Goal: Information Seeking & Learning: Learn about a topic

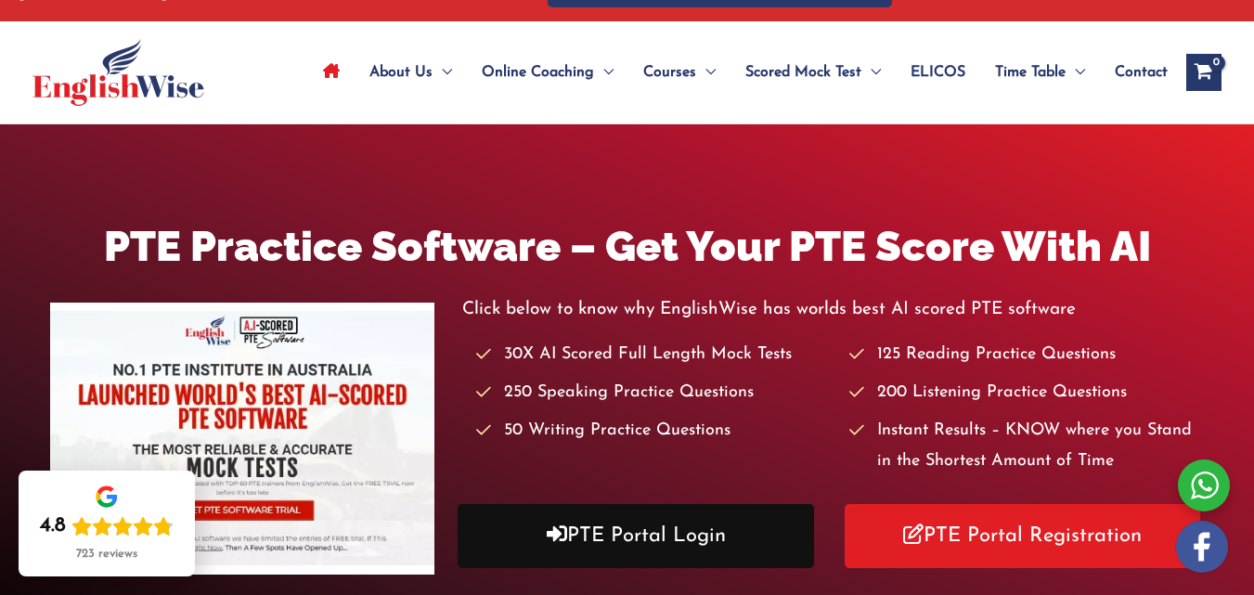
click at [742, 527] on link "PTE Portal Login" at bounding box center [636, 536] width 356 height 64
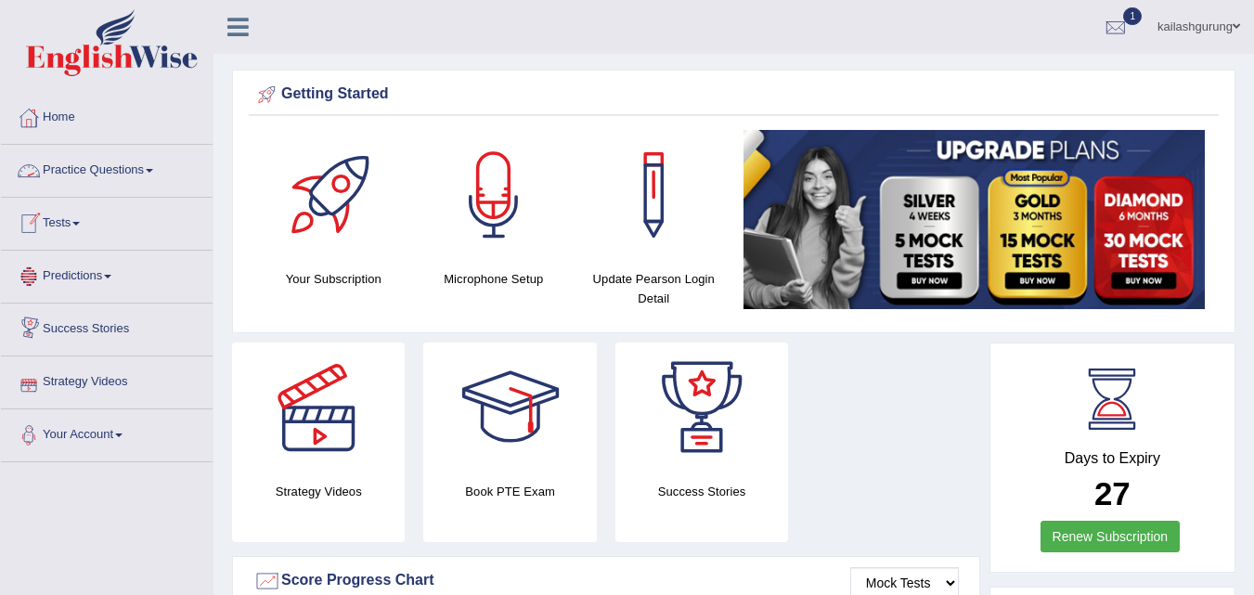
click at [149, 170] on link "Practice Questions" at bounding box center [107, 168] width 212 height 46
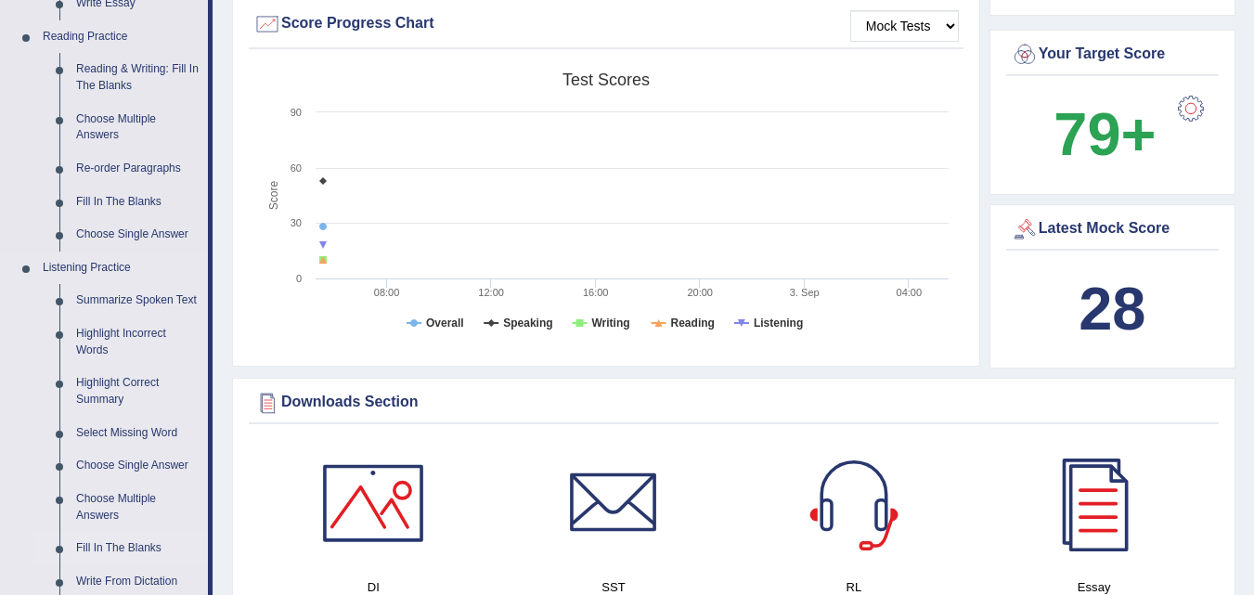
scroll to position [650, 0]
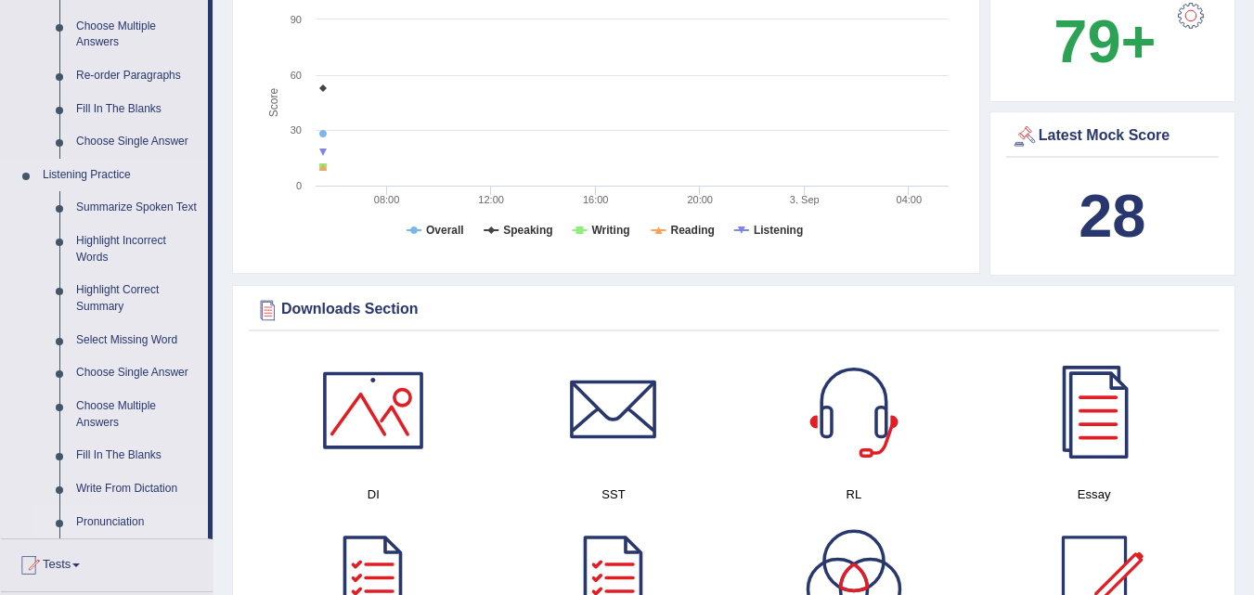
click at [100, 529] on link "Pronunciation" at bounding box center [138, 522] width 140 height 33
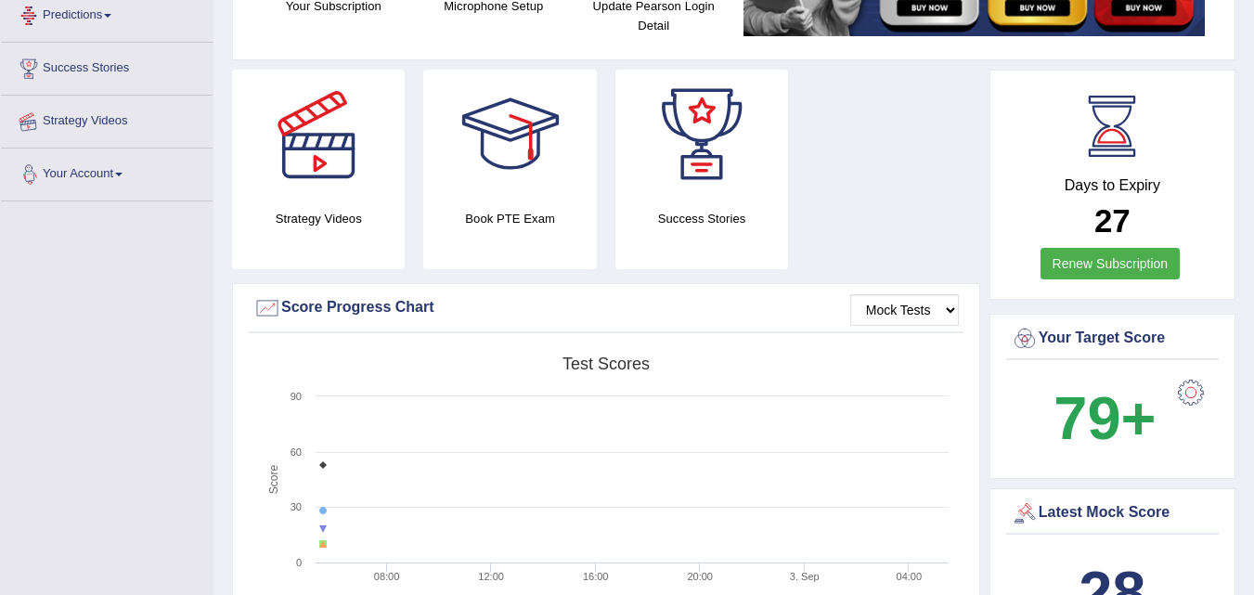
scroll to position [245, 0]
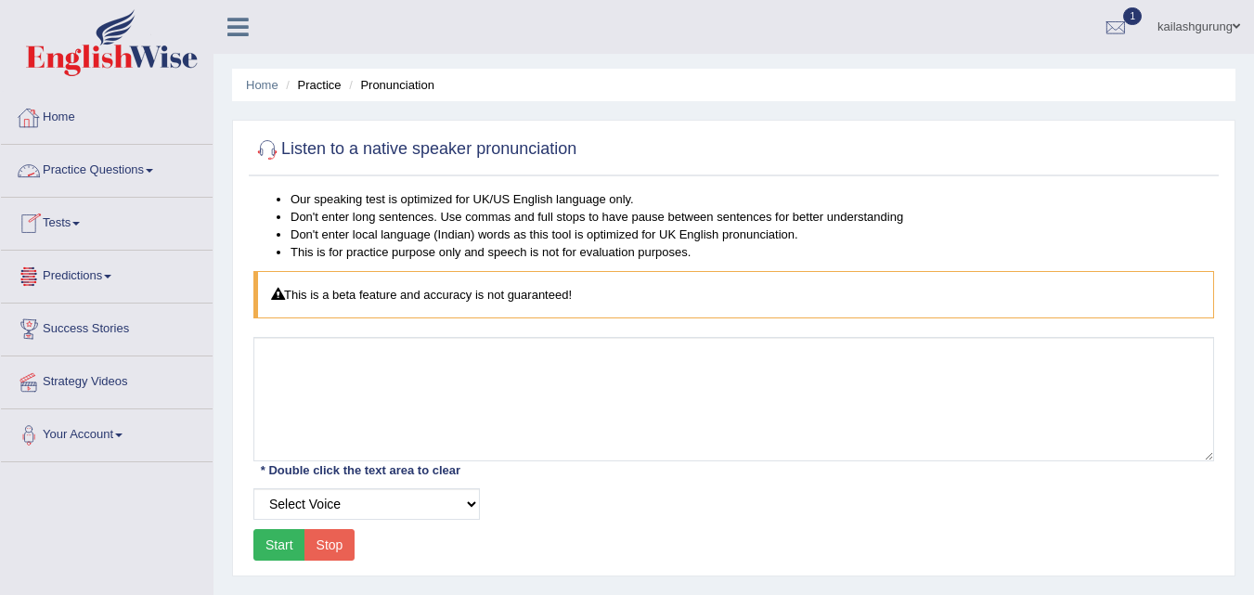
click at [150, 175] on link "Practice Questions" at bounding box center [107, 168] width 212 height 46
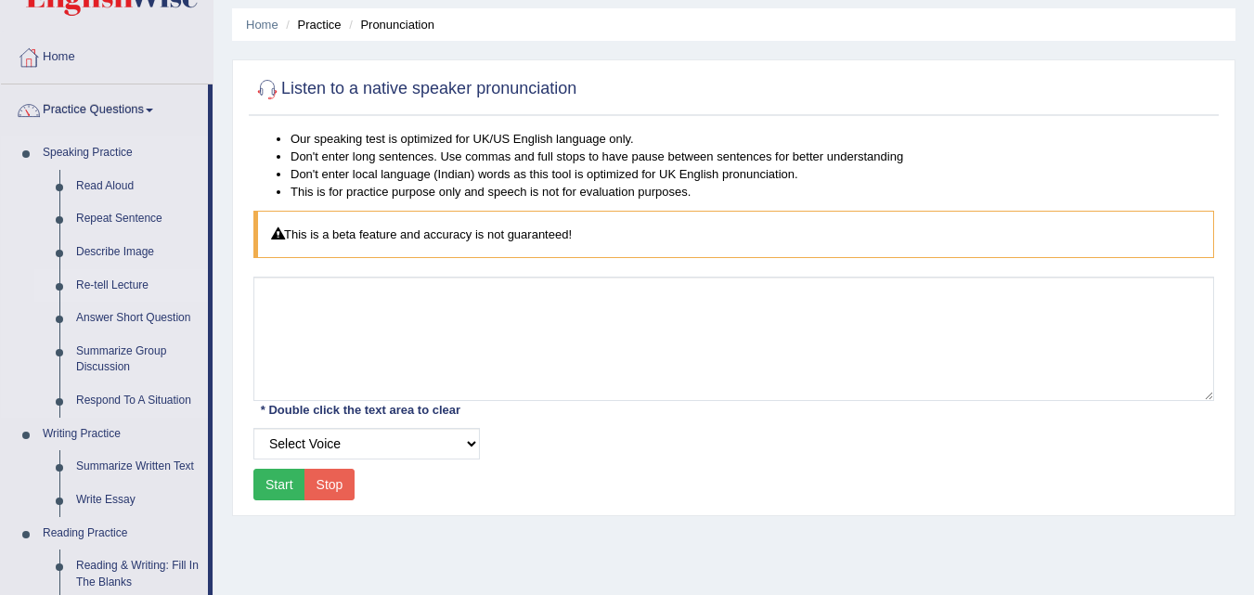
scroll to position [93, 0]
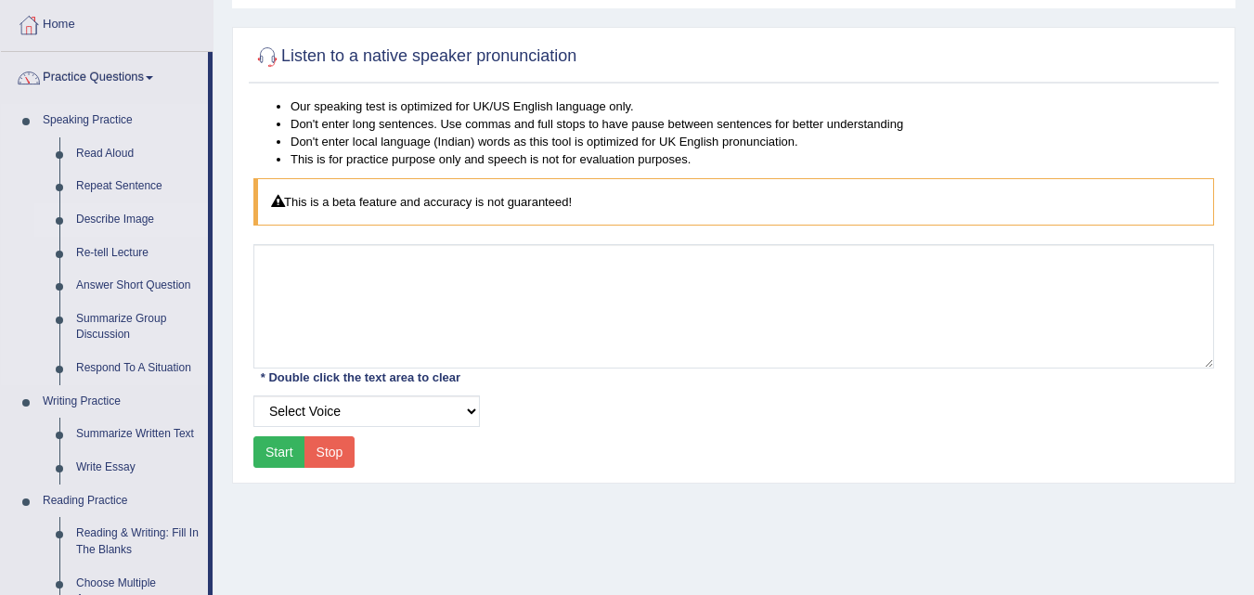
click at [109, 216] on link "Describe Image" at bounding box center [138, 219] width 140 height 33
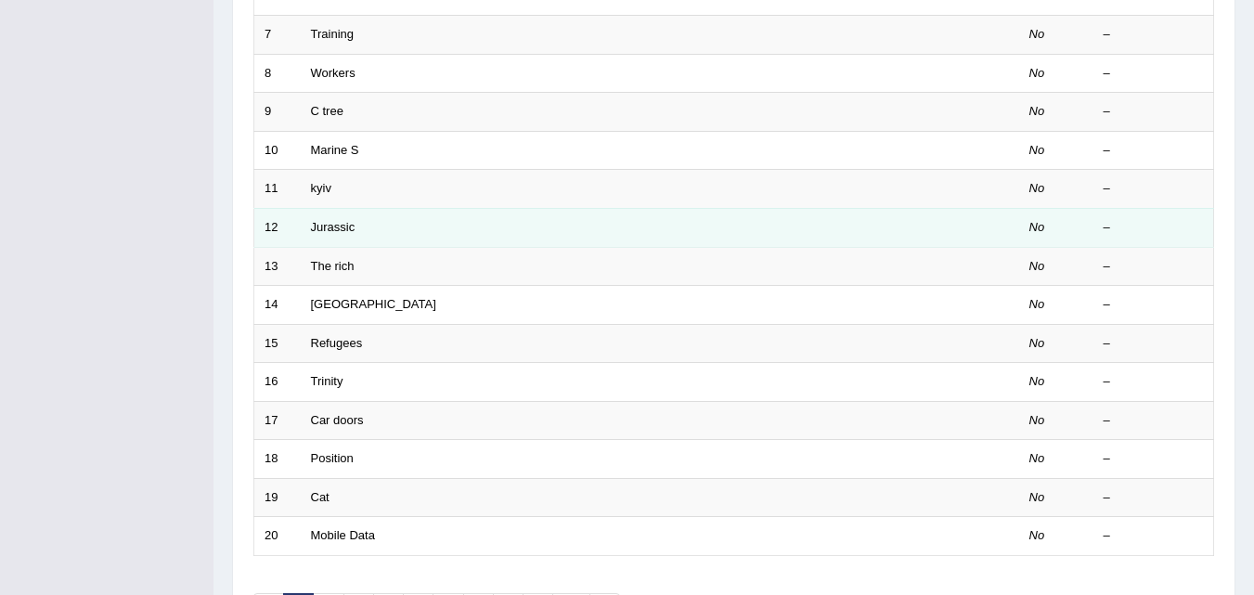
scroll to position [557, 0]
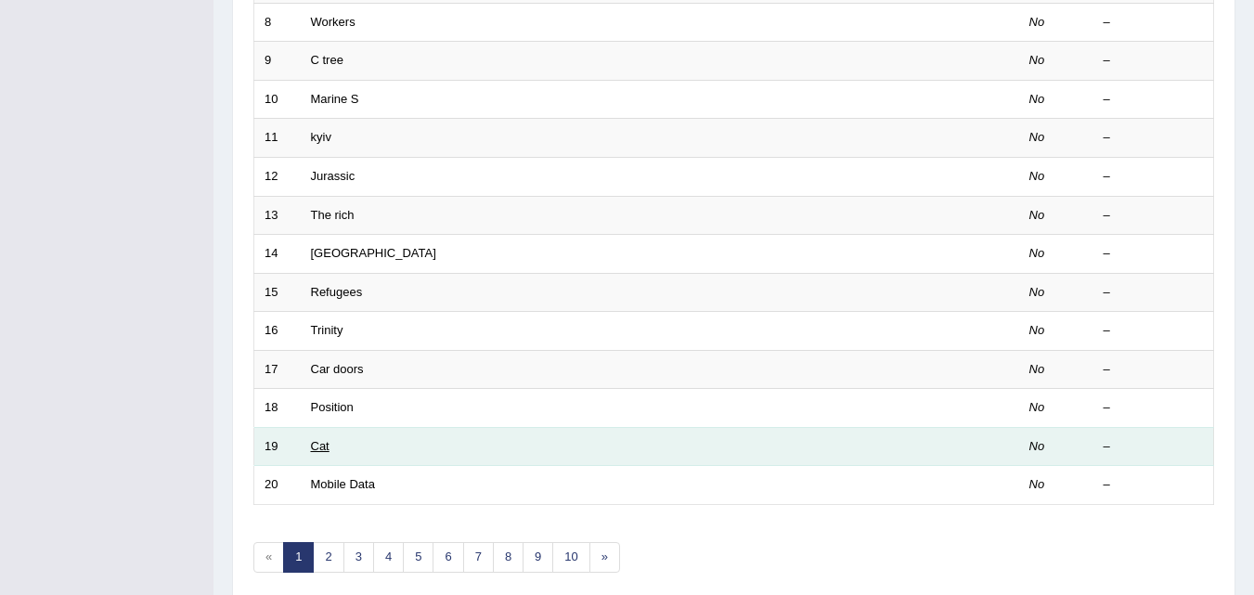
click at [329, 445] on link "Cat" at bounding box center [320, 446] width 19 height 14
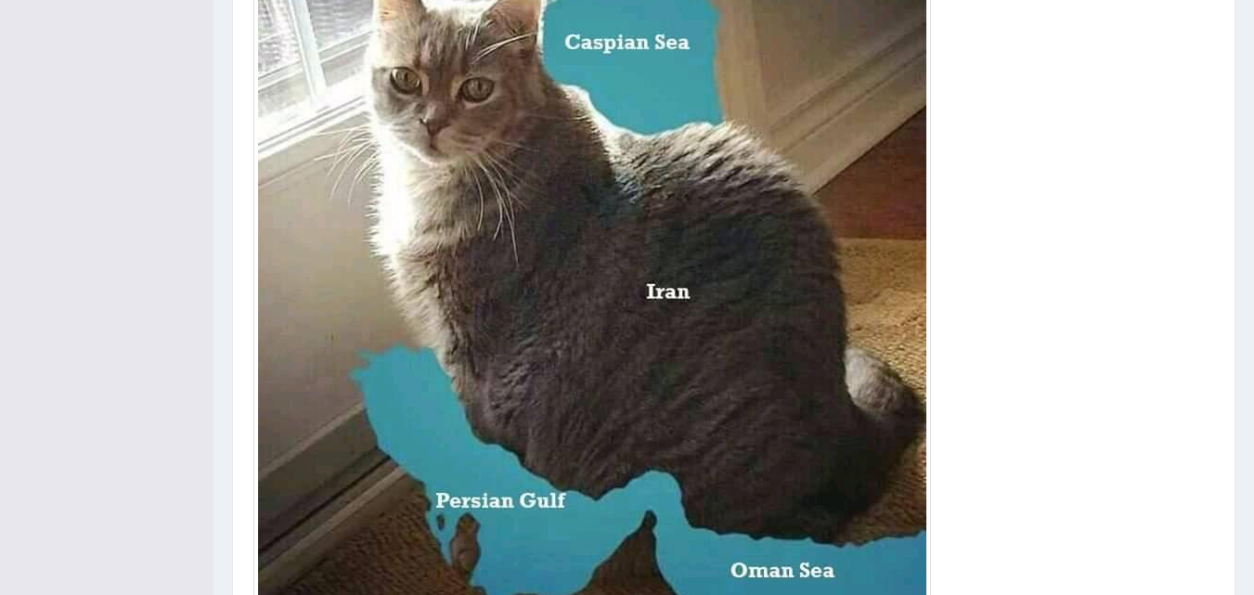
scroll to position [186, 0]
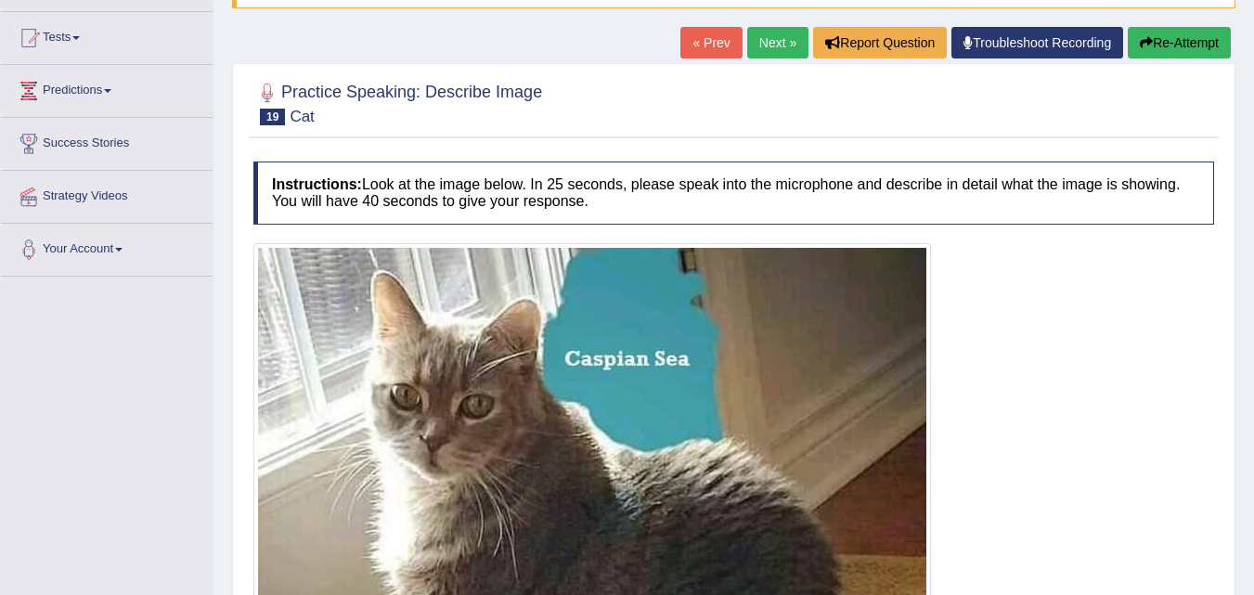
click at [747, 46] on link "Next »" at bounding box center [777, 43] width 61 height 32
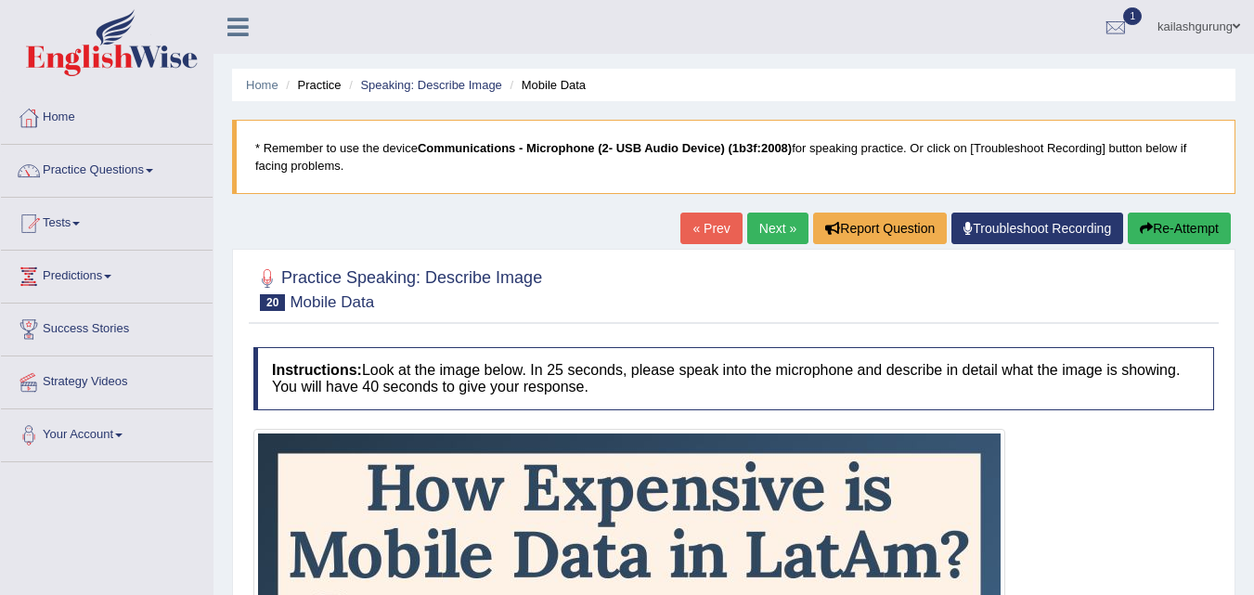
scroll to position [93, 0]
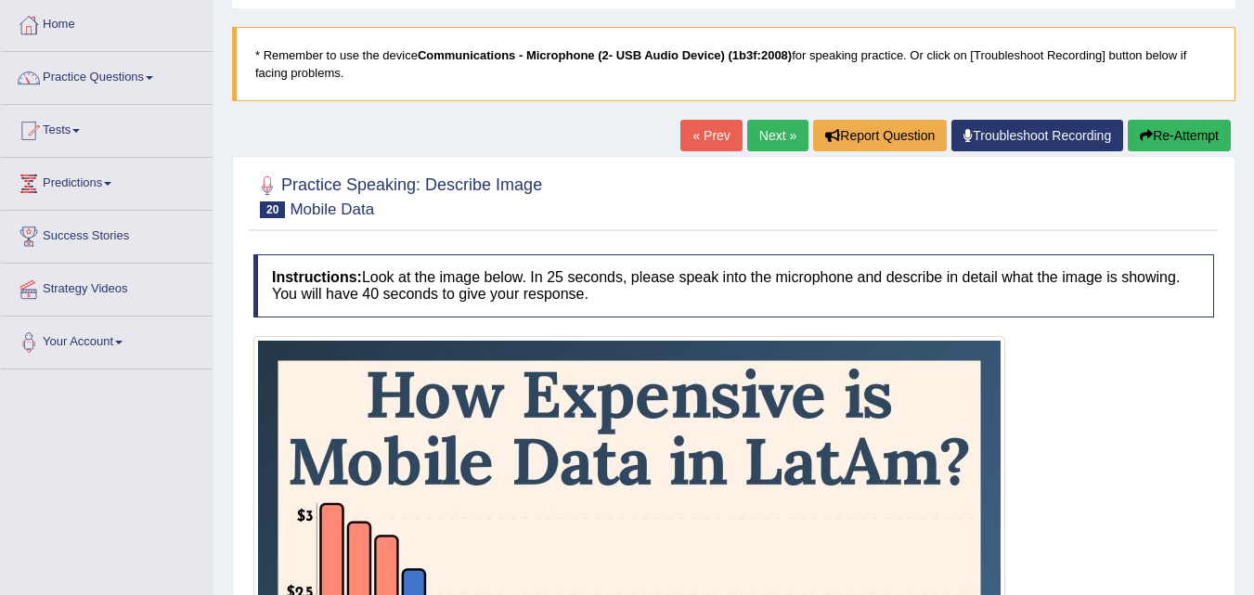
click at [776, 146] on link "Next »" at bounding box center [777, 136] width 61 height 32
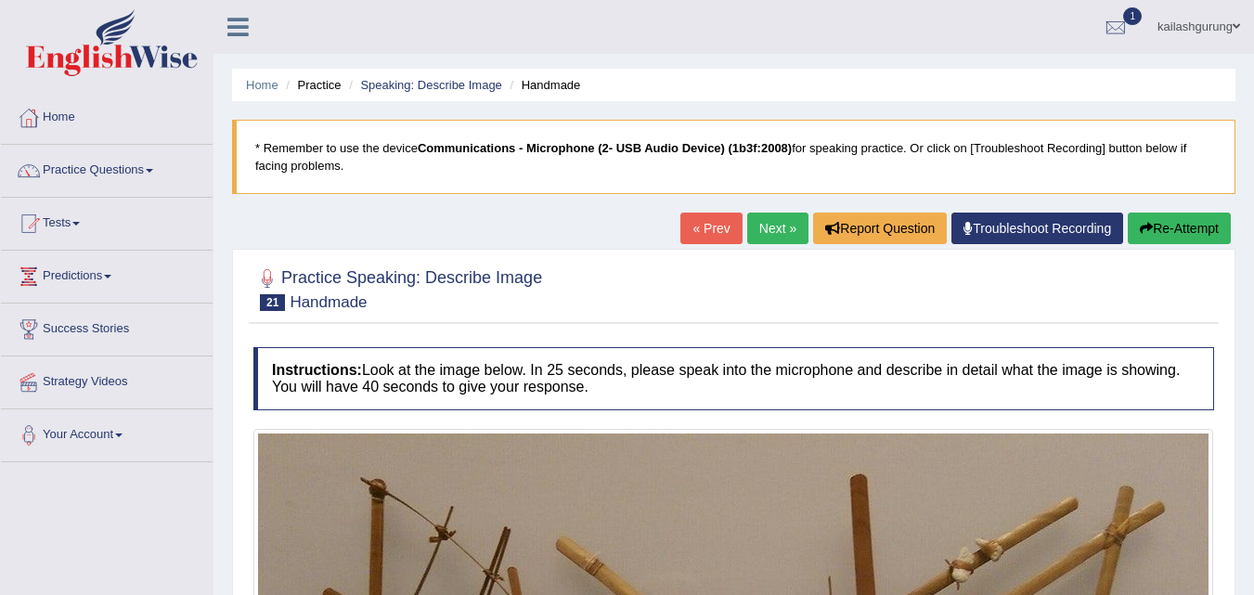
click at [765, 230] on link "Next »" at bounding box center [777, 229] width 61 height 32
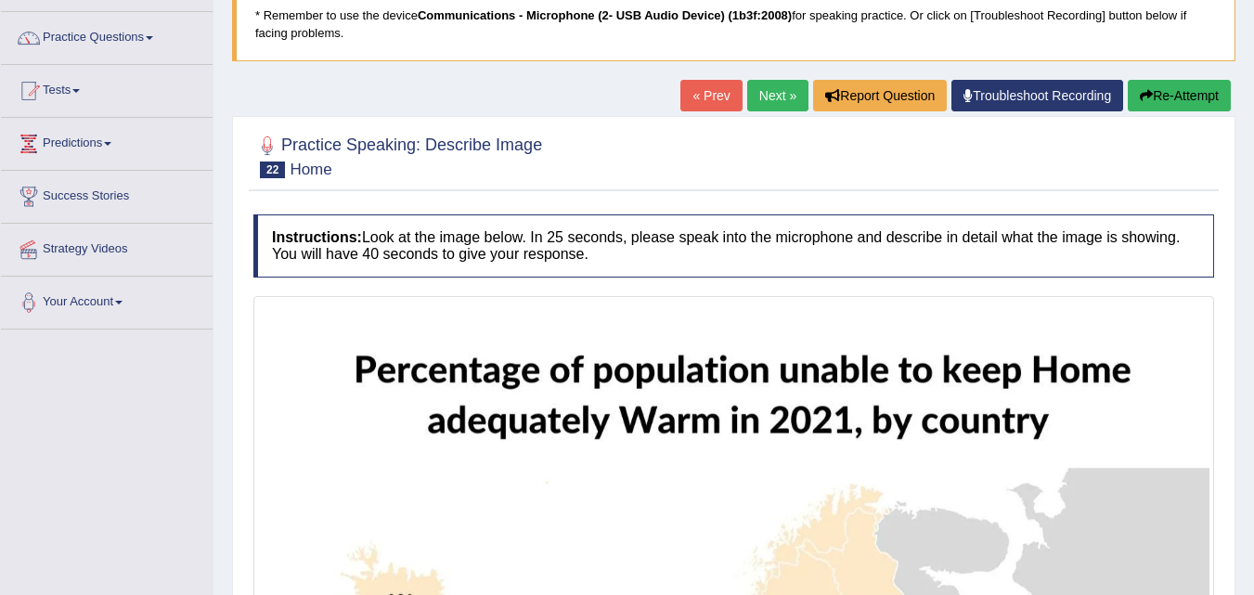
scroll to position [93, 0]
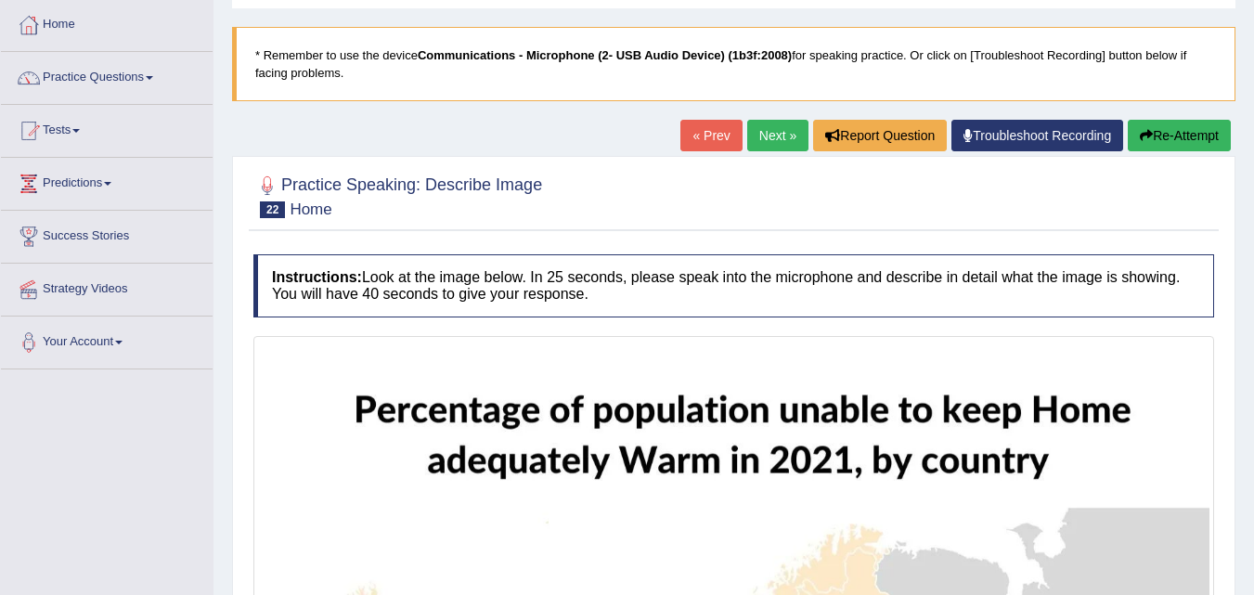
click at [765, 143] on link "Next »" at bounding box center [777, 136] width 61 height 32
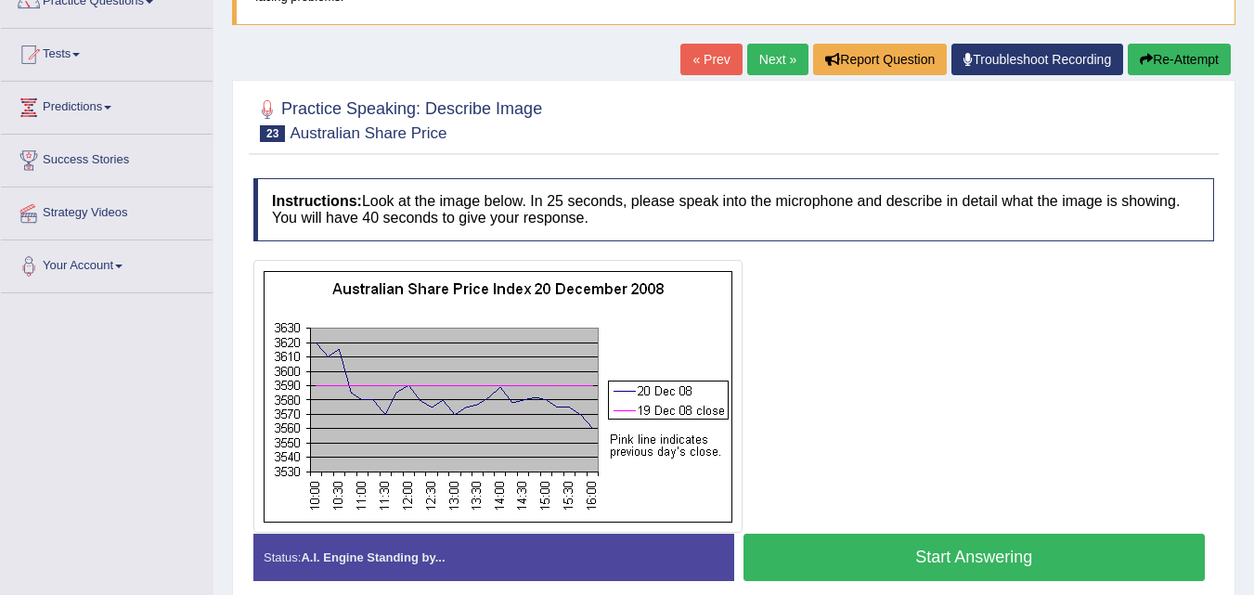
scroll to position [186, 0]
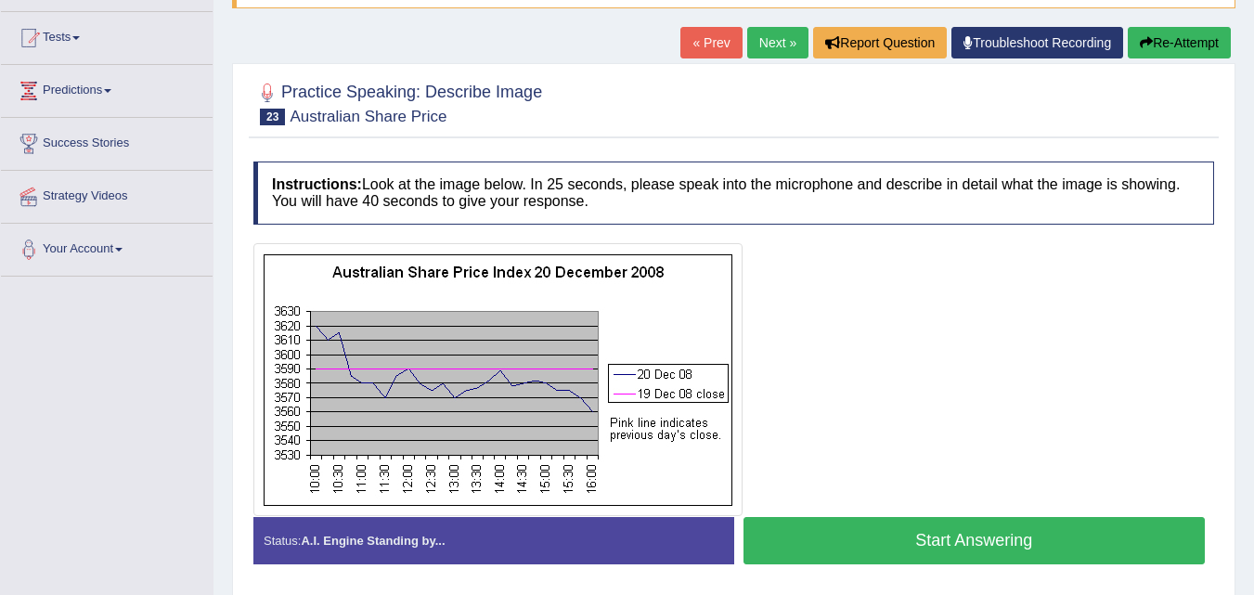
click at [773, 53] on link "Next »" at bounding box center [777, 43] width 61 height 32
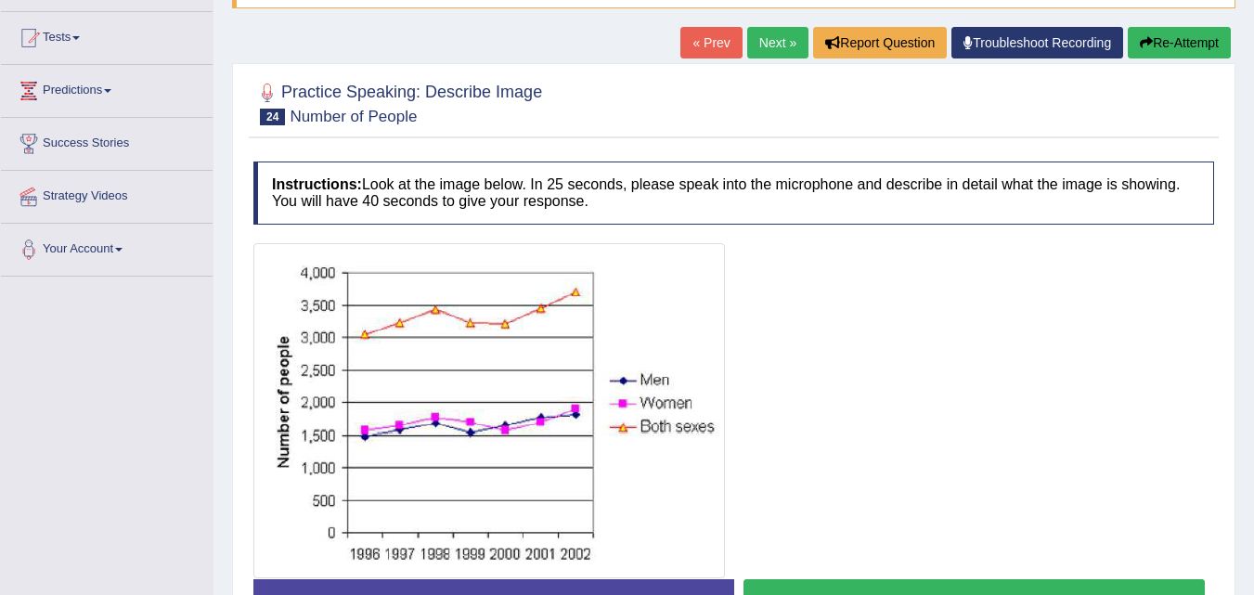
click at [765, 47] on link "Next »" at bounding box center [777, 43] width 61 height 32
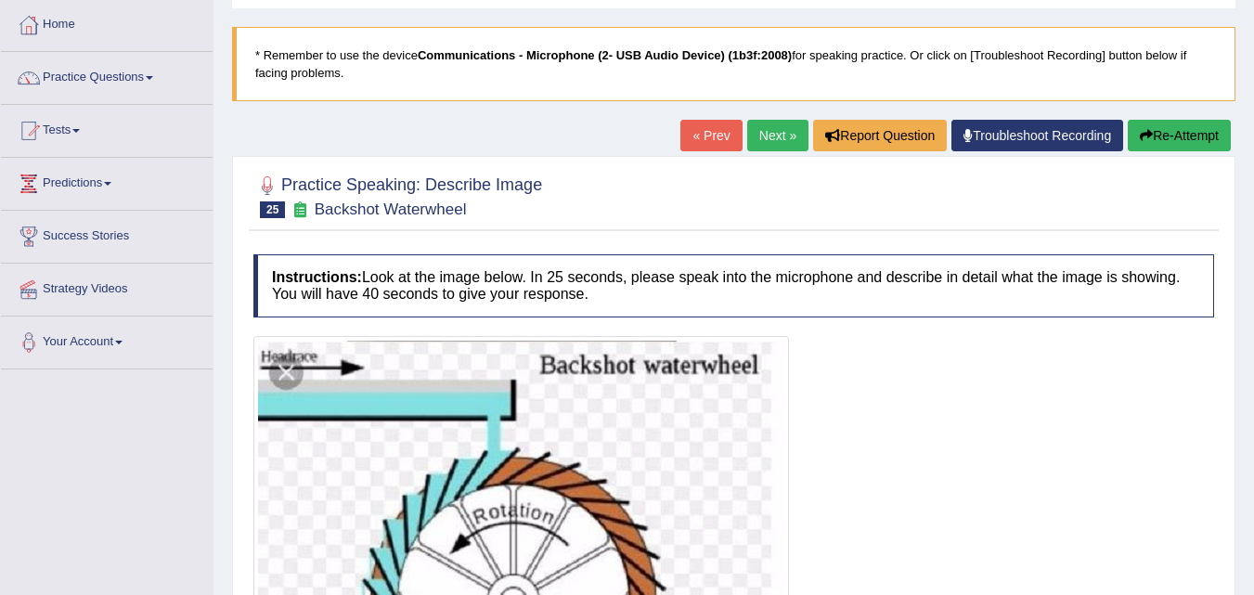
scroll to position [91, 0]
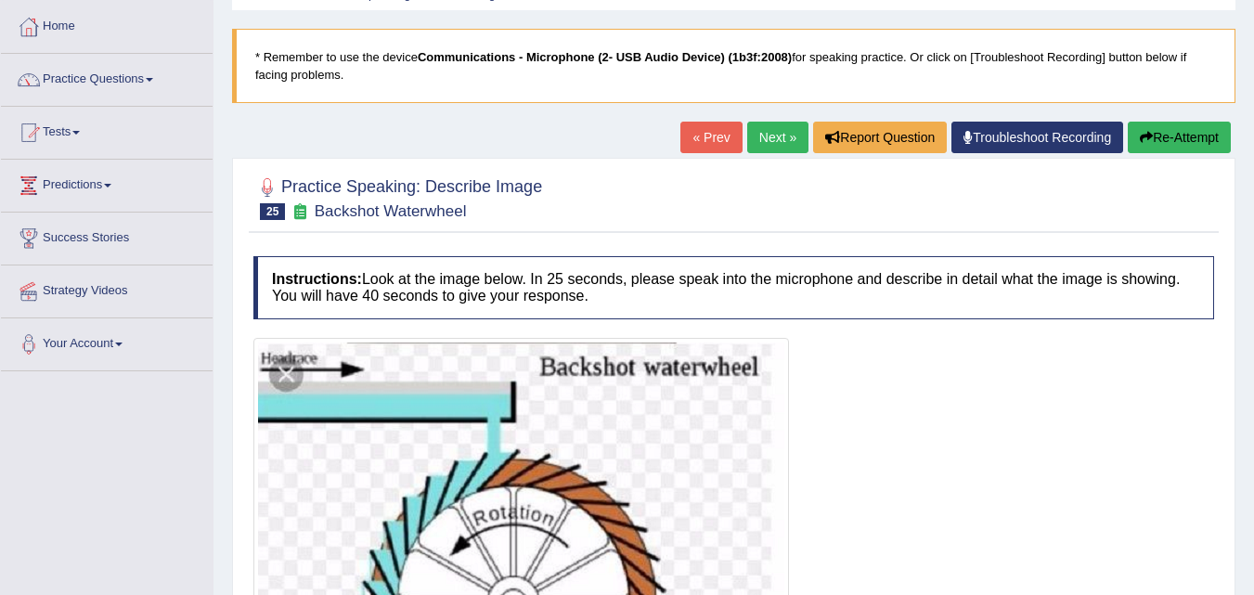
click at [763, 144] on link "Next »" at bounding box center [777, 138] width 61 height 32
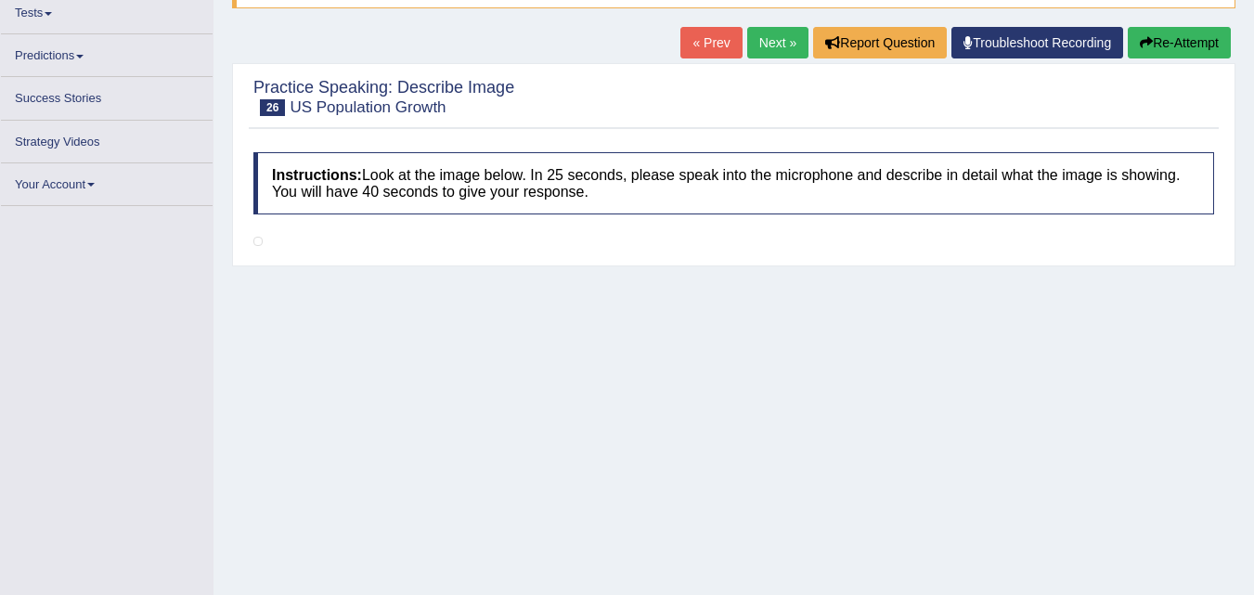
scroll to position [215, 0]
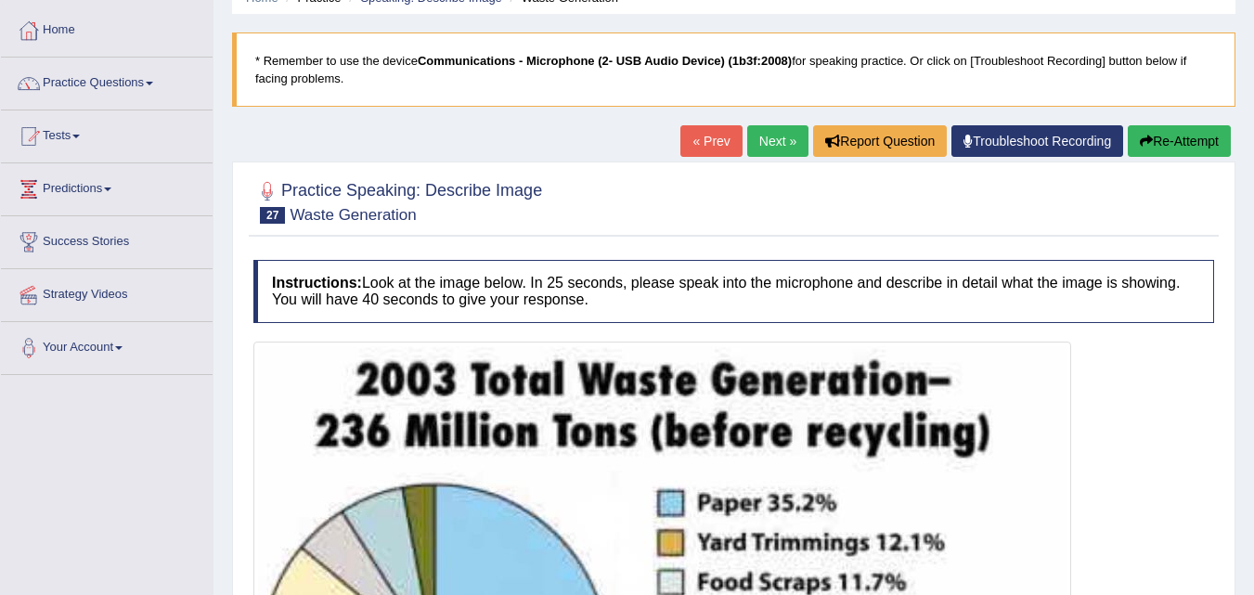
scroll to position [186, 0]
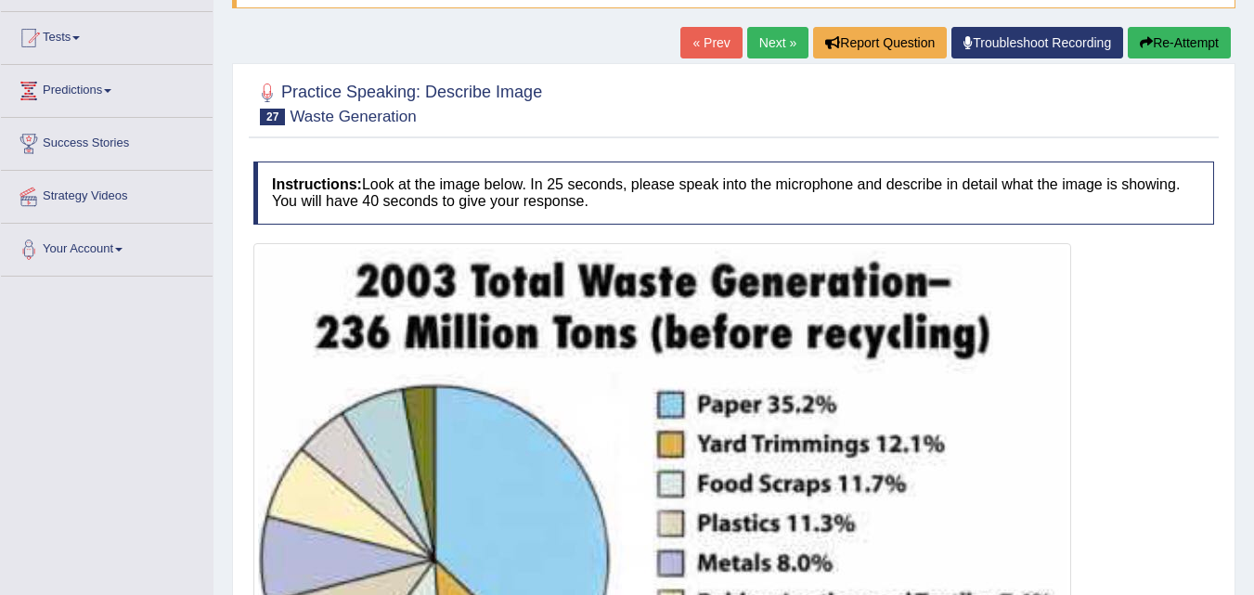
click at [758, 44] on link "Next »" at bounding box center [777, 43] width 61 height 32
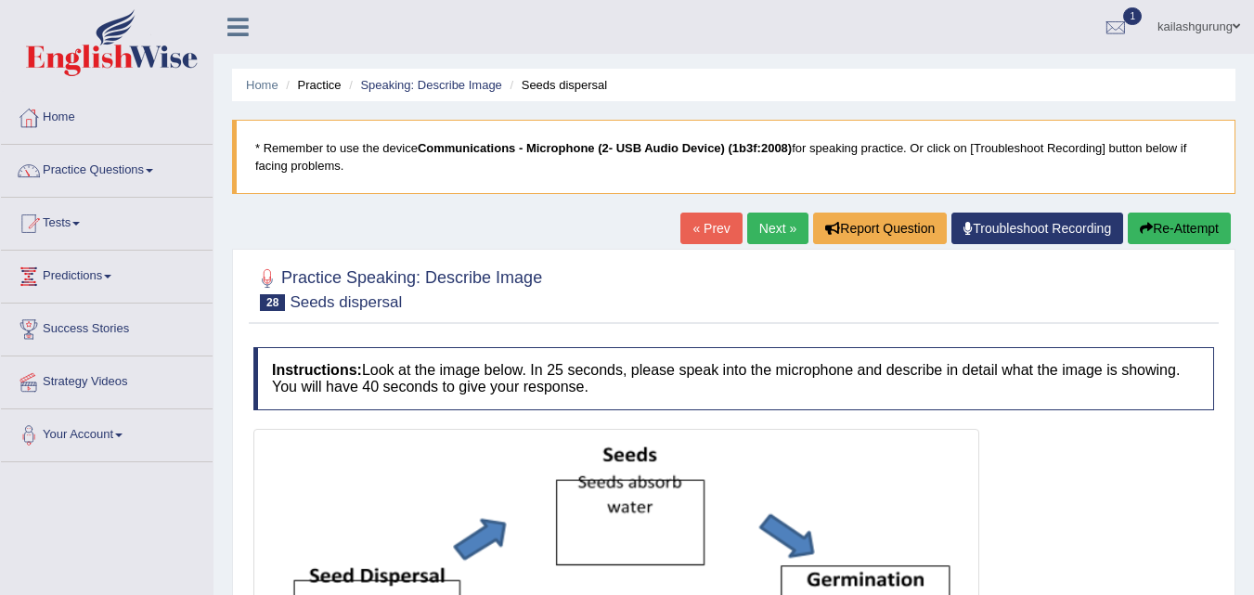
click at [769, 229] on link "Next »" at bounding box center [777, 229] width 61 height 32
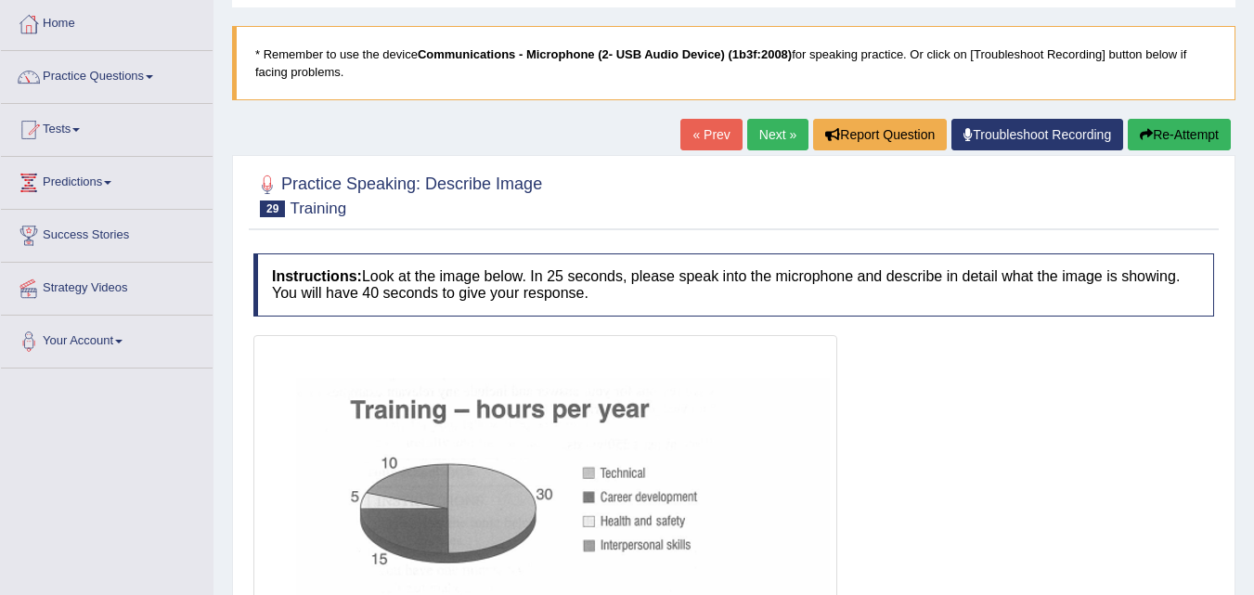
scroll to position [93, 0]
click at [772, 126] on link "Next »" at bounding box center [777, 136] width 61 height 32
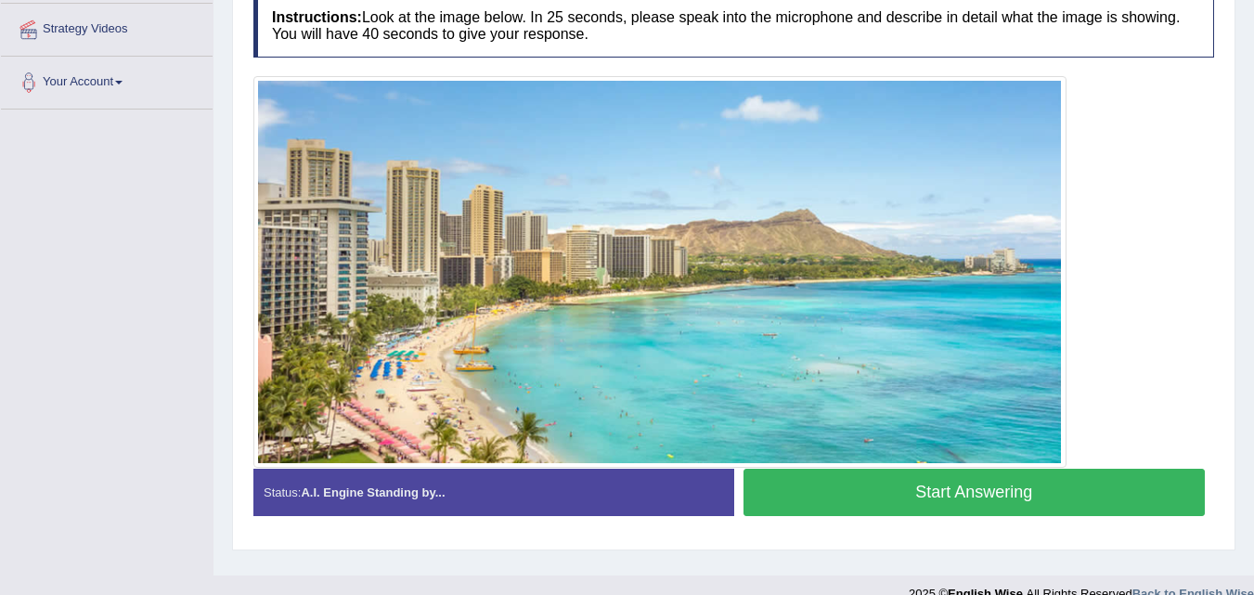
scroll to position [380, 0]
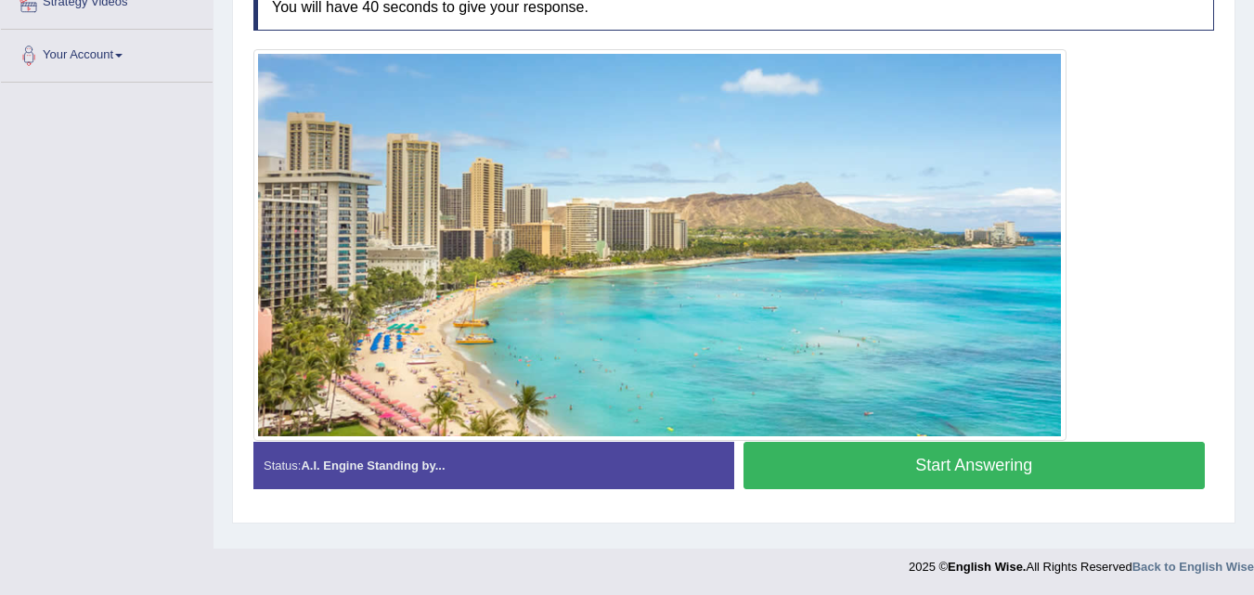
click at [830, 473] on button "Start Answering" at bounding box center [975, 465] width 462 height 47
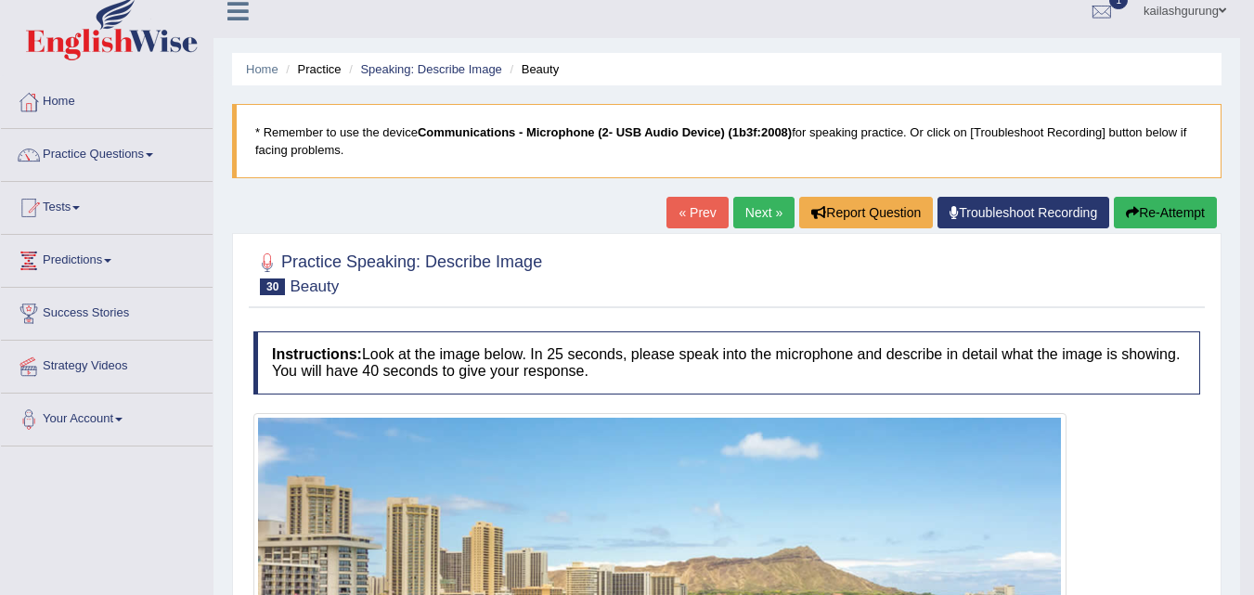
scroll to position [8, 0]
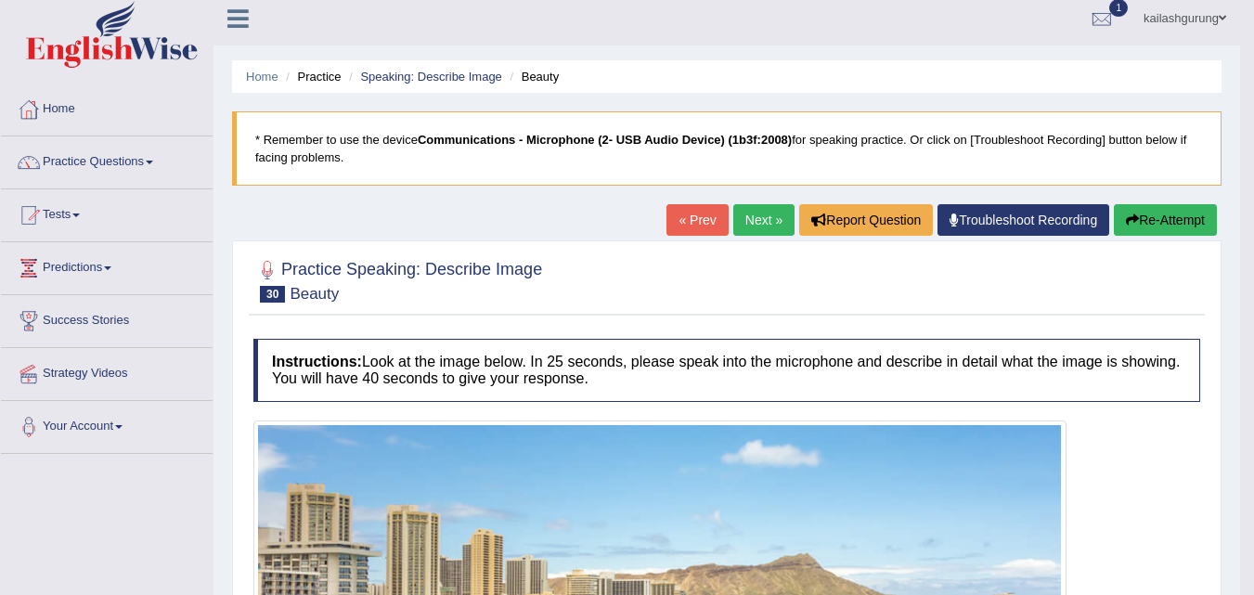
click at [755, 227] on link "Next »" at bounding box center [764, 220] width 61 height 32
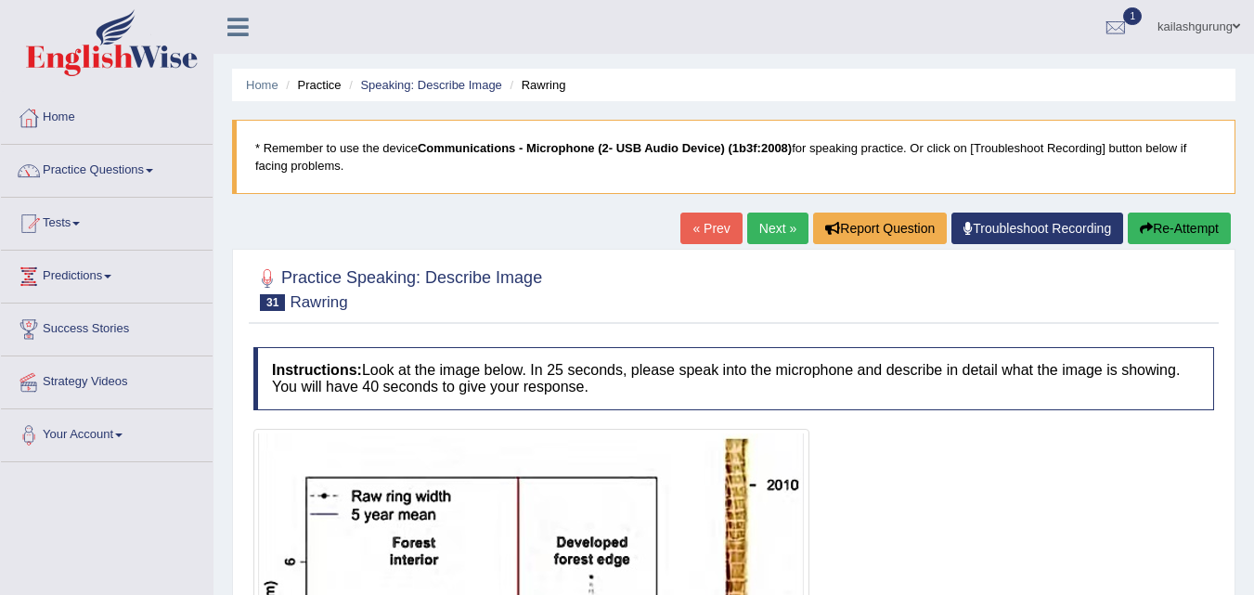
click at [769, 231] on link "Next »" at bounding box center [777, 229] width 61 height 32
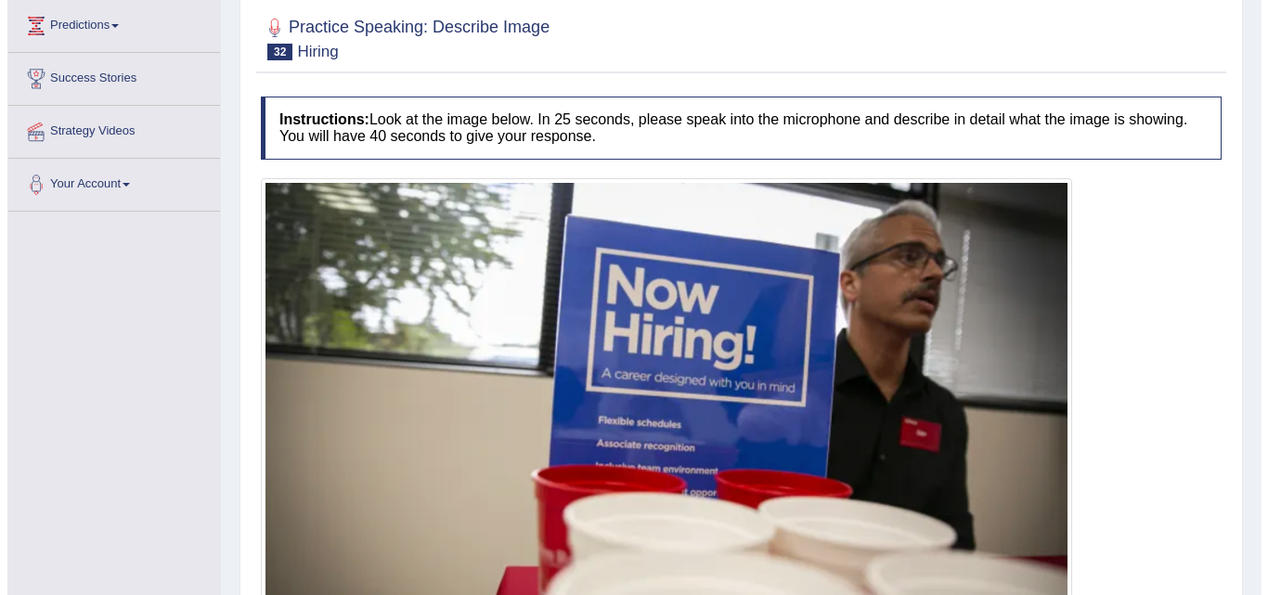
scroll to position [344, 0]
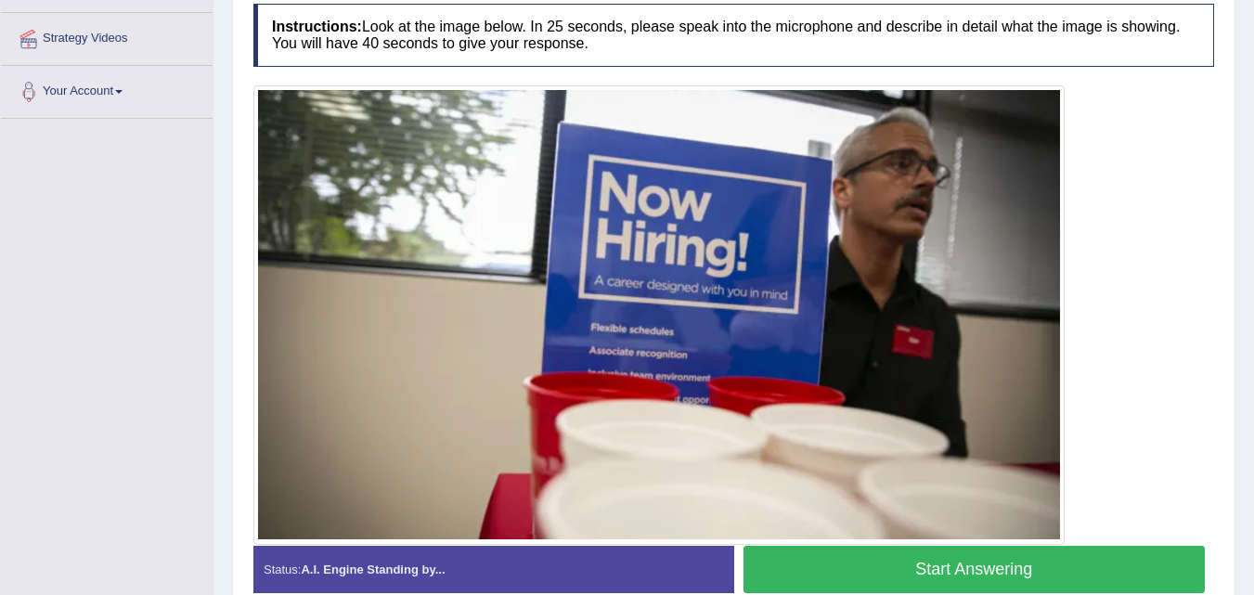
click at [836, 574] on button "Start Answering" at bounding box center [975, 569] width 462 height 47
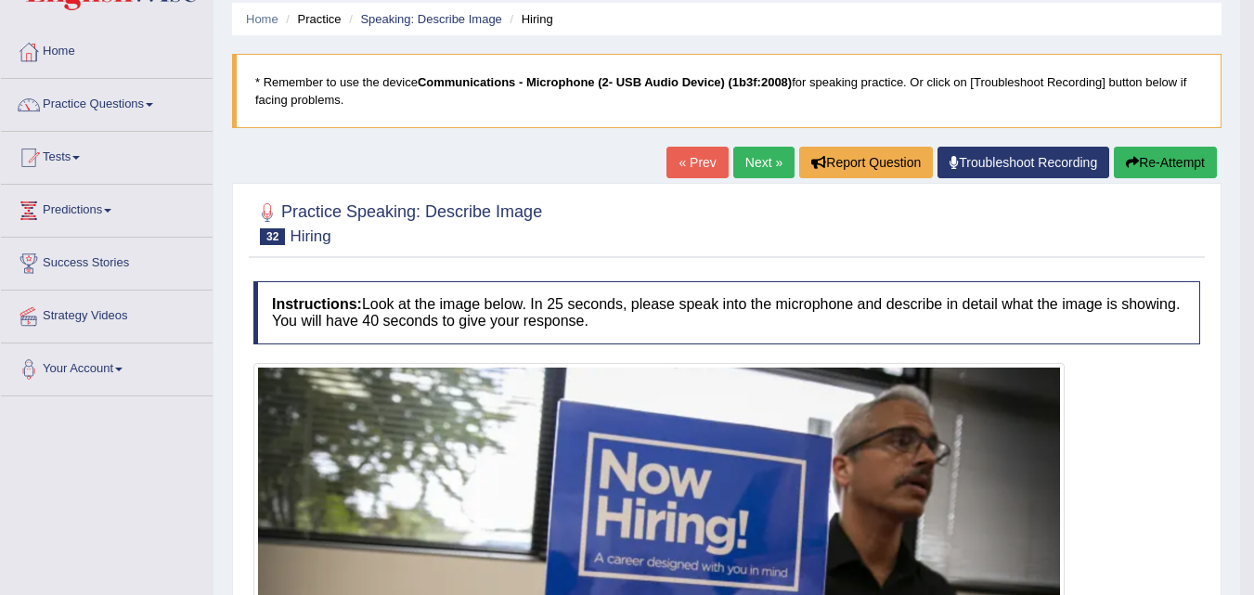
scroll to position [65, 0]
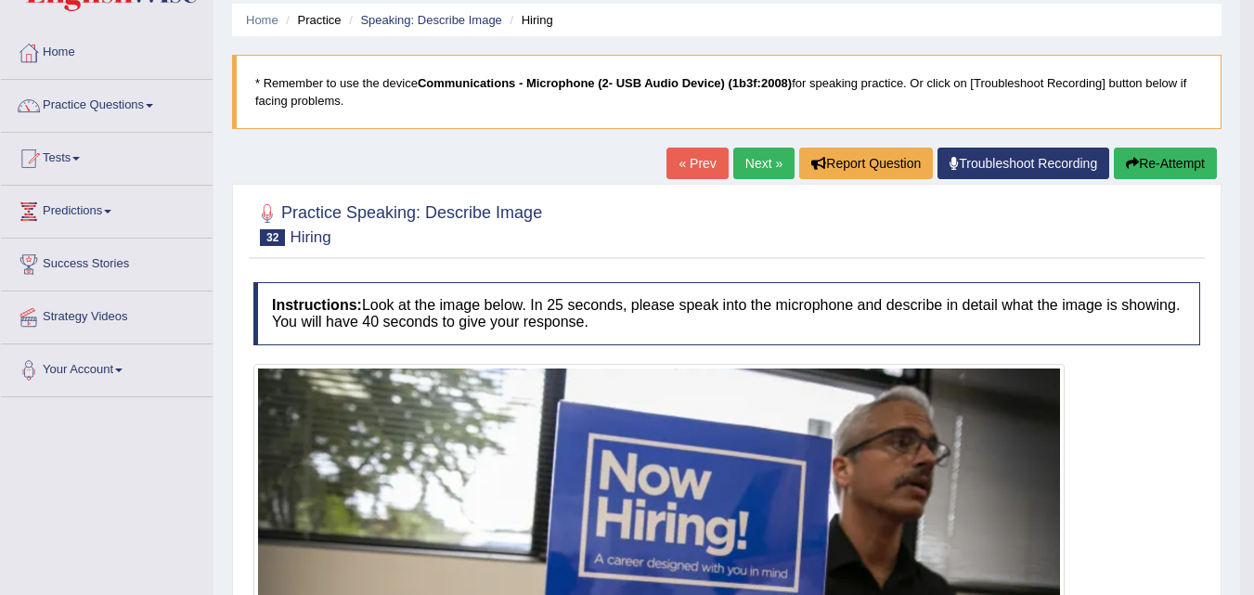
click at [1191, 167] on button "Re-Attempt" at bounding box center [1165, 164] width 103 height 32
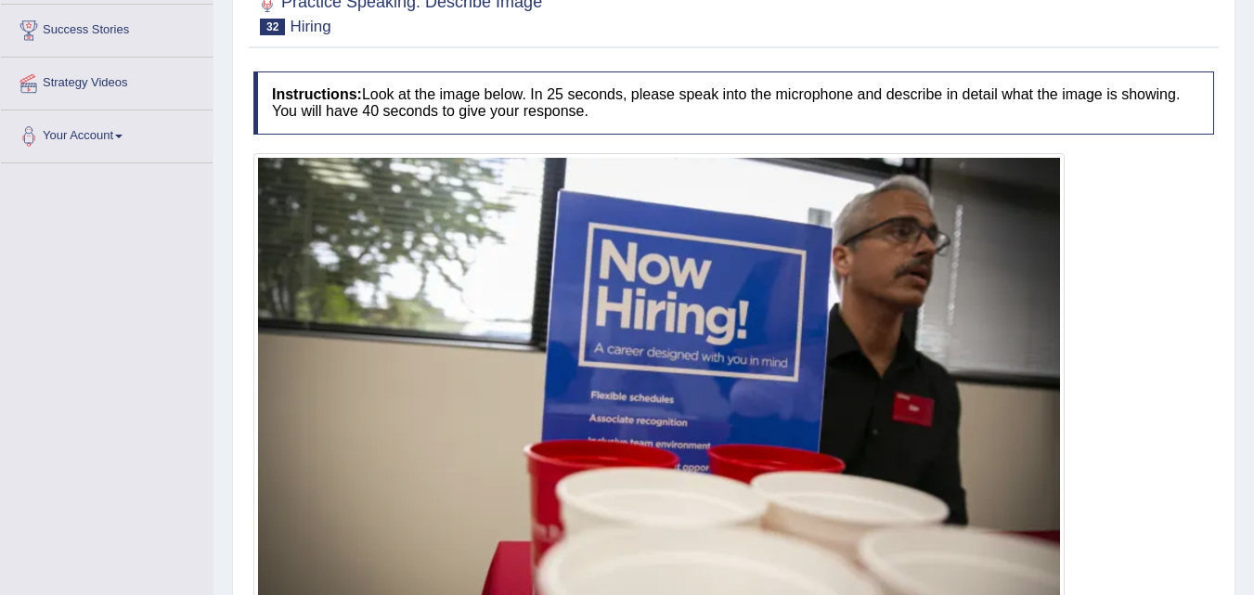
scroll to position [344, 0]
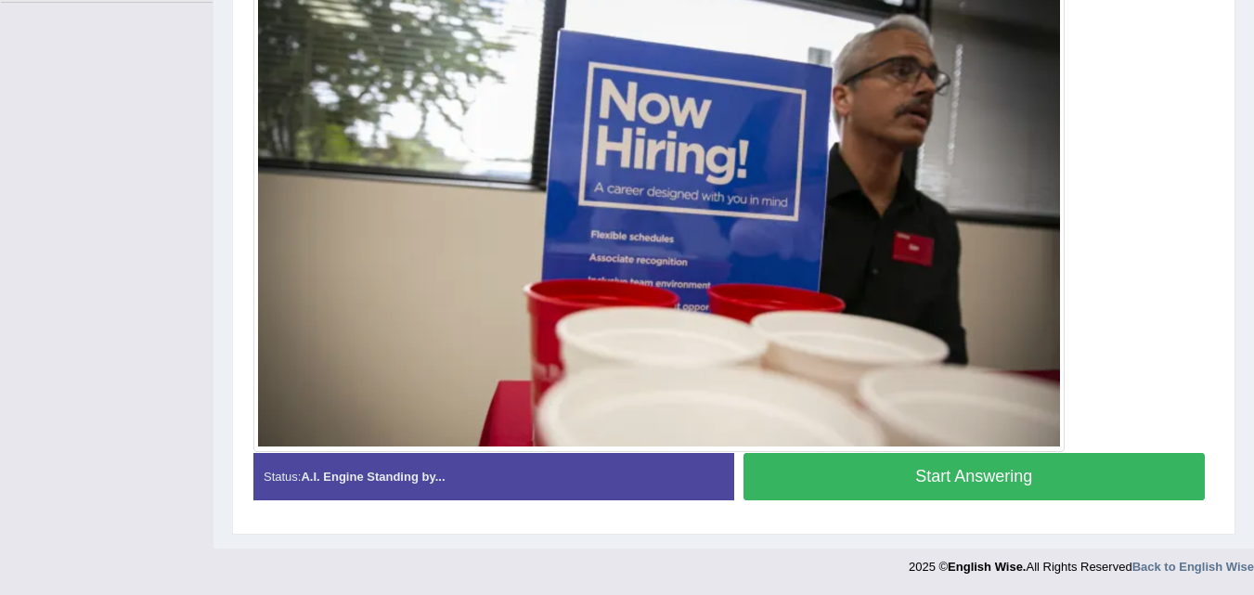
click at [1059, 488] on button "Start Answering" at bounding box center [975, 476] width 462 height 47
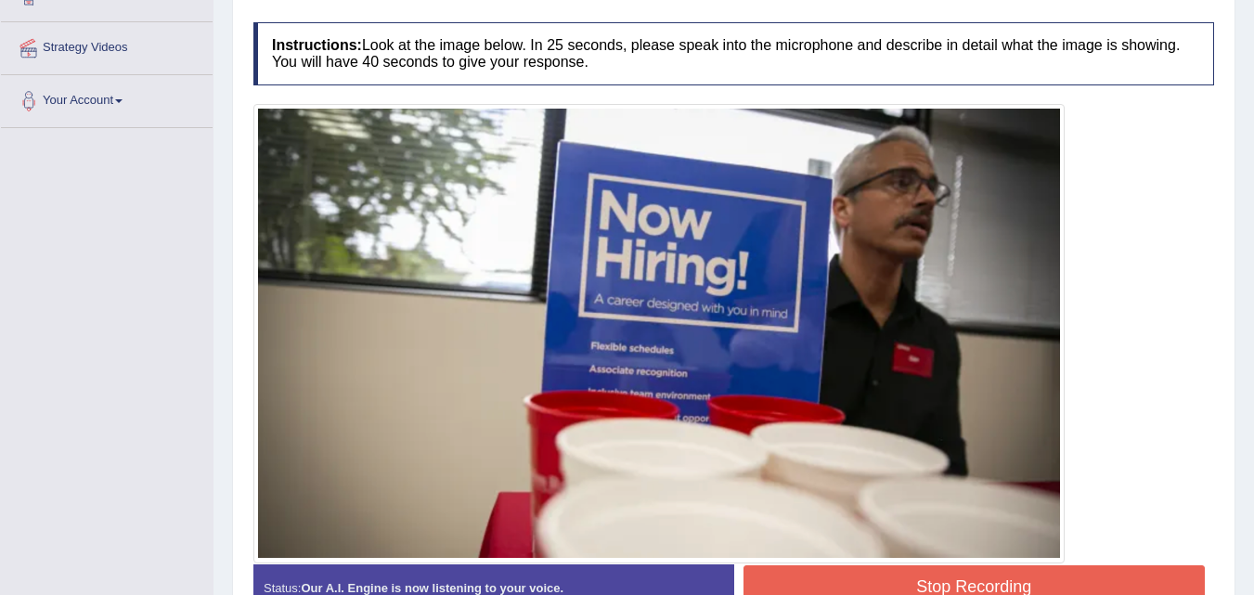
scroll to position [367, 0]
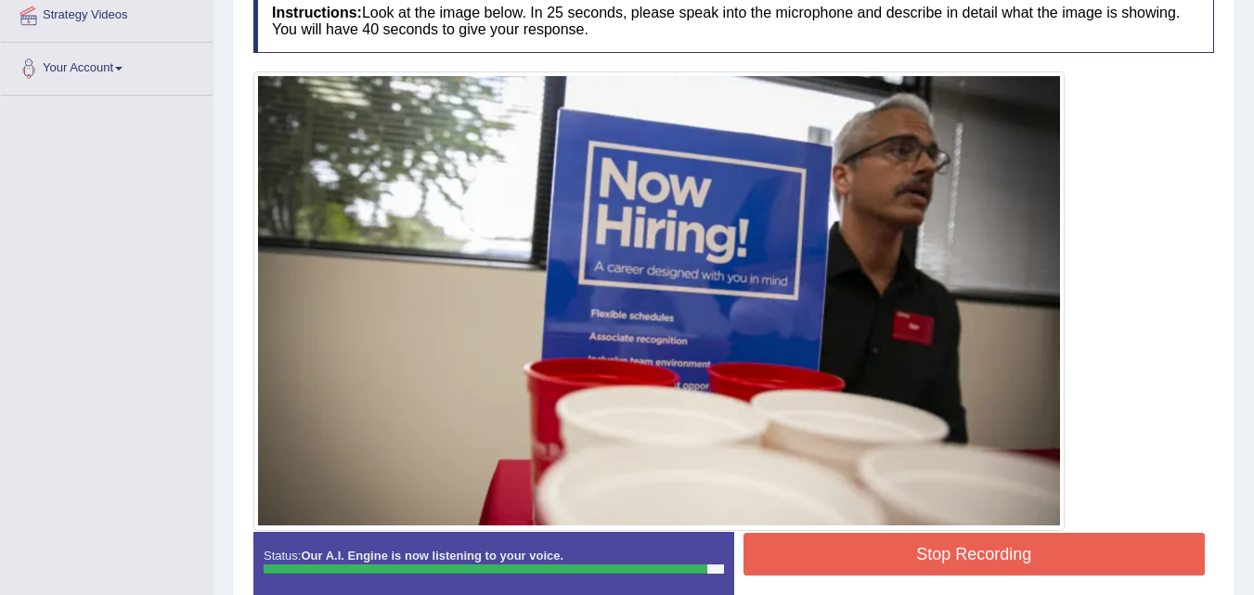
click at [773, 555] on button "Stop Recording" at bounding box center [975, 554] width 462 height 43
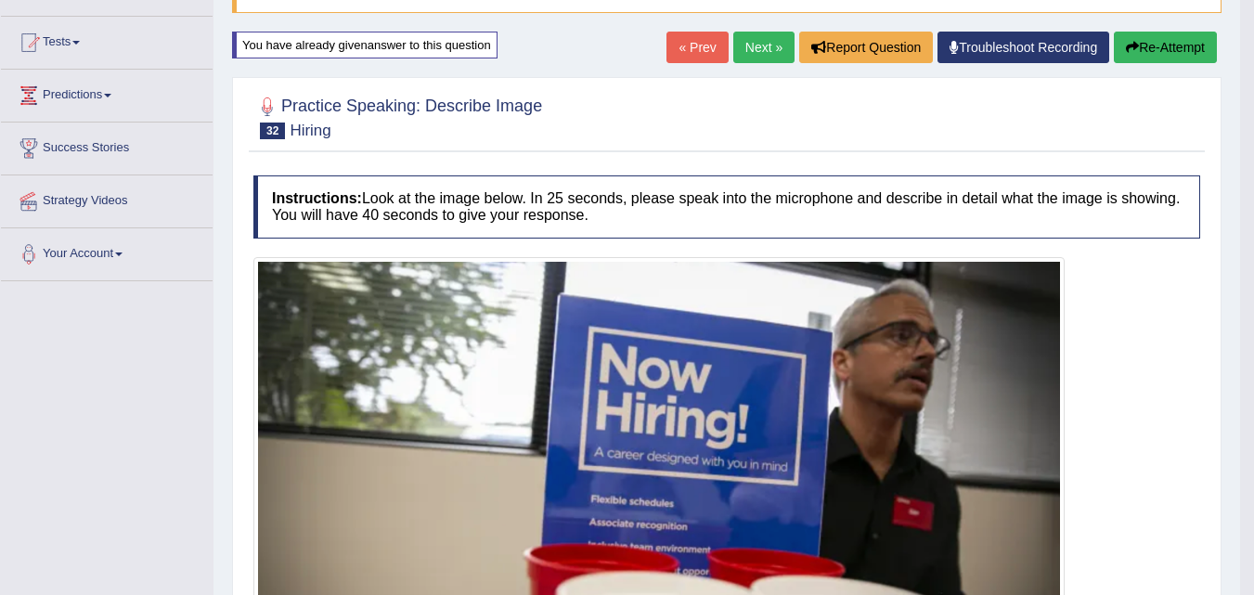
scroll to position [0, 0]
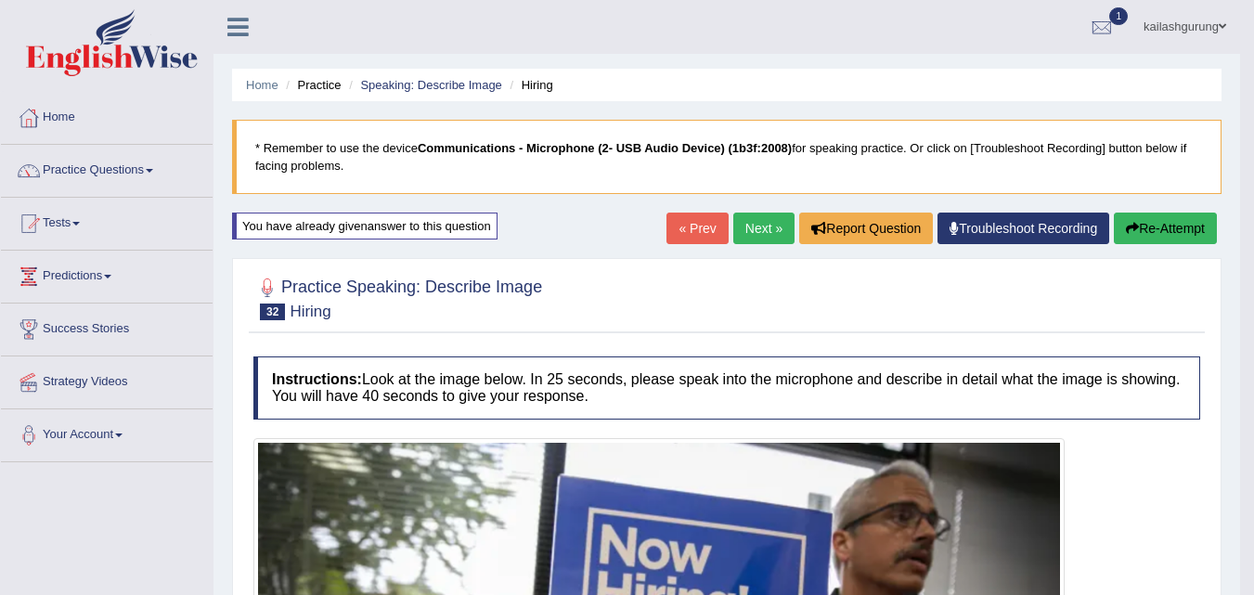
click at [746, 226] on link "Next »" at bounding box center [764, 229] width 61 height 32
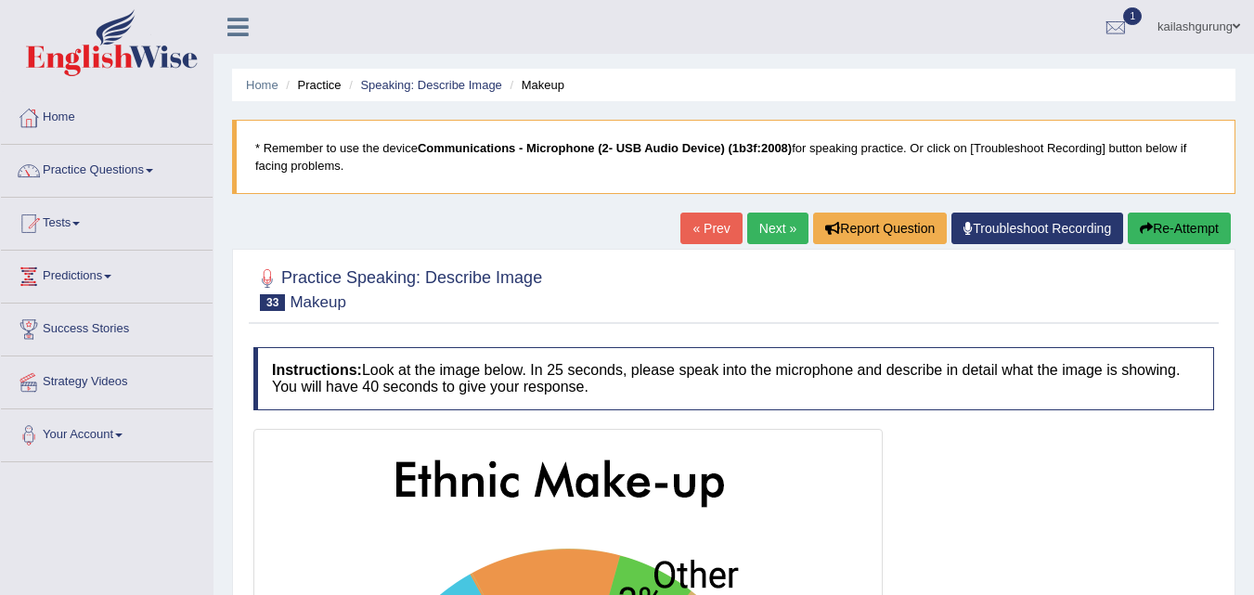
click at [796, 227] on link "Next »" at bounding box center [777, 229] width 61 height 32
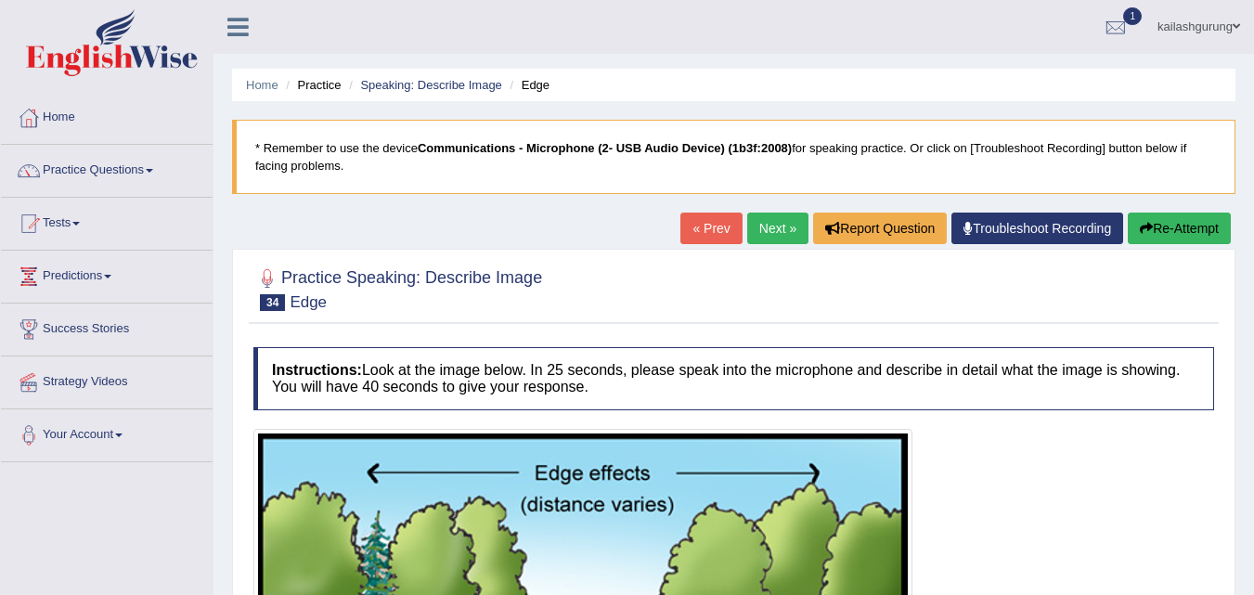
click at [758, 231] on link "Next »" at bounding box center [777, 229] width 61 height 32
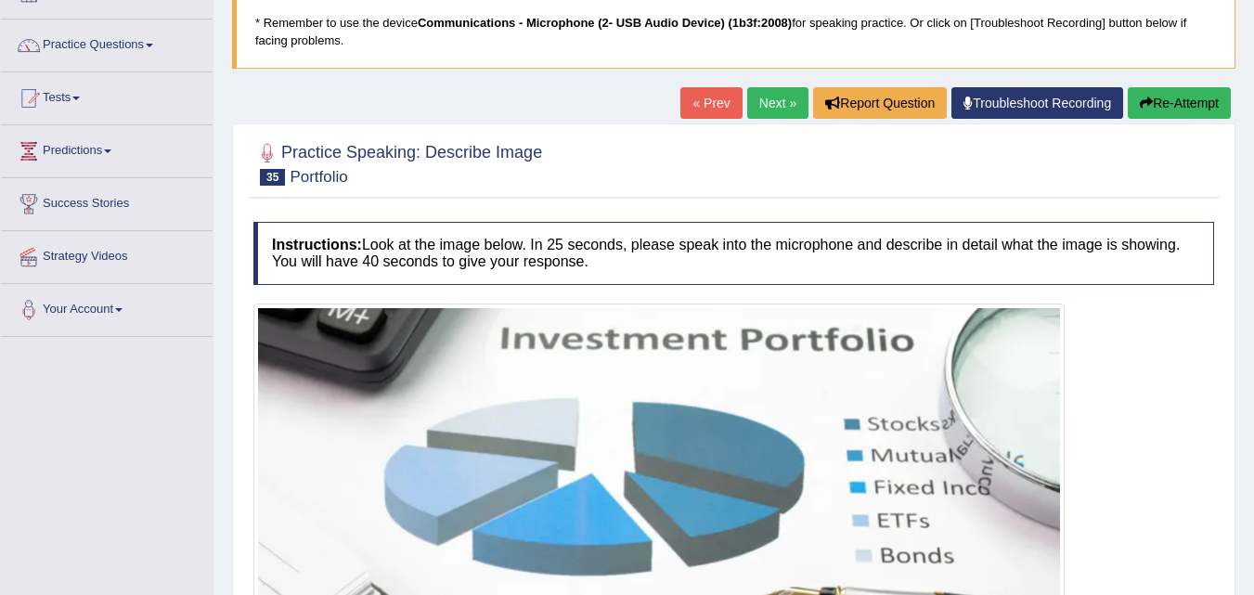
scroll to position [93, 0]
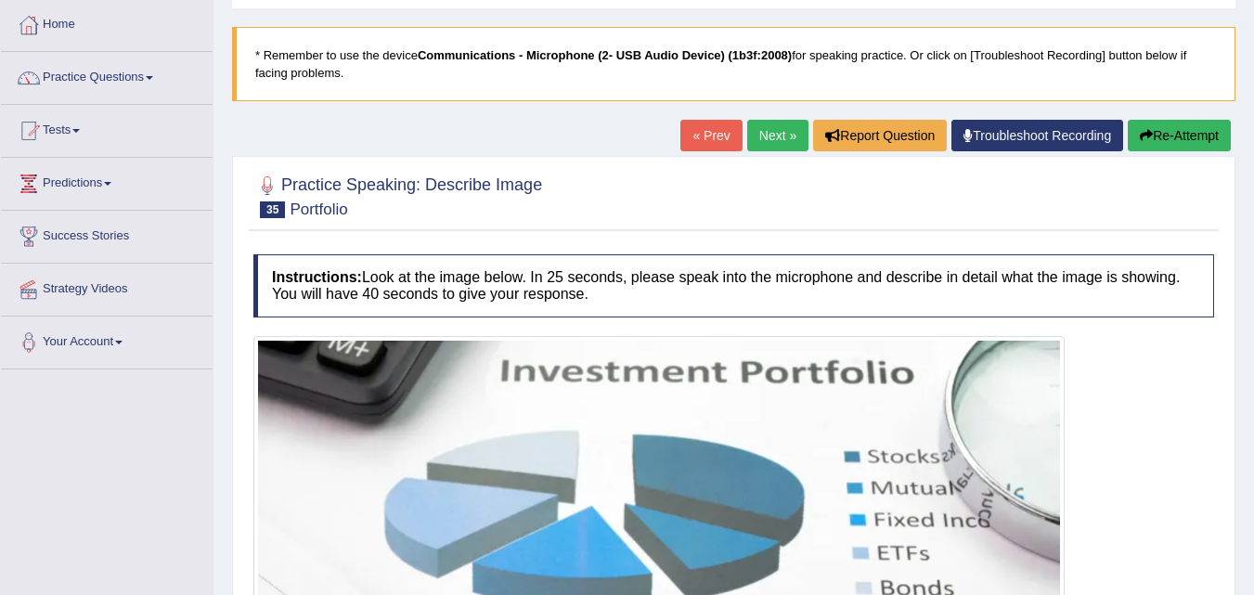
click at [780, 132] on link "Next »" at bounding box center [777, 136] width 61 height 32
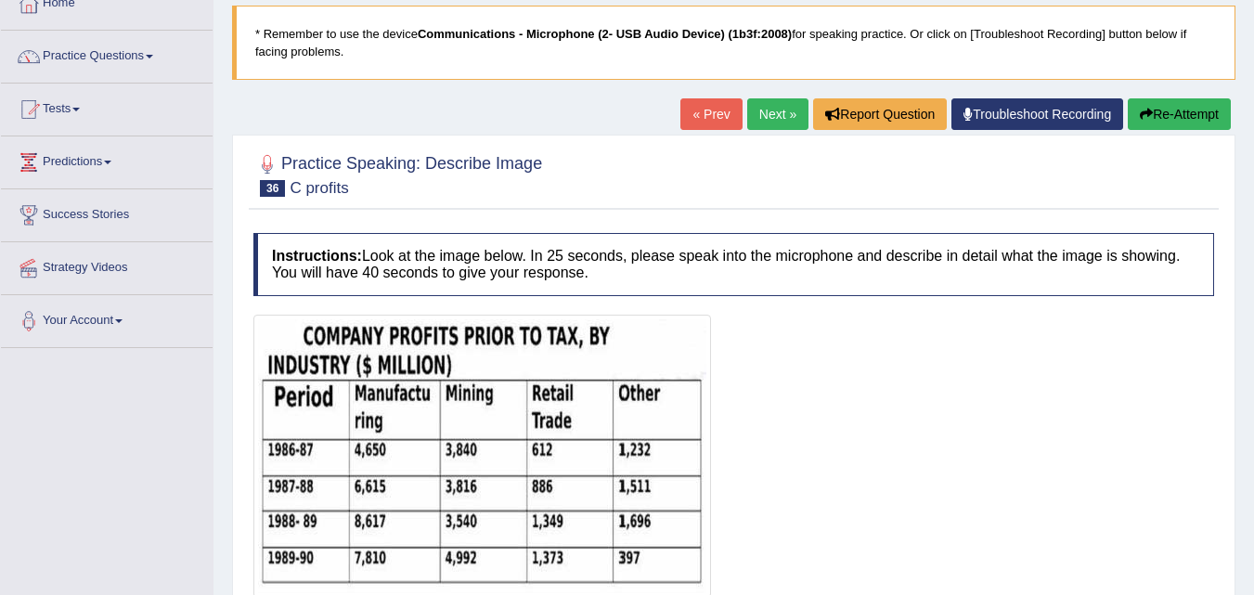
scroll to position [186, 0]
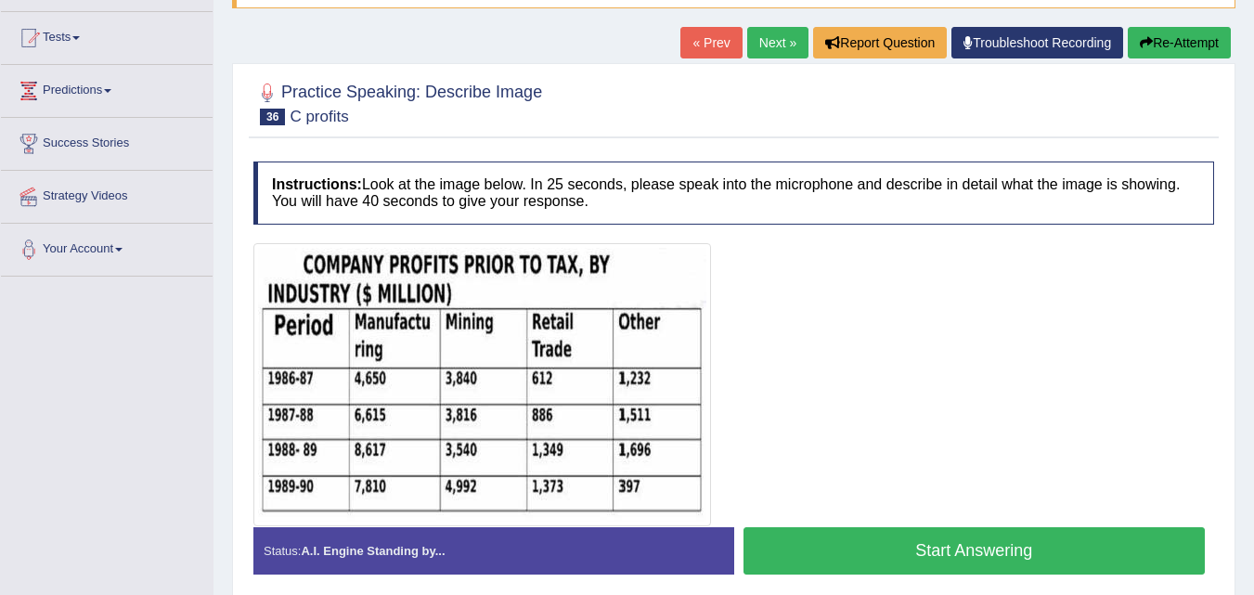
click at [758, 43] on link "Next »" at bounding box center [777, 43] width 61 height 32
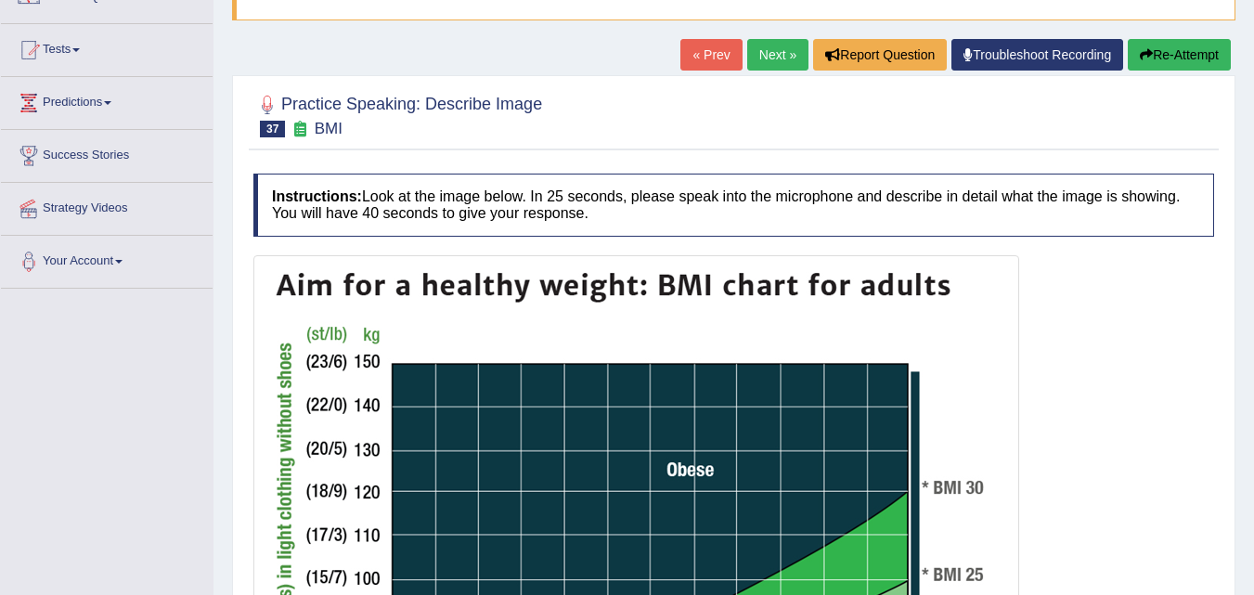
scroll to position [186, 0]
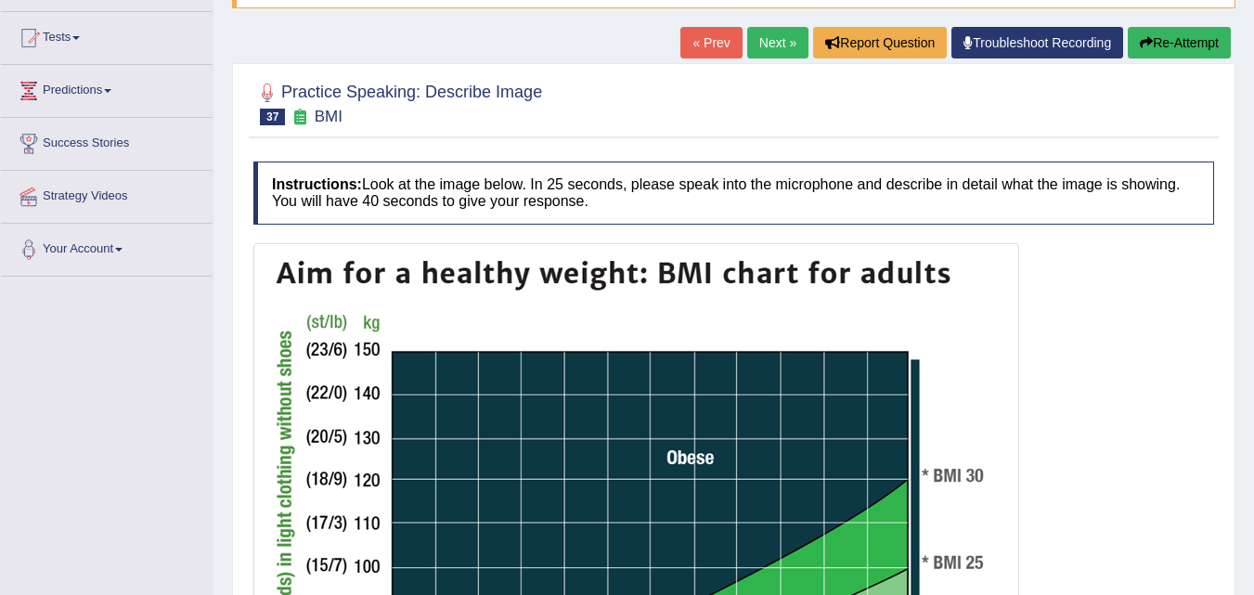
click at [774, 38] on link "Next »" at bounding box center [777, 43] width 61 height 32
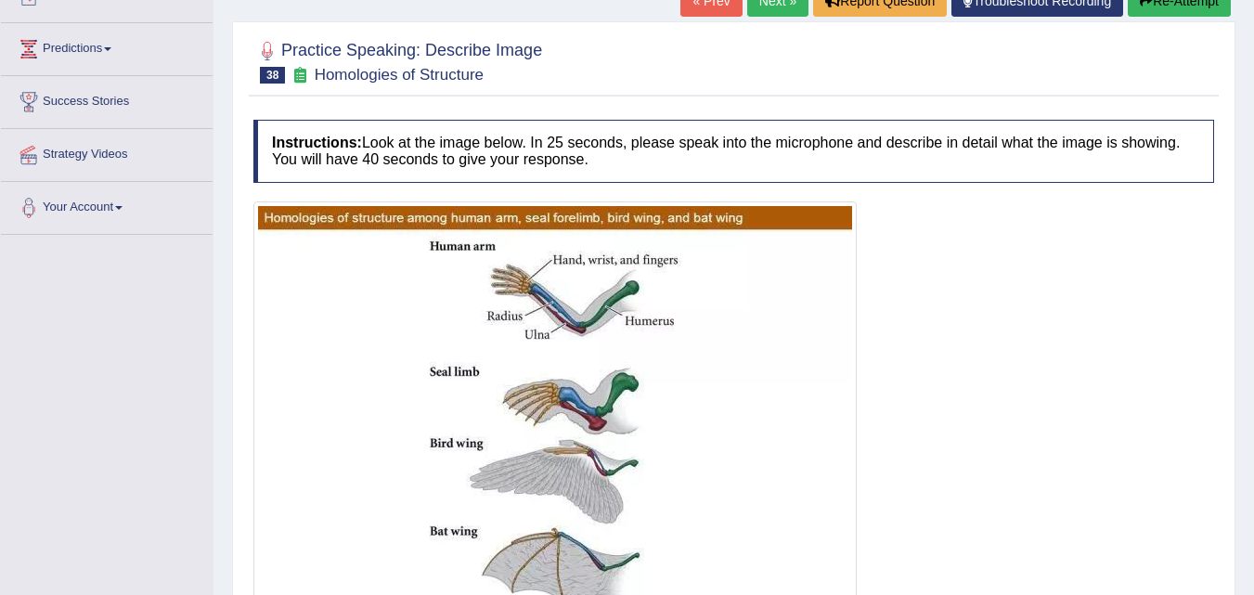
scroll to position [186, 0]
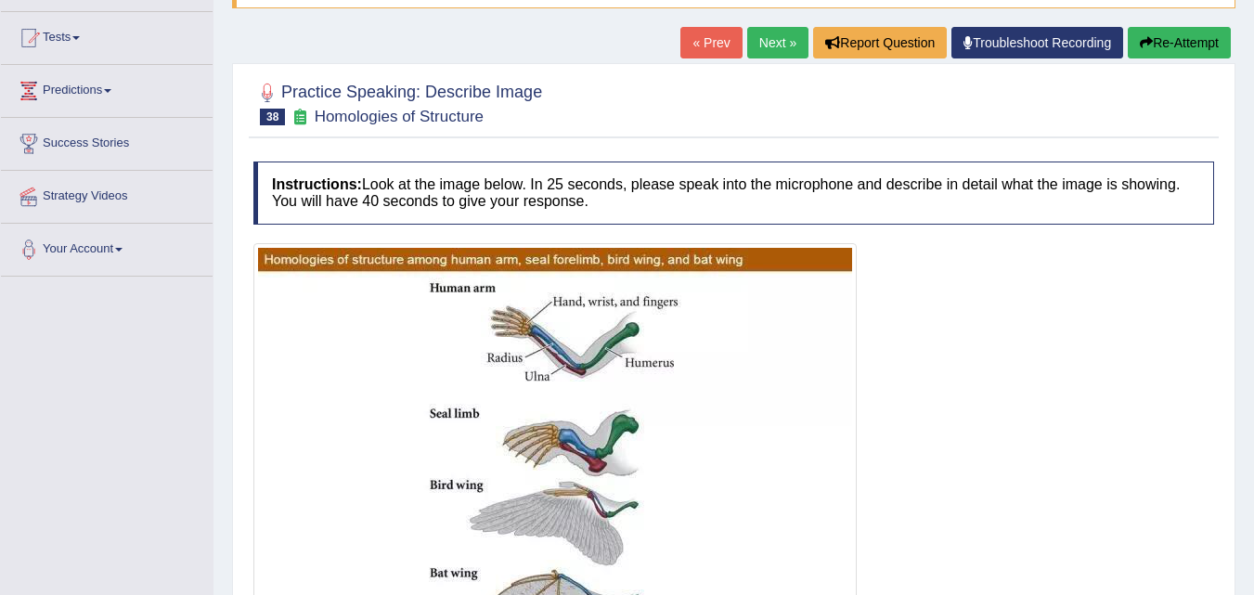
click at [762, 51] on link "Next »" at bounding box center [777, 43] width 61 height 32
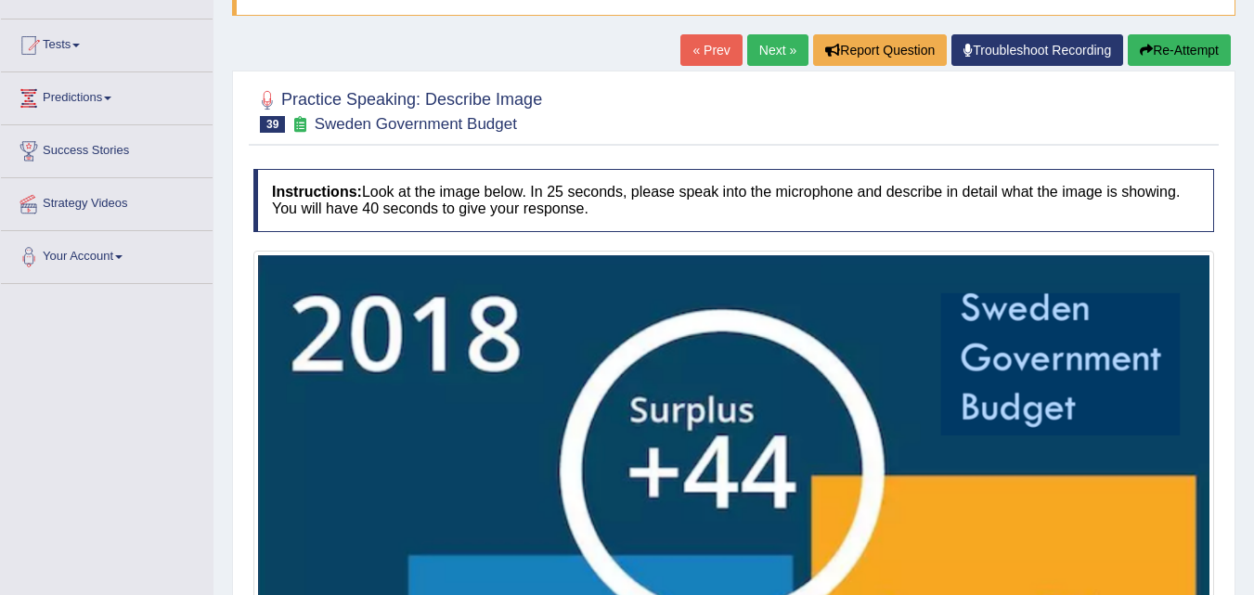
scroll to position [186, 0]
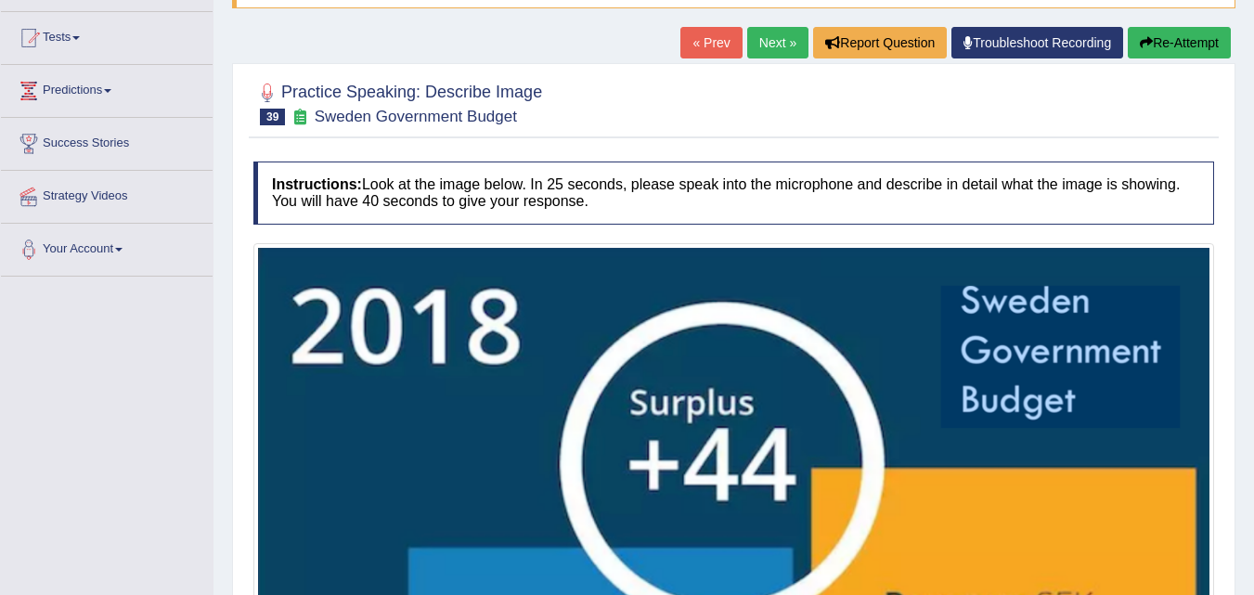
click at [757, 32] on link "Next »" at bounding box center [777, 43] width 61 height 32
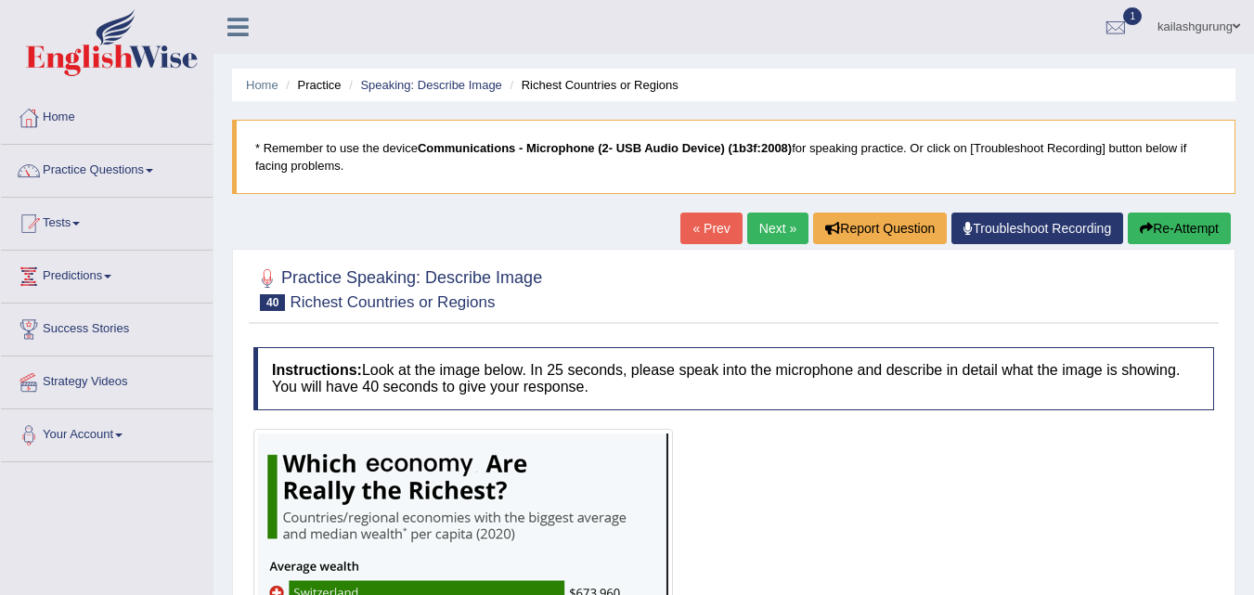
click at [777, 227] on link "Next »" at bounding box center [777, 229] width 61 height 32
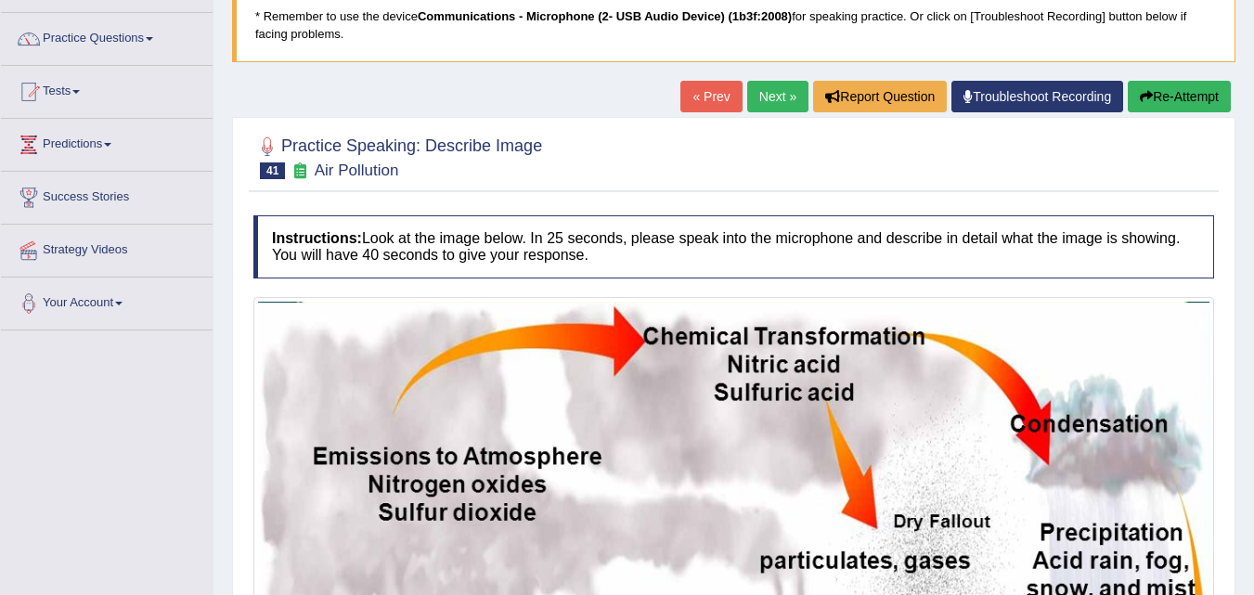
scroll to position [117, 0]
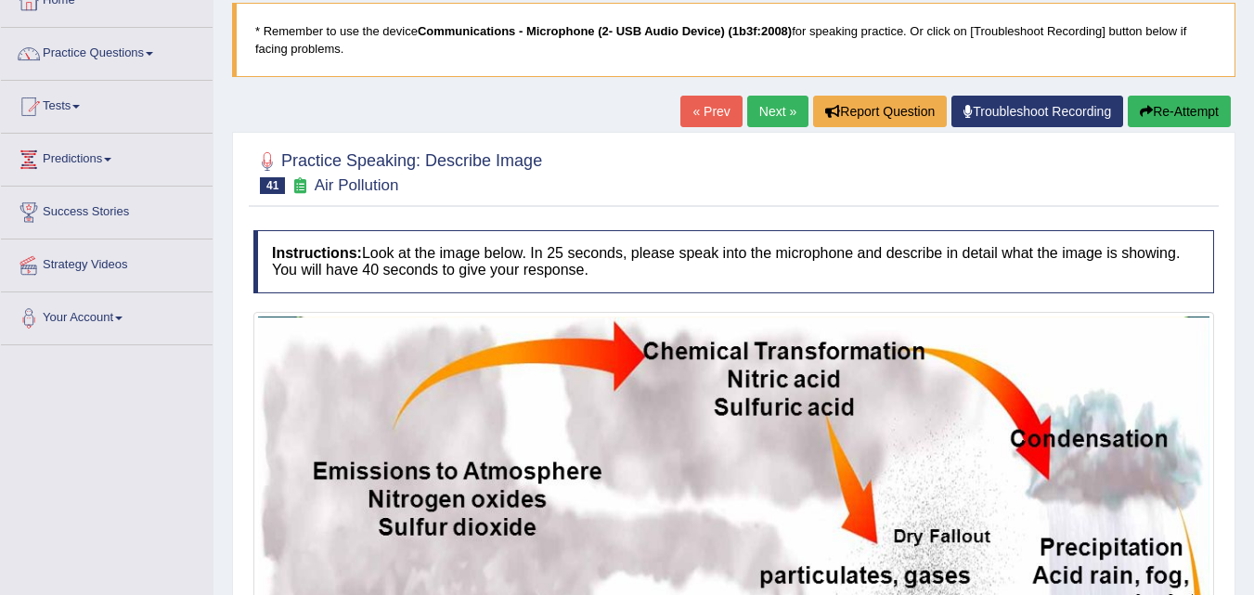
click at [770, 117] on link "Next »" at bounding box center [777, 112] width 61 height 32
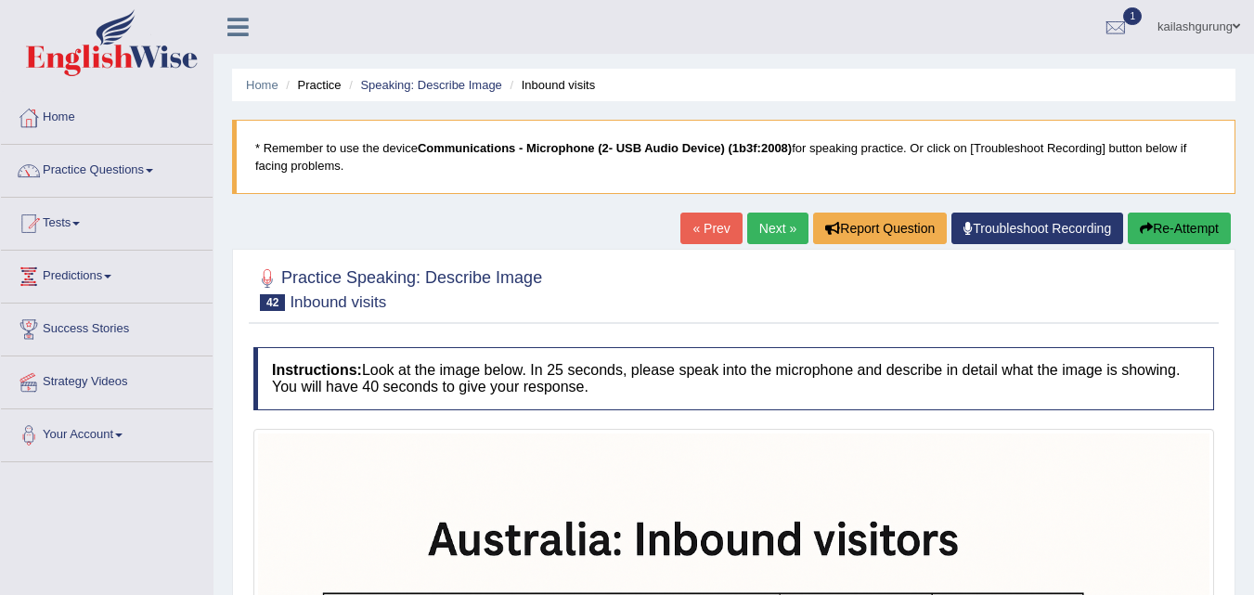
click at [771, 221] on link "Next »" at bounding box center [777, 229] width 61 height 32
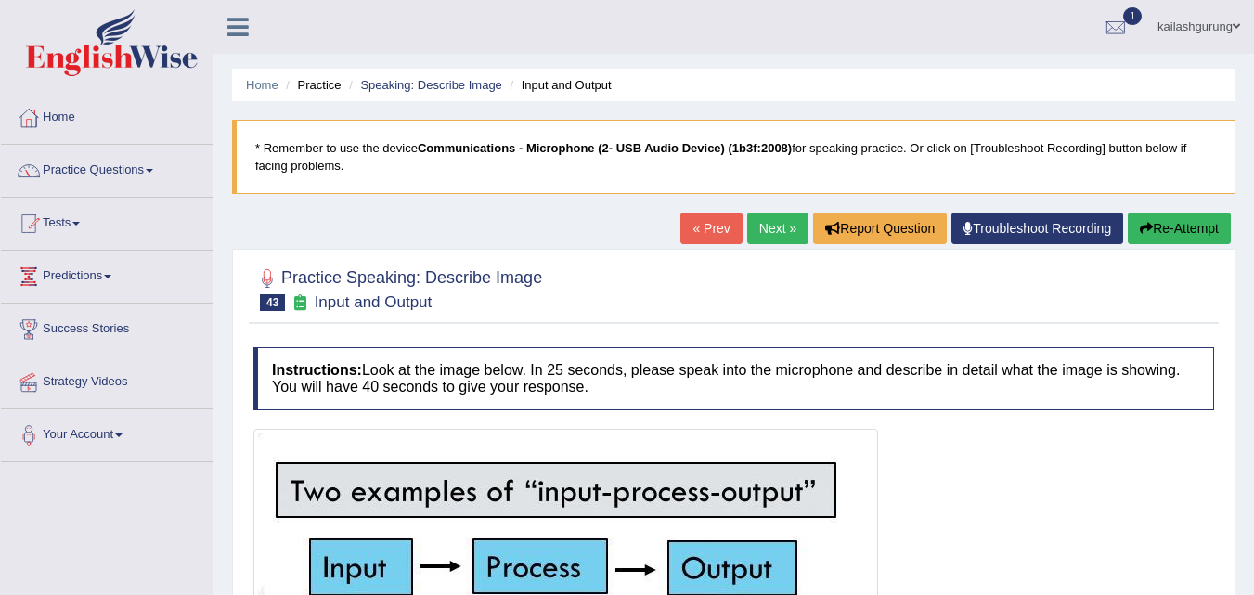
click at [771, 224] on link "Next »" at bounding box center [777, 229] width 61 height 32
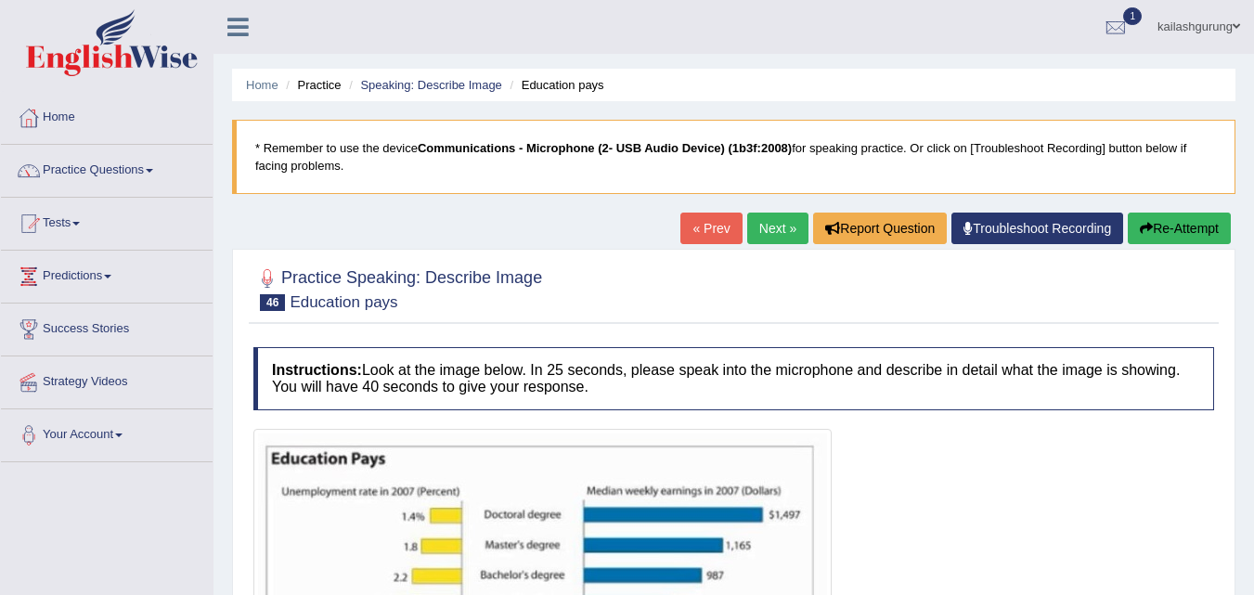
click at [771, 224] on link "Next »" at bounding box center [777, 229] width 61 height 32
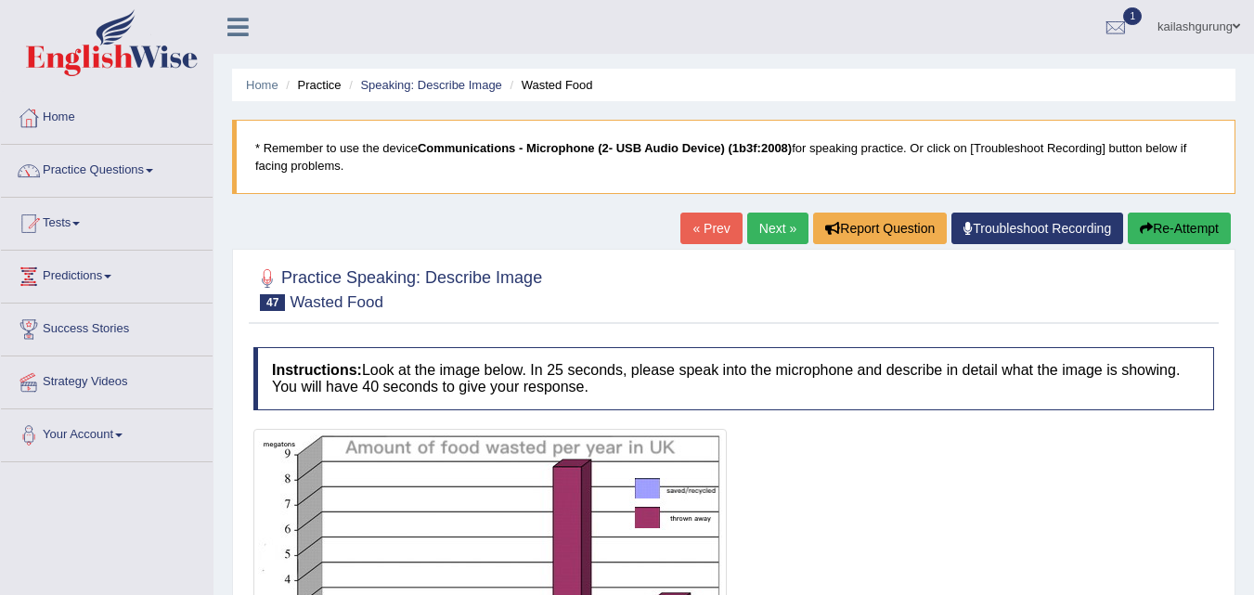
click at [771, 224] on link "Next »" at bounding box center [777, 229] width 61 height 32
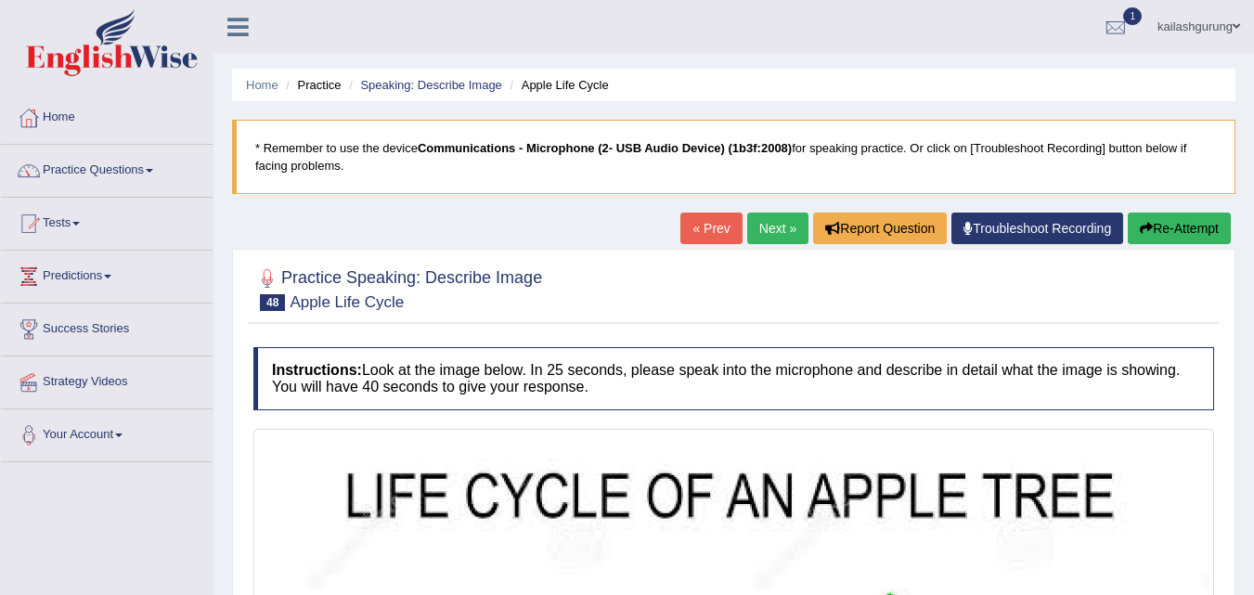
click at [767, 214] on link "Next »" at bounding box center [777, 229] width 61 height 32
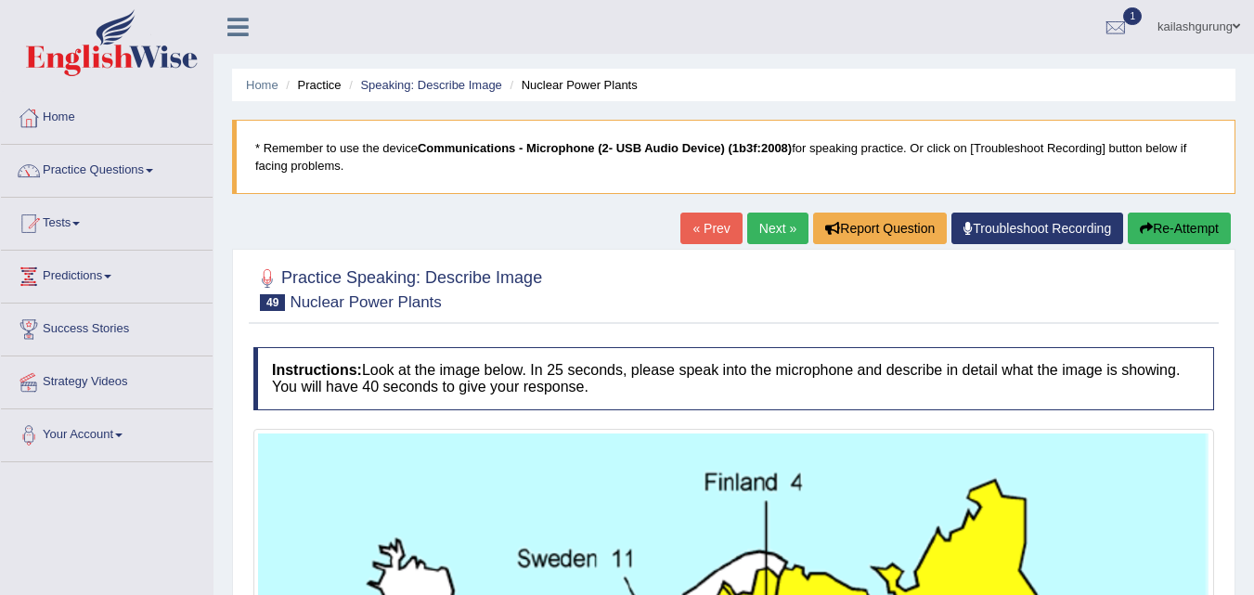
click at [767, 223] on link "Next »" at bounding box center [777, 229] width 61 height 32
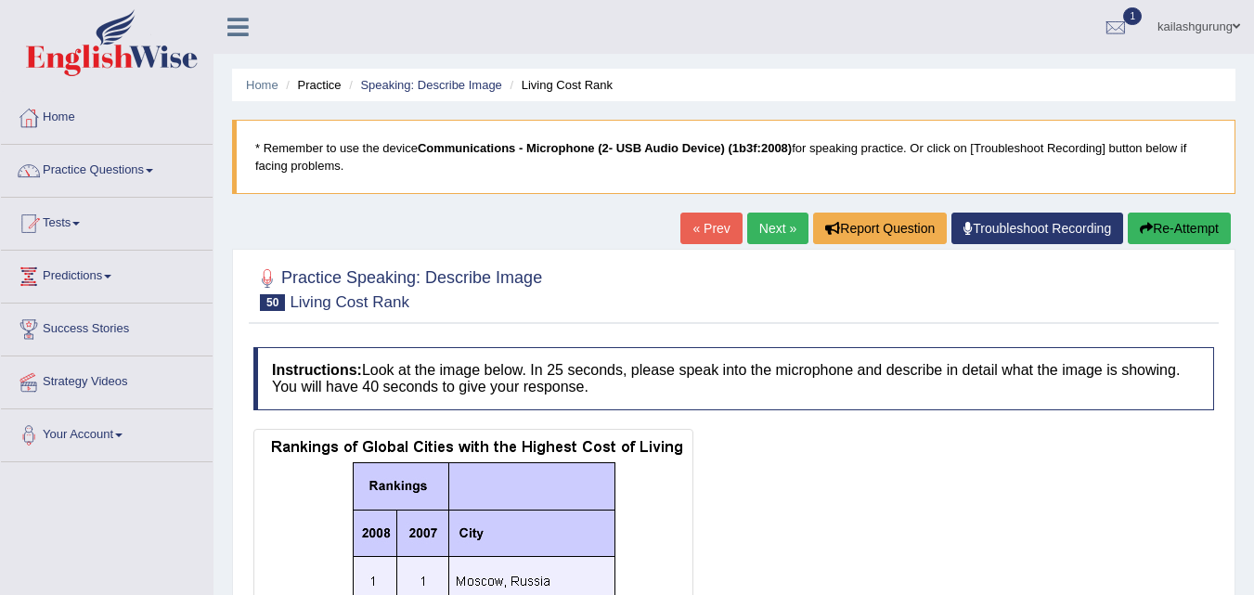
click at [767, 223] on link "Next »" at bounding box center [777, 229] width 61 height 32
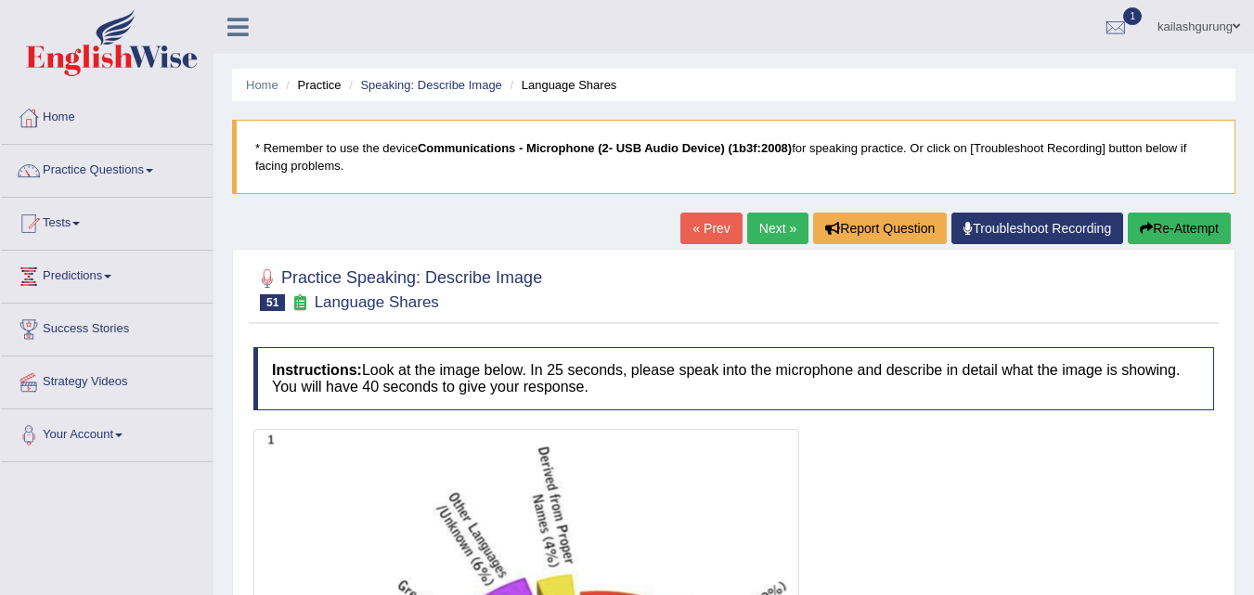
click at [767, 223] on link "Next »" at bounding box center [777, 229] width 61 height 32
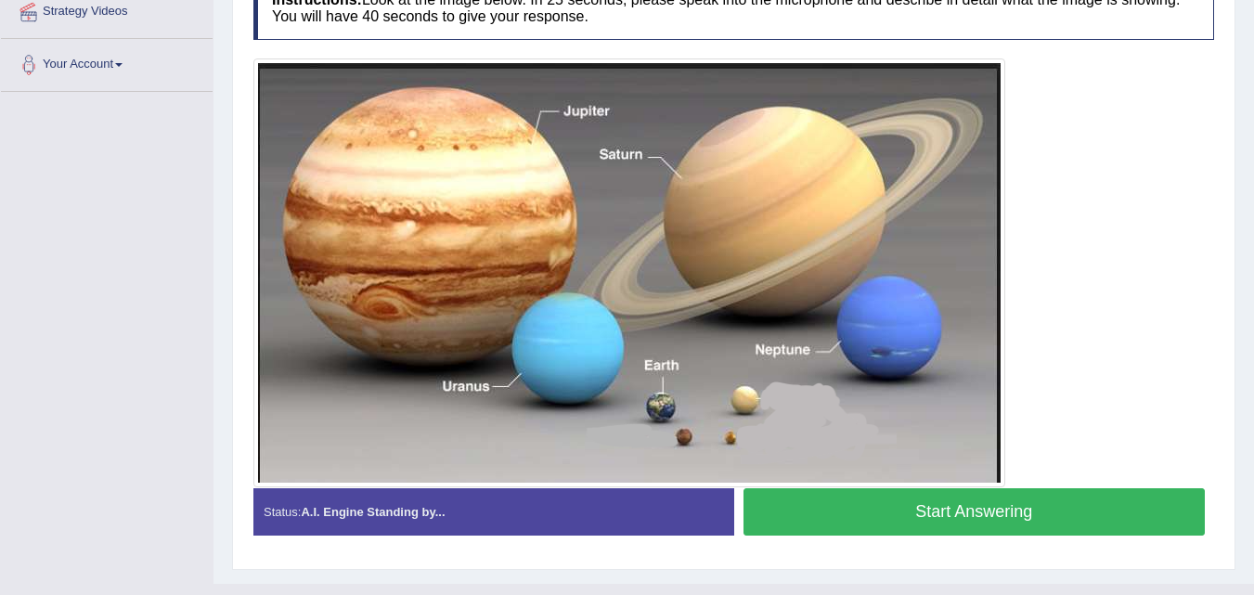
scroll to position [371, 0]
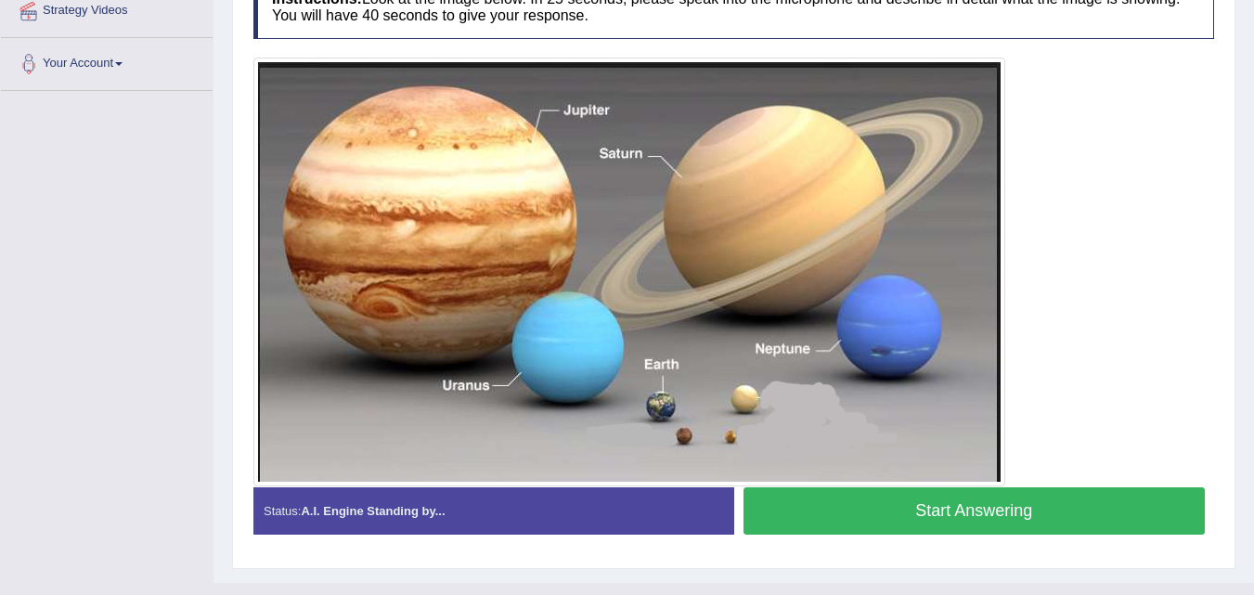
click at [820, 524] on button "Start Answering" at bounding box center [975, 510] width 462 height 47
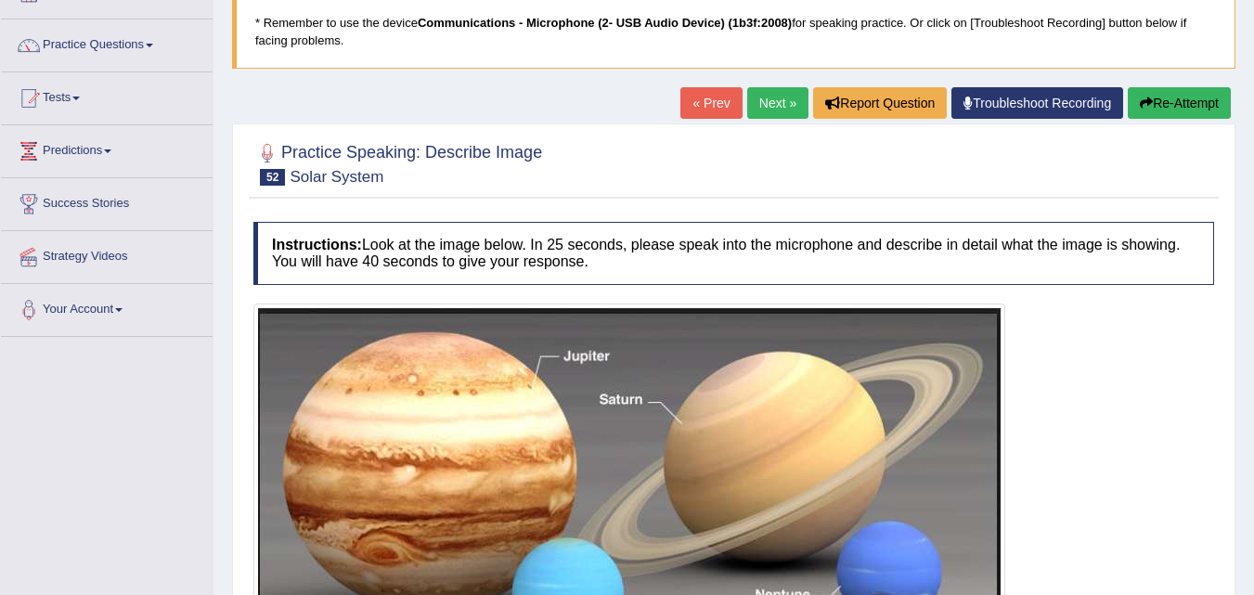
scroll to position [93, 0]
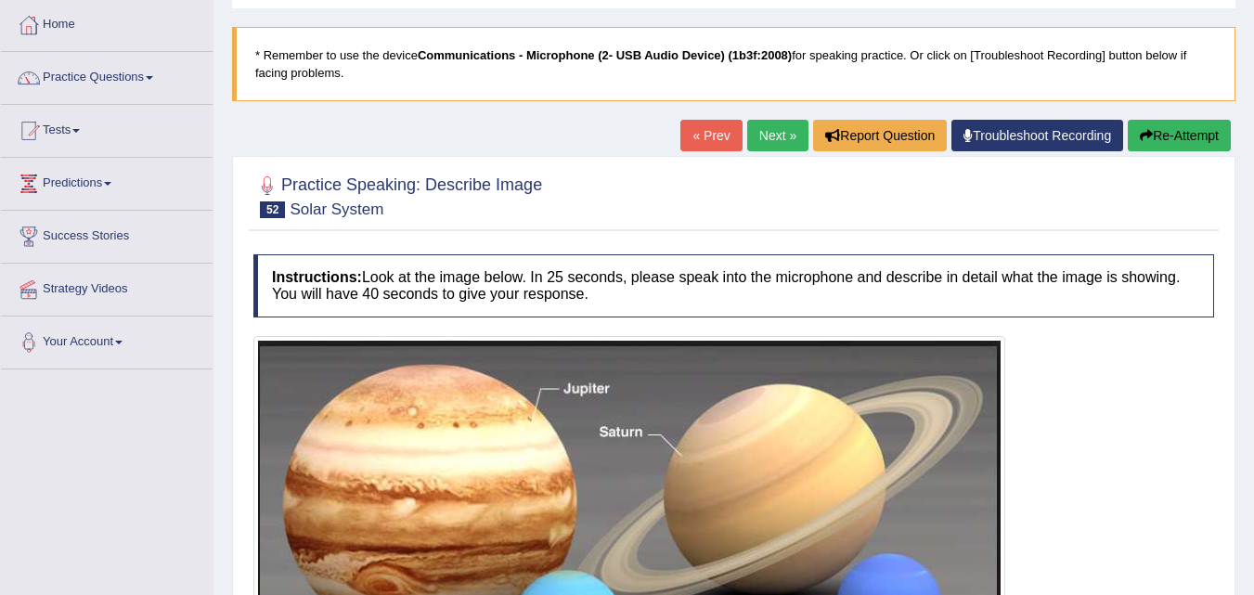
click at [1160, 125] on button "Re-Attempt" at bounding box center [1179, 136] width 103 height 32
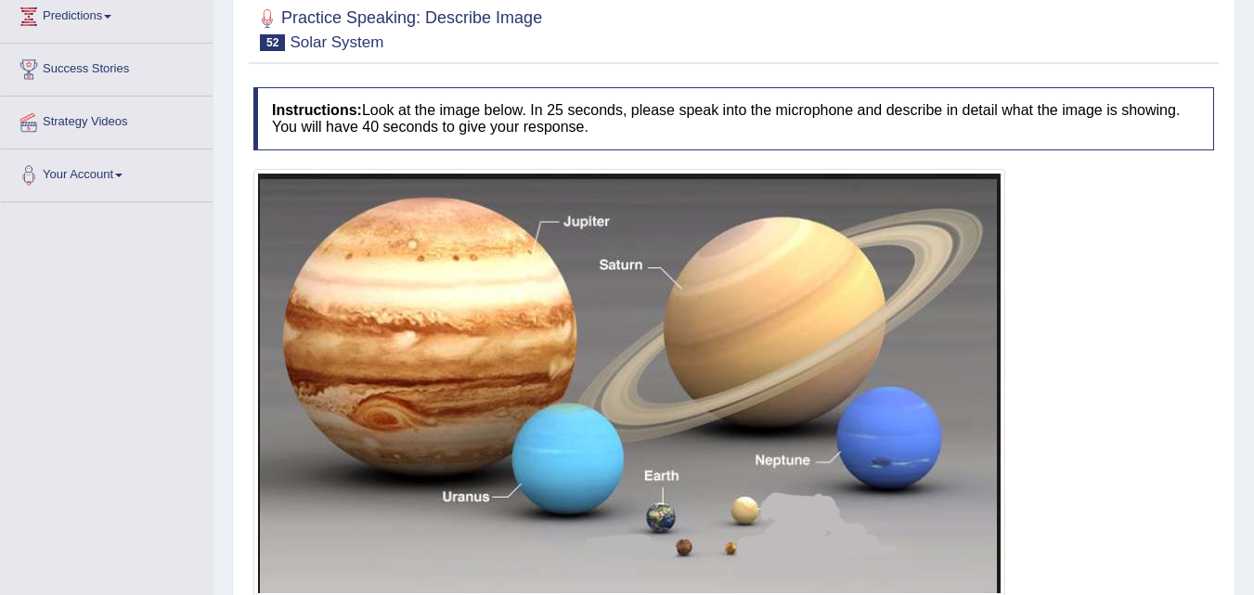
scroll to position [406, 0]
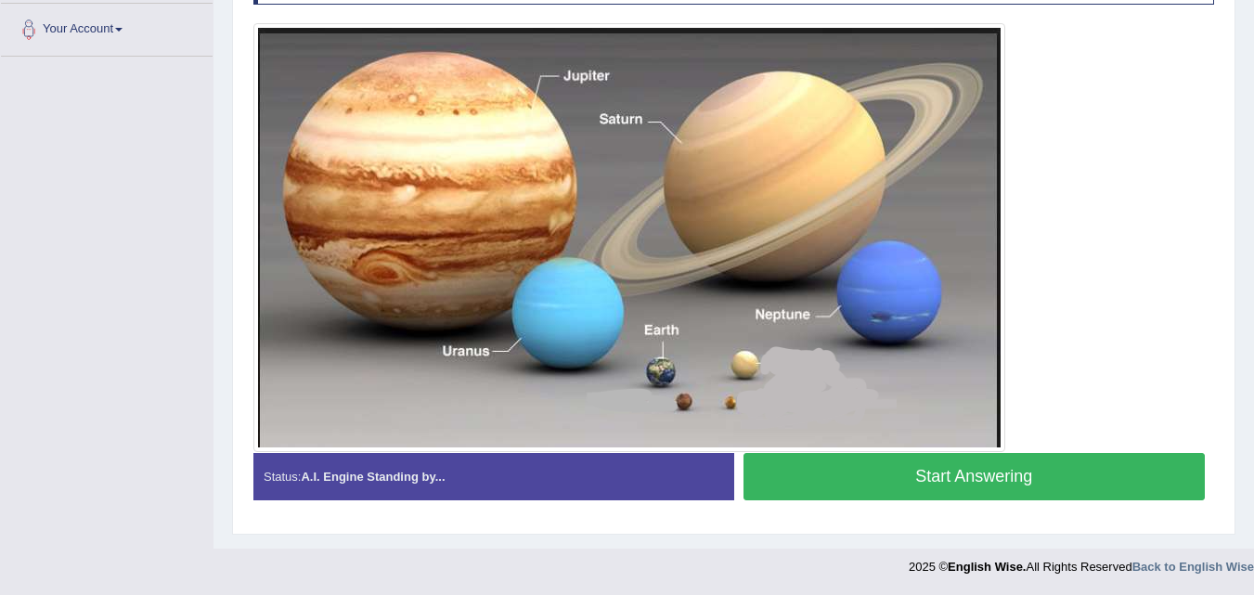
click at [844, 464] on button "Start Answering" at bounding box center [975, 476] width 462 height 47
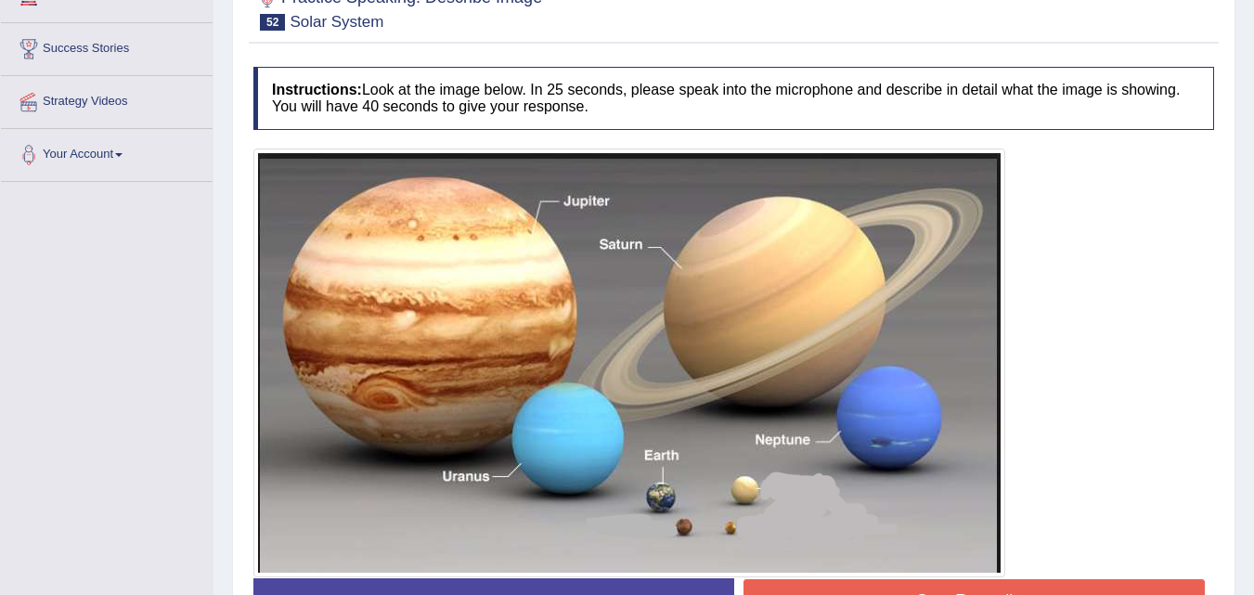
scroll to position [313, 0]
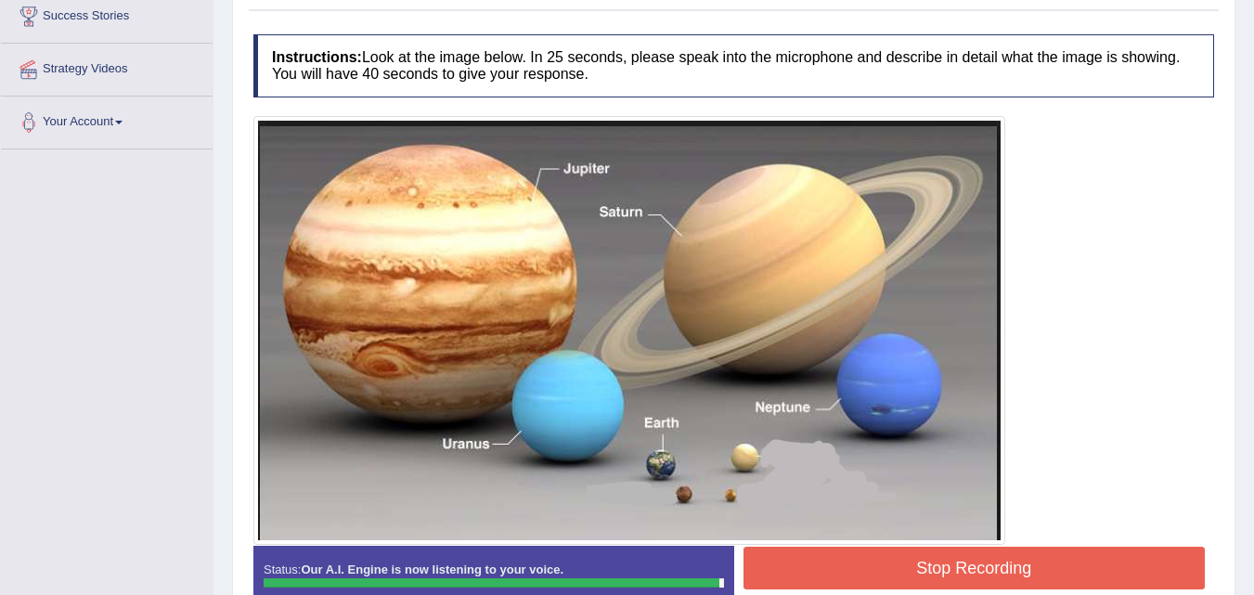
click at [763, 565] on div "Instructions: Look at the image below. In 25 seconds, please speak into the mic…" at bounding box center [734, 329] width 970 height 609
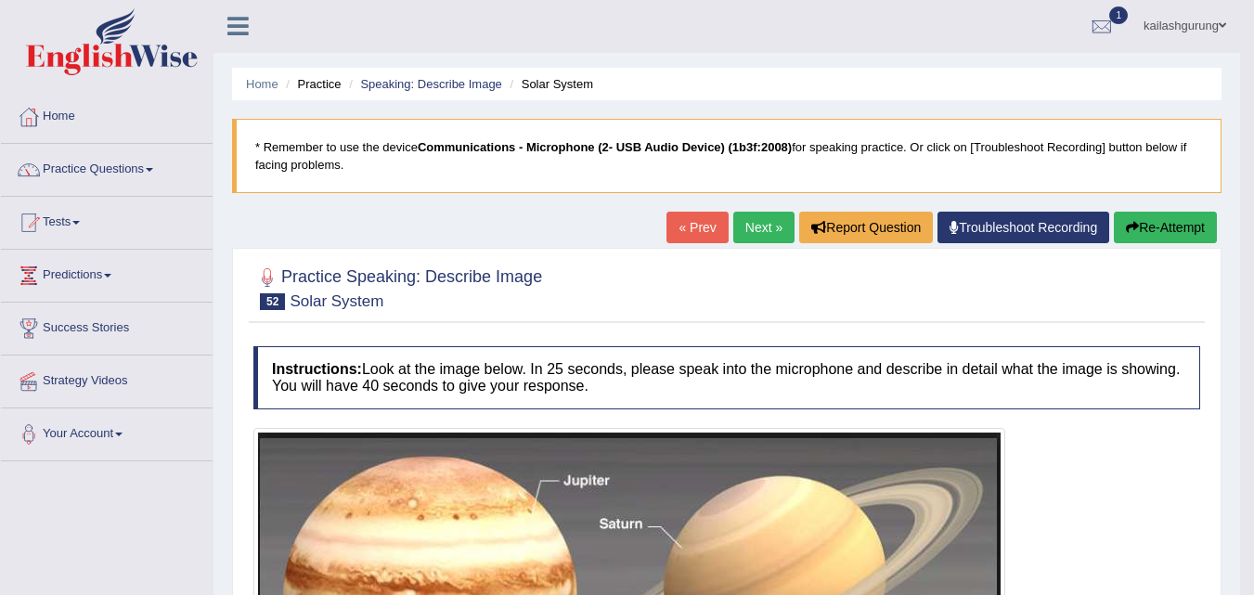
scroll to position [0, 0]
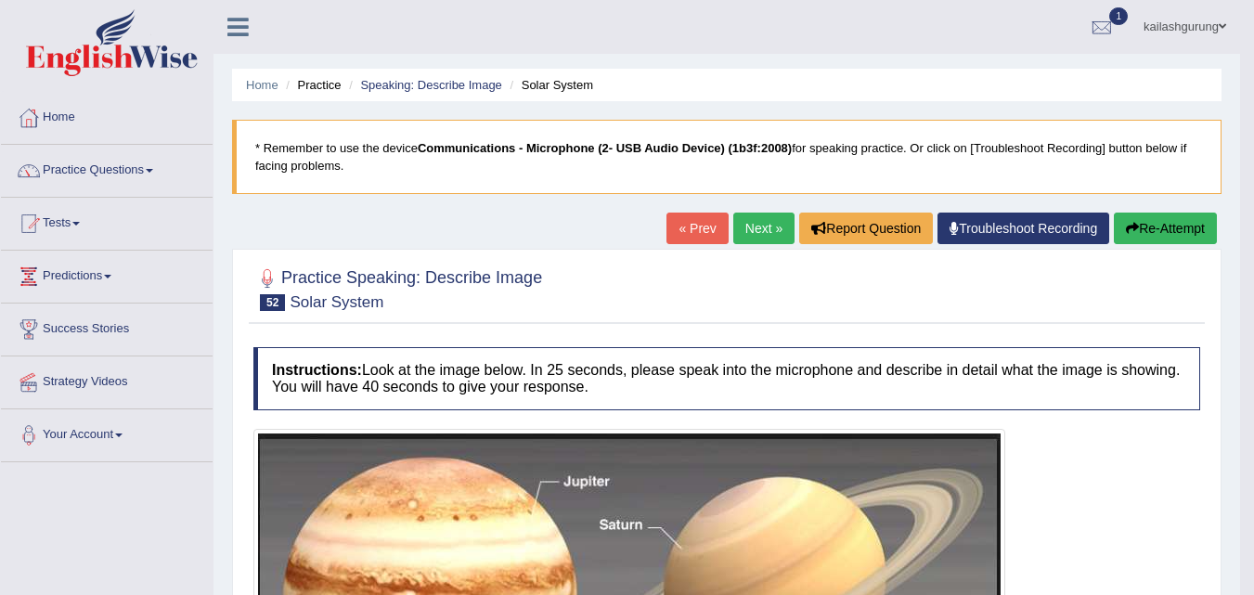
click at [1170, 223] on button "Re-Attempt" at bounding box center [1165, 229] width 103 height 32
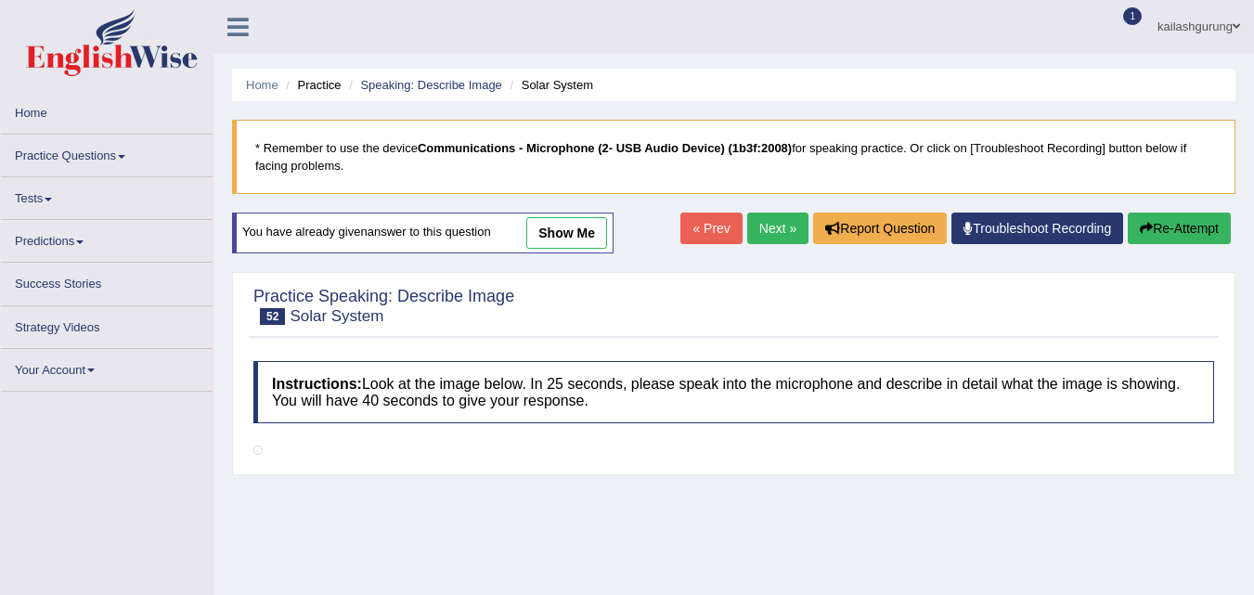
click at [124, 155] on span at bounding box center [121, 157] width 7 height 4
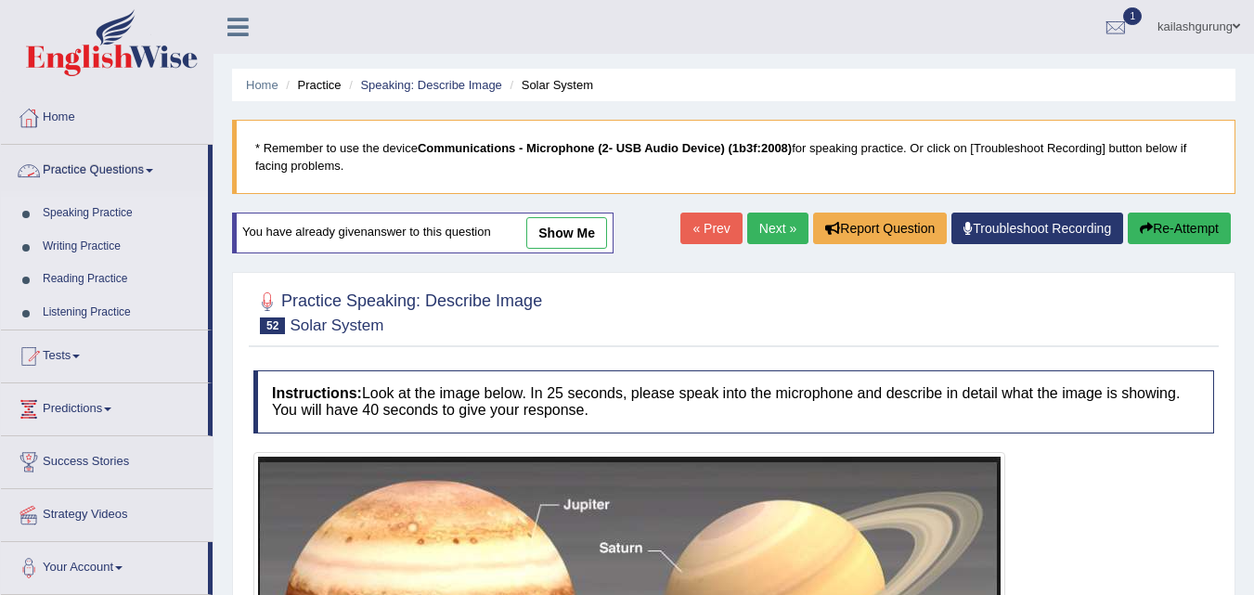
click at [146, 171] on link "Practice Questions" at bounding box center [104, 168] width 207 height 46
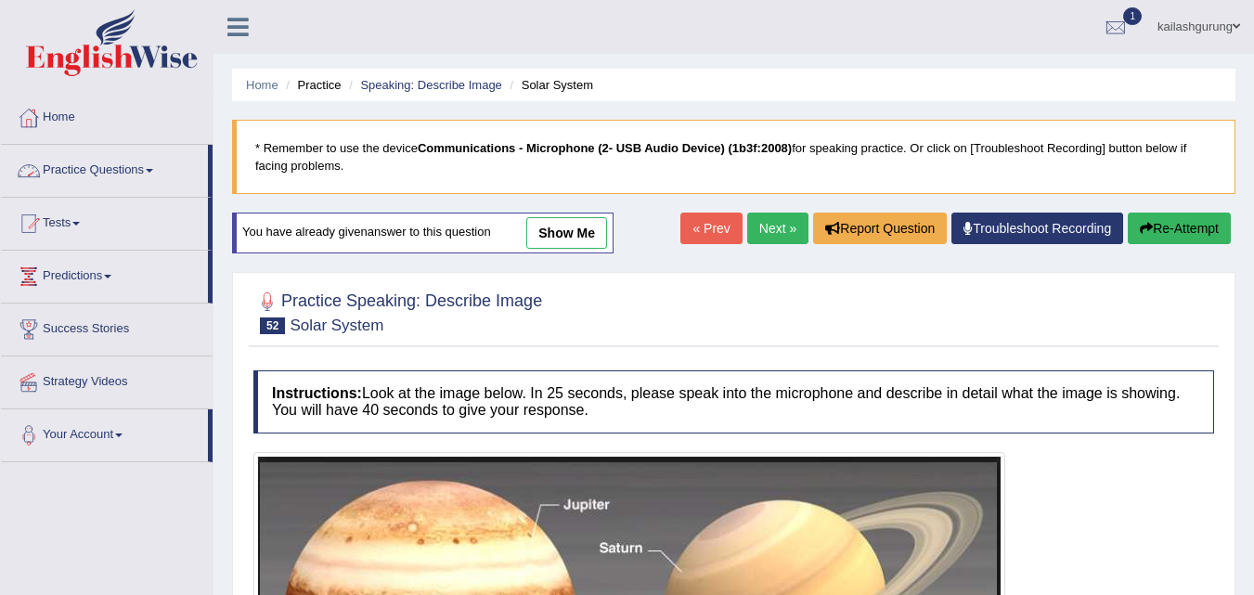
click at [146, 171] on link "Practice Questions" at bounding box center [104, 168] width 207 height 46
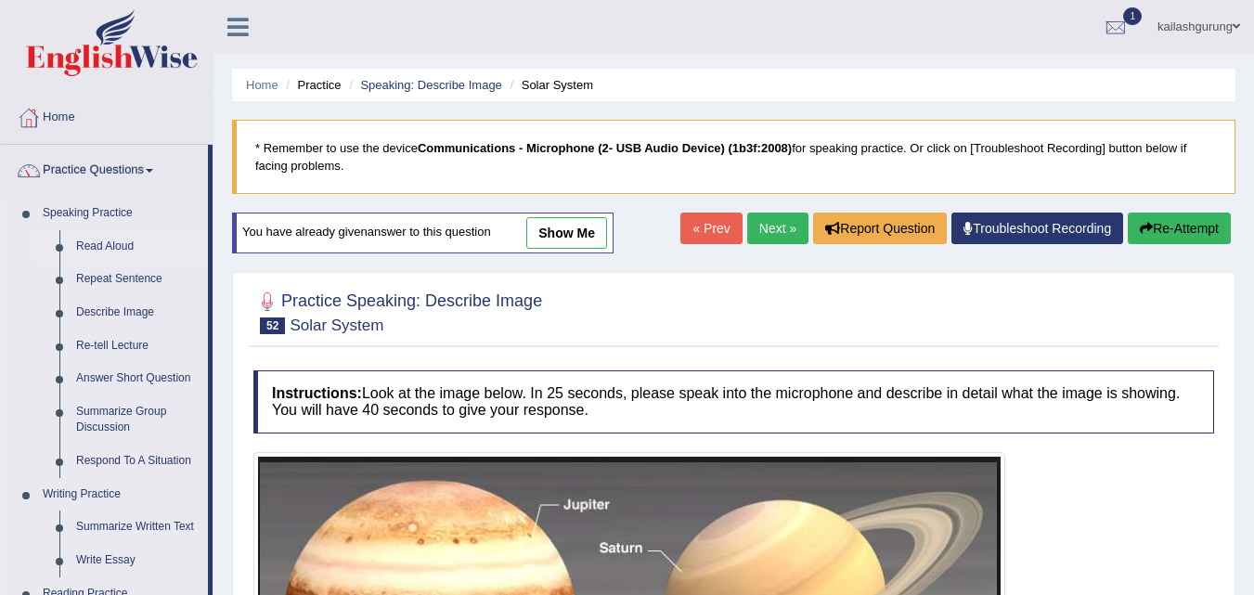
click at [121, 243] on link "Read Aloud" at bounding box center [138, 246] width 140 height 33
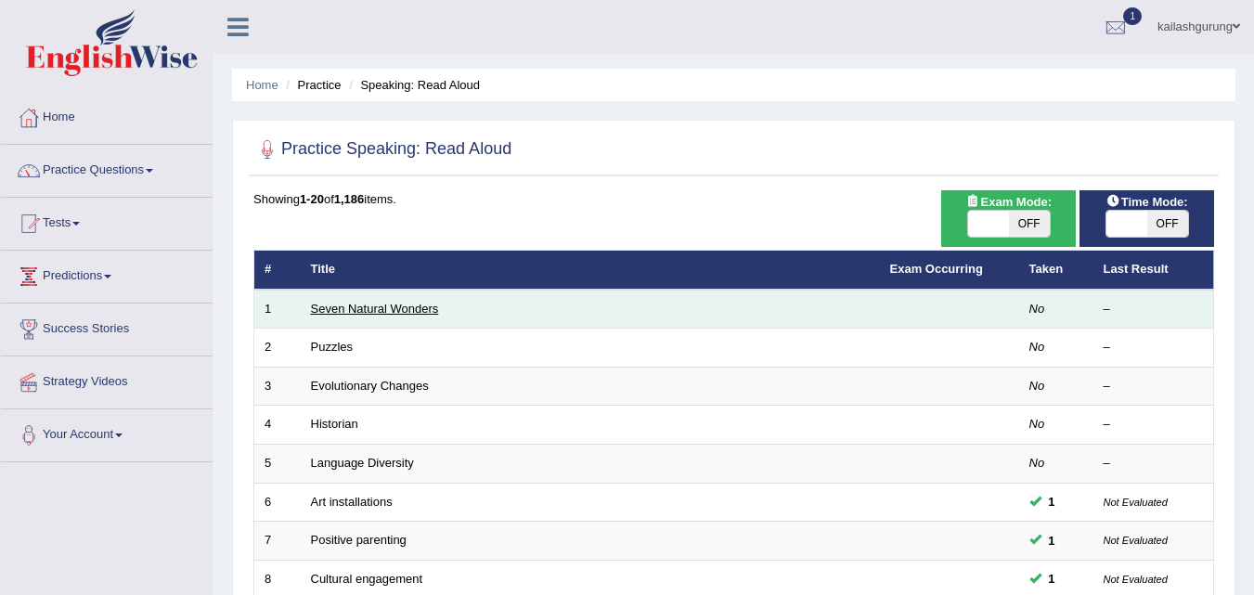
click at [332, 306] on link "Seven Natural Wonders" at bounding box center [375, 309] width 128 height 14
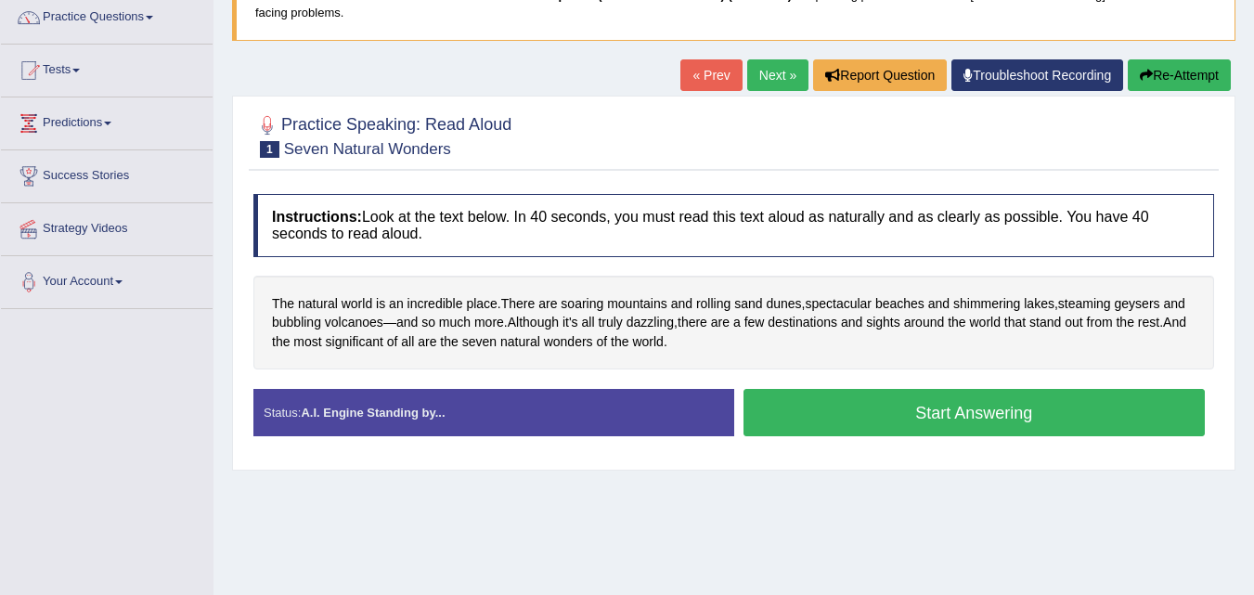
scroll to position [186, 0]
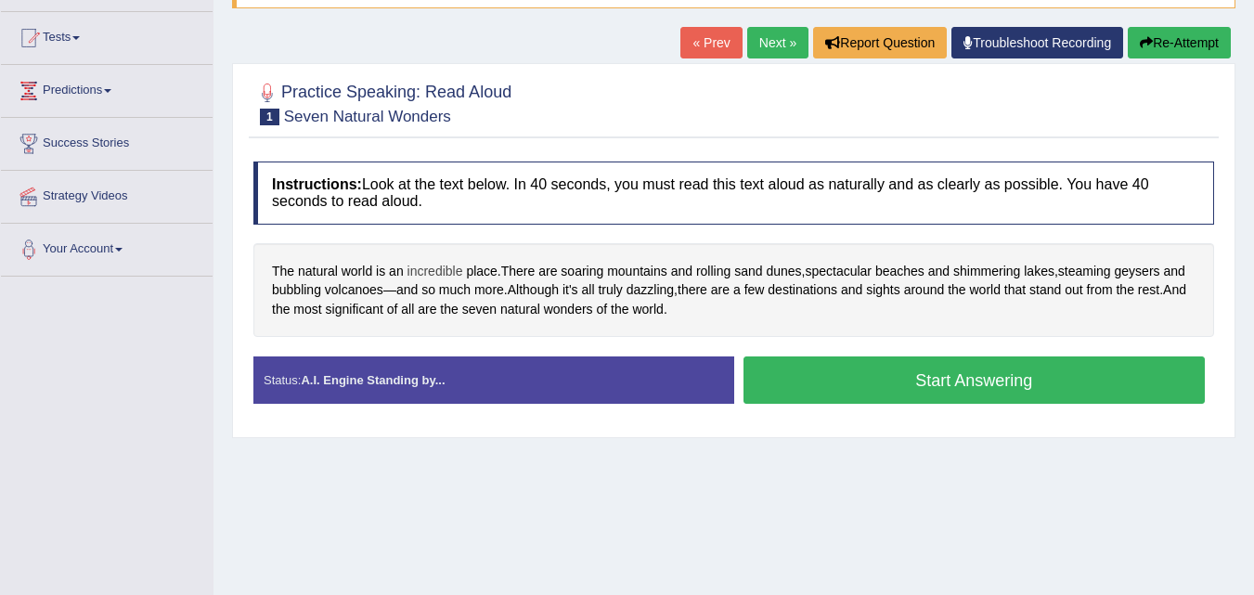
click at [416, 276] on span "incredible" at bounding box center [436, 271] width 56 height 19
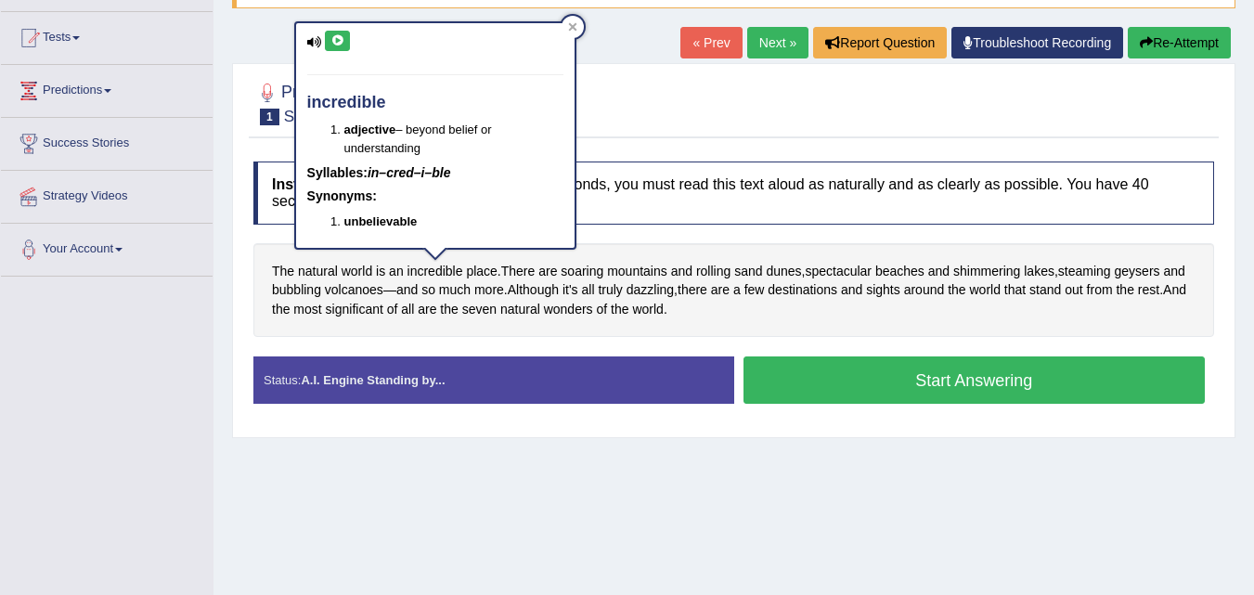
click at [340, 45] on icon at bounding box center [338, 40] width 14 height 11
click at [569, 26] on icon at bounding box center [572, 26] width 9 height 9
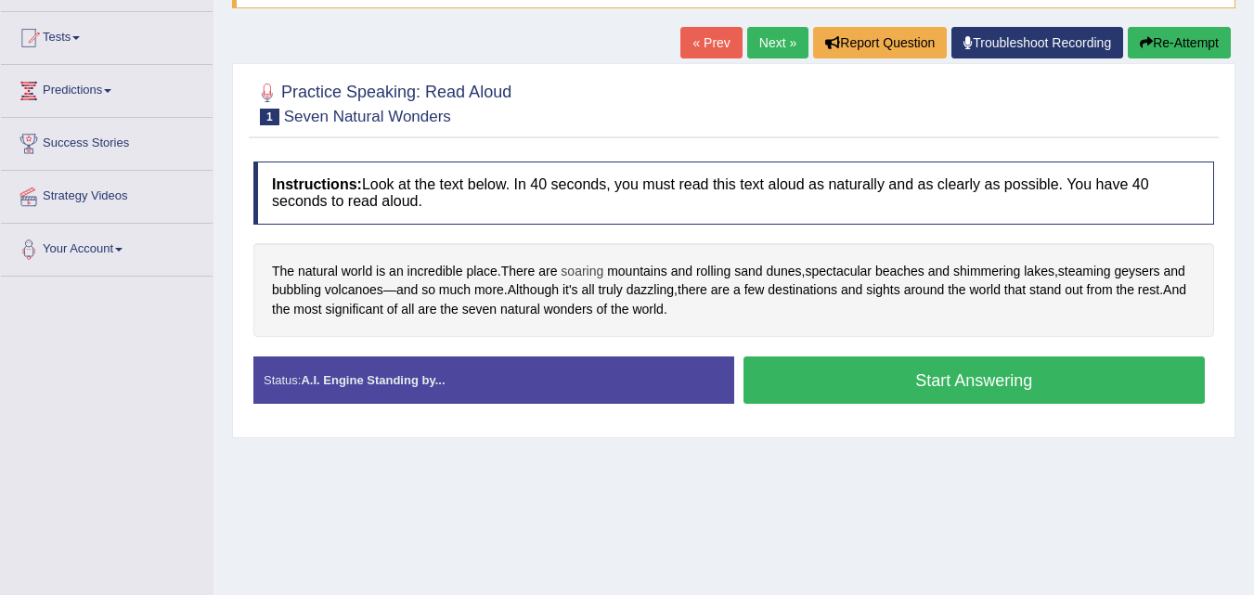
click at [589, 273] on span "soaring" at bounding box center [582, 271] width 43 height 19
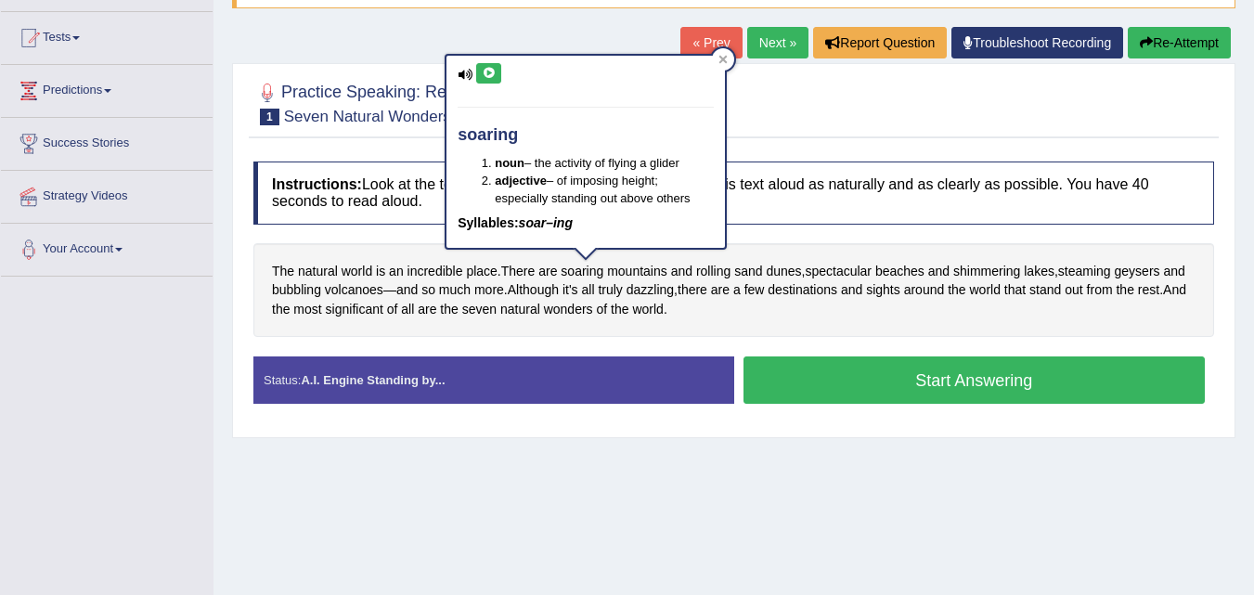
click at [481, 72] on button at bounding box center [488, 73] width 25 height 20
click at [719, 72] on div "soaring noun – the activity of flying a glider adjective – of imposing height; …" at bounding box center [586, 152] width 279 height 192
click at [723, 62] on icon at bounding box center [723, 59] width 9 height 9
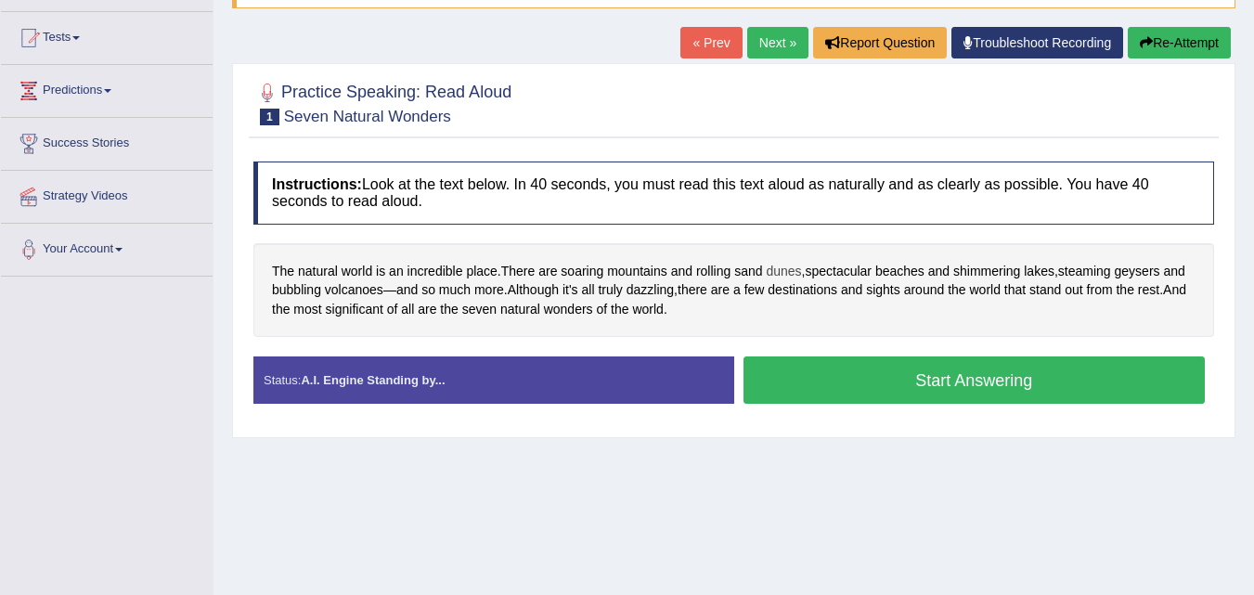
click at [785, 269] on span "dunes" at bounding box center [783, 271] width 35 height 19
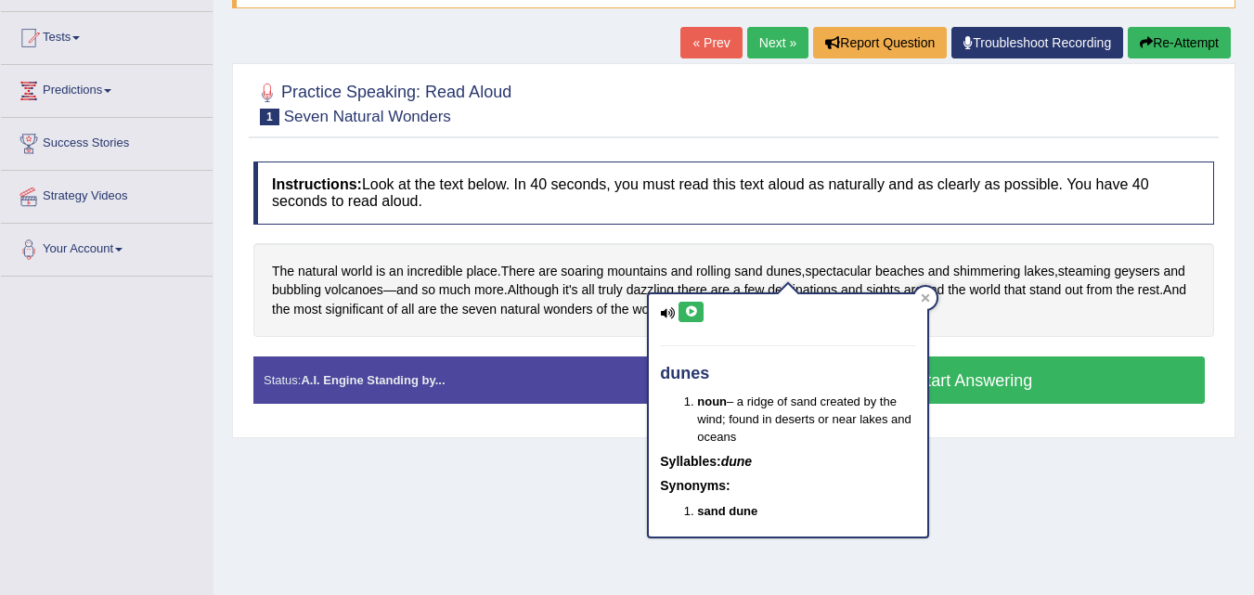
click at [690, 305] on button at bounding box center [691, 312] width 25 height 20
click at [680, 312] on button at bounding box center [691, 312] width 25 height 20
click at [935, 293] on div at bounding box center [926, 298] width 22 height 22
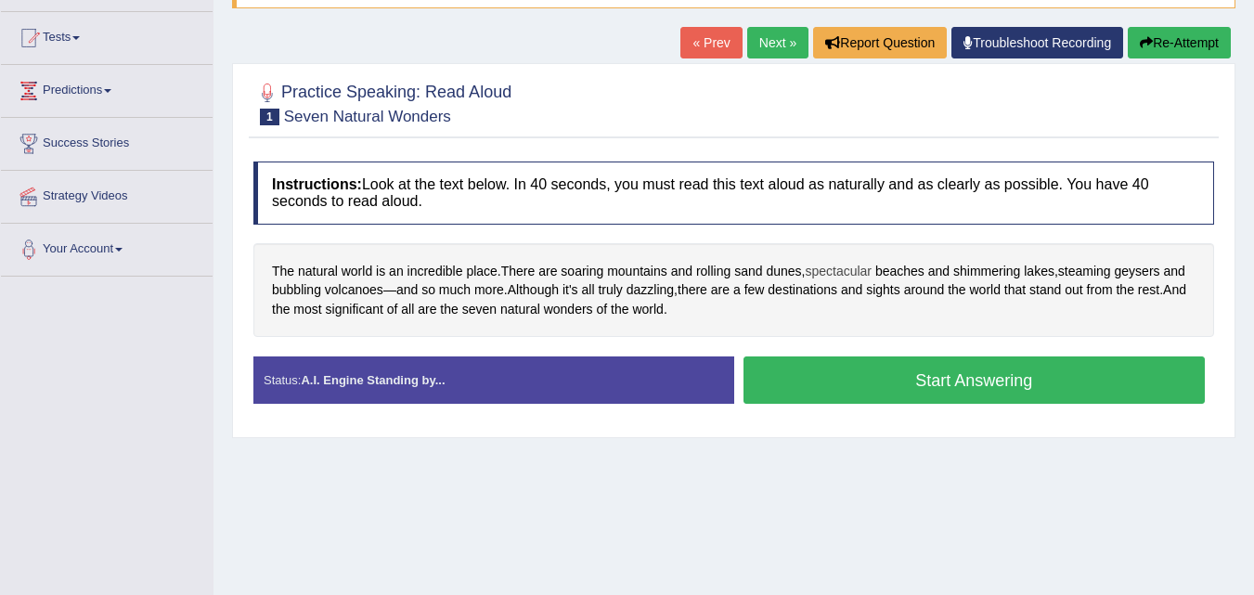
click at [863, 269] on span "spectacular" at bounding box center [838, 271] width 67 height 19
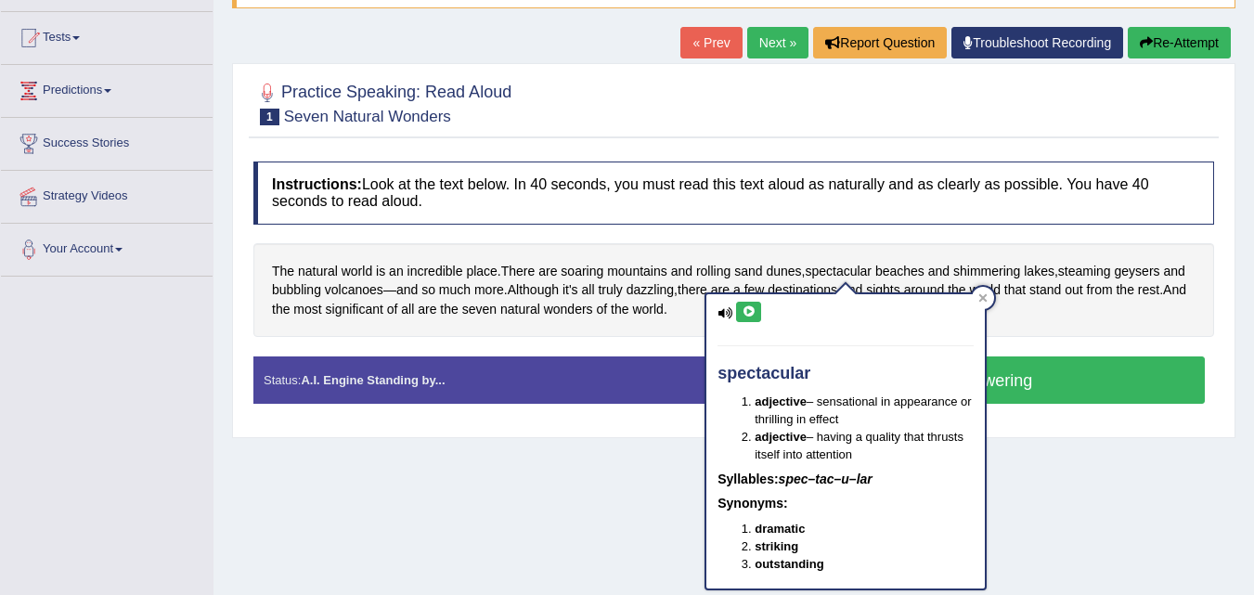
click at [748, 306] on icon at bounding box center [749, 311] width 14 height 11
click at [976, 292] on div at bounding box center [983, 298] width 22 height 22
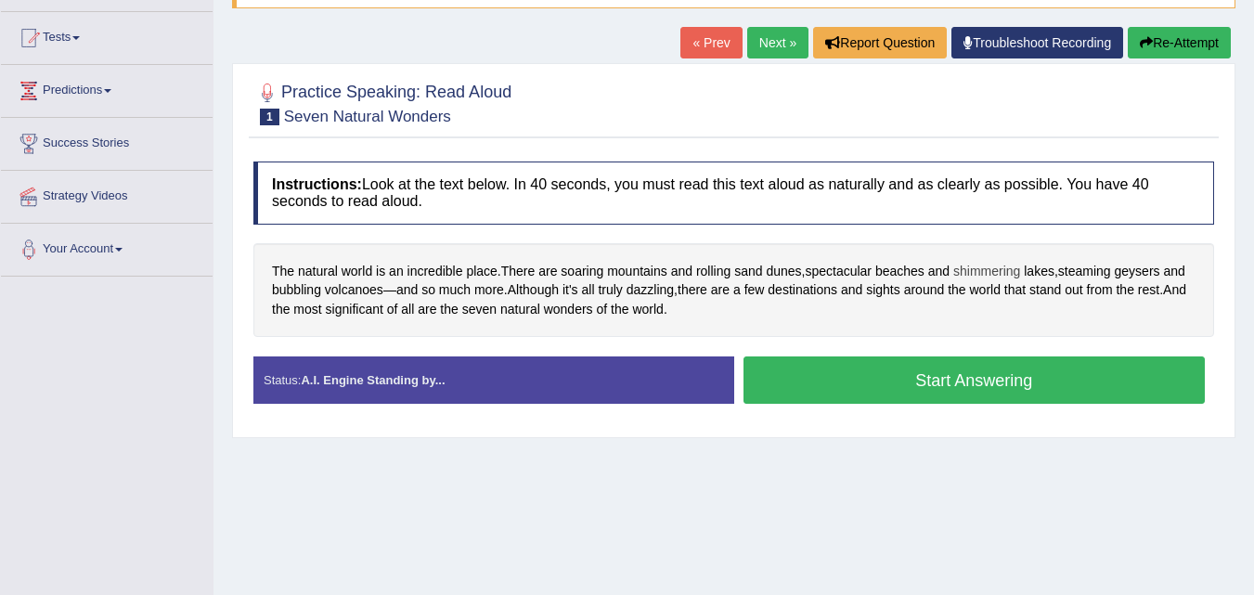
click at [999, 269] on span "shimmering" at bounding box center [987, 271] width 67 height 19
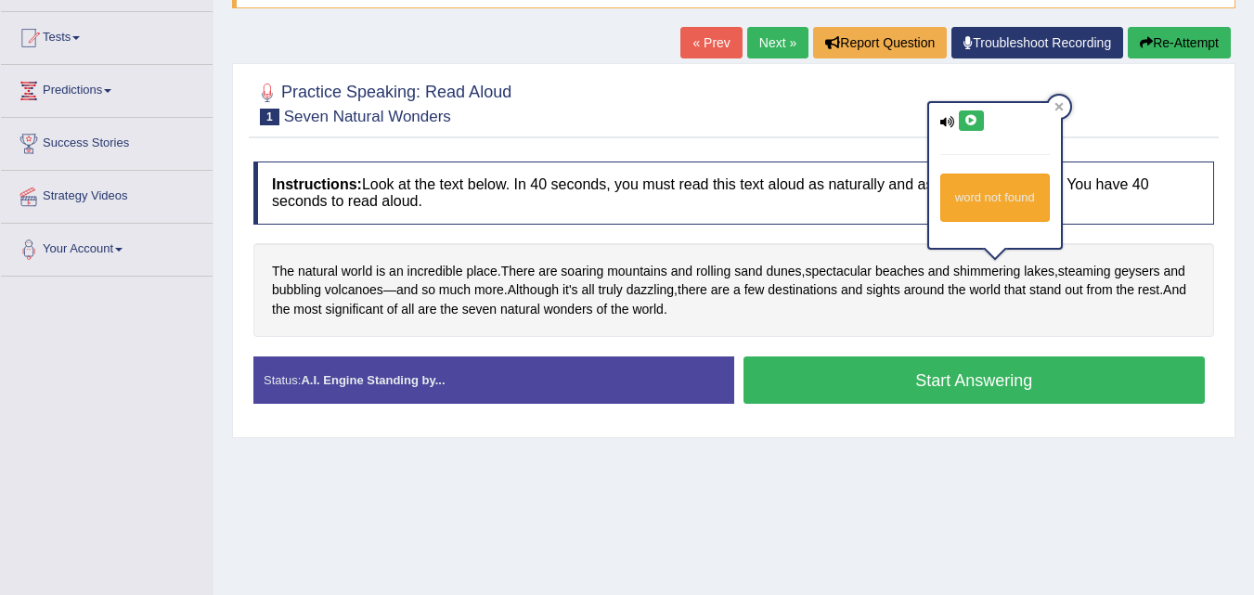
click at [971, 123] on icon at bounding box center [972, 120] width 14 height 11
click at [1056, 111] on icon at bounding box center [1059, 106] width 9 height 9
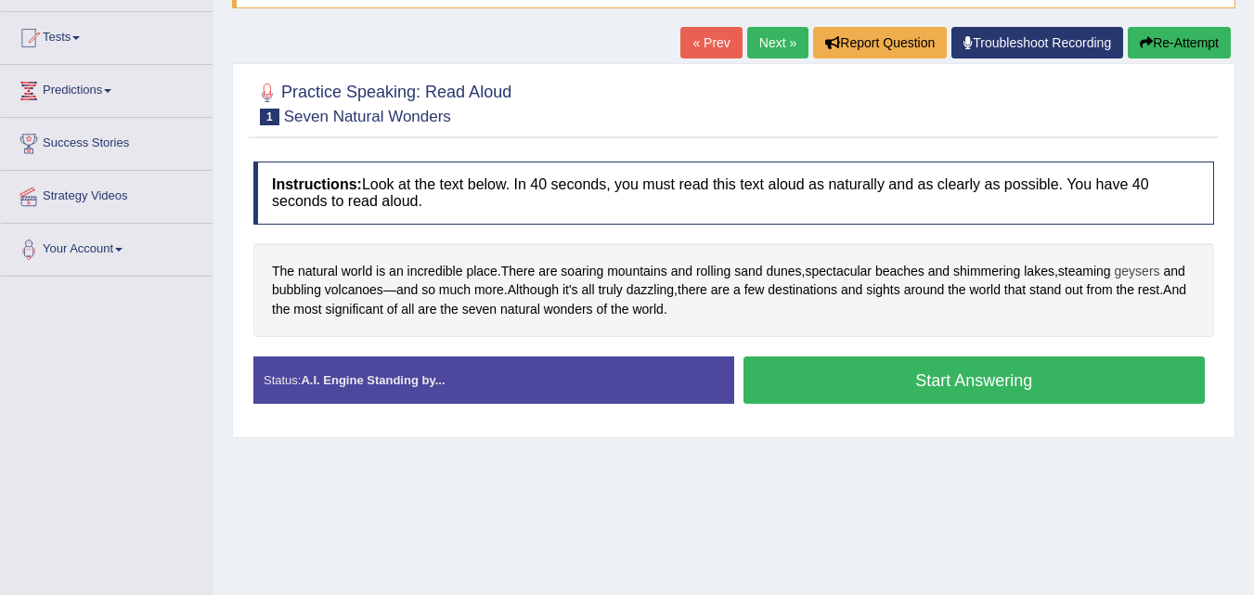
click at [1137, 269] on span "geysers" at bounding box center [1137, 271] width 45 height 19
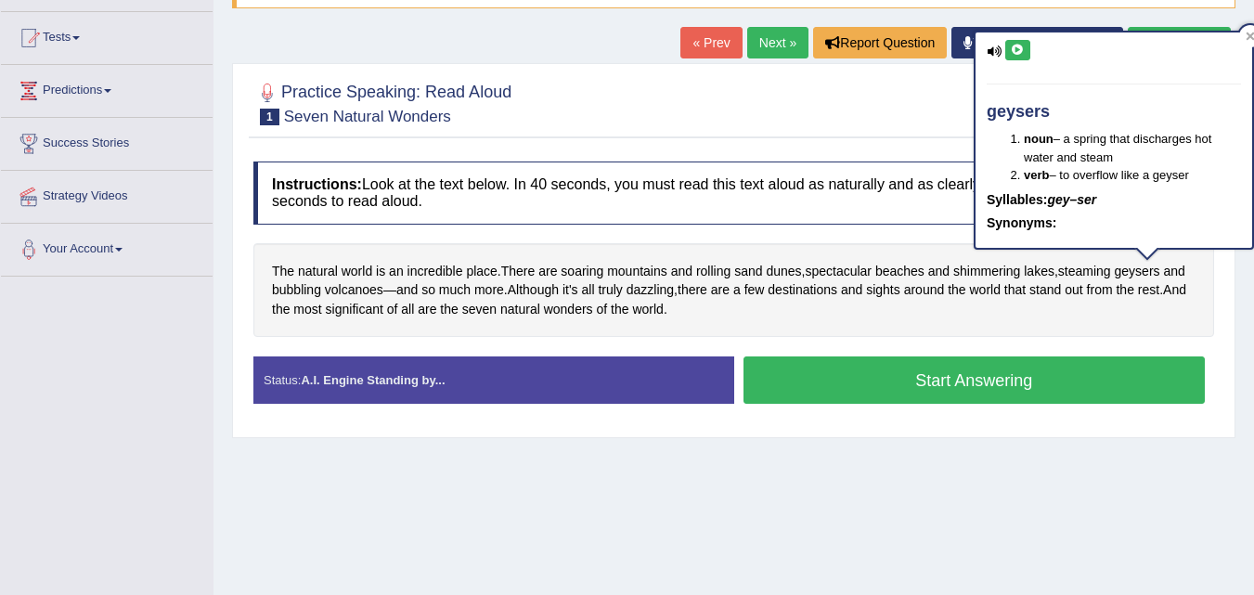
click at [1020, 45] on icon at bounding box center [1018, 50] width 14 height 11
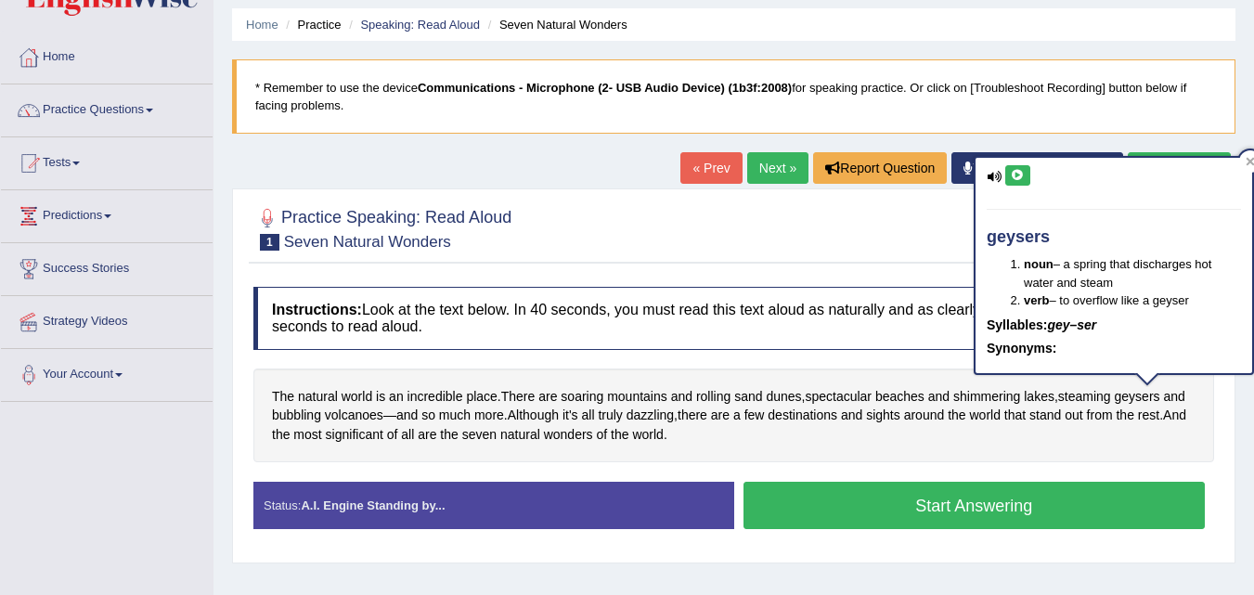
scroll to position [0, 0]
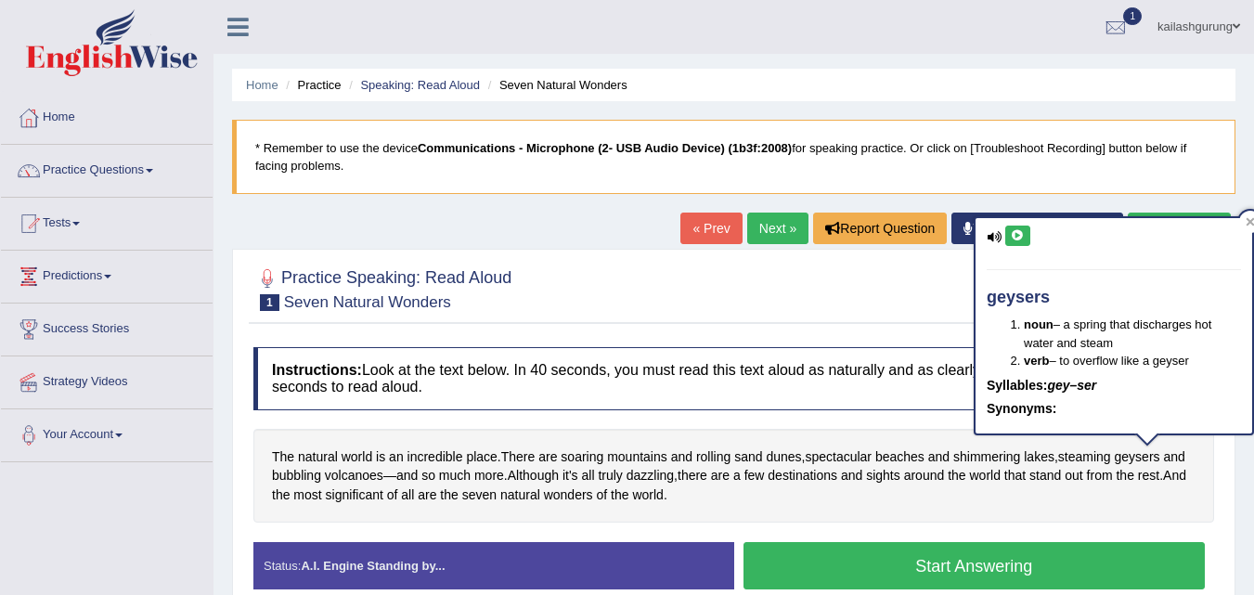
click at [1116, 563] on button "Start Answering" at bounding box center [975, 565] width 462 height 47
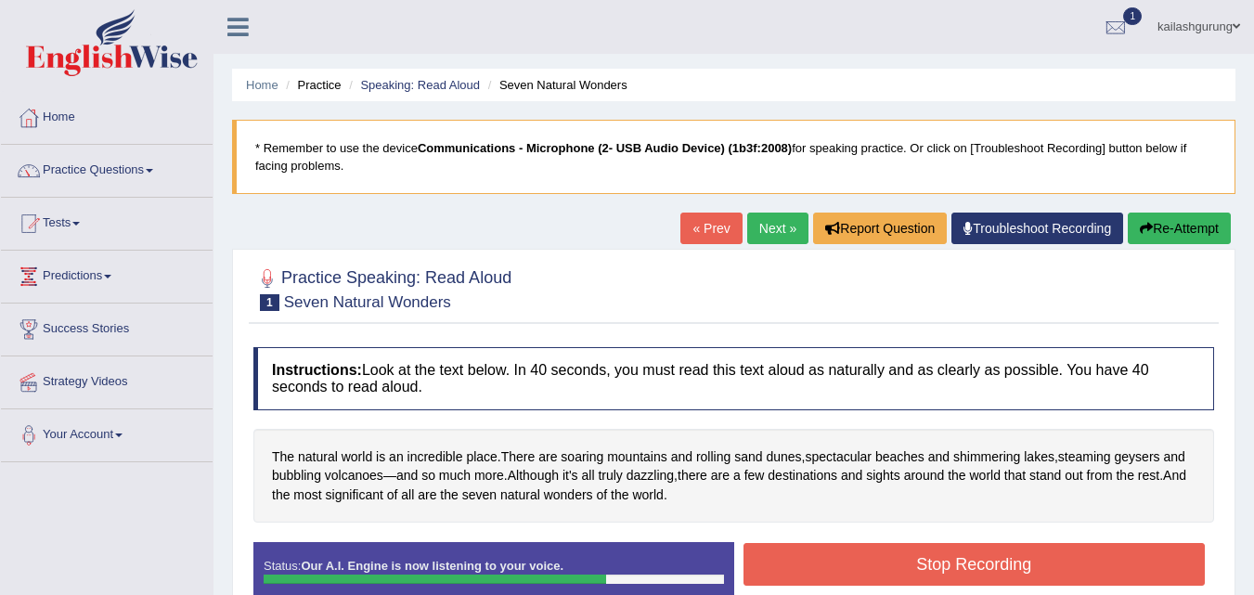
click at [1120, 549] on button "Stop Recording" at bounding box center [975, 564] width 462 height 43
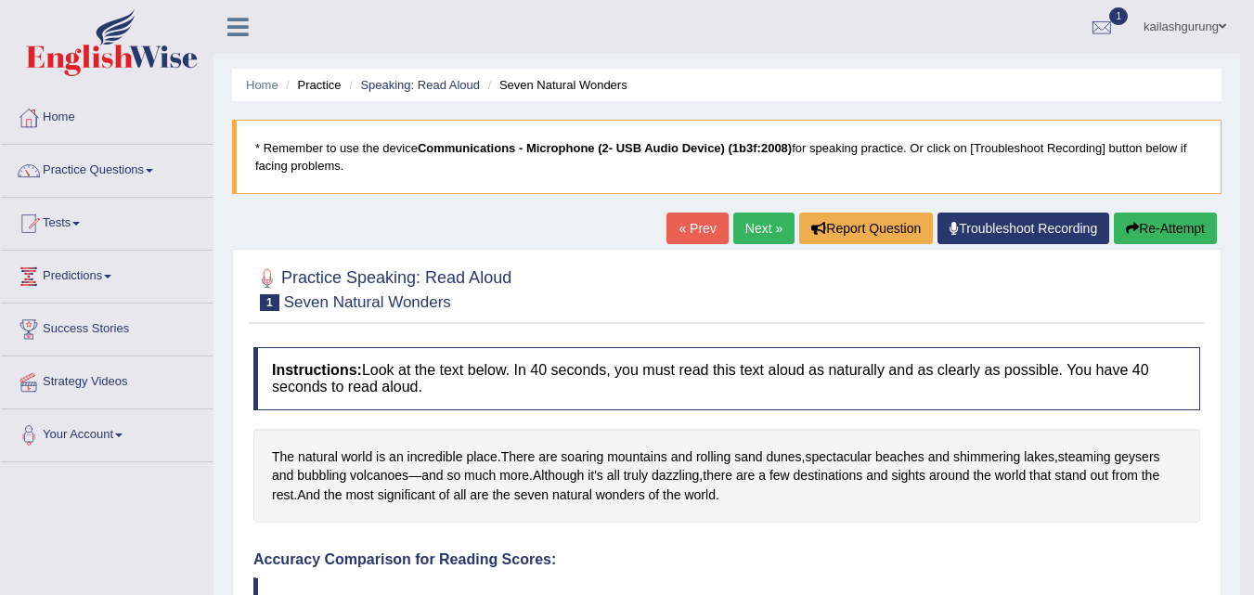
click at [1166, 231] on button "Re-Attempt" at bounding box center [1165, 229] width 103 height 32
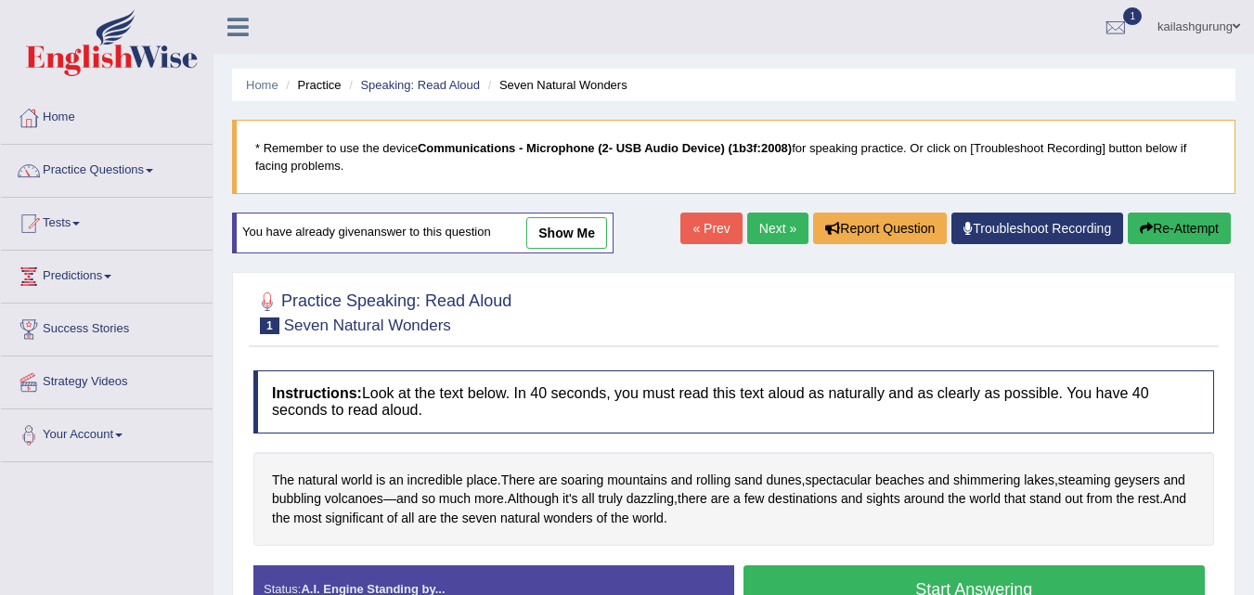
click at [750, 232] on link "Next »" at bounding box center [777, 229] width 61 height 32
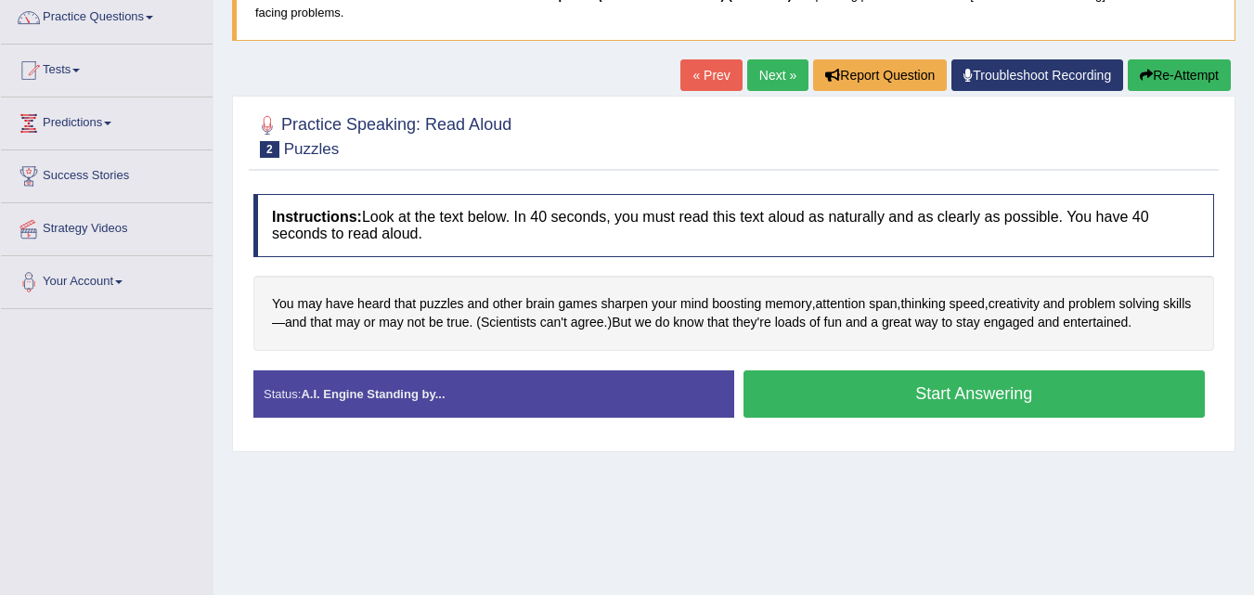
scroll to position [186, 0]
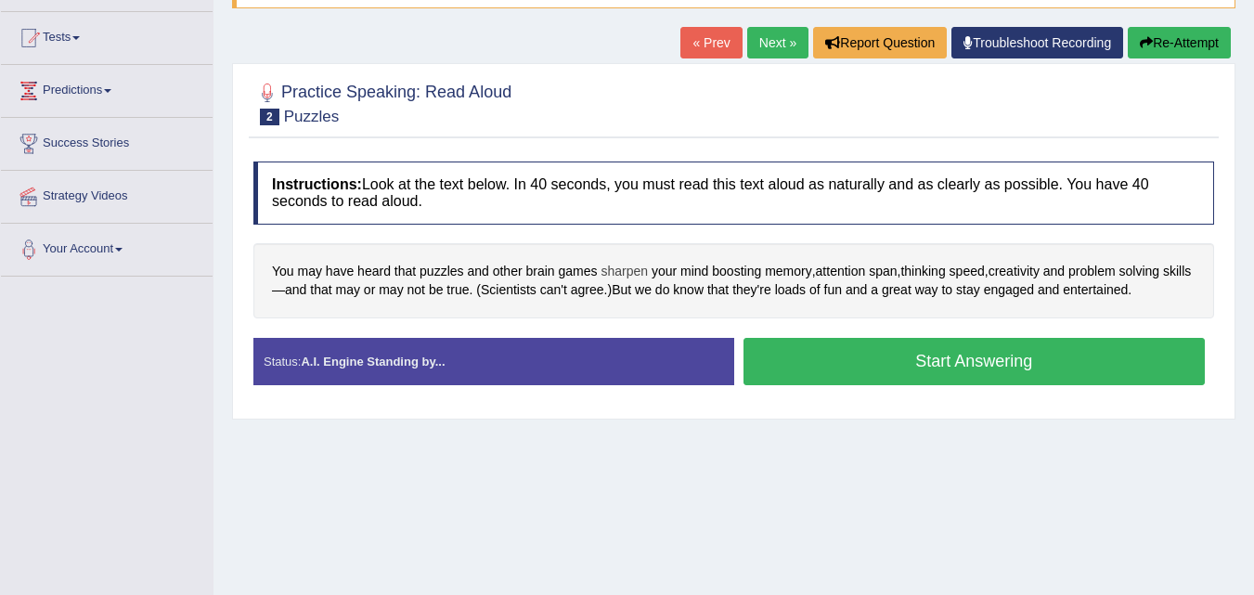
click at [632, 279] on span "sharpen" at bounding box center [624, 271] width 47 height 19
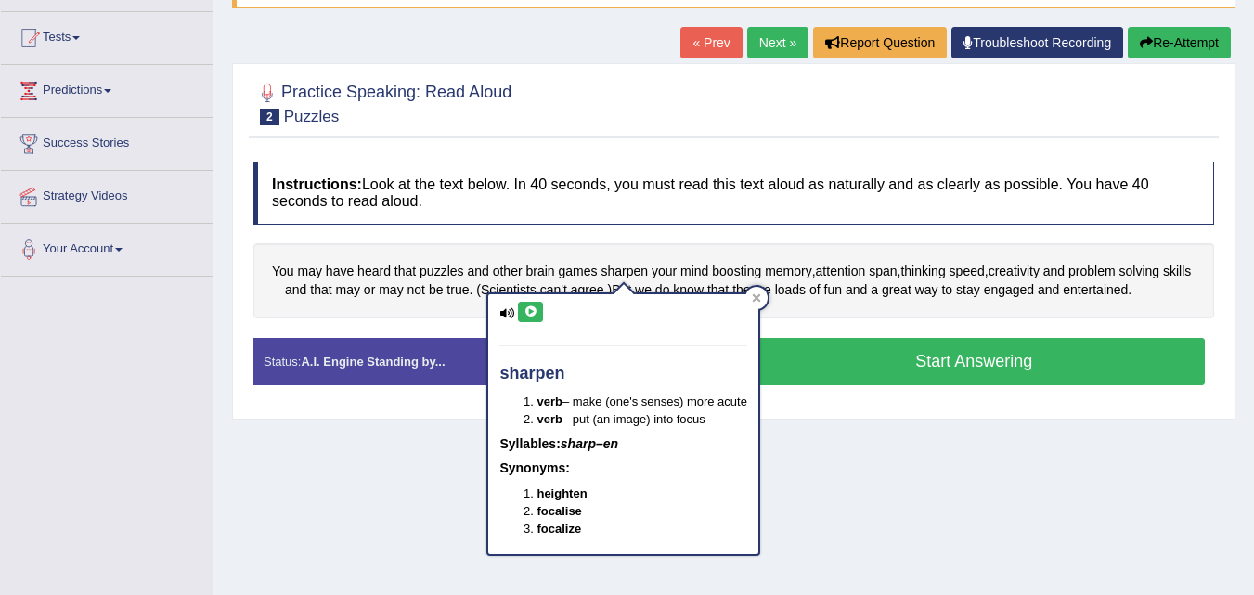
click at [524, 312] on icon at bounding box center [531, 311] width 14 height 11
click at [753, 295] on div at bounding box center [757, 298] width 22 height 22
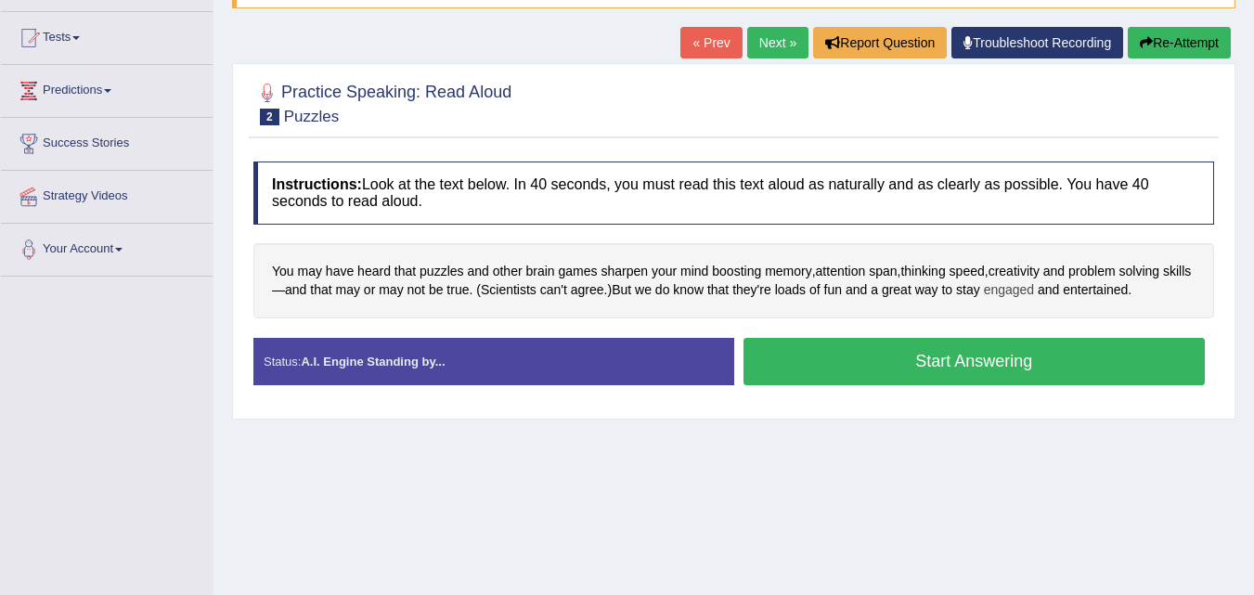
click at [1035, 291] on span "engaged" at bounding box center [1009, 289] width 51 height 19
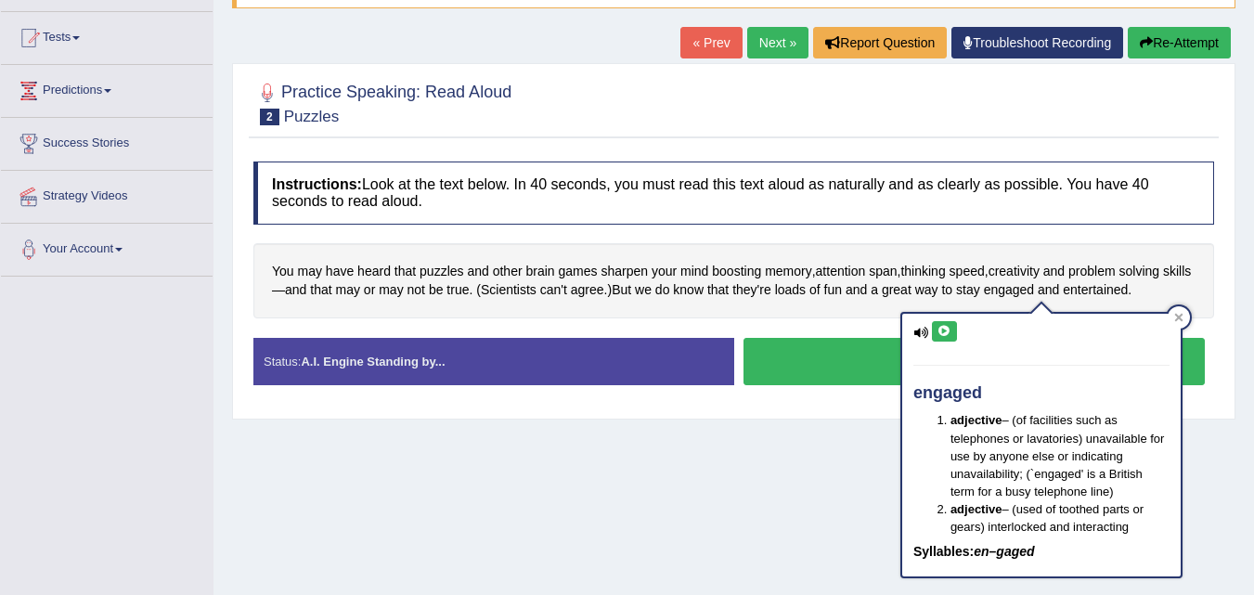
click at [942, 333] on icon at bounding box center [945, 331] width 14 height 11
click at [1183, 318] on icon at bounding box center [1179, 317] width 9 height 9
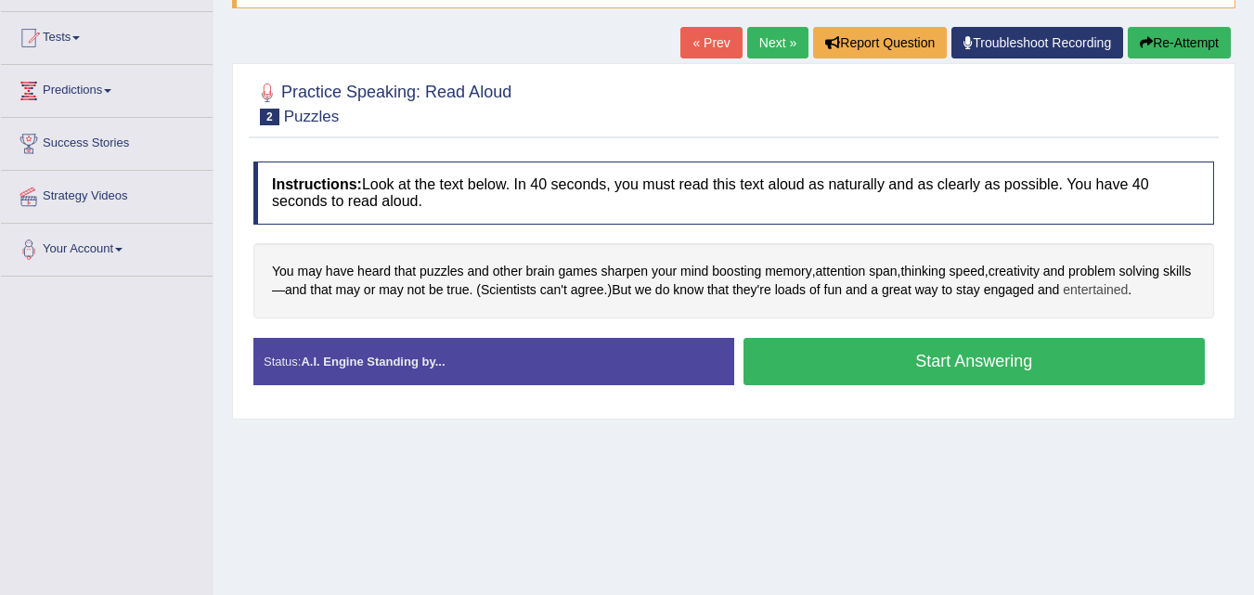
click at [1117, 294] on span "entertained" at bounding box center [1095, 289] width 65 height 19
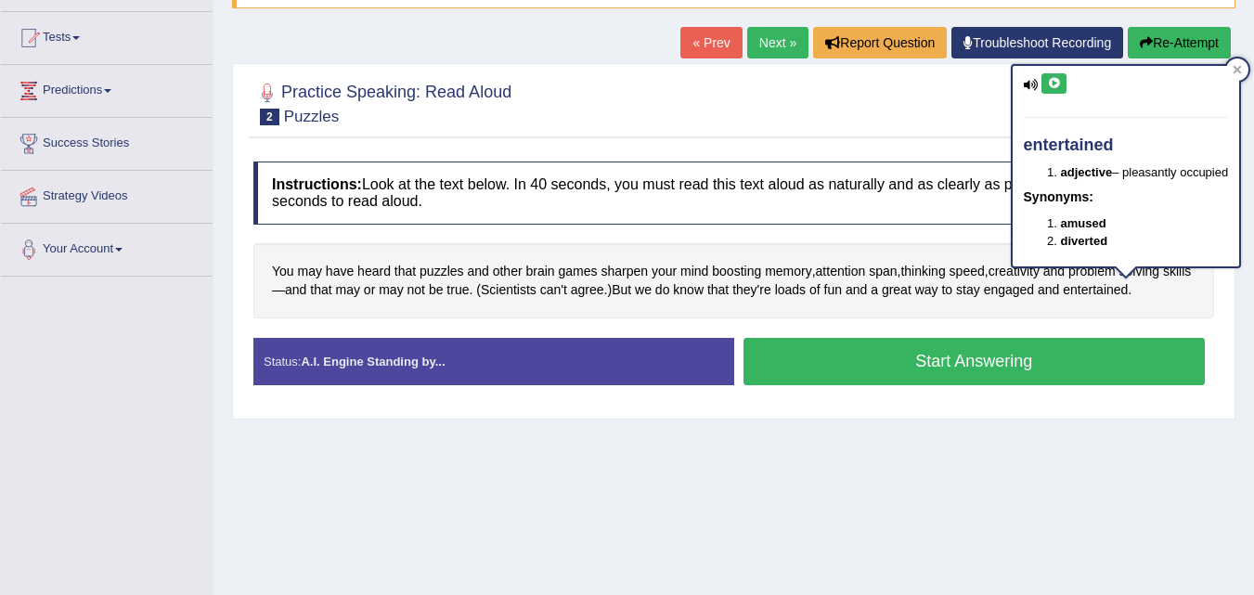
click at [1059, 81] on icon at bounding box center [1054, 83] width 14 height 11
click at [1241, 59] on div at bounding box center [1238, 69] width 22 height 22
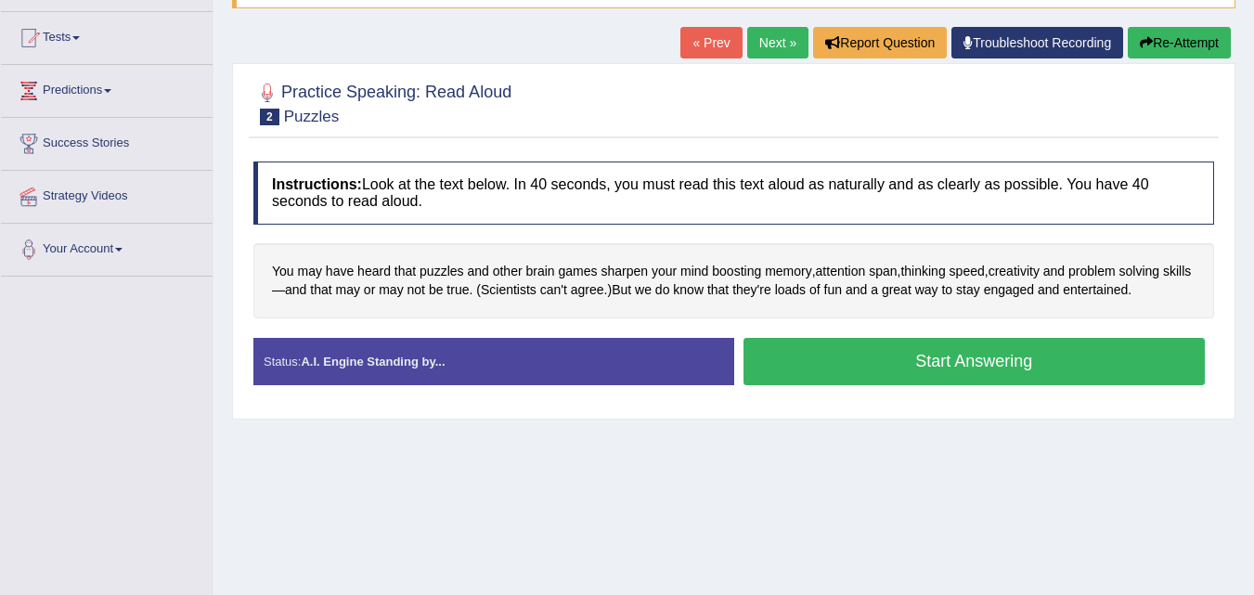
click at [925, 361] on button "Start Answering" at bounding box center [975, 361] width 462 height 47
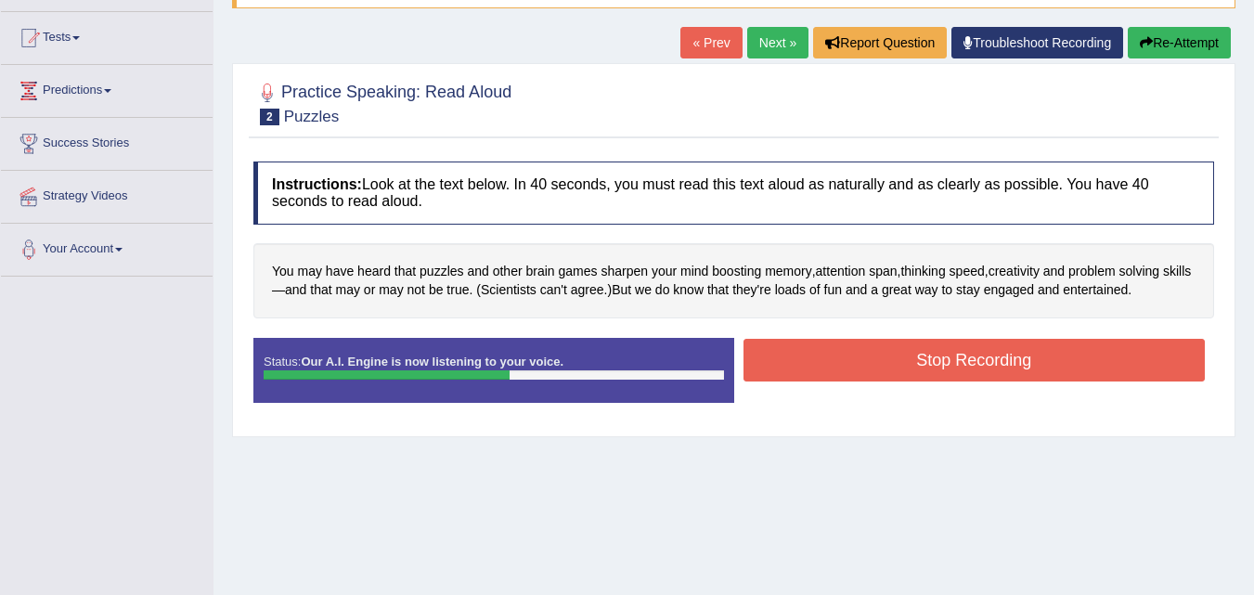
click at [925, 361] on button "Stop Recording" at bounding box center [975, 360] width 462 height 43
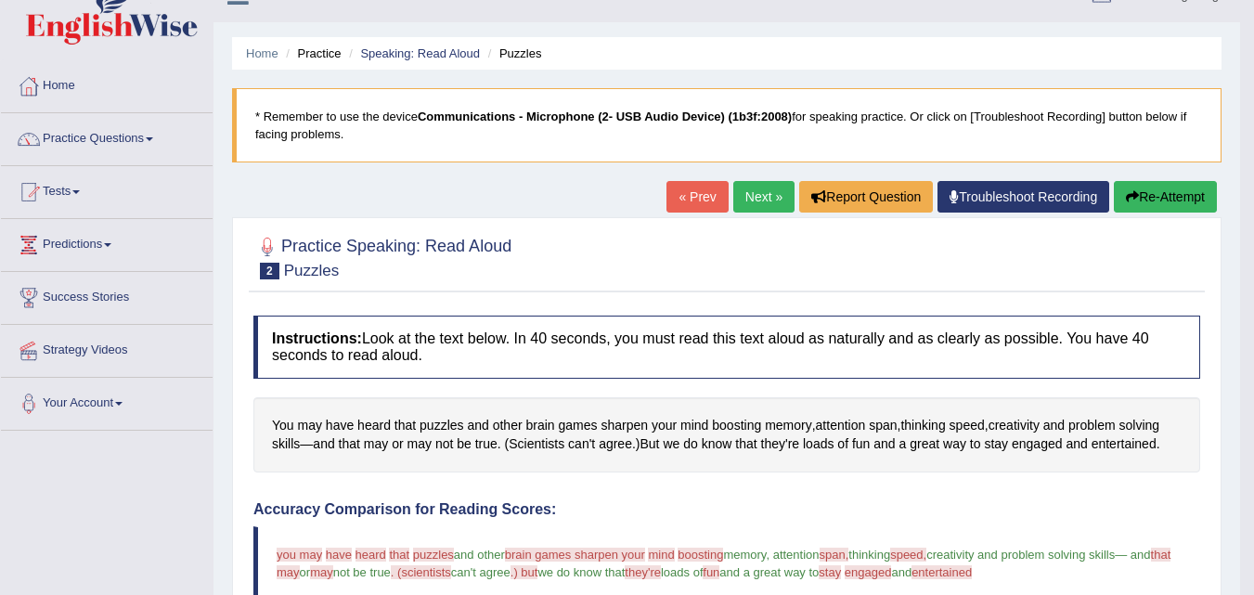
scroll to position [0, 0]
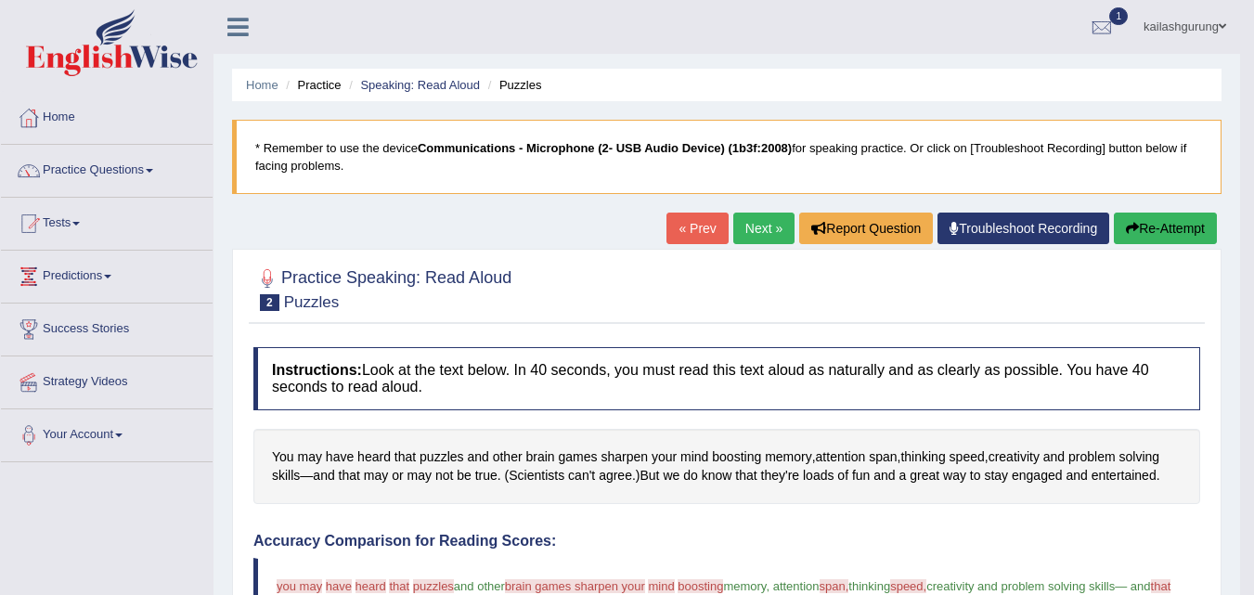
click at [1170, 223] on button "Re-Attempt" at bounding box center [1165, 229] width 103 height 32
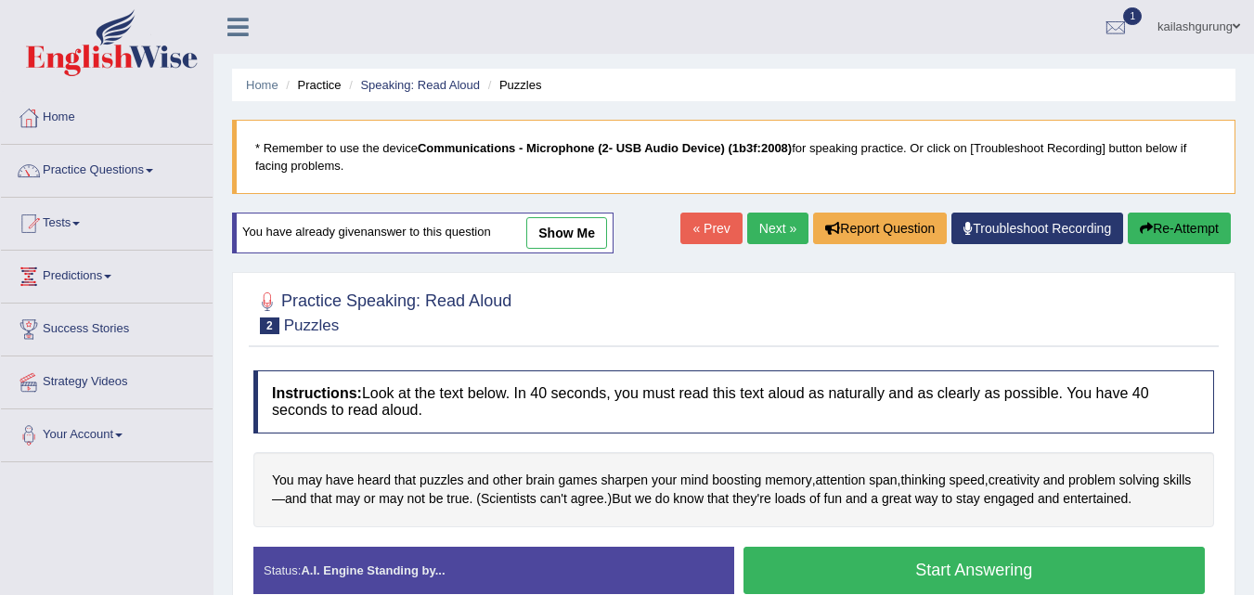
click at [771, 216] on link "Next »" at bounding box center [777, 229] width 61 height 32
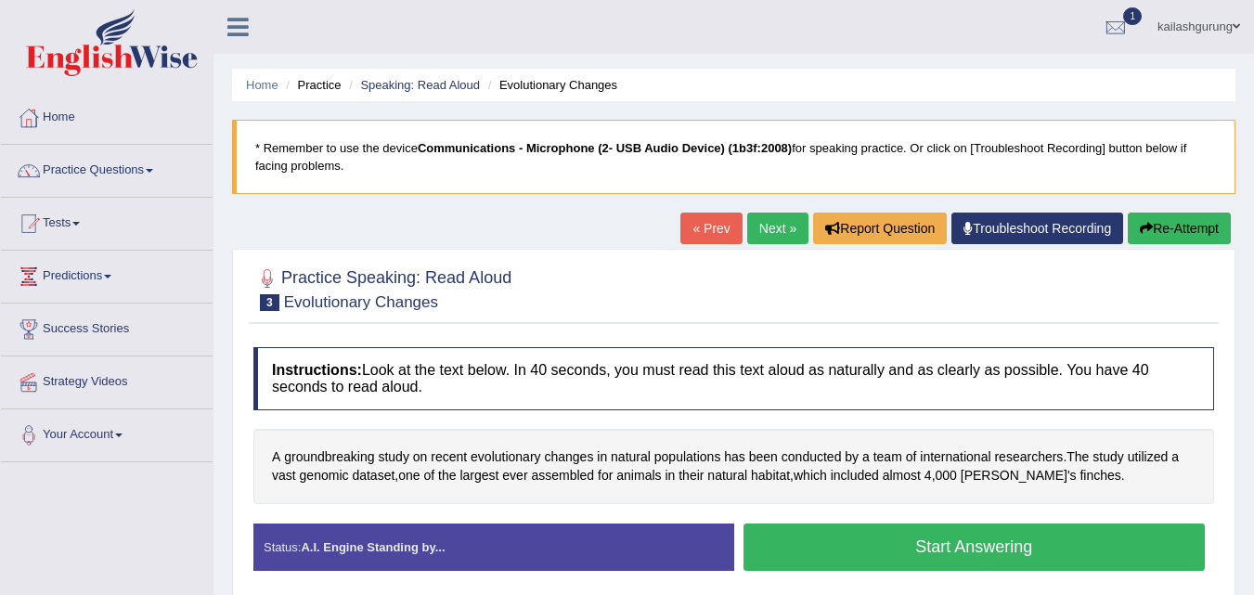
click at [796, 558] on button "Start Answering" at bounding box center [975, 547] width 462 height 47
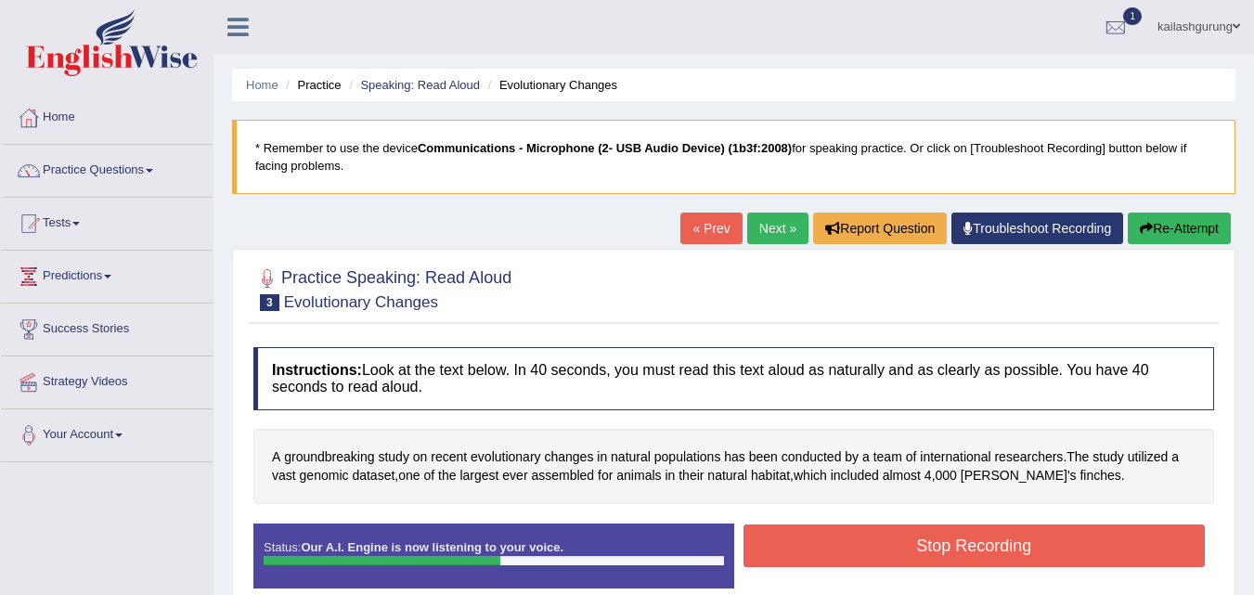
click at [811, 558] on button "Stop Recording" at bounding box center [975, 546] width 462 height 43
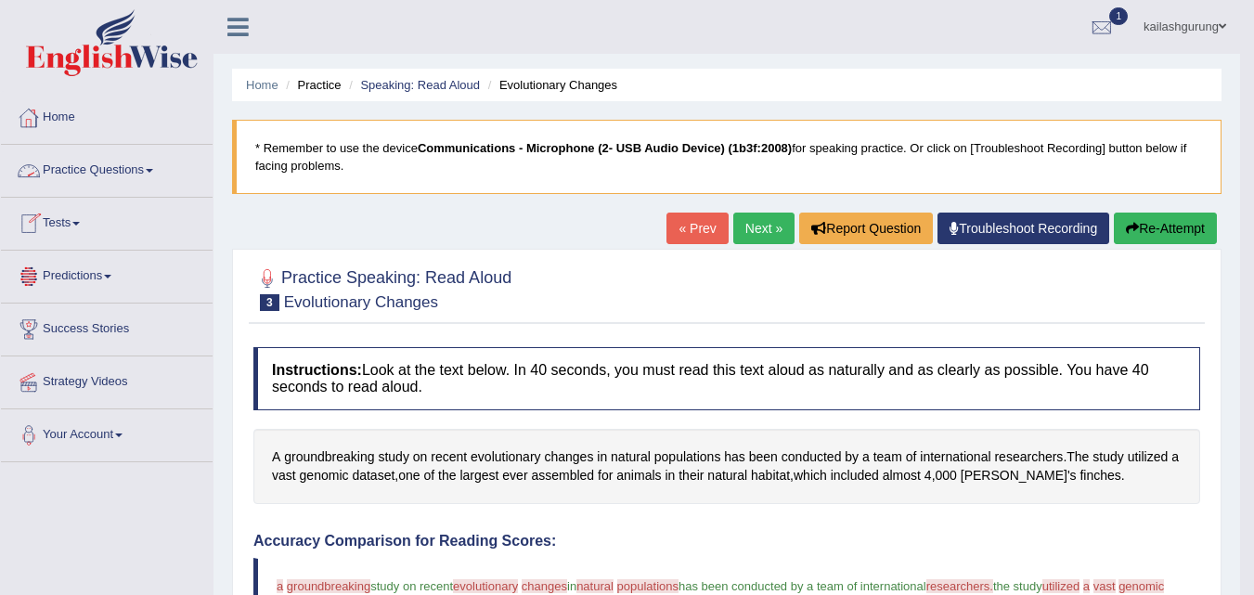
click at [162, 172] on link "Practice Questions" at bounding box center [107, 168] width 212 height 46
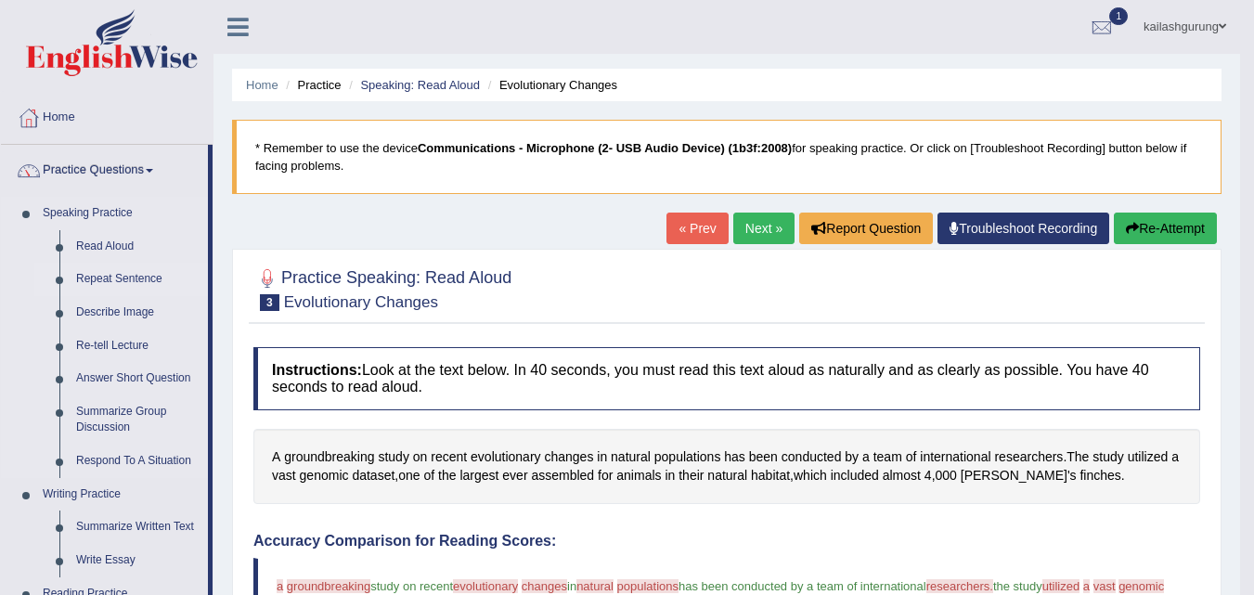
click at [120, 277] on link "Repeat Sentence" at bounding box center [138, 279] width 140 height 33
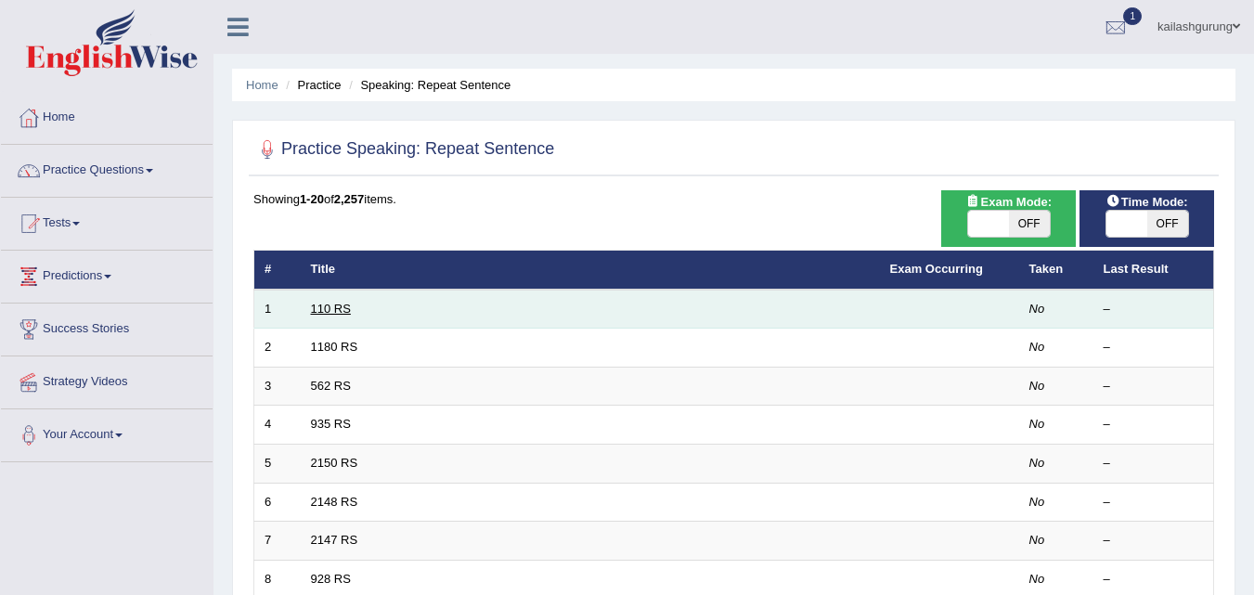
click at [313, 309] on link "110 RS" at bounding box center [331, 309] width 40 height 14
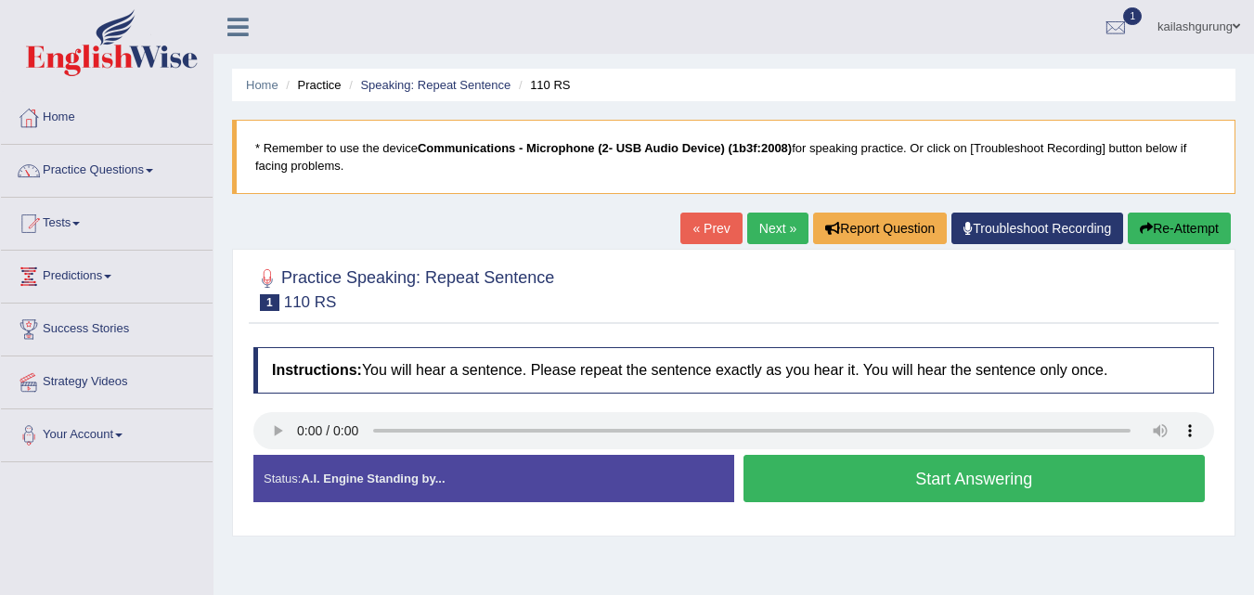
click at [930, 491] on button "Start Answering" at bounding box center [975, 478] width 462 height 47
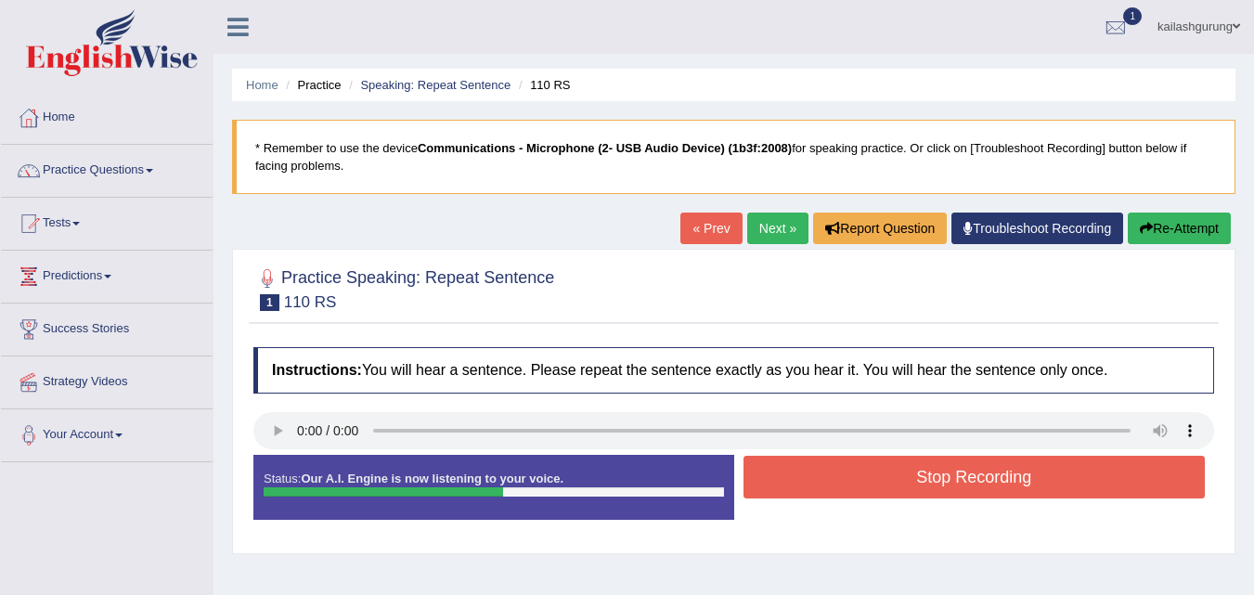
click at [930, 491] on button "Stop Recording" at bounding box center [975, 477] width 462 height 43
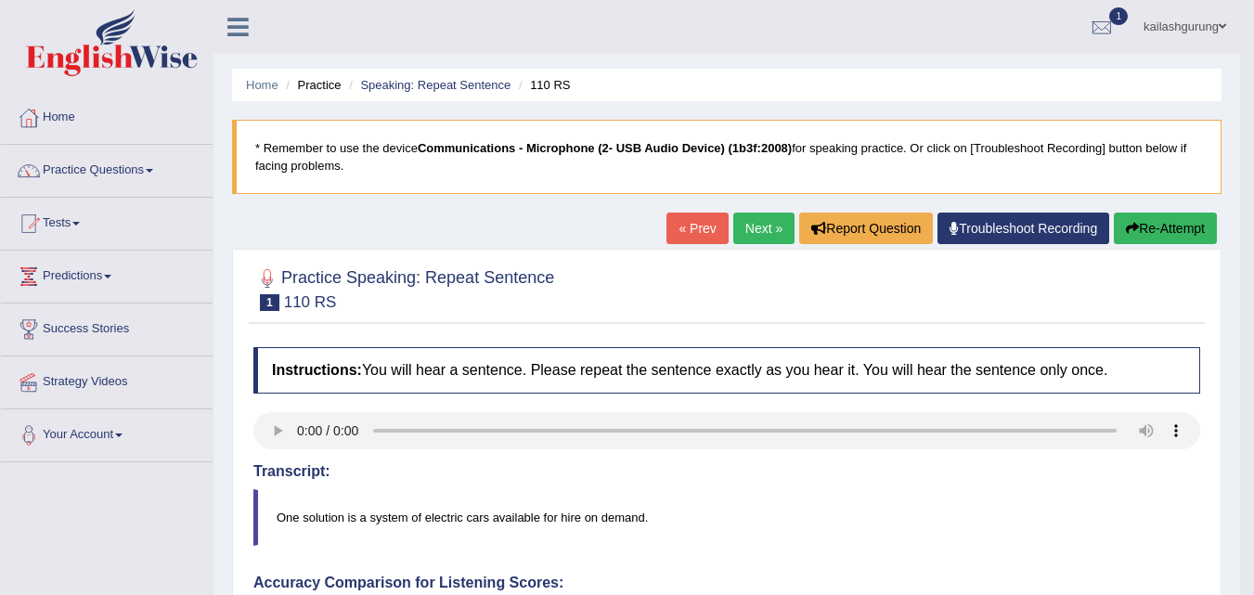
click at [741, 231] on link "Next »" at bounding box center [764, 229] width 61 height 32
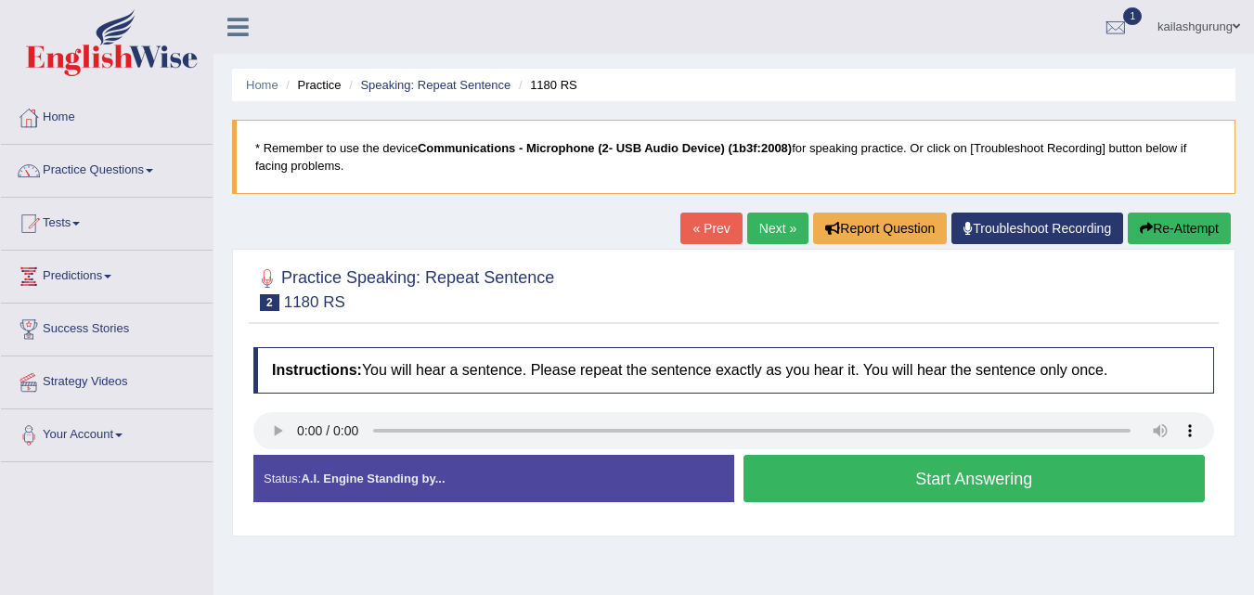
click at [899, 473] on button "Start Answering" at bounding box center [975, 478] width 462 height 47
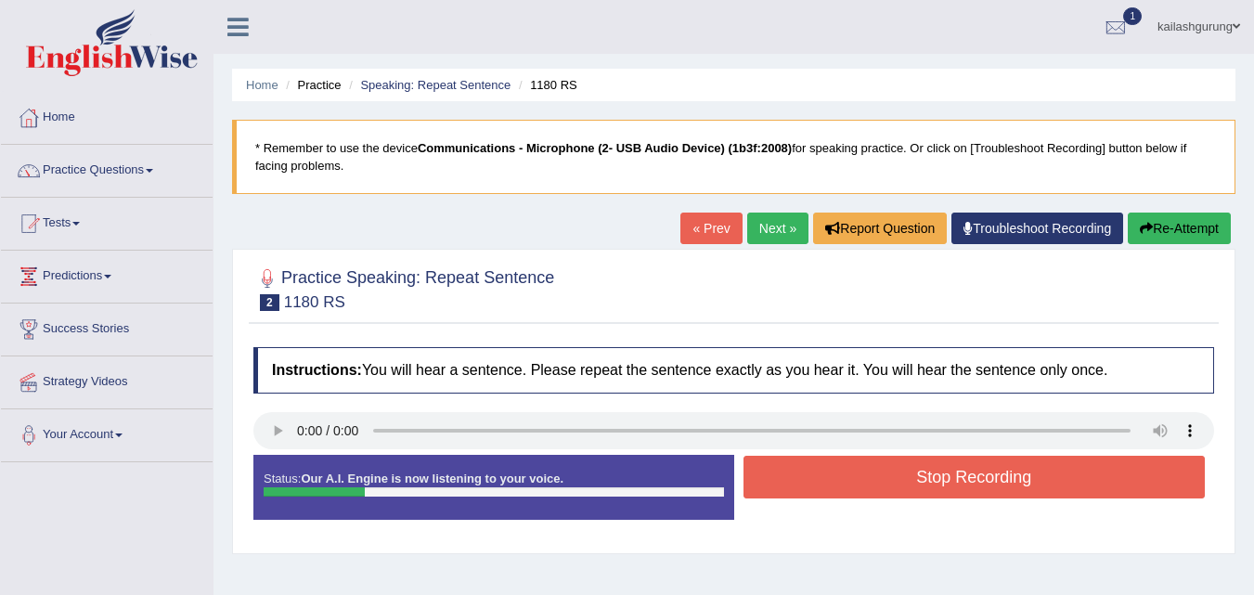
click at [921, 478] on button "Stop Recording" at bounding box center [975, 477] width 462 height 43
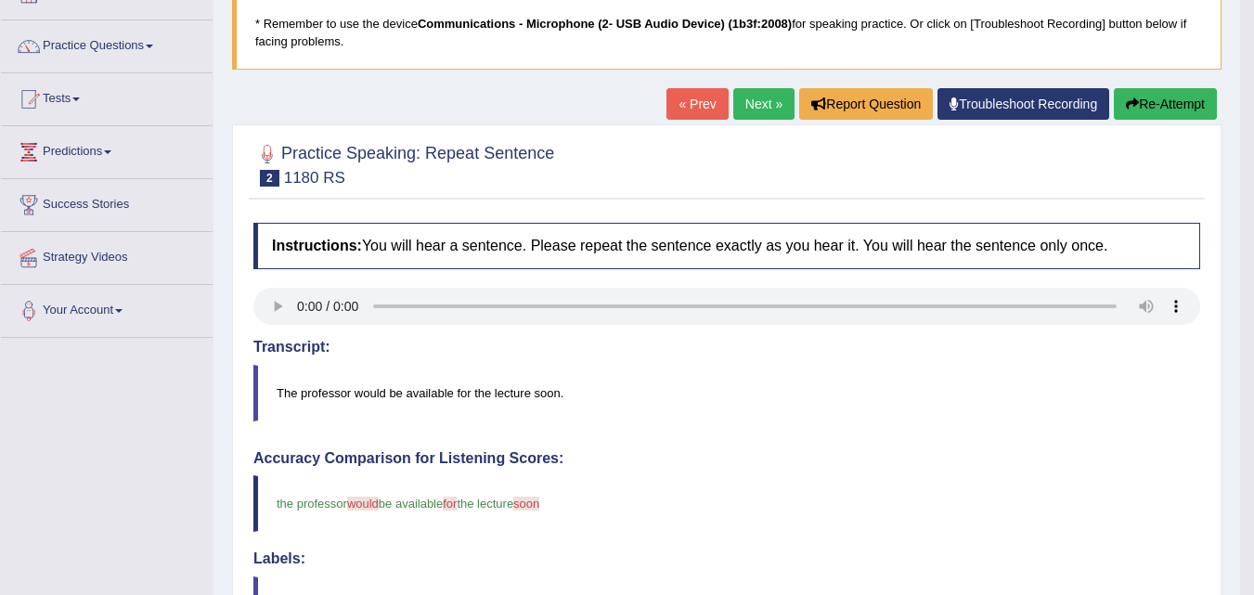
scroll to position [93, 0]
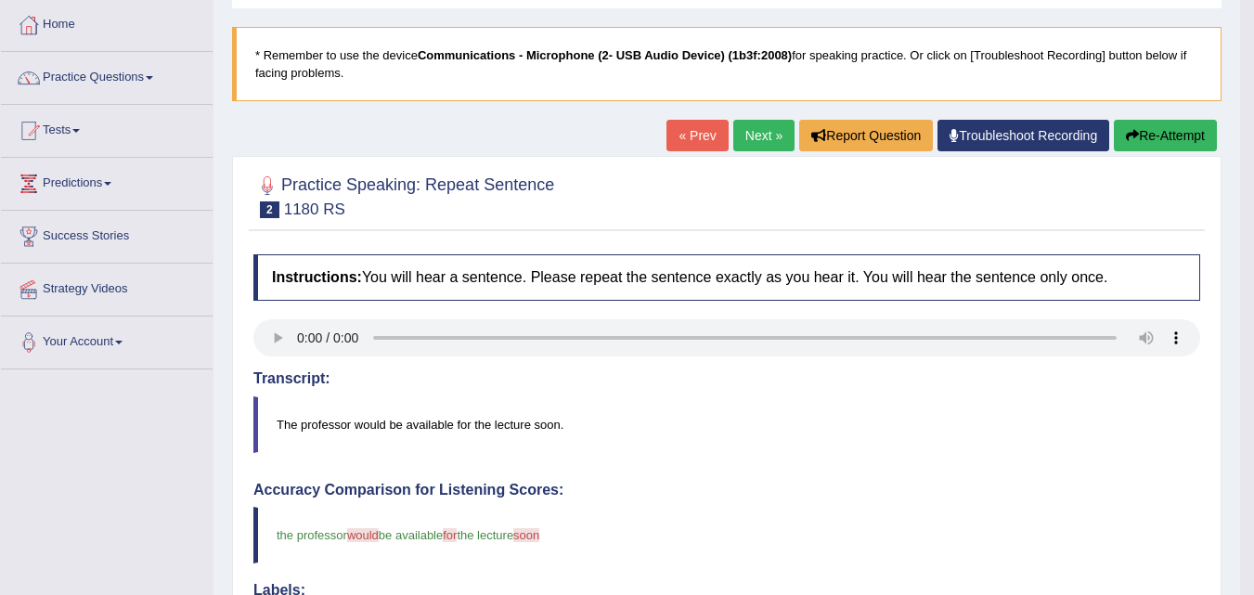
click at [1193, 141] on button "Re-Attempt" at bounding box center [1165, 136] width 103 height 32
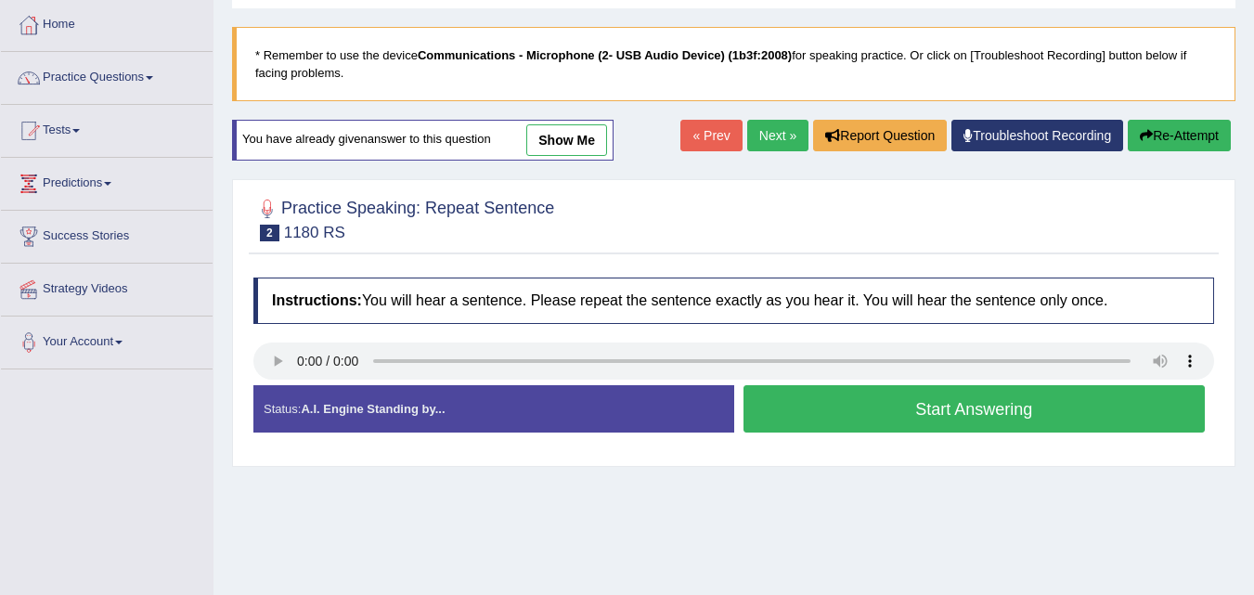
click at [849, 418] on button "Start Answering" at bounding box center [975, 408] width 462 height 47
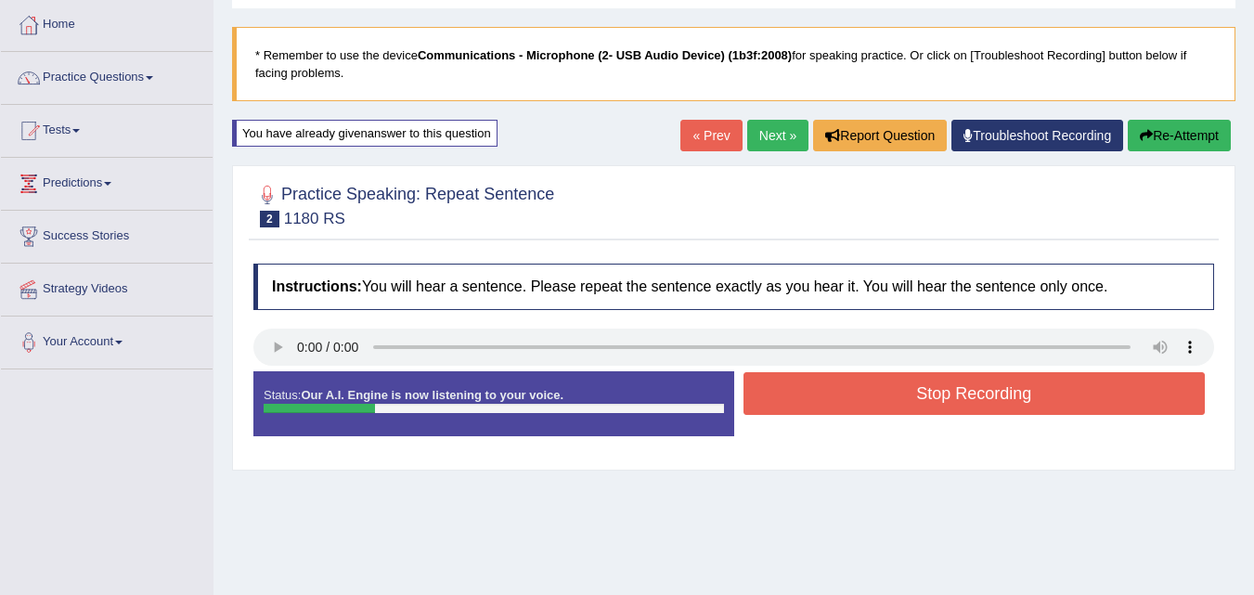
click at [861, 402] on button "Stop Recording" at bounding box center [975, 393] width 462 height 43
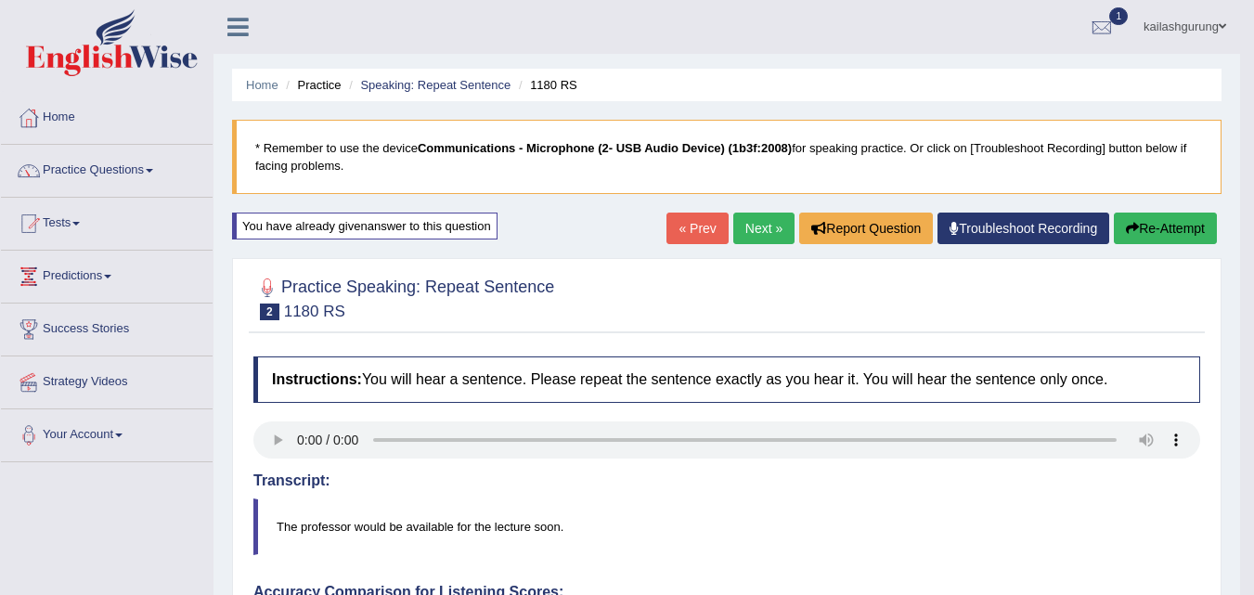
click at [1148, 223] on button "Re-Attempt" at bounding box center [1165, 229] width 103 height 32
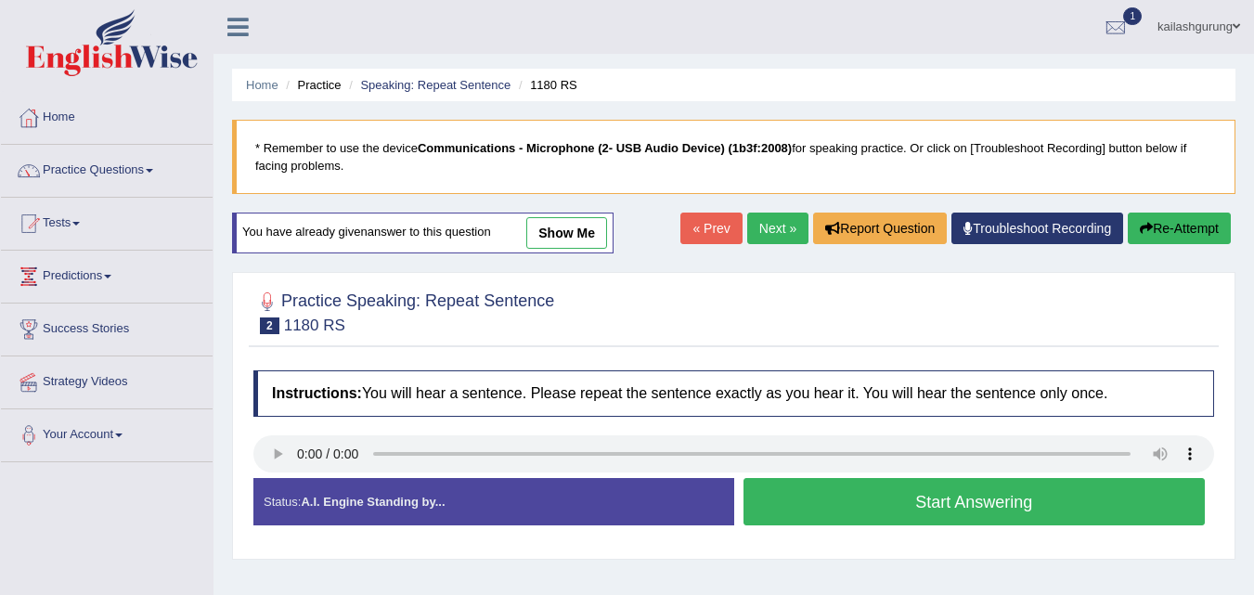
click at [911, 501] on button "Start Answering" at bounding box center [975, 501] width 462 height 47
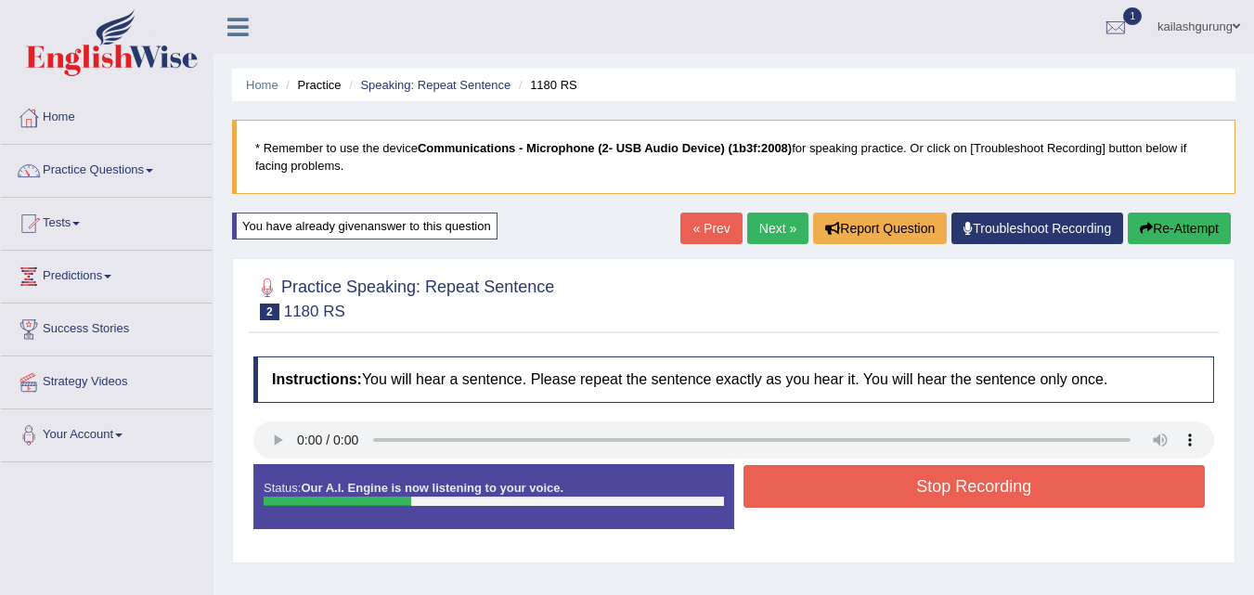
click at [894, 487] on button "Stop Recording" at bounding box center [975, 486] width 462 height 43
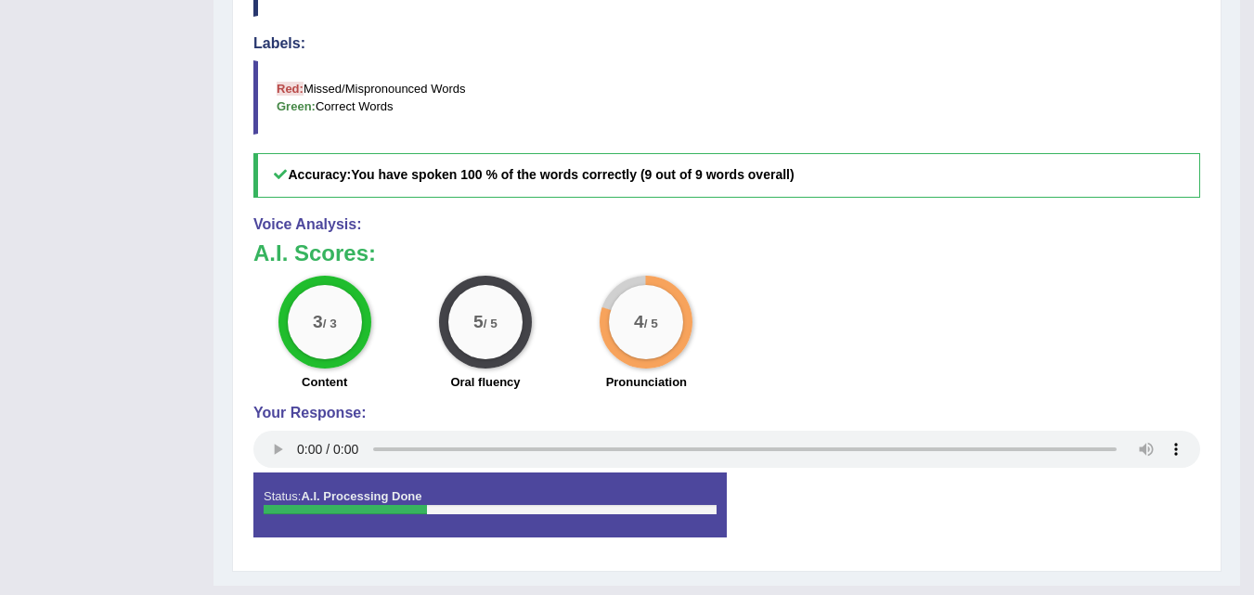
scroll to position [186, 0]
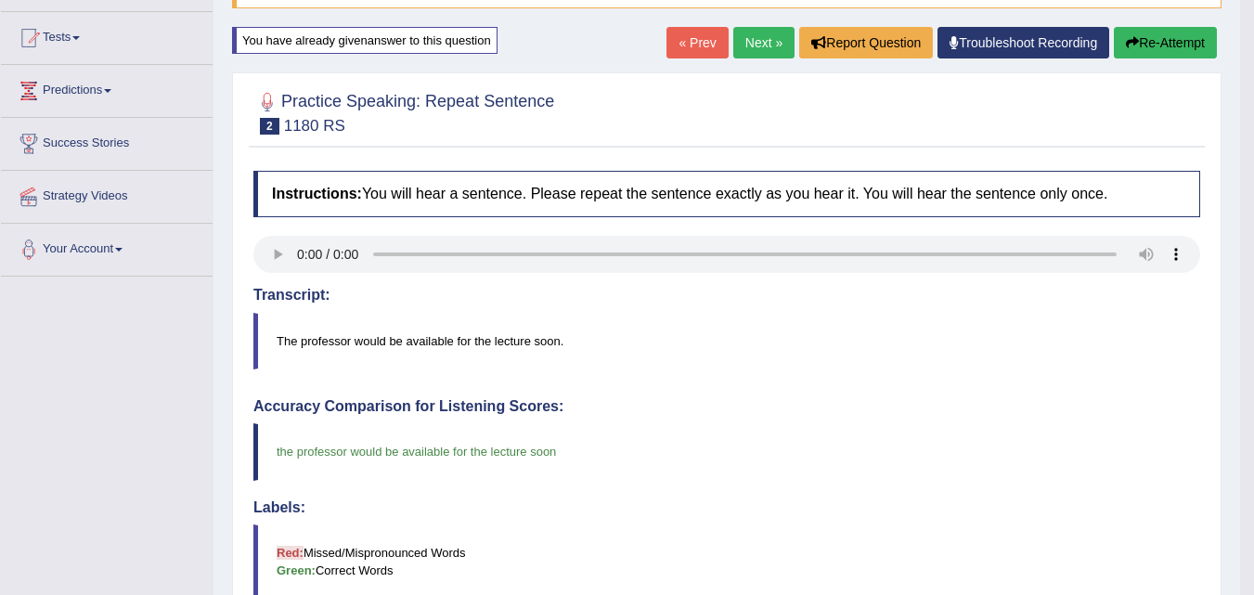
click at [749, 51] on link "Next »" at bounding box center [764, 43] width 61 height 32
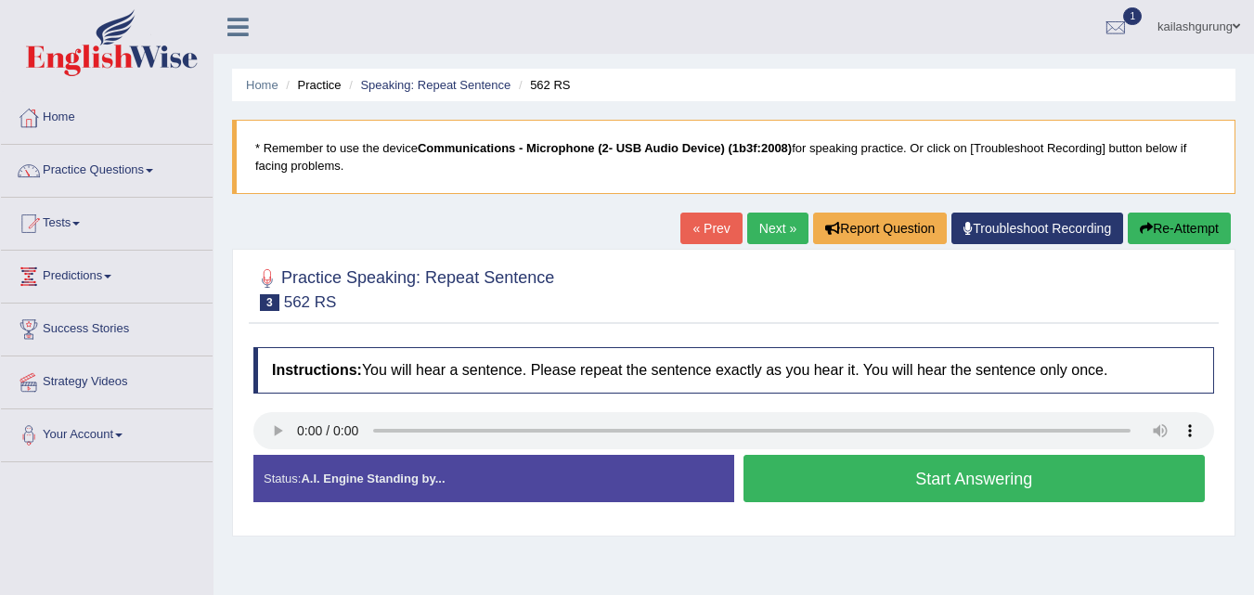
click at [941, 480] on button "Start Answering" at bounding box center [975, 478] width 462 height 47
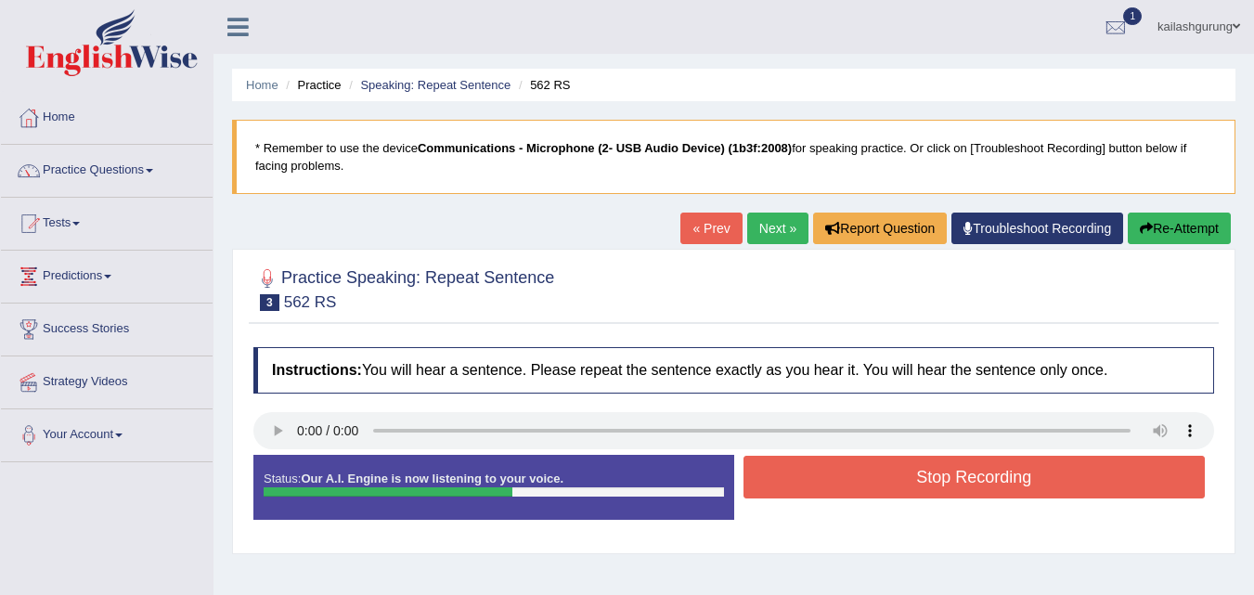
click at [1148, 216] on button "Re-Attempt" at bounding box center [1179, 229] width 103 height 32
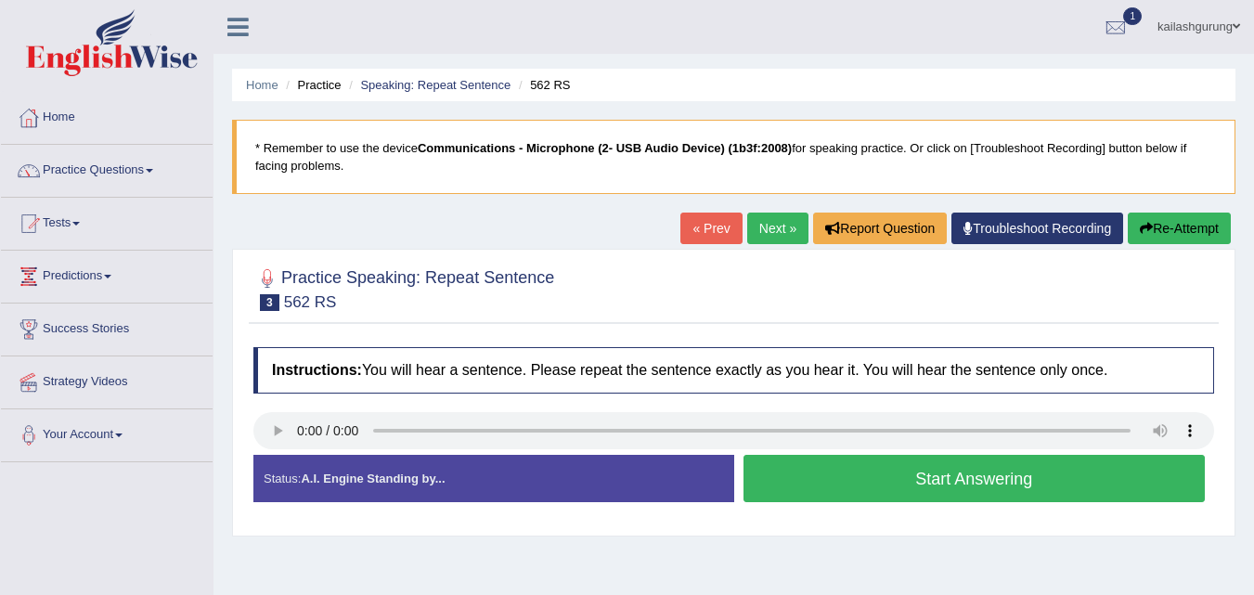
click at [898, 468] on button "Start Answering" at bounding box center [975, 478] width 462 height 47
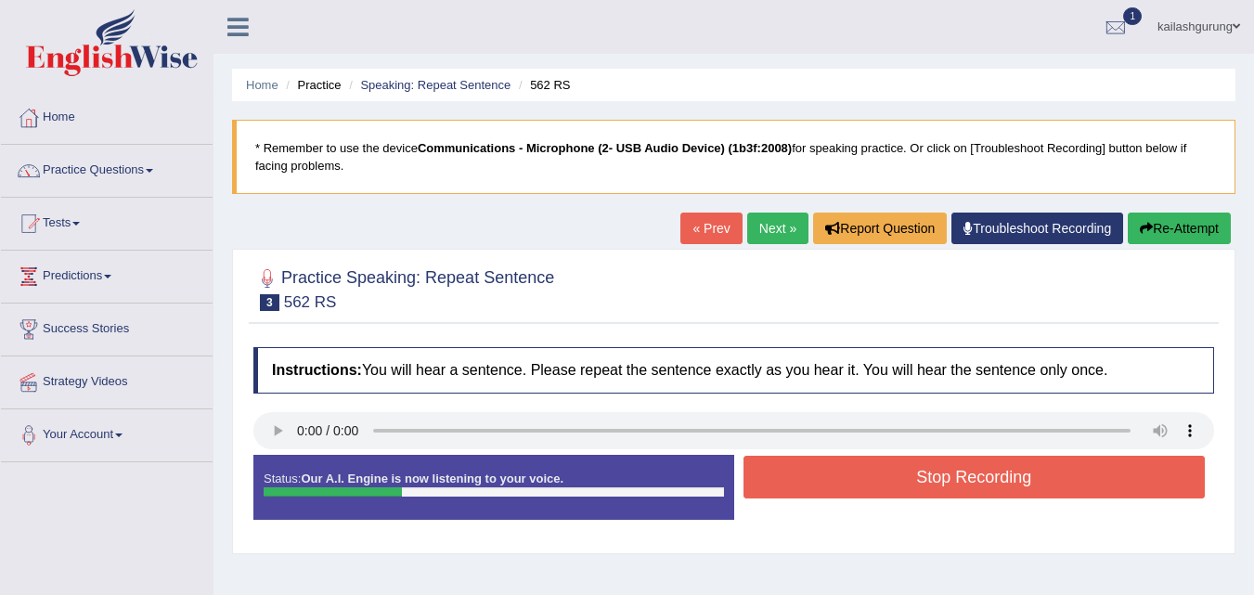
click at [900, 470] on button "Stop Recording" at bounding box center [975, 477] width 462 height 43
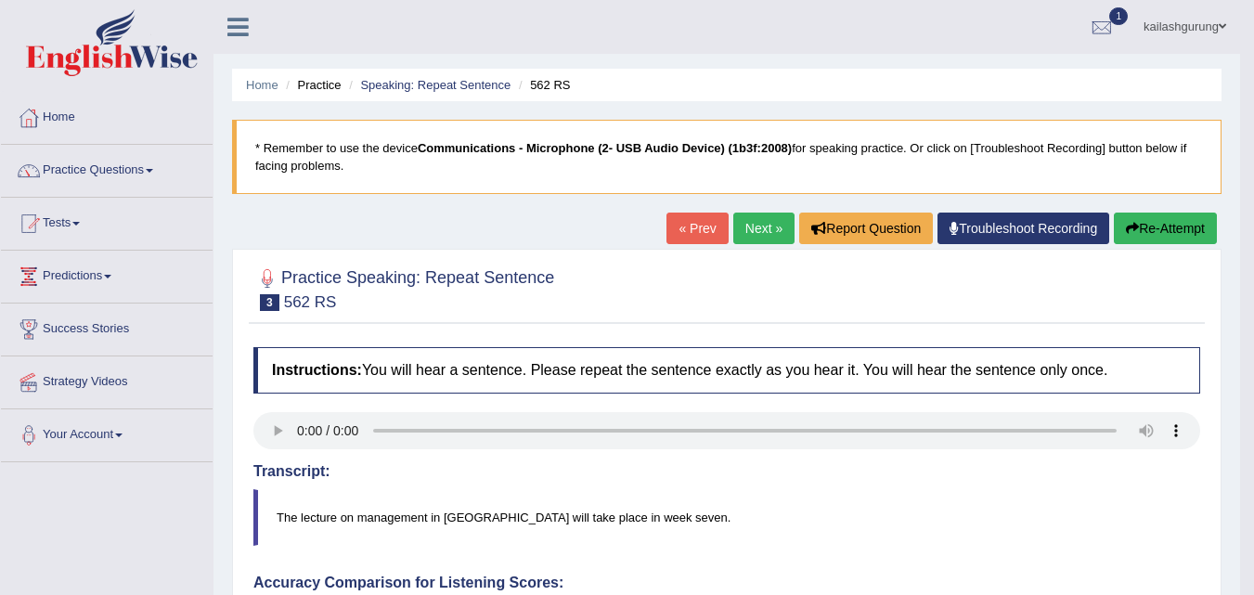
click at [751, 214] on link "Next »" at bounding box center [764, 229] width 61 height 32
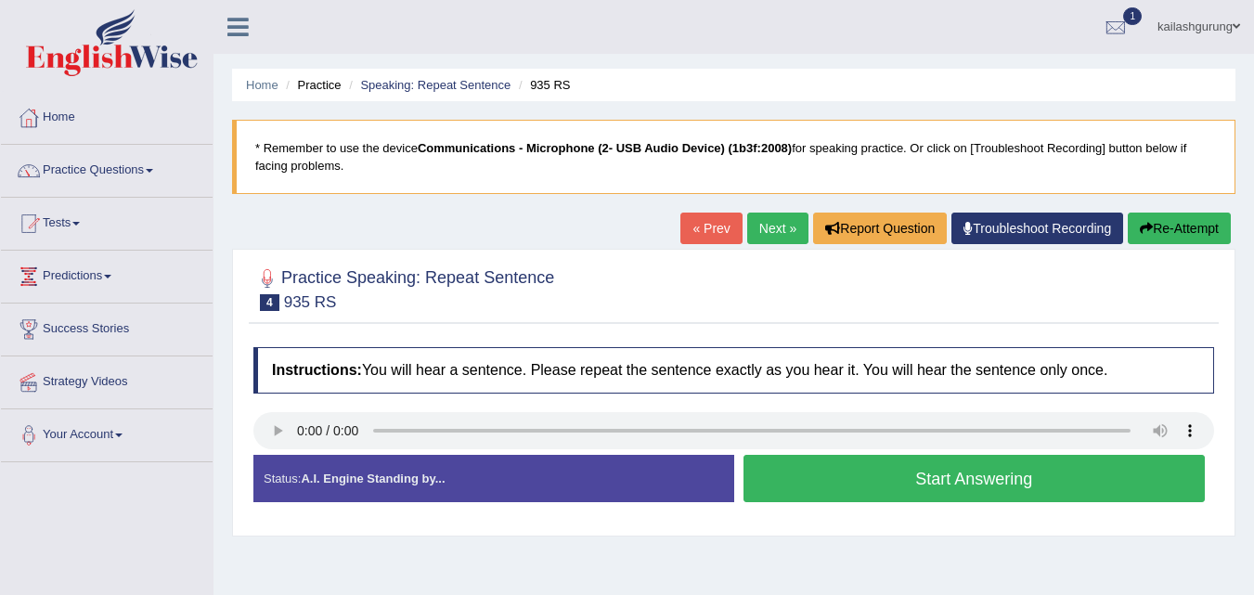
click at [754, 226] on link "Next »" at bounding box center [777, 229] width 61 height 32
click at [760, 220] on link "Next »" at bounding box center [777, 229] width 61 height 32
click at [775, 233] on link "Next »" at bounding box center [777, 229] width 61 height 32
click at [930, 479] on button "Start Answering" at bounding box center [975, 478] width 462 height 47
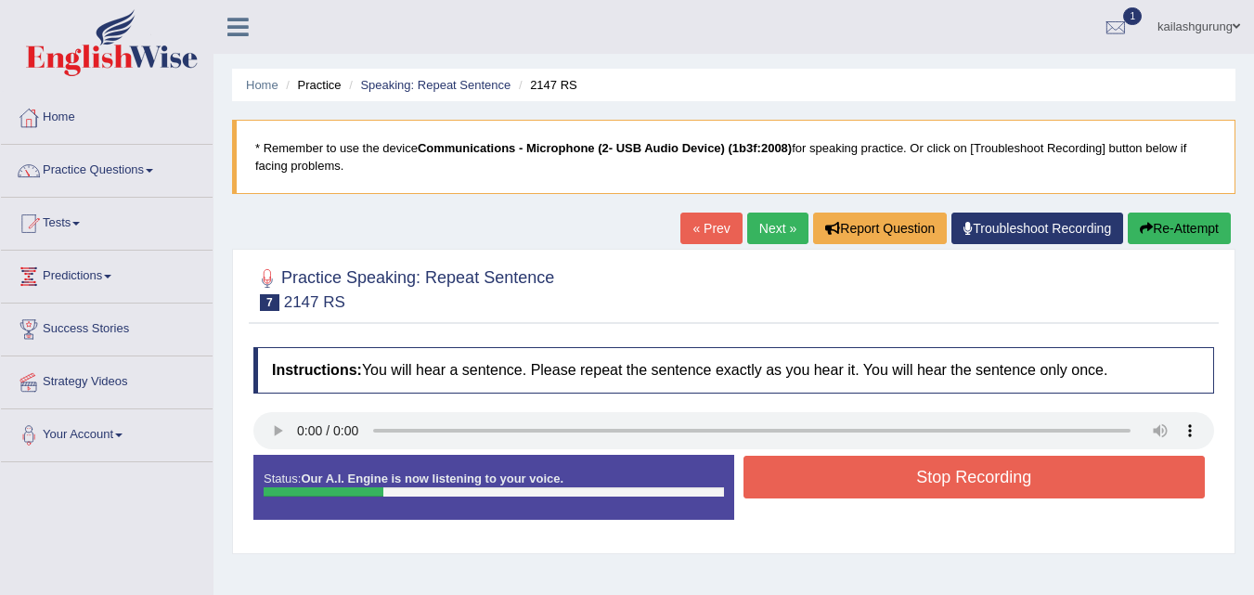
click at [930, 479] on button "Stop Recording" at bounding box center [975, 477] width 462 height 43
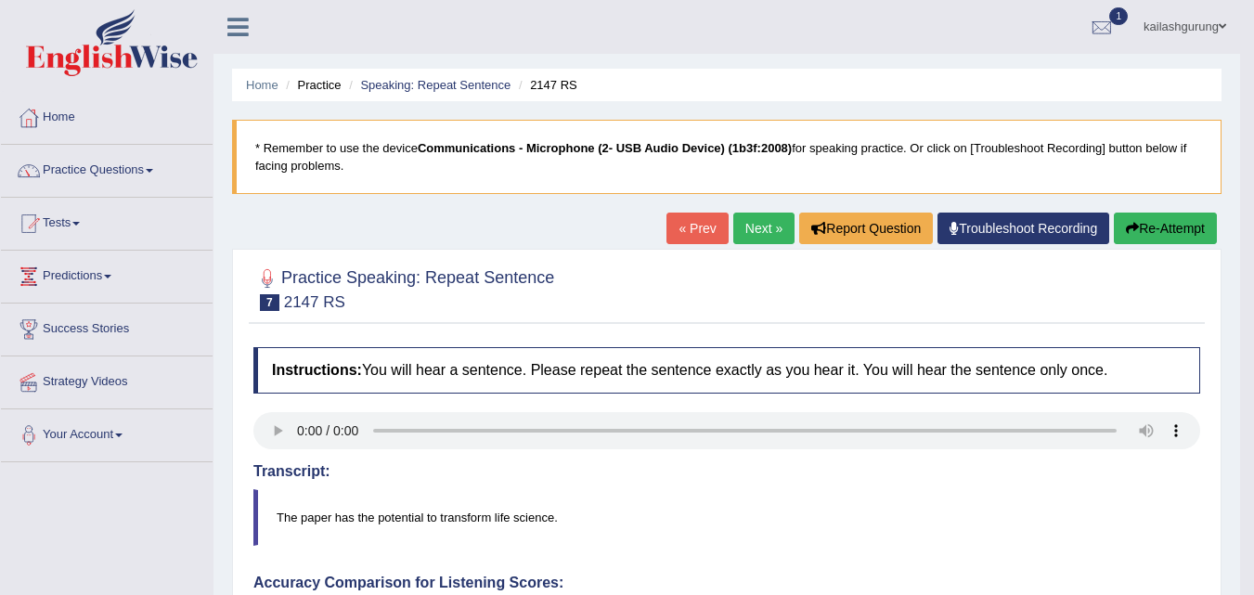
click at [767, 220] on link "Next »" at bounding box center [764, 229] width 61 height 32
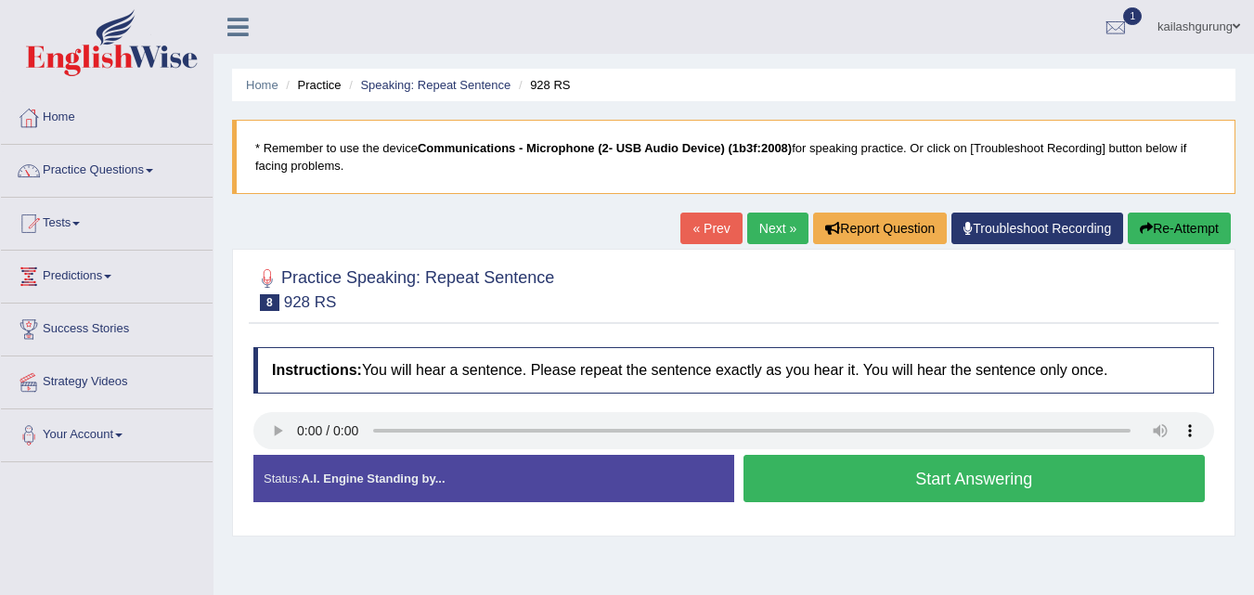
click at [895, 474] on button "Start Answering" at bounding box center [975, 478] width 462 height 47
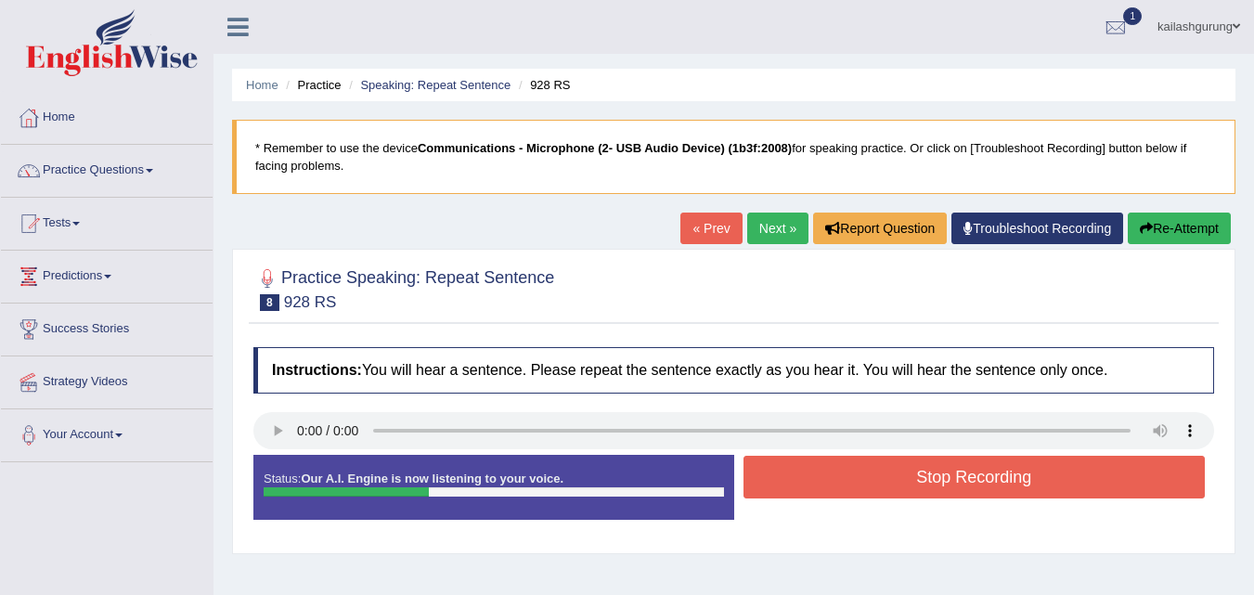
click at [895, 474] on button "Stop Recording" at bounding box center [975, 477] width 462 height 43
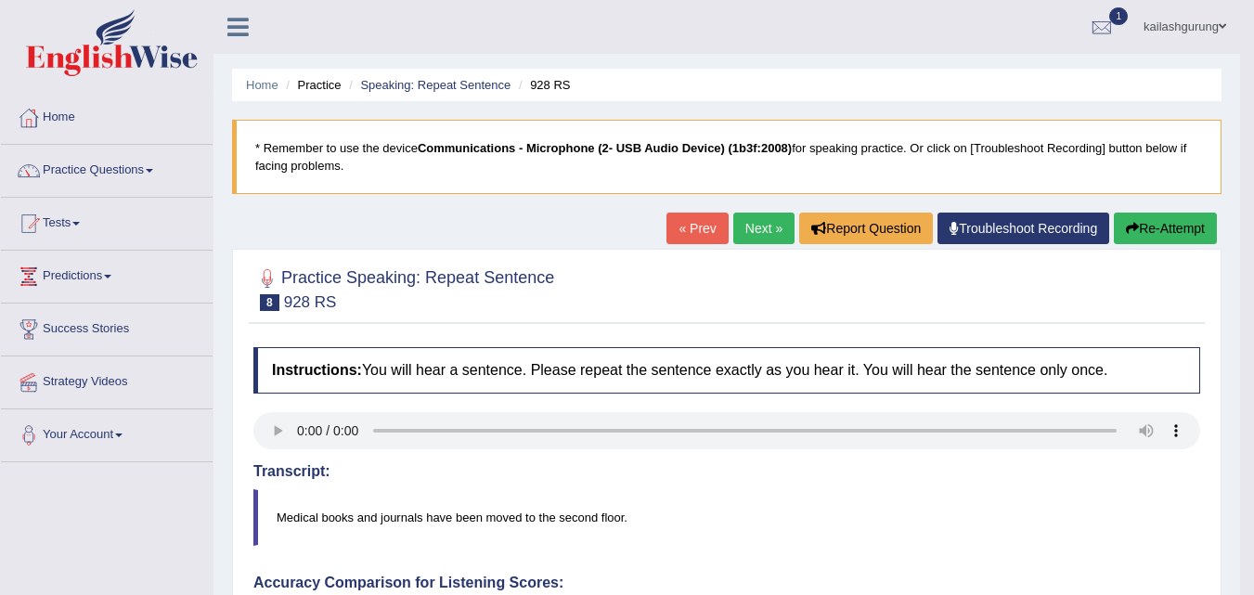
click at [749, 219] on link "Next »" at bounding box center [764, 229] width 61 height 32
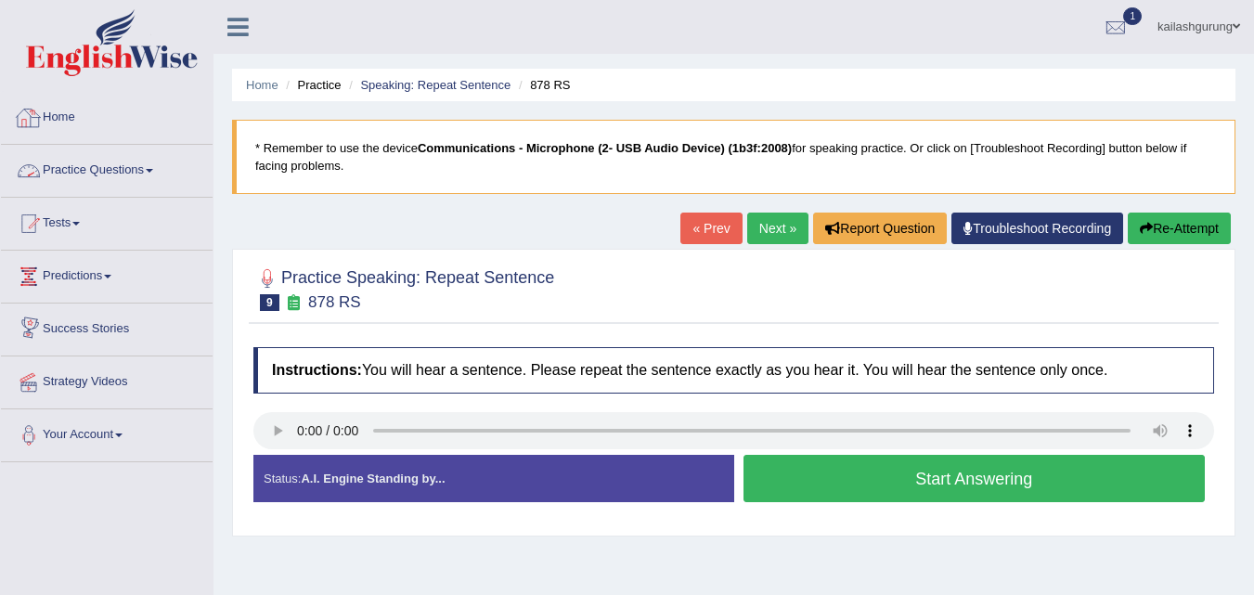
click at [141, 167] on link "Practice Questions" at bounding box center [107, 168] width 212 height 46
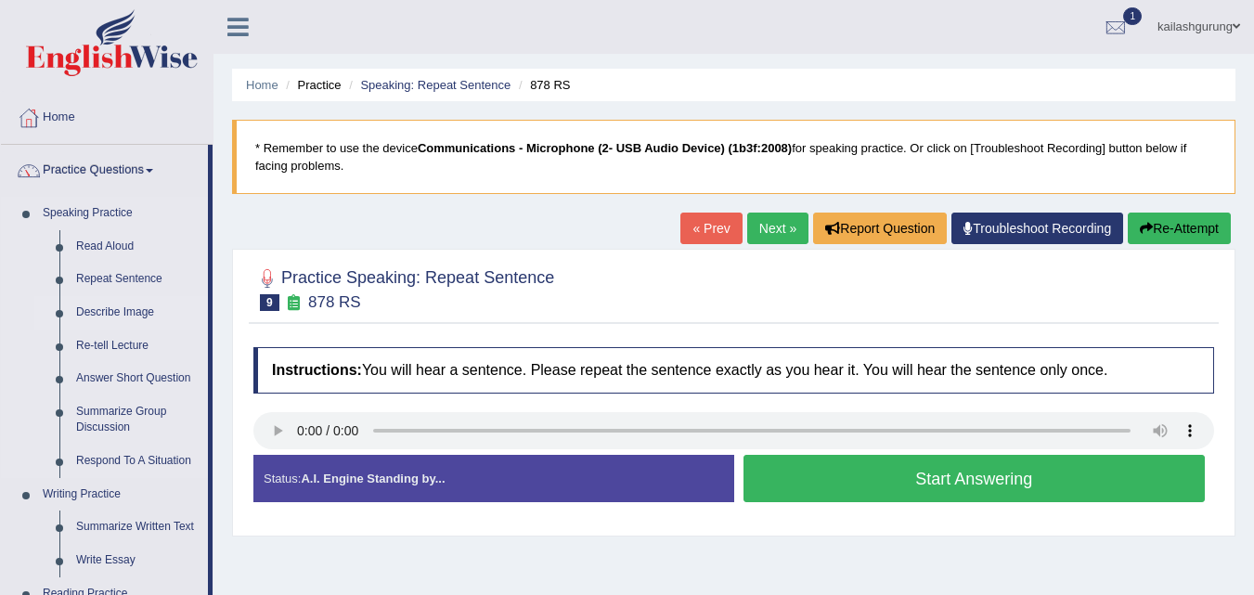
click at [97, 308] on link "Describe Image" at bounding box center [138, 312] width 140 height 33
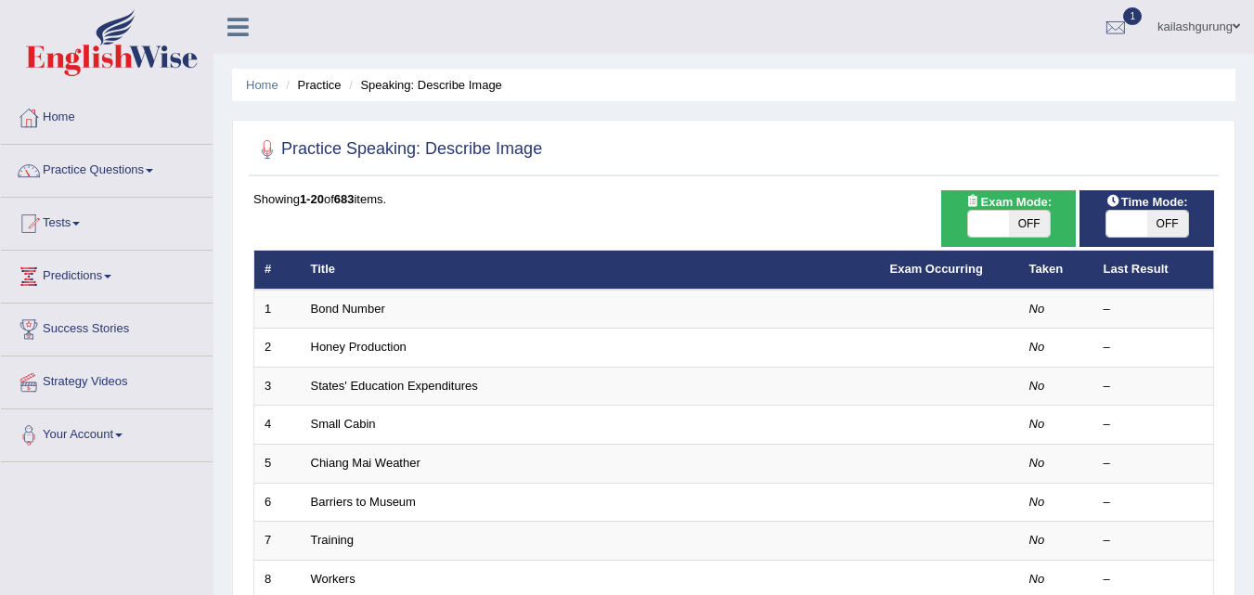
click at [139, 171] on link "Practice Questions" at bounding box center [107, 168] width 212 height 46
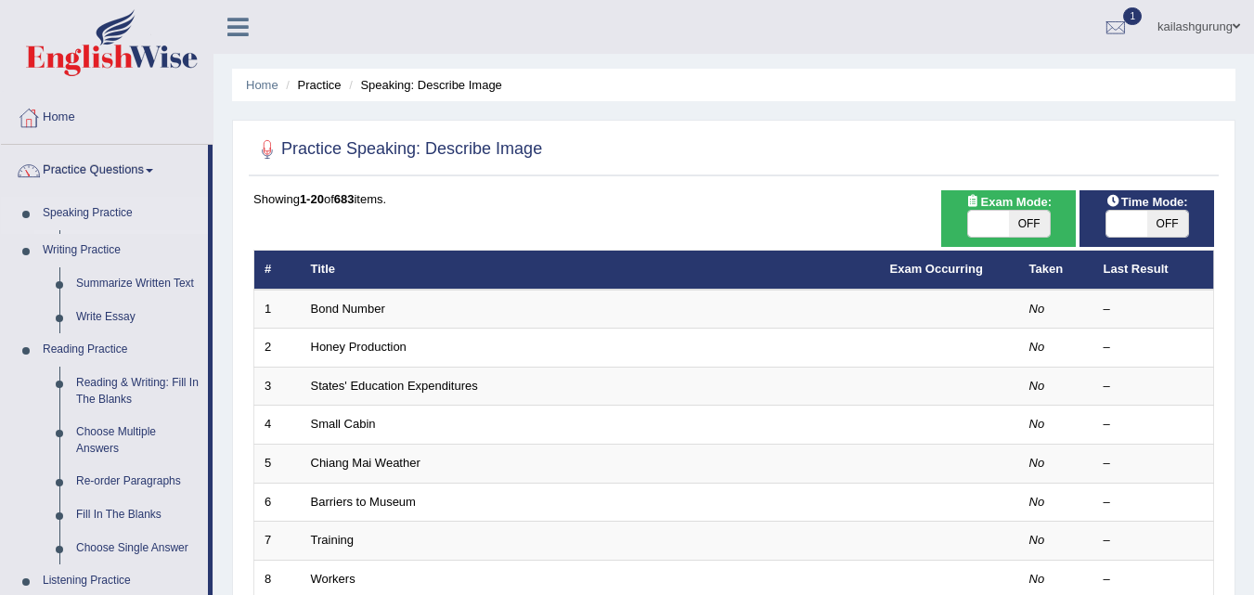
click at [121, 248] on link "Read Aloud" at bounding box center [138, 246] width 140 height 33
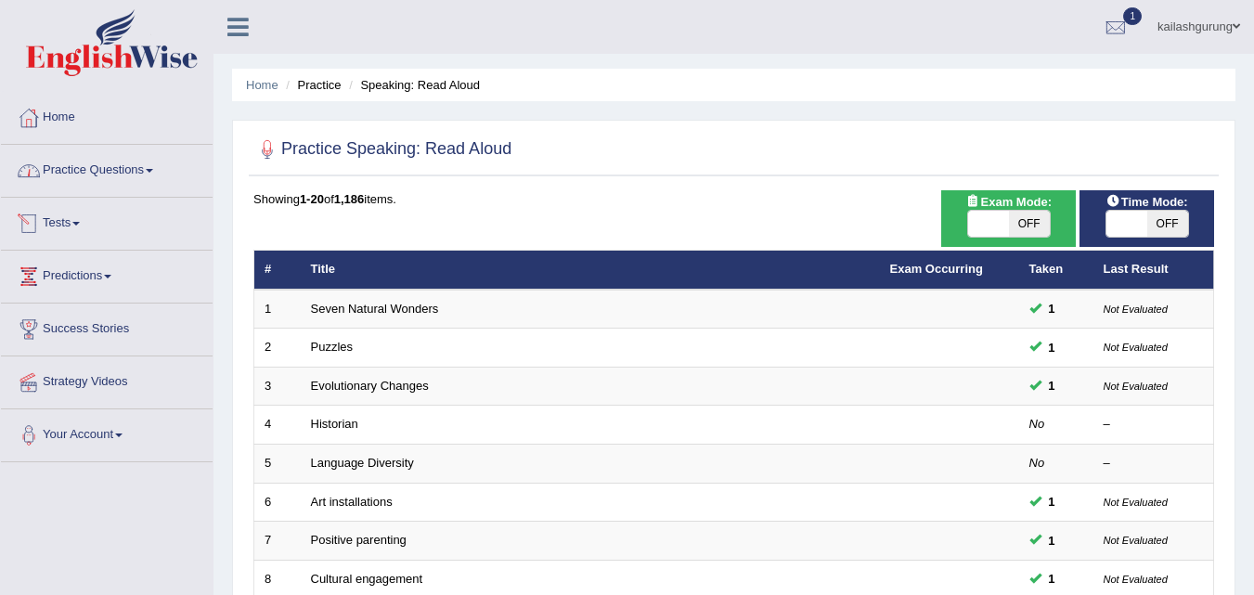
click at [129, 185] on link "Practice Questions" at bounding box center [107, 168] width 212 height 46
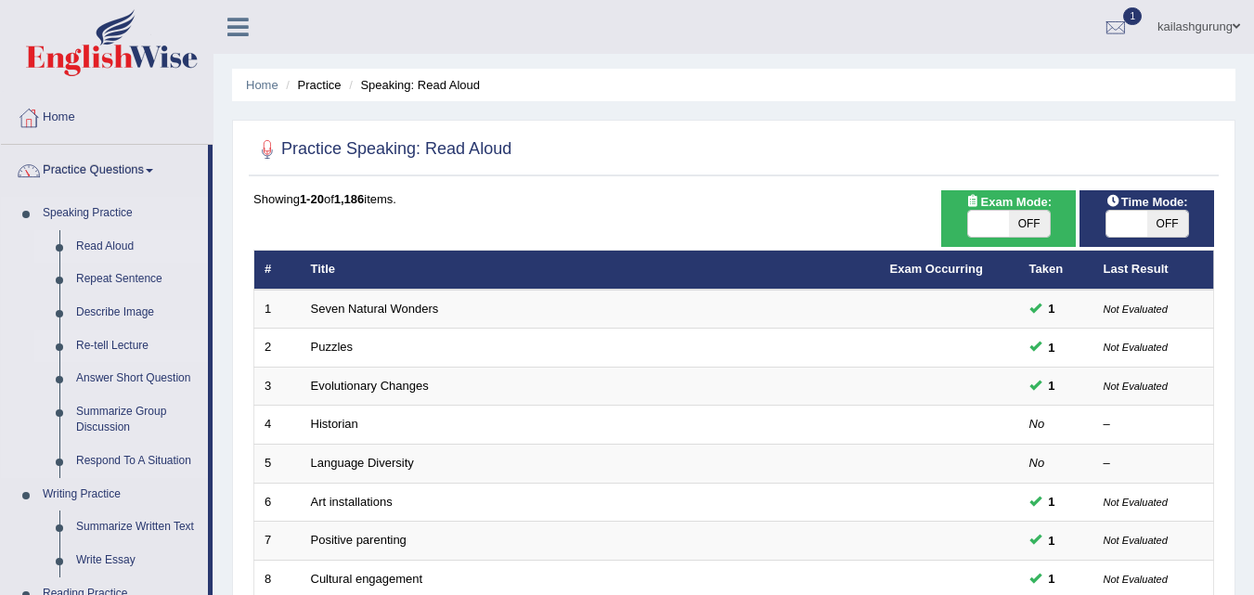
click at [109, 348] on link "Re-tell Lecture" at bounding box center [138, 346] width 140 height 33
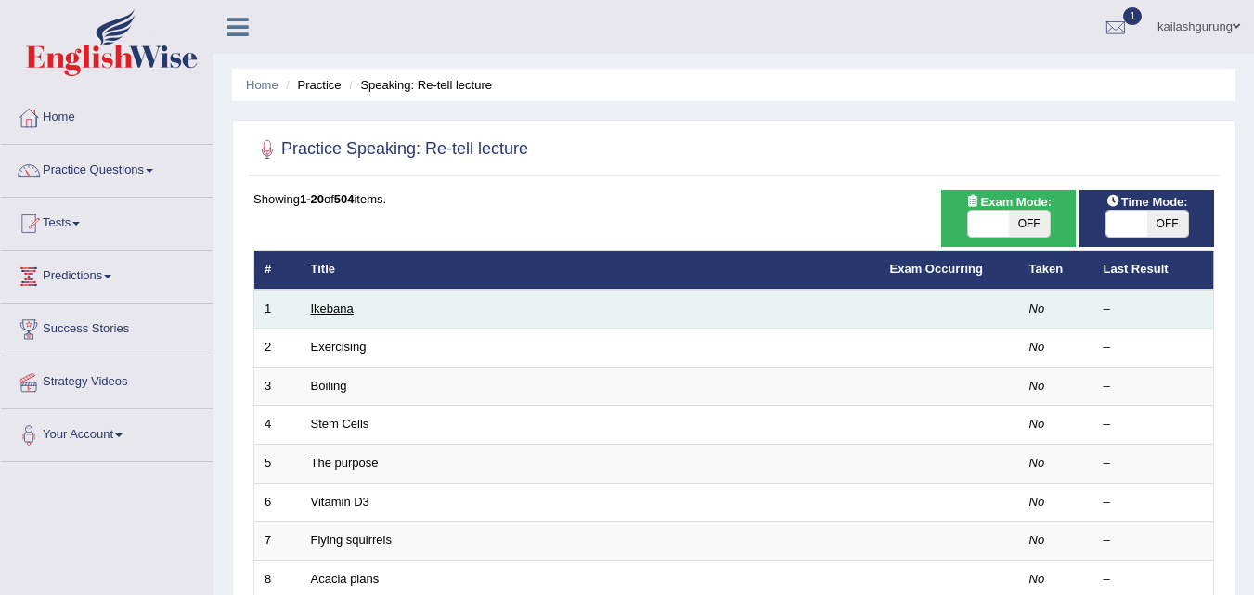
click at [311, 307] on link "Ikebana" at bounding box center [332, 309] width 43 height 14
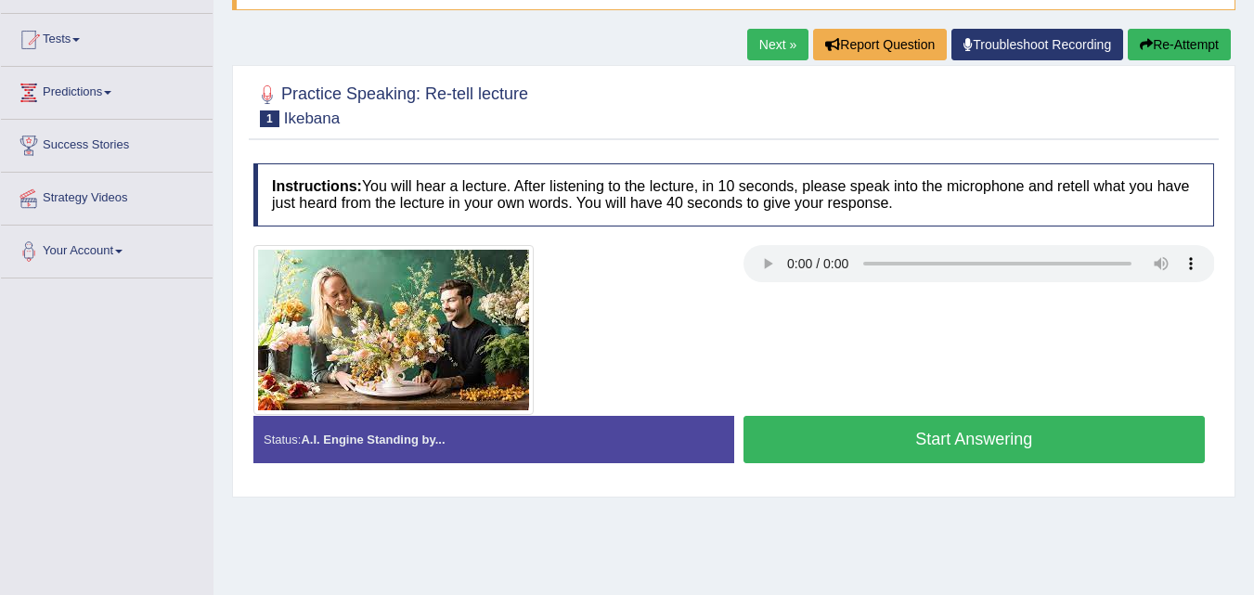
scroll to position [186, 0]
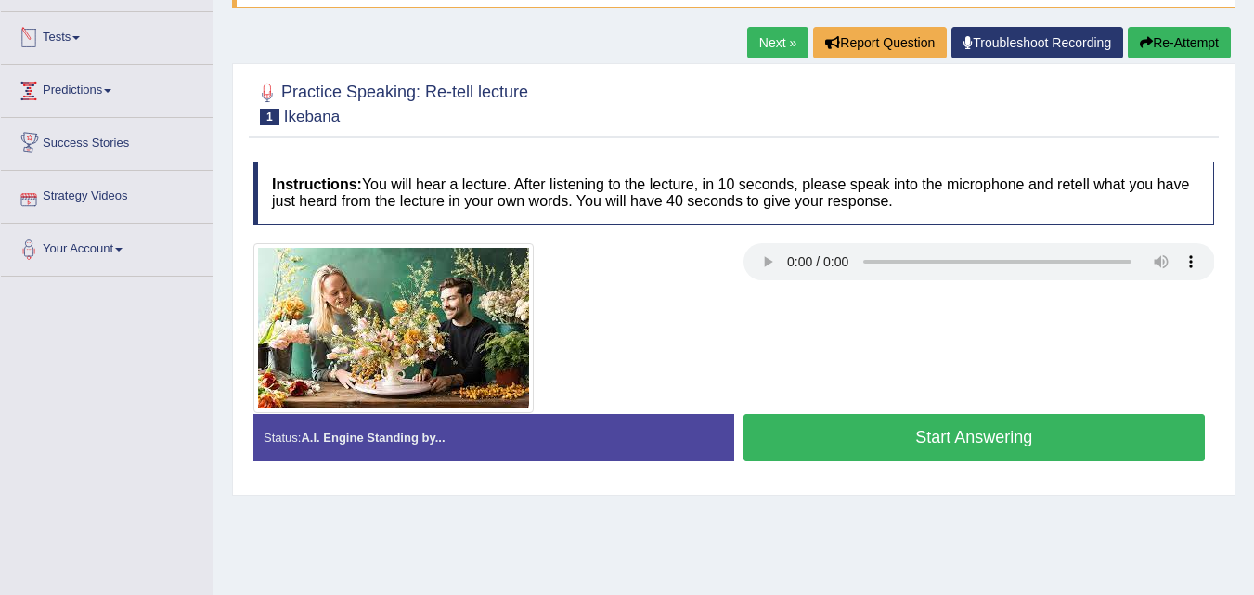
click at [100, 90] on link "Predictions" at bounding box center [107, 88] width 212 height 46
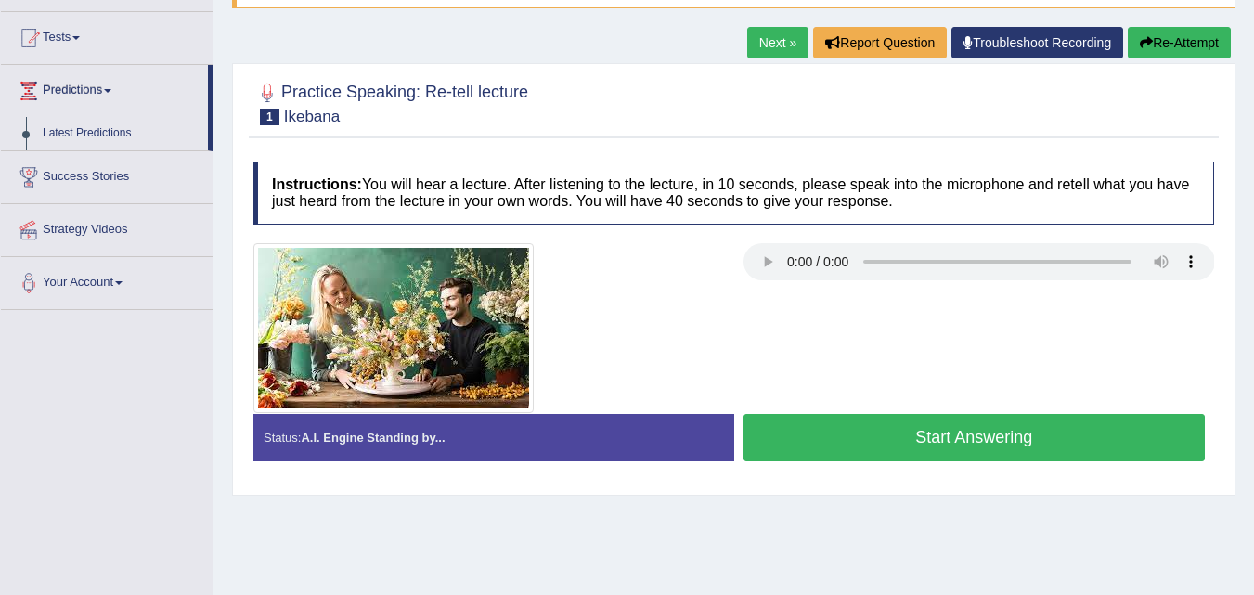
click at [110, 84] on link "Predictions" at bounding box center [104, 88] width 207 height 46
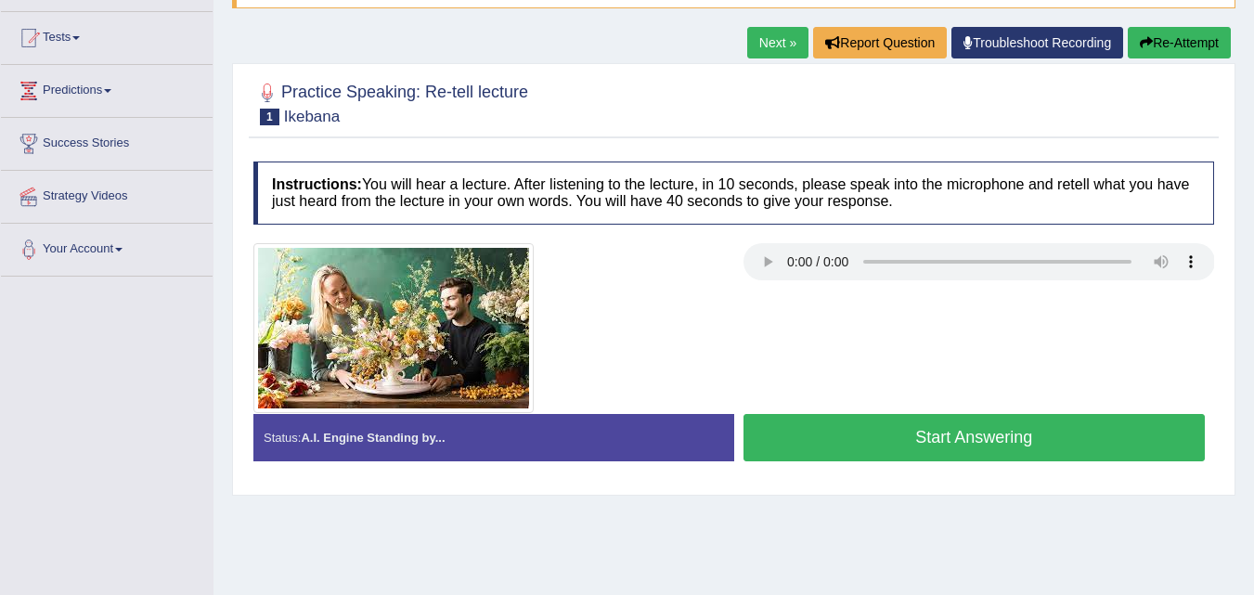
click at [110, 84] on link "Predictions" at bounding box center [107, 88] width 212 height 46
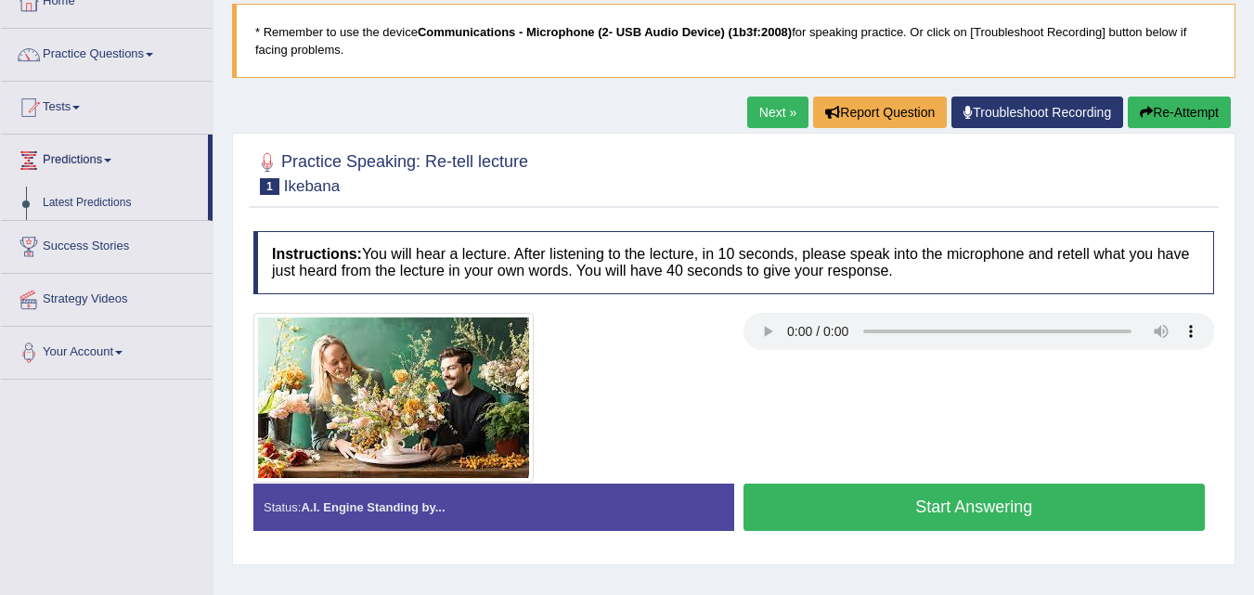
scroll to position [0, 0]
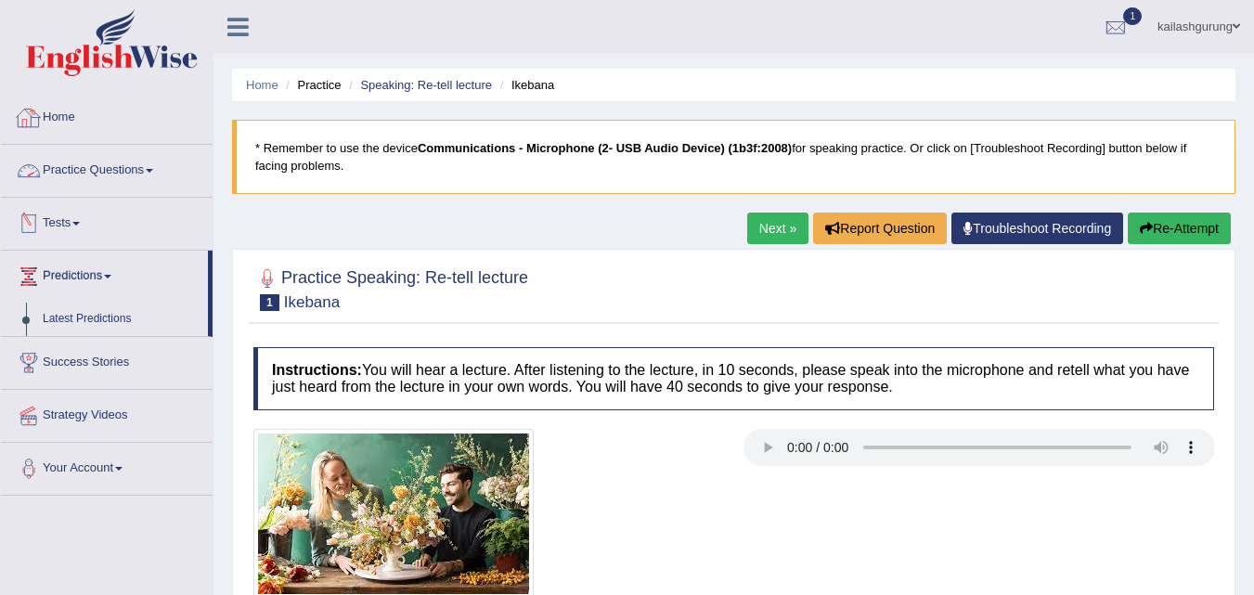
click at [84, 214] on link "Tests" at bounding box center [107, 221] width 212 height 46
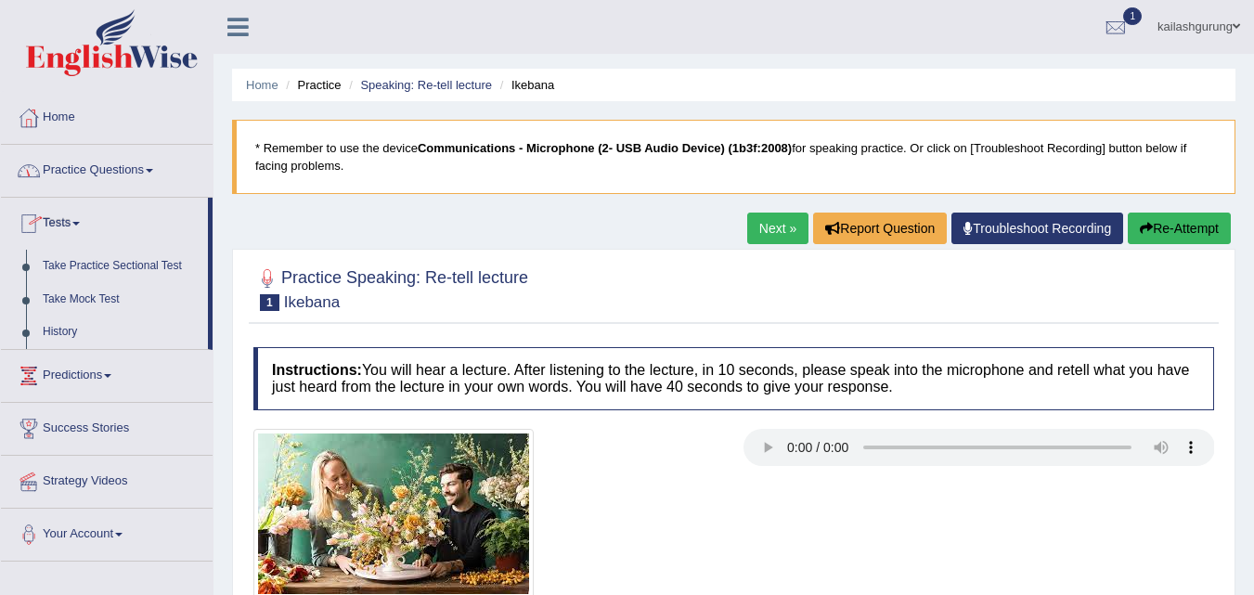
click at [133, 166] on link "Practice Questions" at bounding box center [107, 168] width 212 height 46
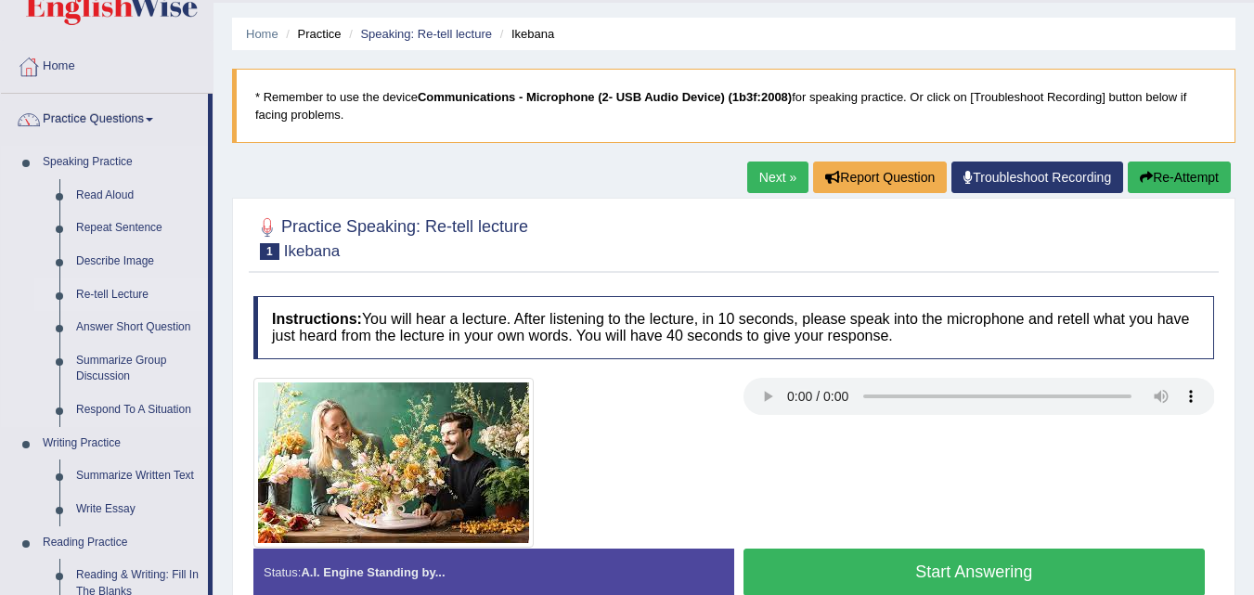
scroll to position [93, 0]
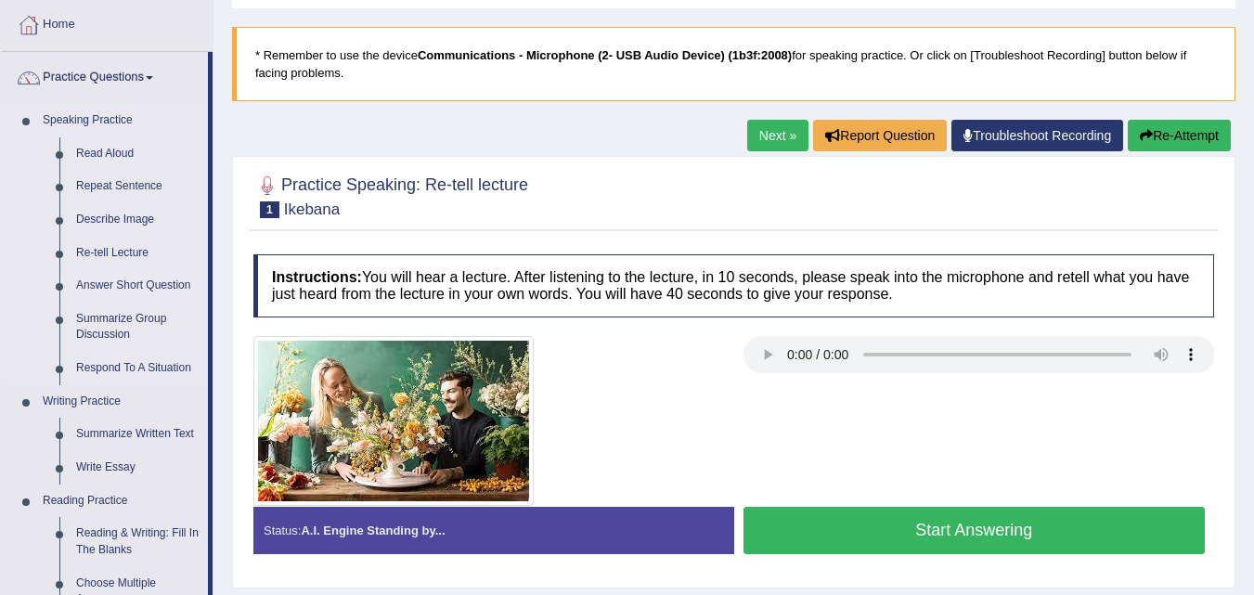
click at [110, 280] on link "Answer Short Question" at bounding box center [138, 285] width 140 height 33
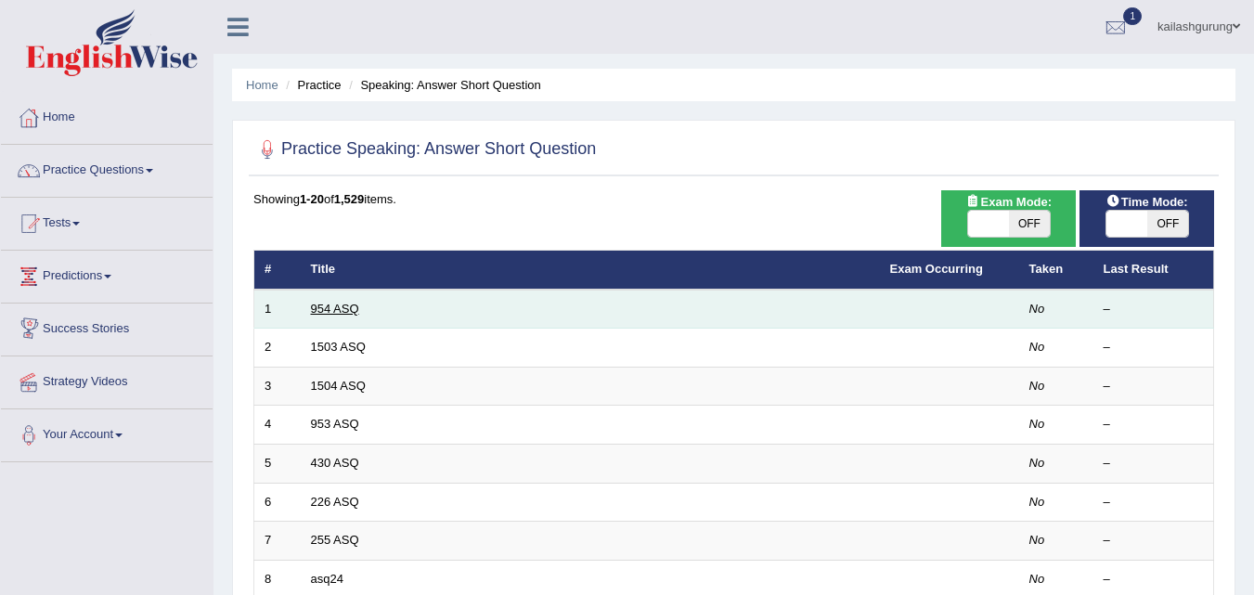
click at [347, 306] on link "954 ASQ" at bounding box center [335, 309] width 48 height 14
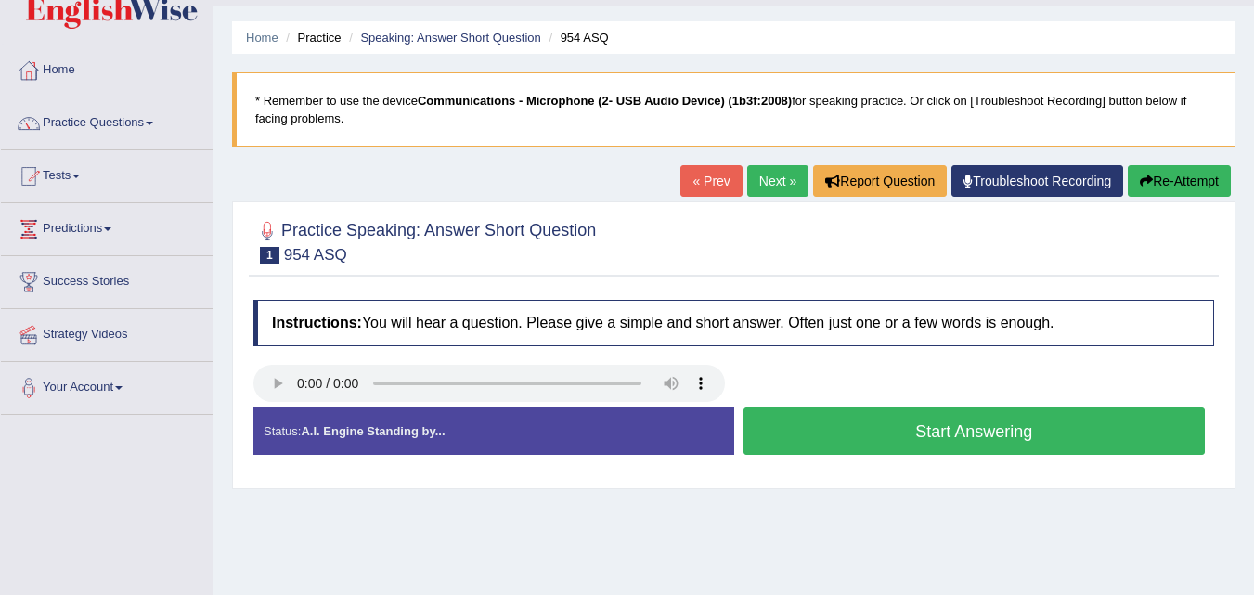
scroll to position [93, 0]
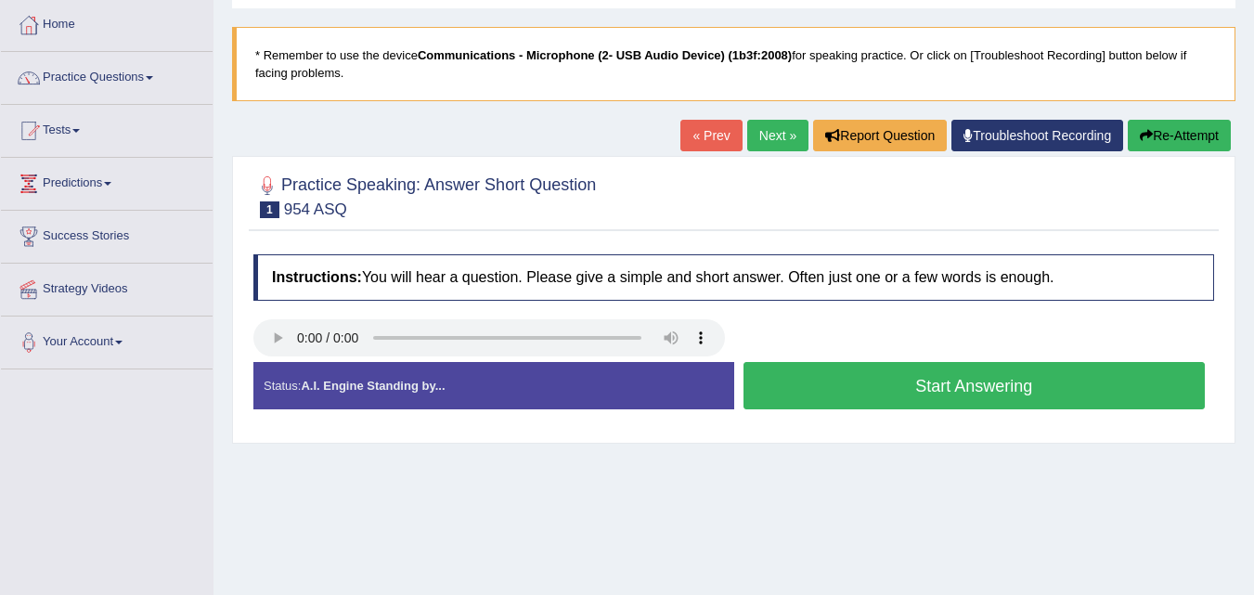
click at [766, 137] on link "Next »" at bounding box center [777, 136] width 61 height 32
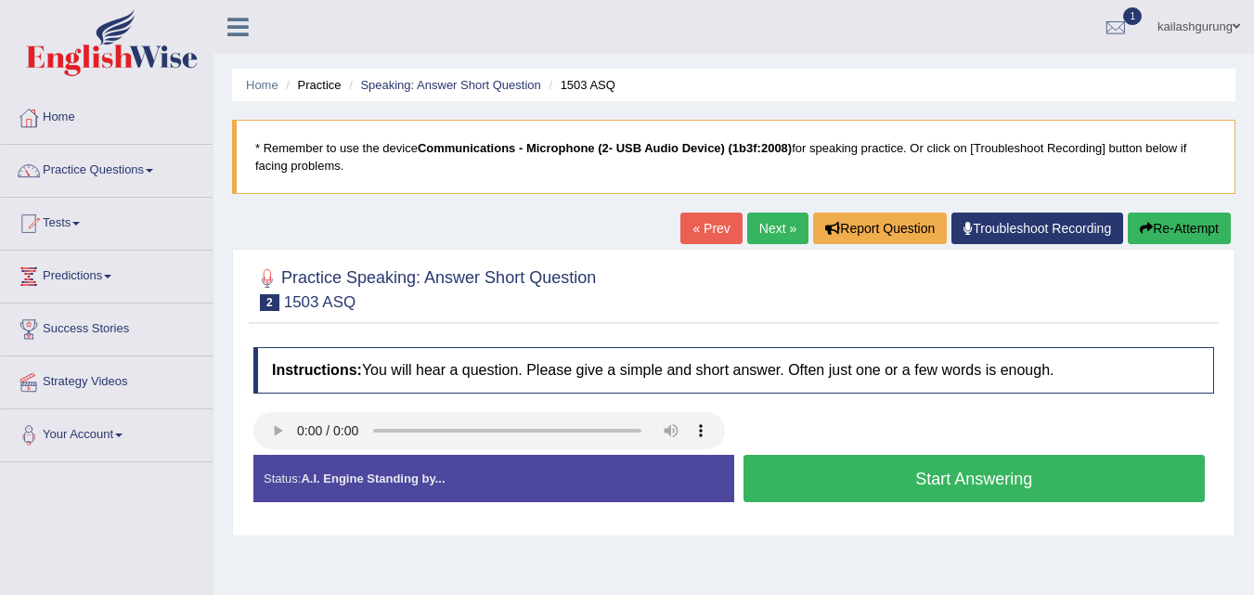
click at [767, 217] on link "Next »" at bounding box center [777, 229] width 61 height 32
click at [816, 482] on button "Start Answering" at bounding box center [975, 478] width 462 height 47
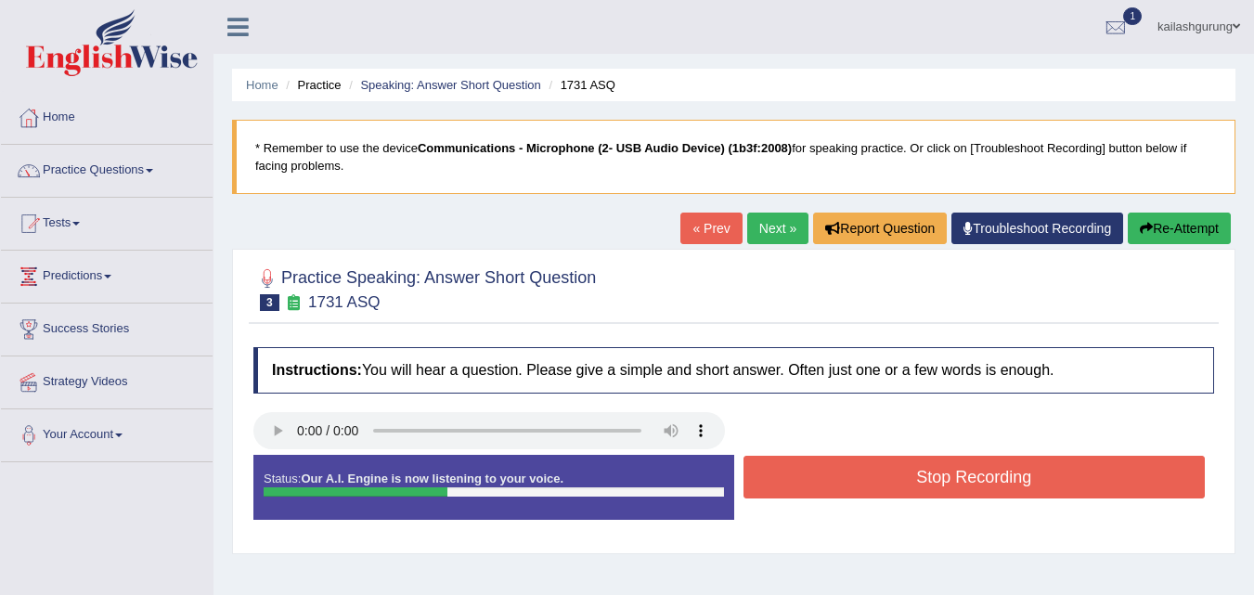
click at [816, 482] on button "Stop Recording" at bounding box center [975, 477] width 462 height 43
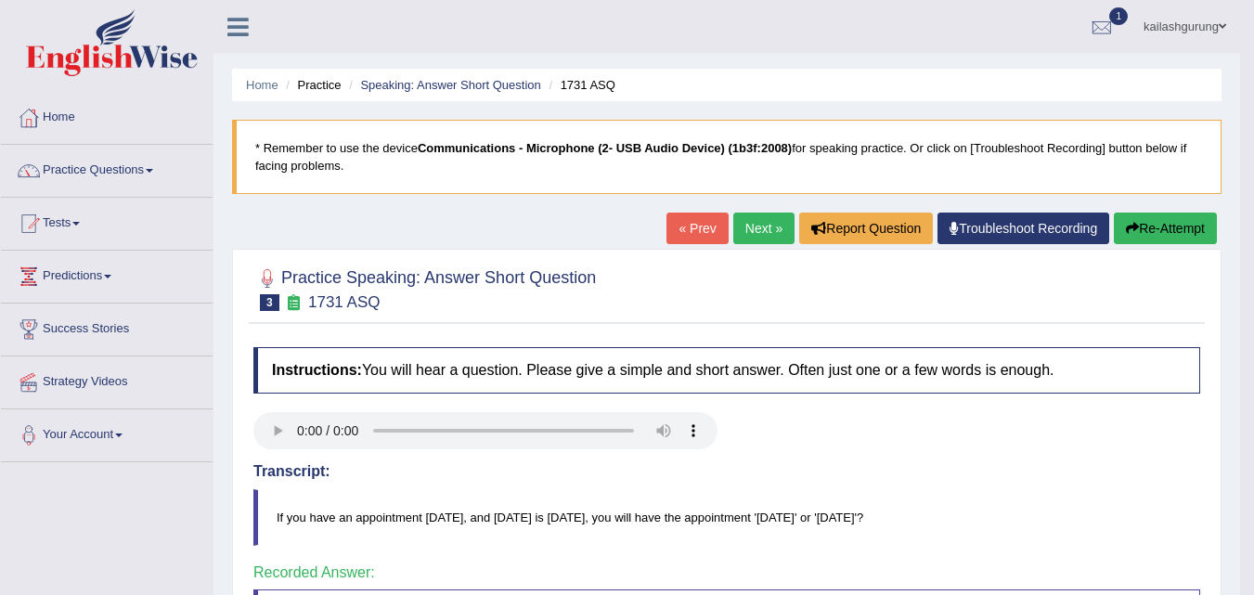
click at [761, 227] on link "Next »" at bounding box center [764, 229] width 61 height 32
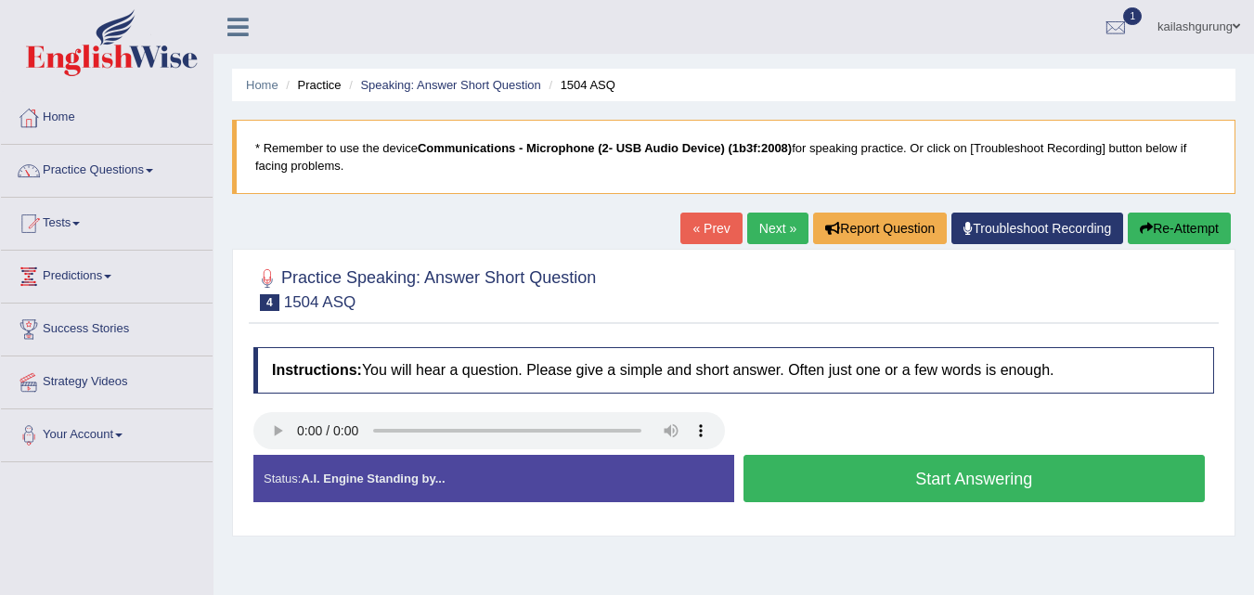
click at [764, 231] on link "Next »" at bounding box center [777, 229] width 61 height 32
click at [955, 470] on button "Start Answering" at bounding box center [975, 478] width 462 height 47
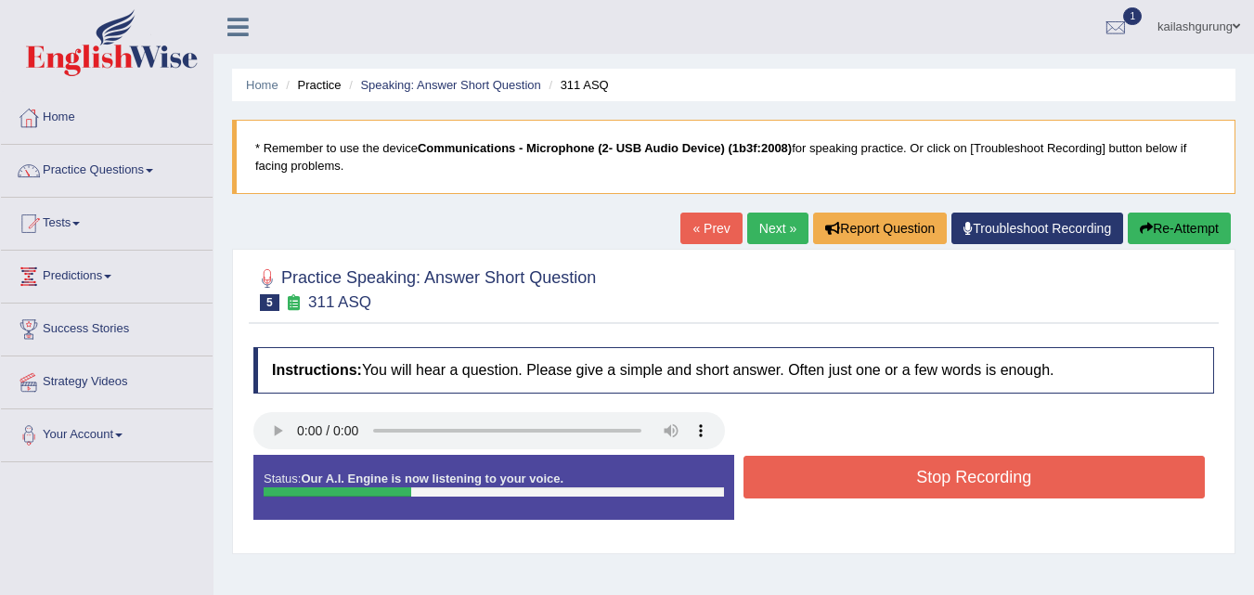
drag, startPoint x: 952, startPoint y: 470, endPoint x: 942, endPoint y: 479, distance: 13.8
click at [942, 479] on button "Stop Recording" at bounding box center [975, 477] width 462 height 43
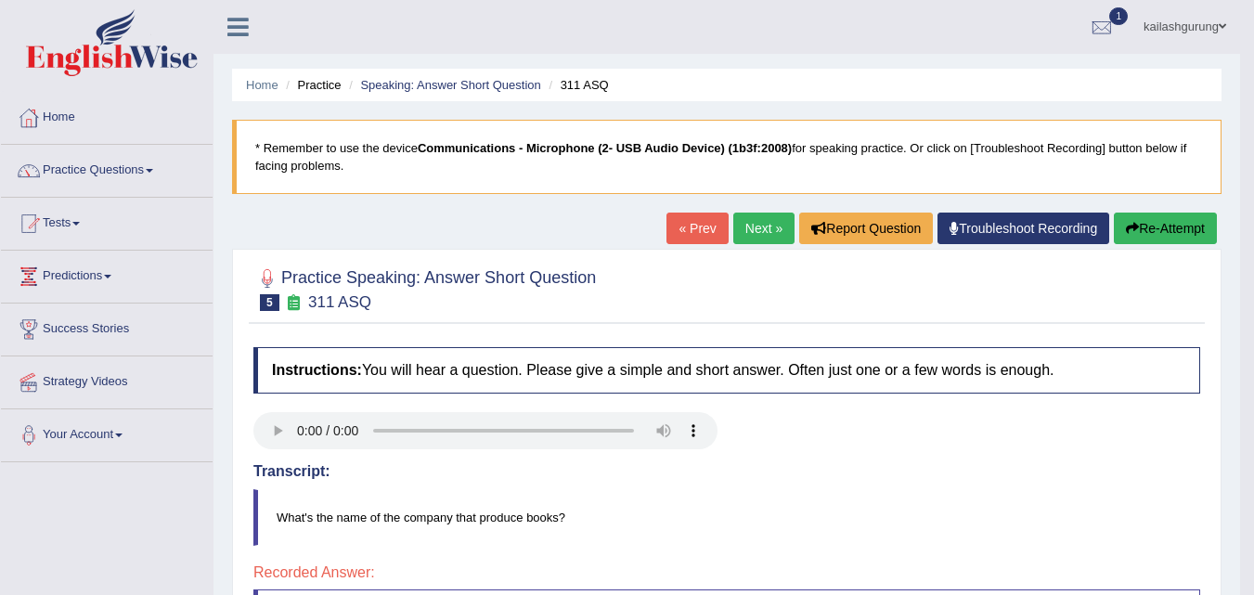
click at [743, 219] on link "Next »" at bounding box center [764, 229] width 61 height 32
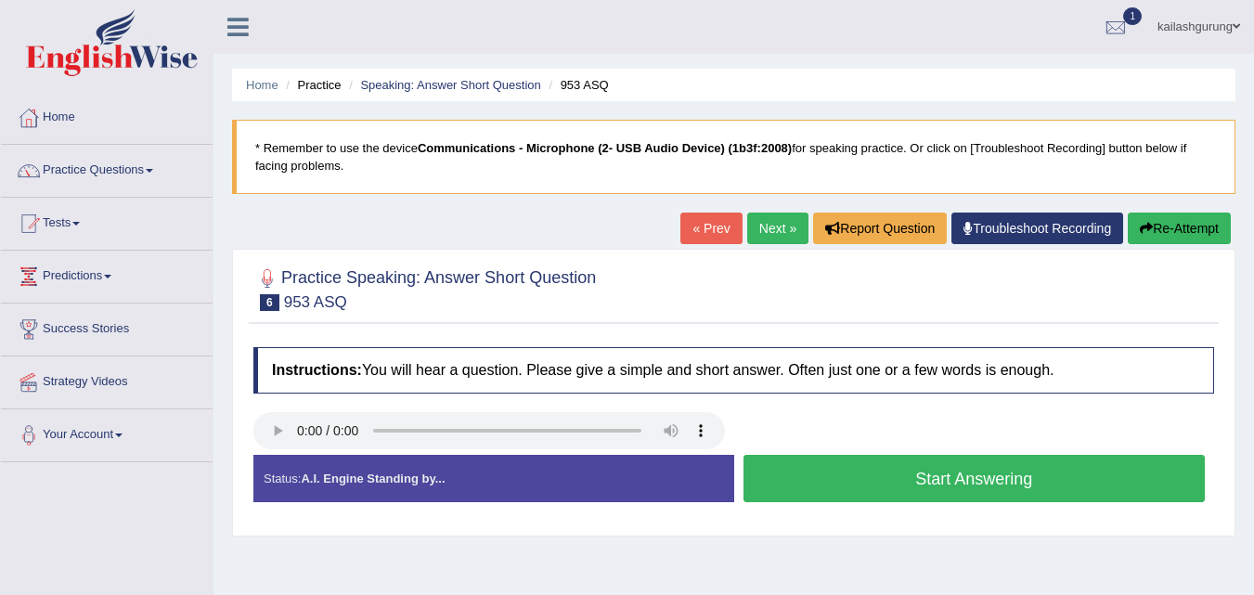
click at [901, 484] on button "Start Answering" at bounding box center [975, 478] width 462 height 47
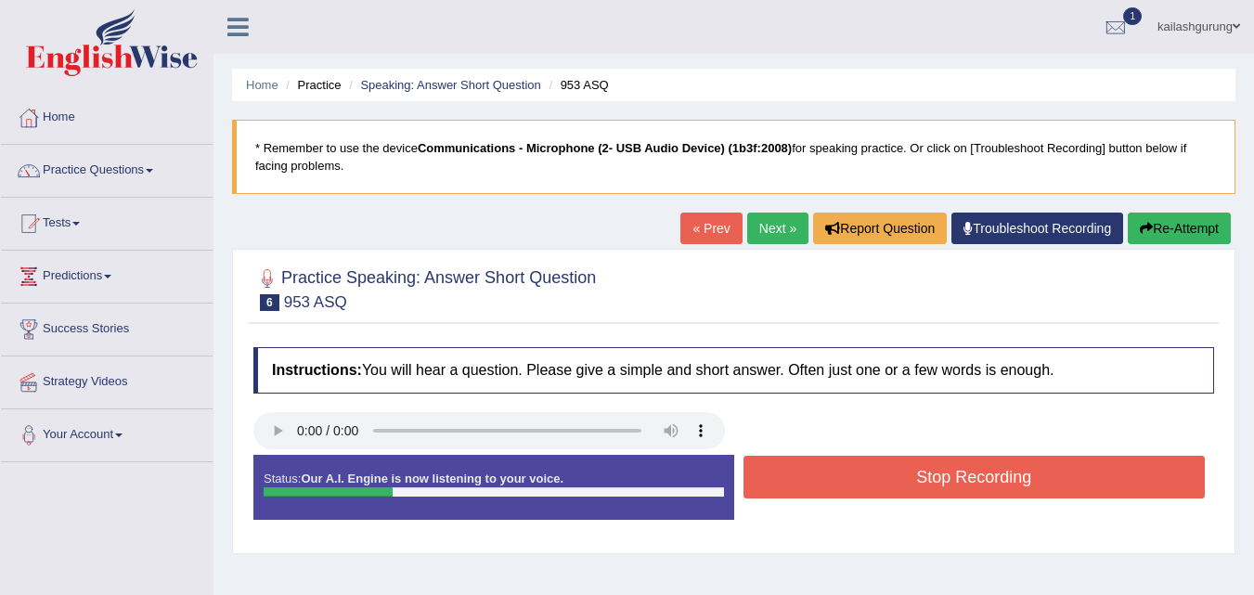
click at [901, 484] on button "Stop Recording" at bounding box center [975, 477] width 462 height 43
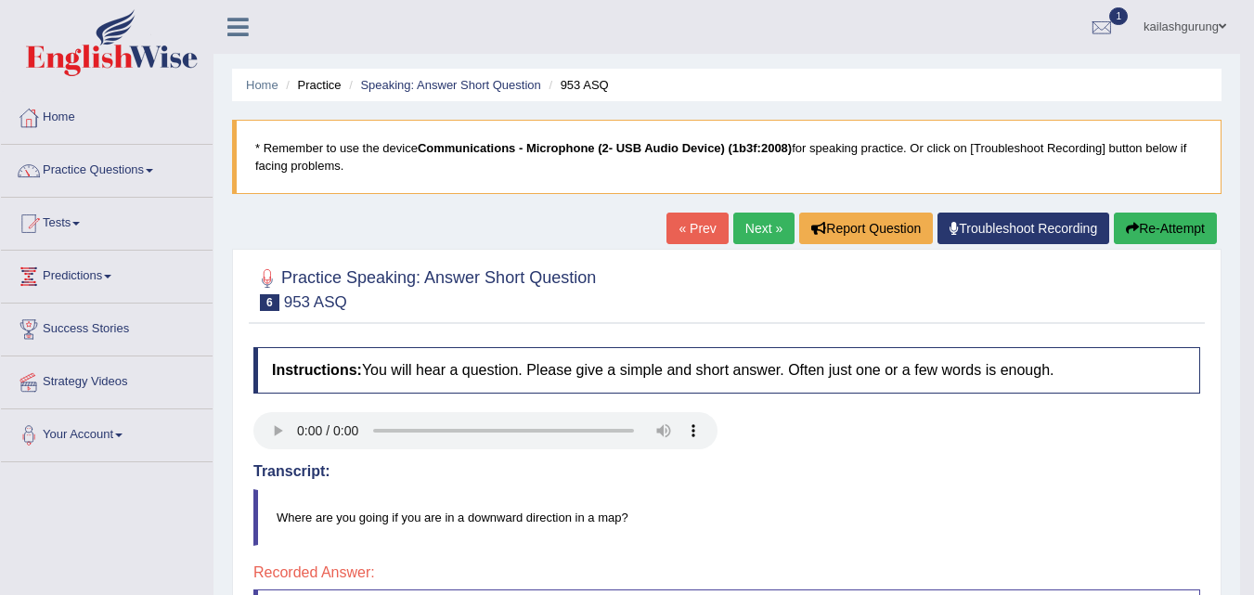
click at [734, 224] on link "Next »" at bounding box center [764, 229] width 61 height 32
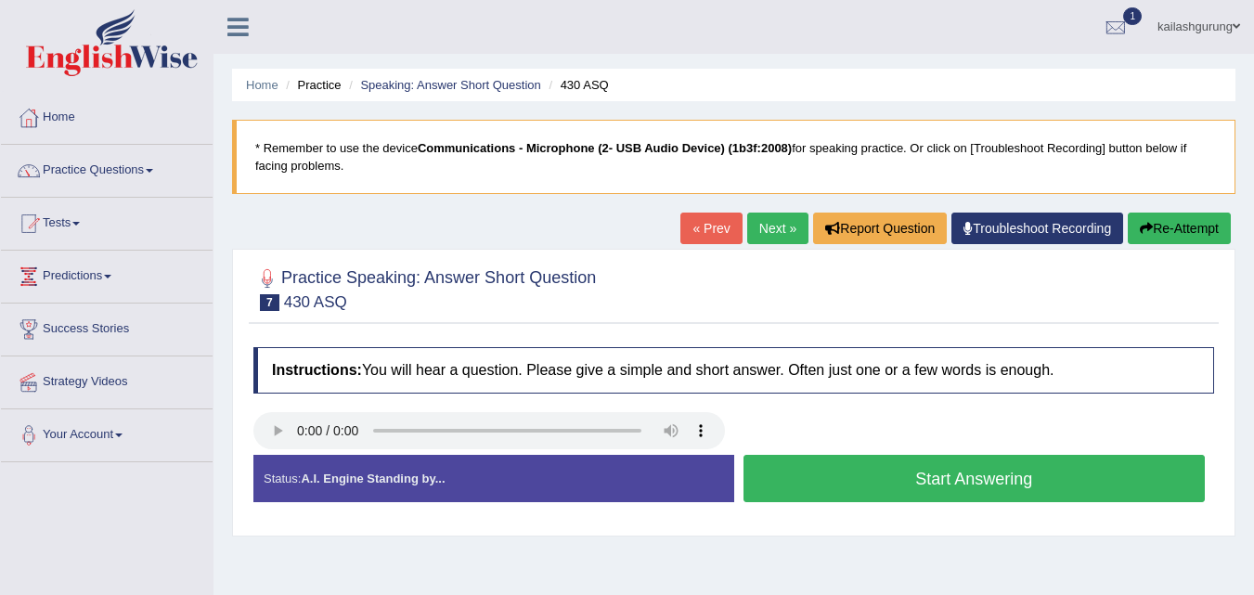
click at [830, 496] on button "Start Answering" at bounding box center [975, 478] width 462 height 47
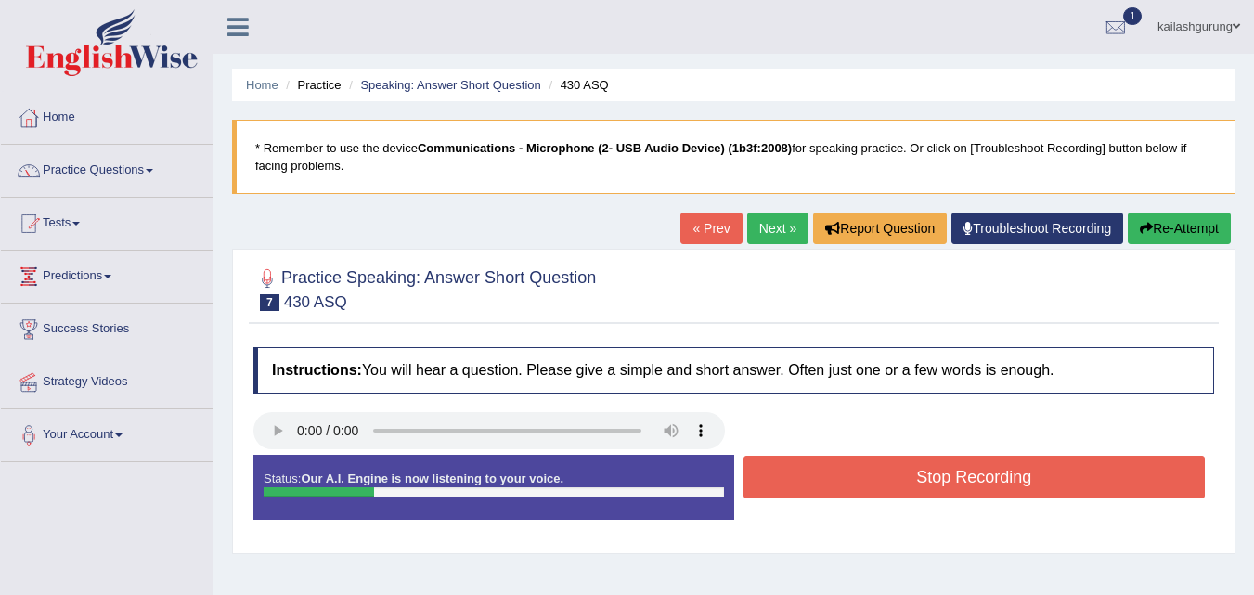
click at [830, 496] on button "Stop Recording" at bounding box center [975, 477] width 462 height 43
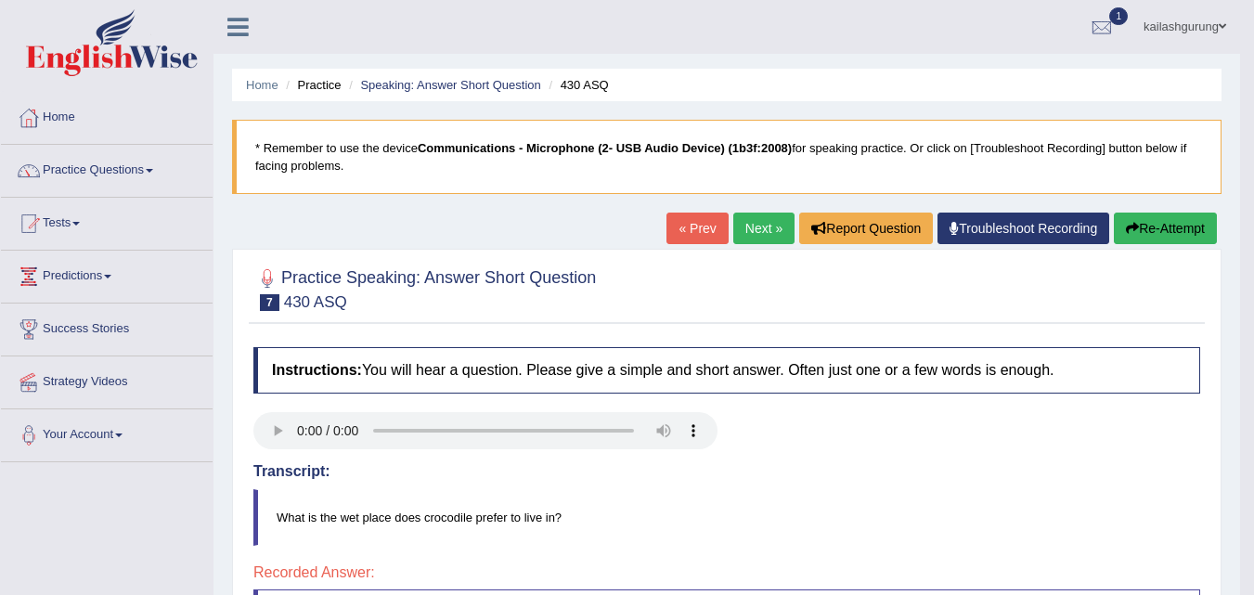
click at [734, 239] on link "Next »" at bounding box center [764, 229] width 61 height 32
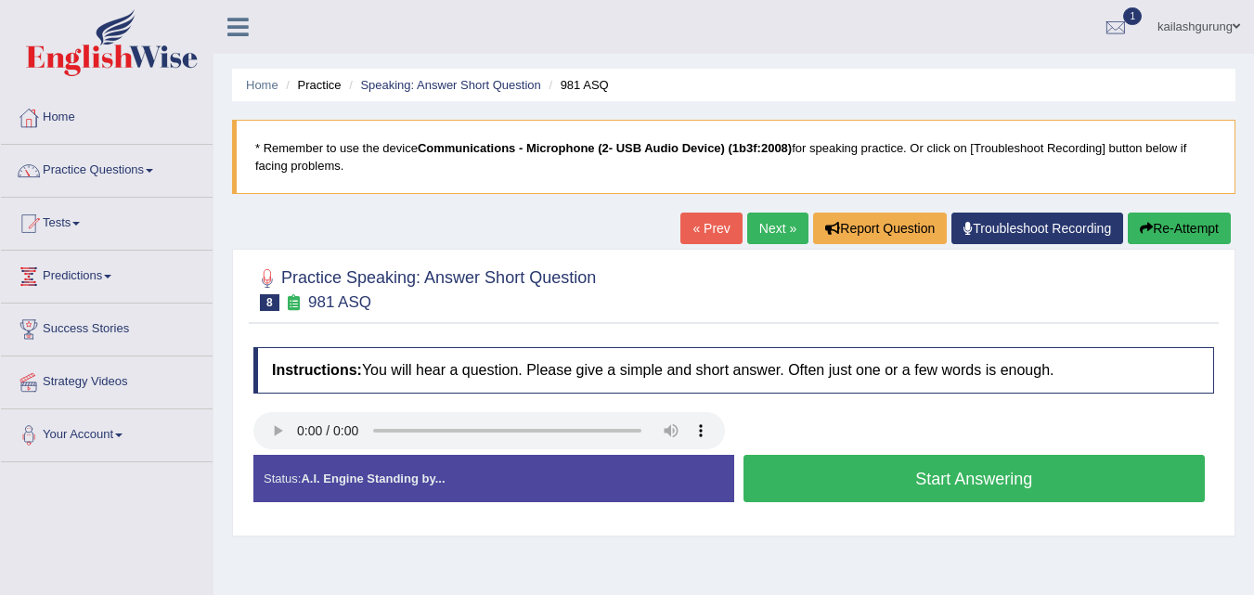
click at [835, 496] on button "Start Answering" at bounding box center [975, 478] width 462 height 47
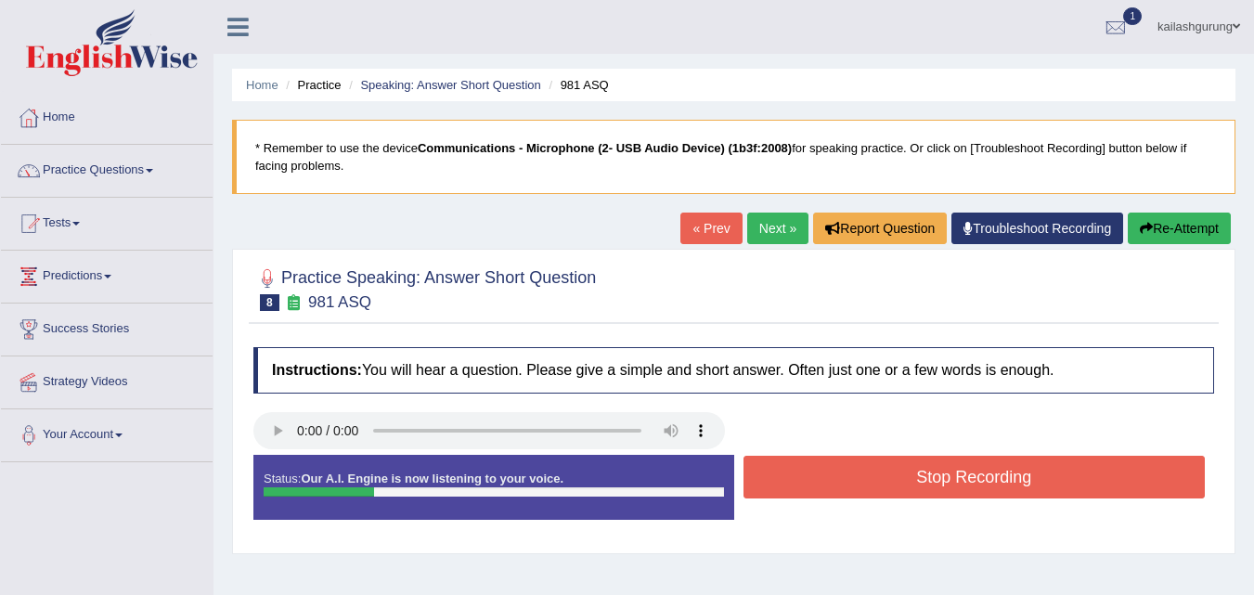
click at [835, 496] on button "Stop Recording" at bounding box center [975, 477] width 462 height 43
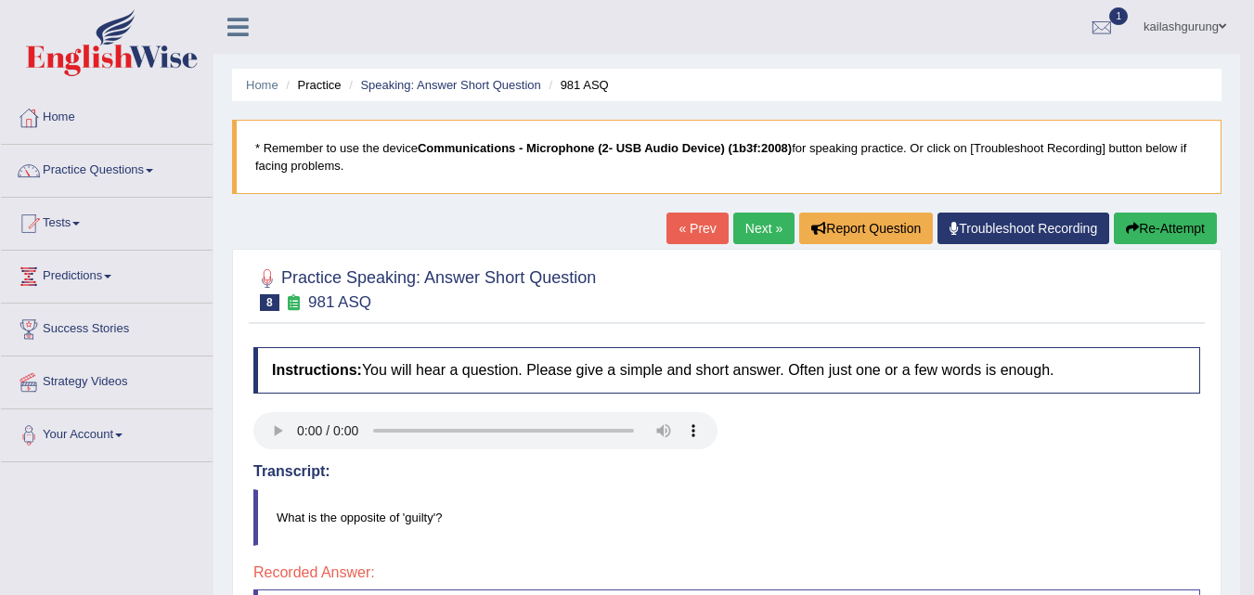
click at [751, 224] on link "Next »" at bounding box center [764, 229] width 61 height 32
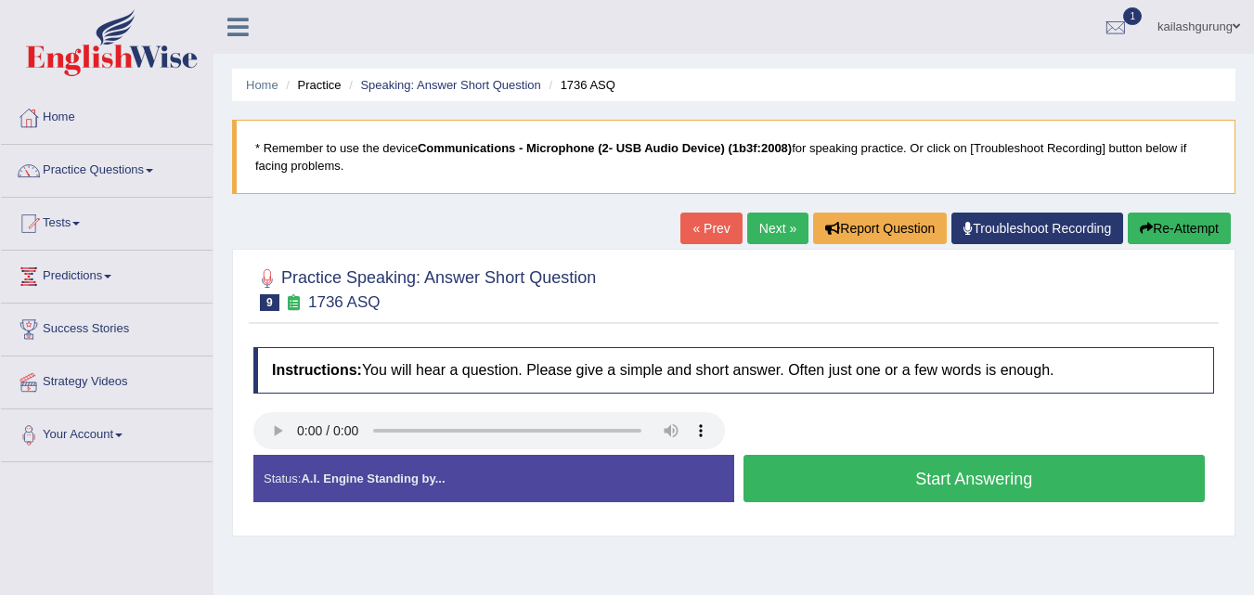
click at [976, 459] on button "Start Answering" at bounding box center [975, 478] width 462 height 47
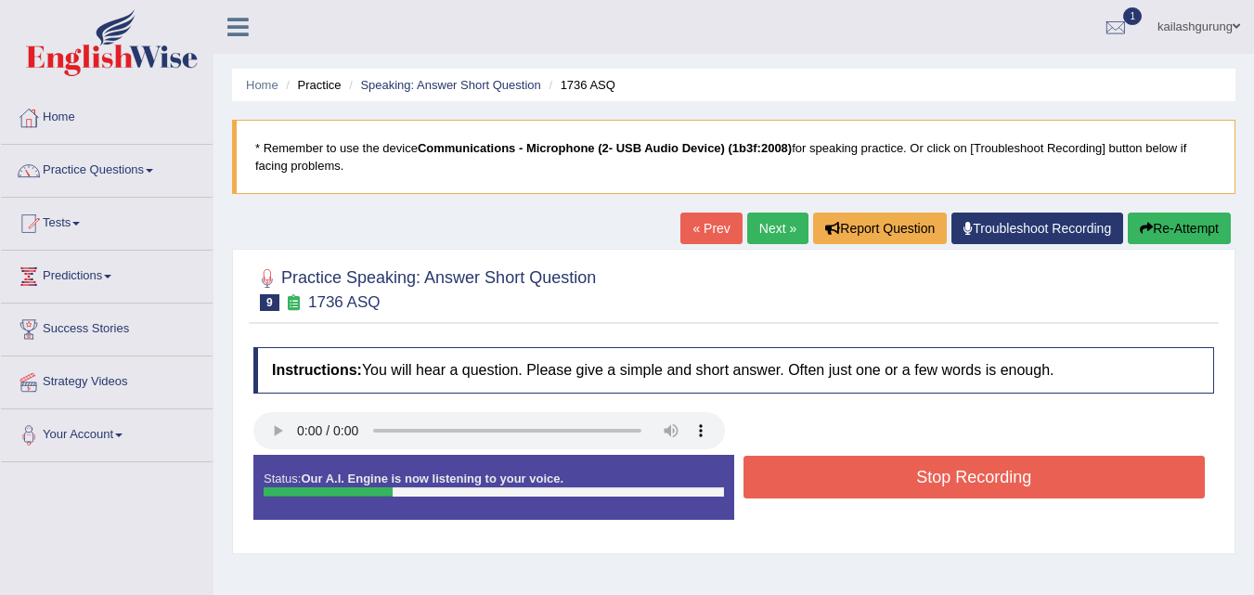
click at [976, 465] on button "Stop Recording" at bounding box center [975, 477] width 462 height 43
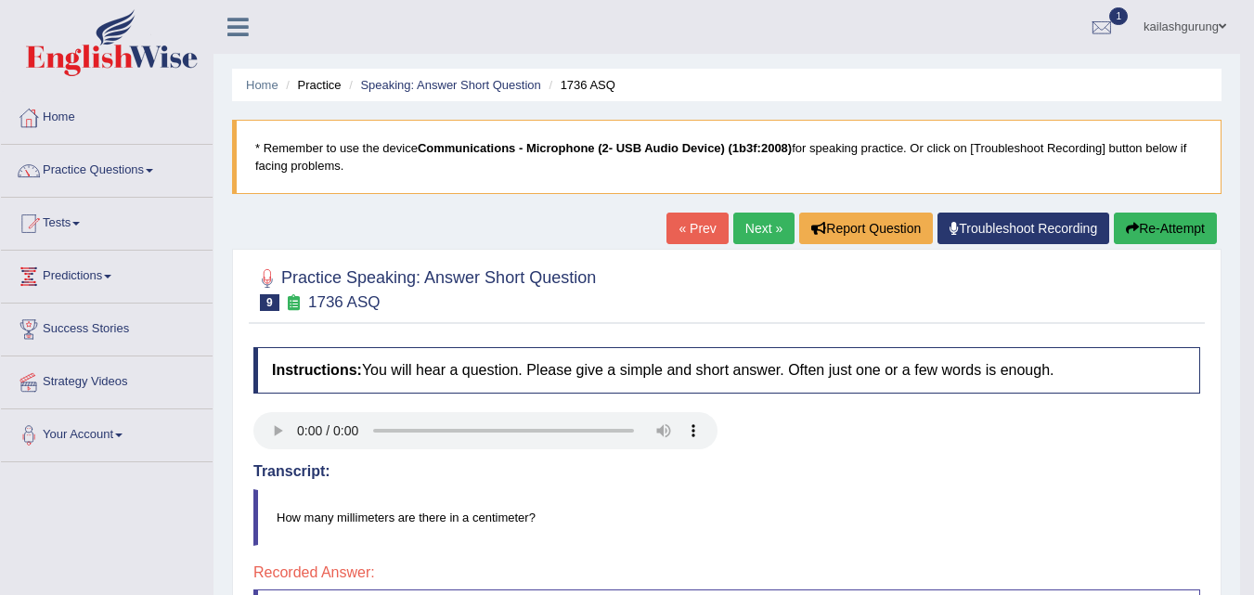
click at [734, 227] on link "Next »" at bounding box center [764, 229] width 61 height 32
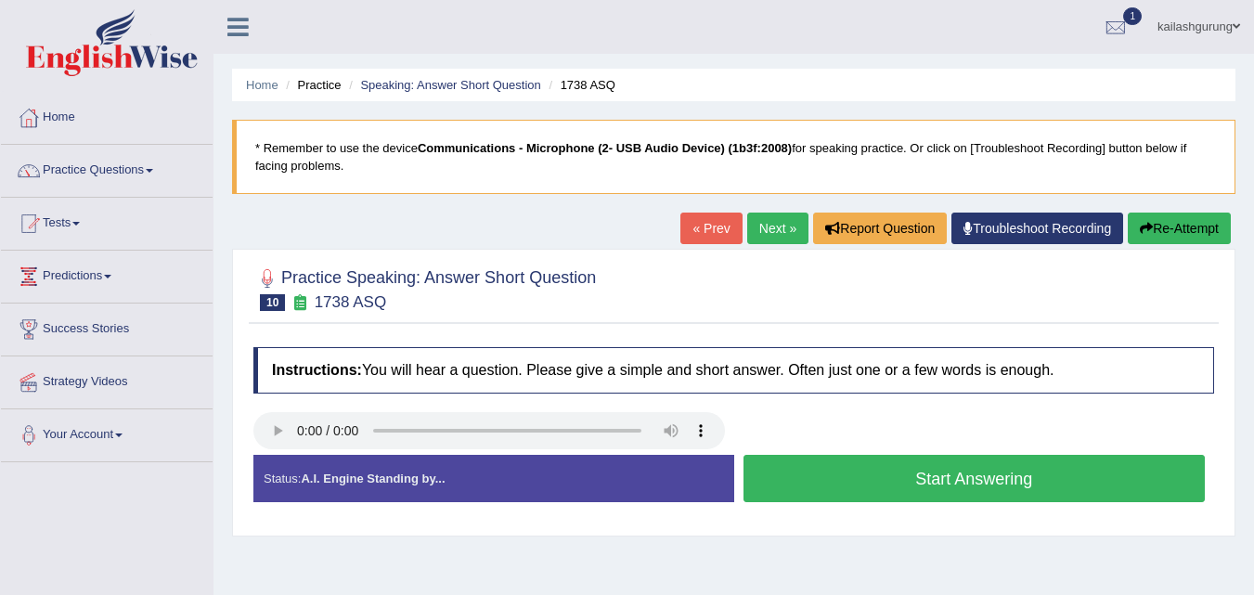
click at [859, 491] on button "Start Answering" at bounding box center [975, 478] width 462 height 47
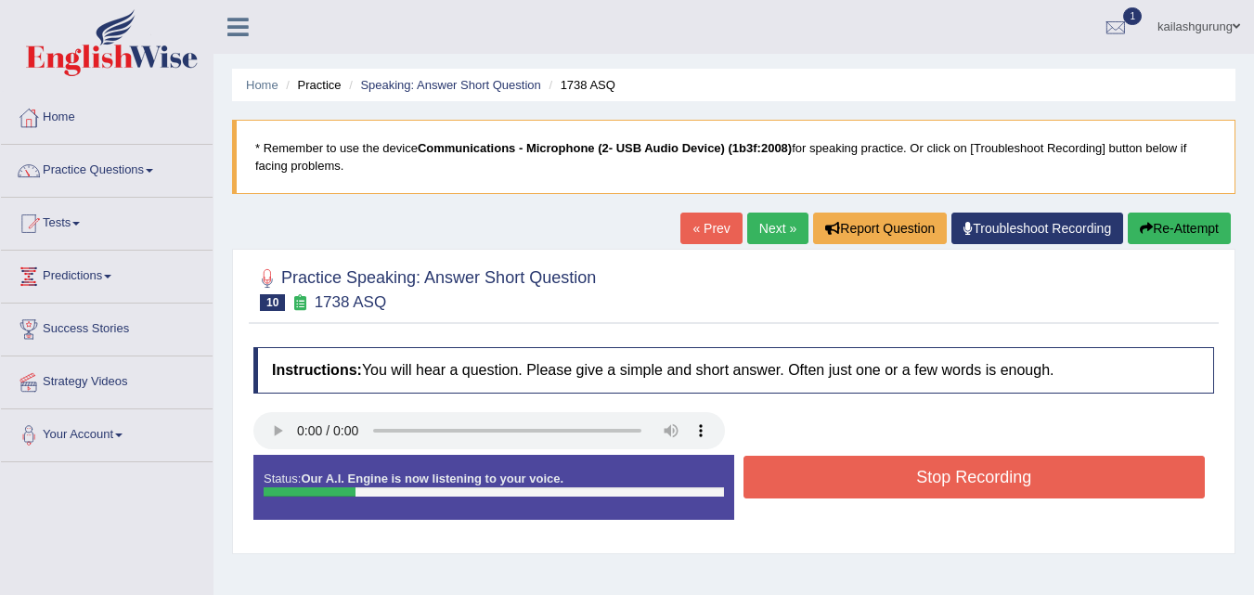
click at [859, 491] on button "Stop Recording" at bounding box center [975, 477] width 462 height 43
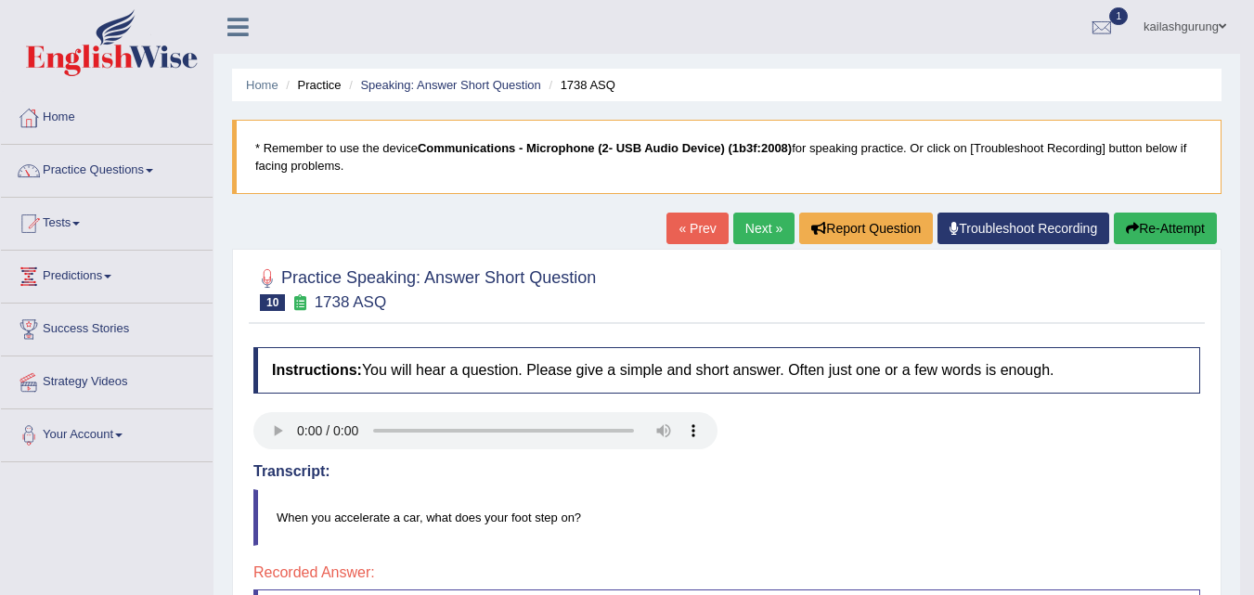
click at [755, 242] on link "Next »" at bounding box center [764, 229] width 61 height 32
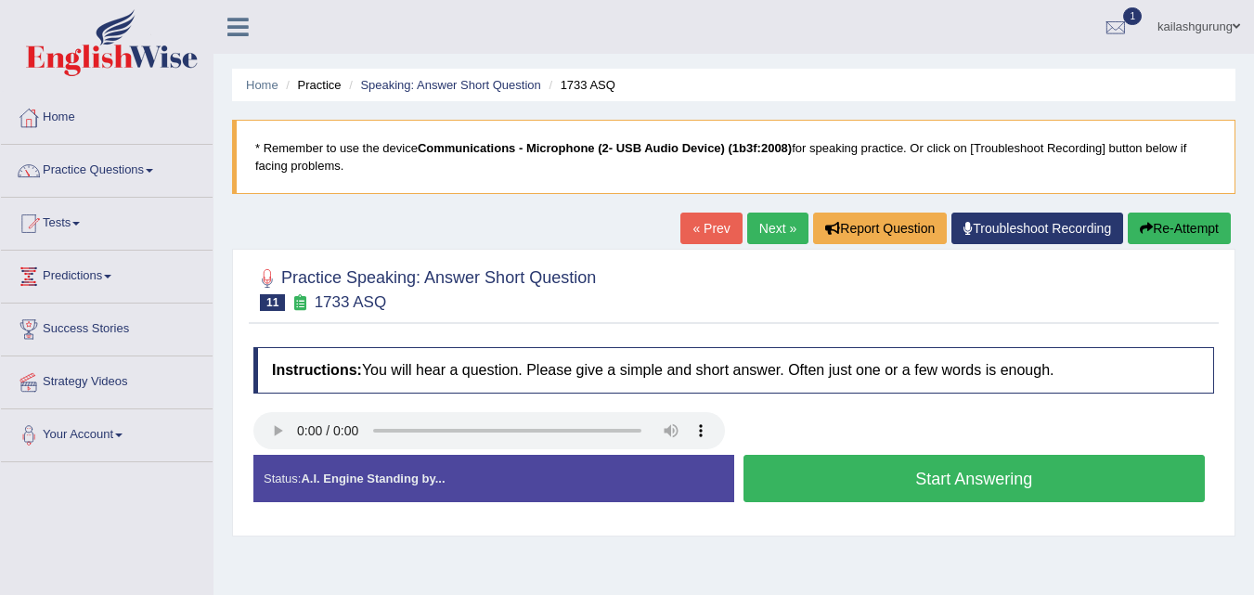
click at [842, 466] on button "Start Answering" at bounding box center [975, 478] width 462 height 47
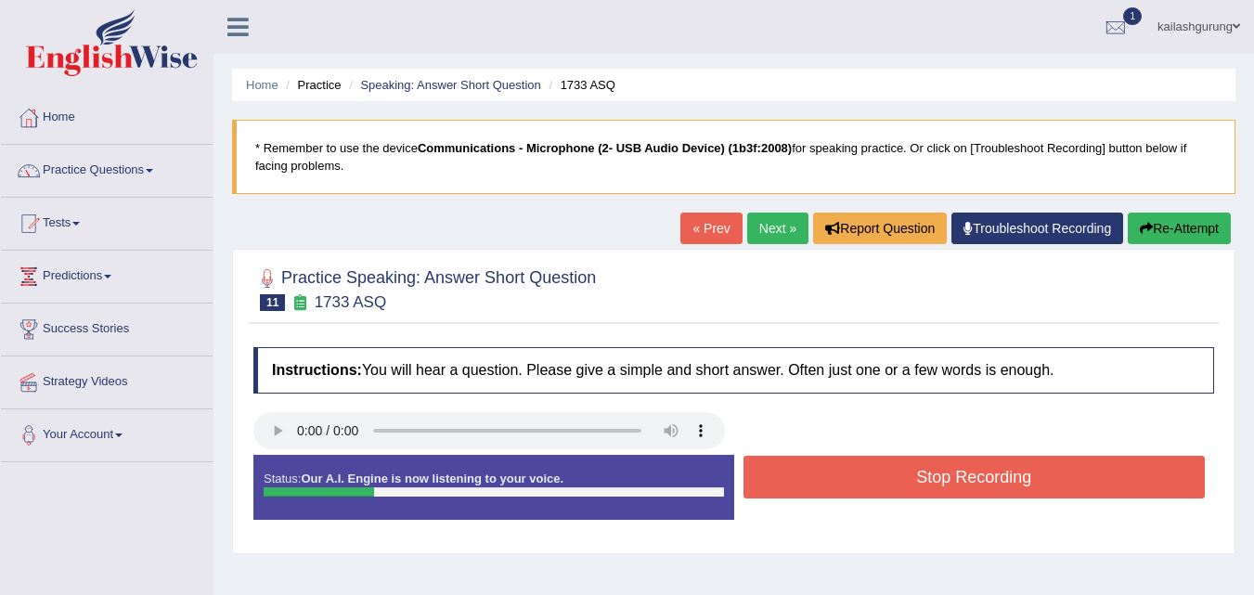
click at [842, 466] on button "Stop Recording" at bounding box center [975, 477] width 462 height 43
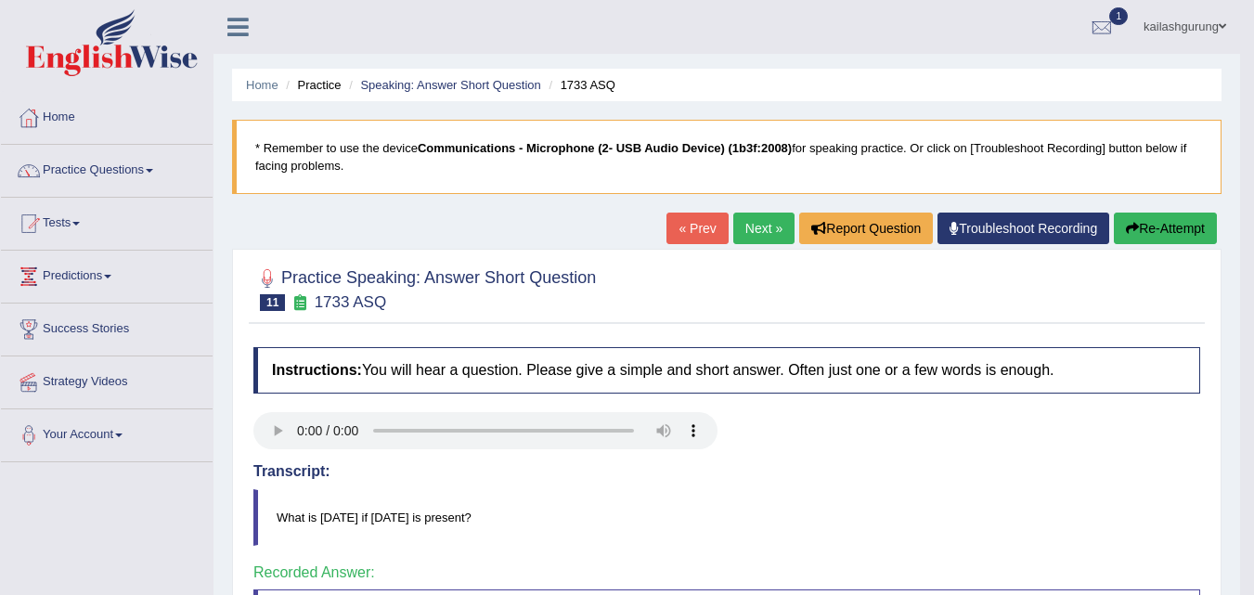
click at [765, 226] on link "Next »" at bounding box center [764, 229] width 61 height 32
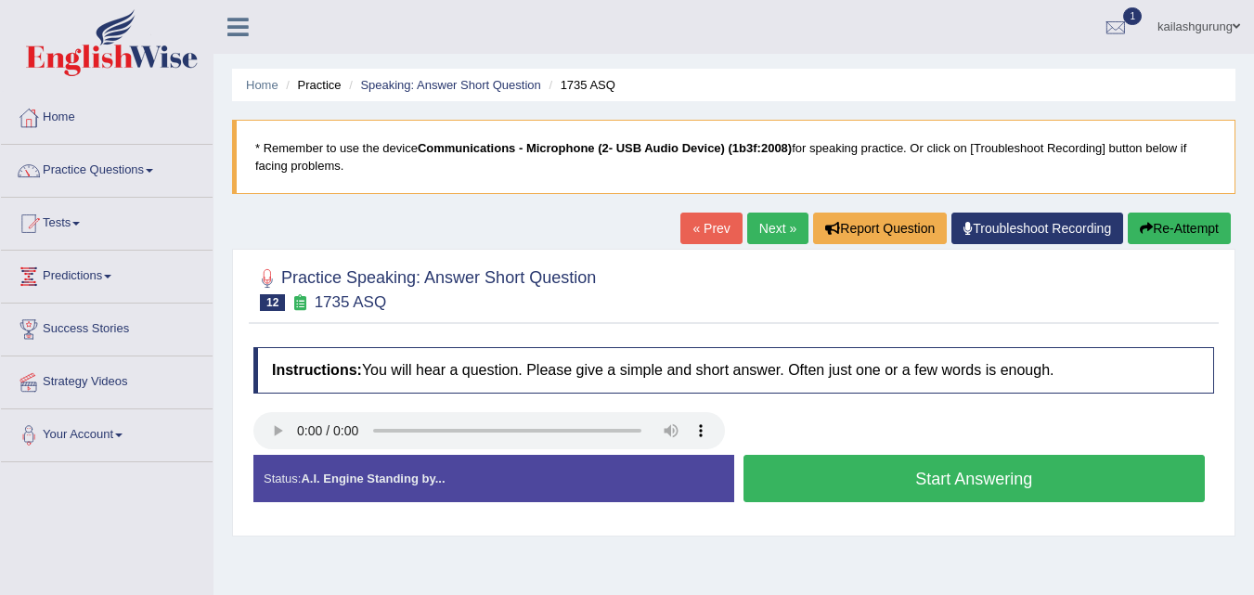
click at [896, 457] on button "Start Answering" at bounding box center [975, 478] width 462 height 47
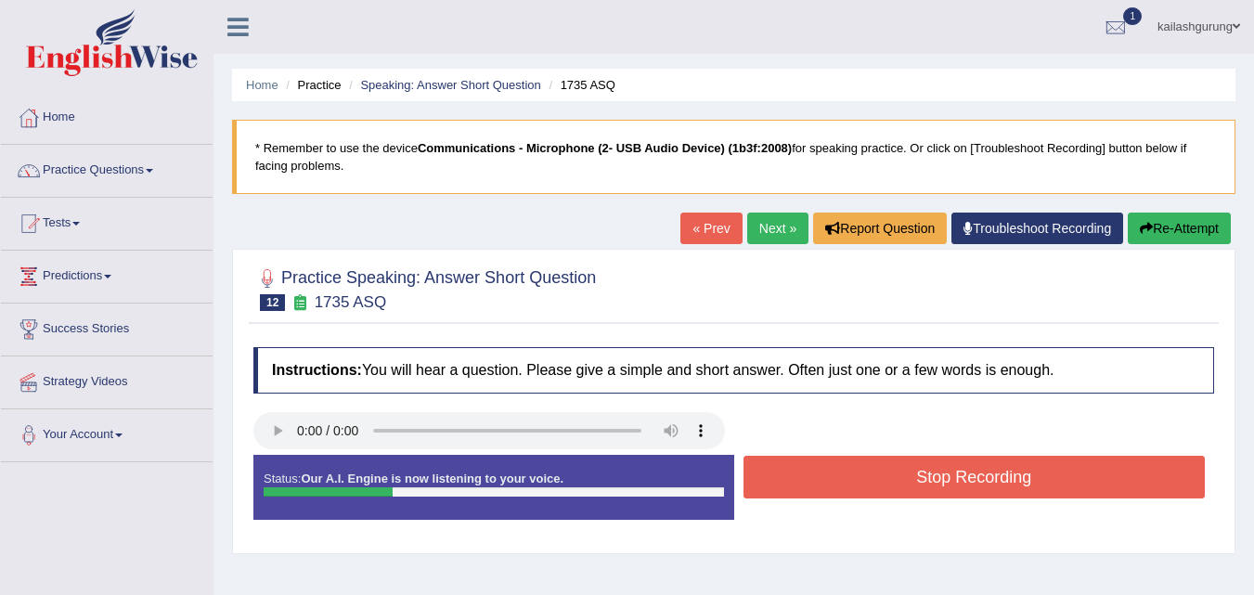
click at [896, 457] on button "Stop Recording" at bounding box center [975, 477] width 462 height 43
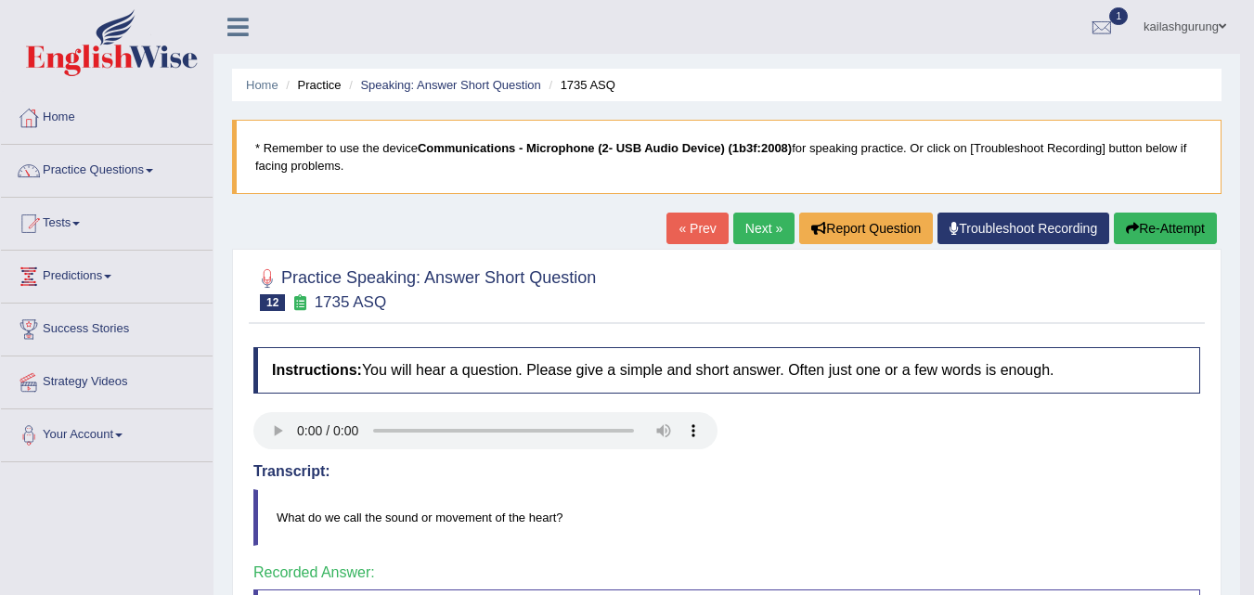
click at [721, 227] on div "« Prev Next » Report Question Troubleshoot Recording Re-Attempt" at bounding box center [944, 231] width 555 height 36
click at [747, 233] on link "Next »" at bounding box center [764, 229] width 61 height 32
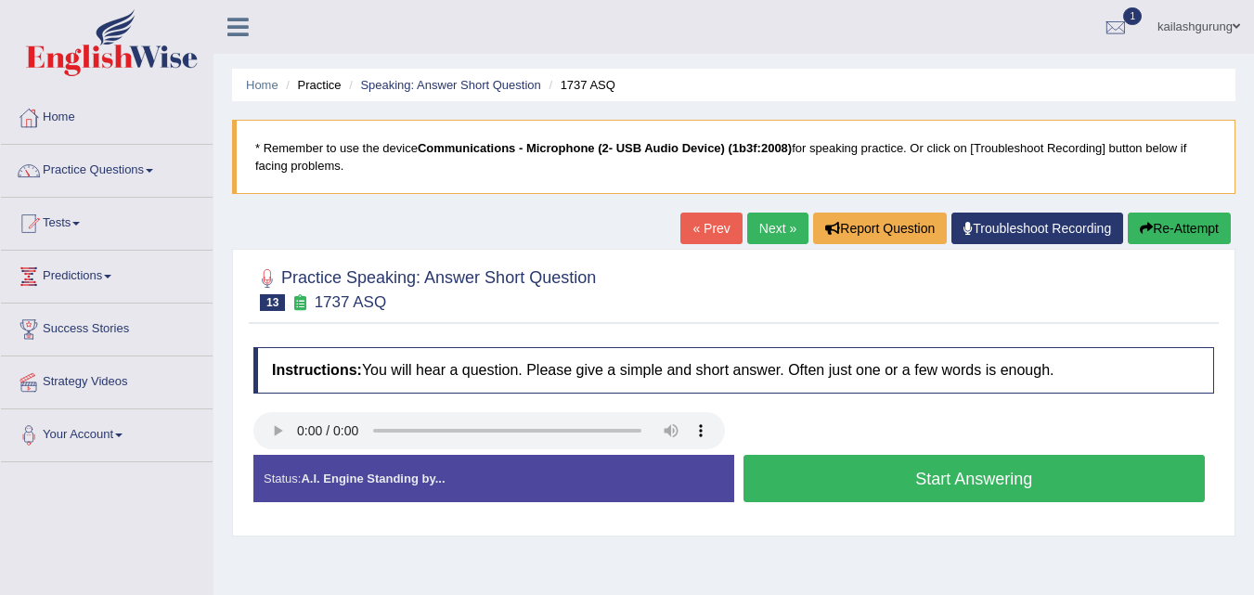
click at [774, 233] on link "Next »" at bounding box center [777, 229] width 61 height 32
click at [819, 485] on button "Start Answering" at bounding box center [975, 478] width 462 height 47
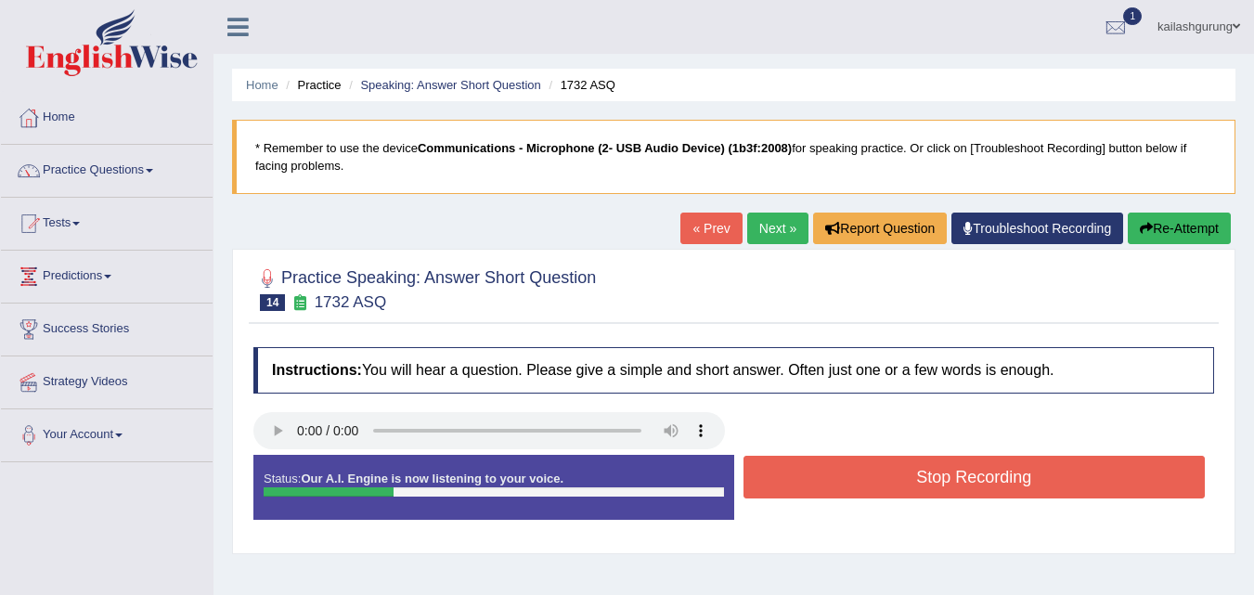
click at [819, 485] on button "Stop Recording" at bounding box center [975, 477] width 462 height 43
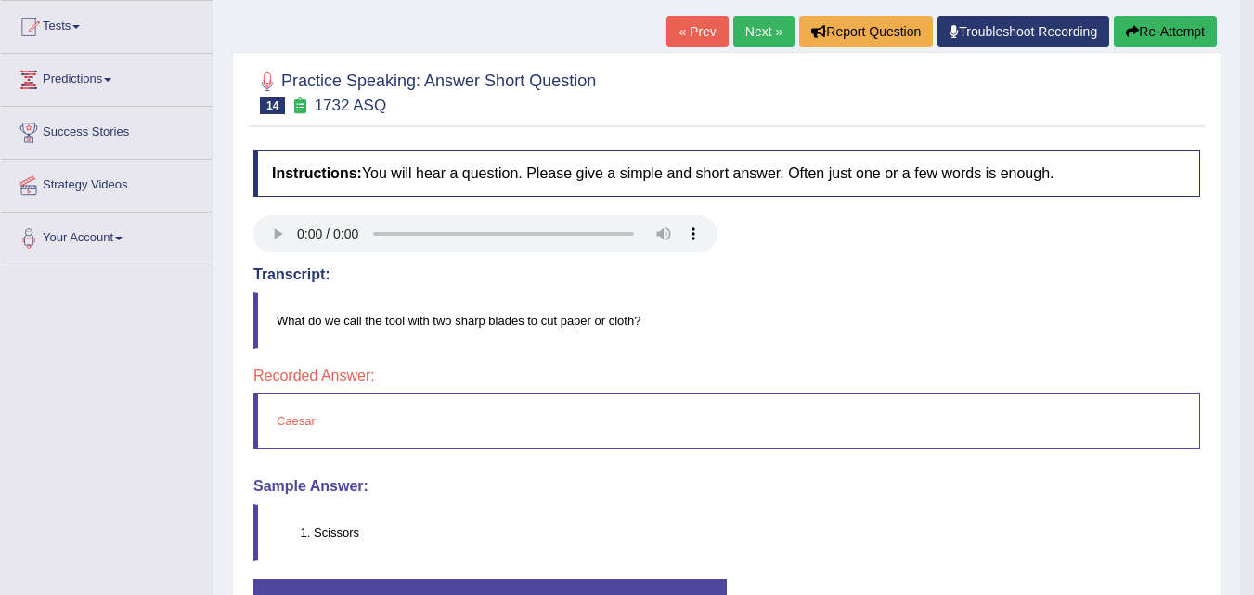
scroll to position [186, 0]
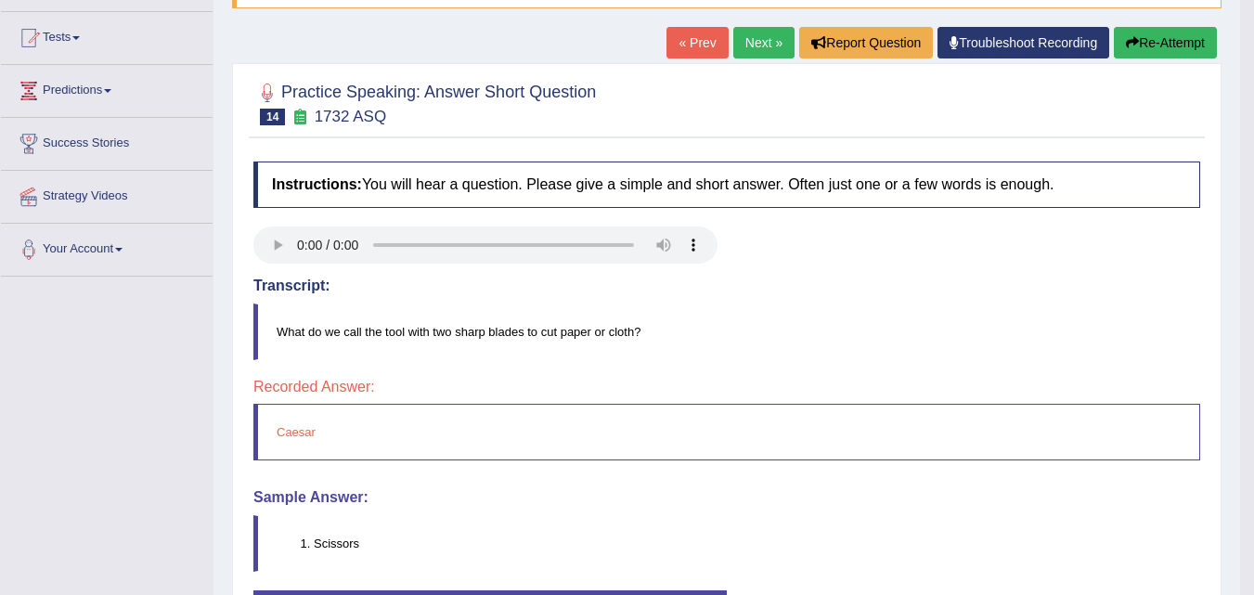
click at [1158, 57] on button "Re-Attempt" at bounding box center [1165, 43] width 103 height 32
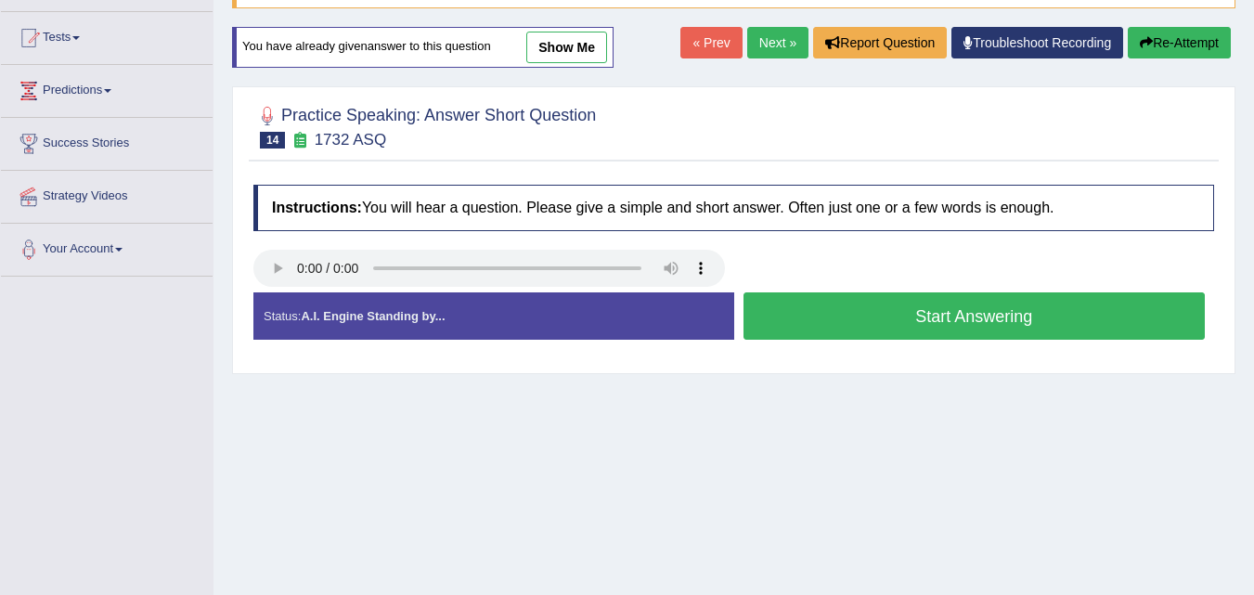
click at [968, 308] on button "Start Answering" at bounding box center [975, 315] width 462 height 47
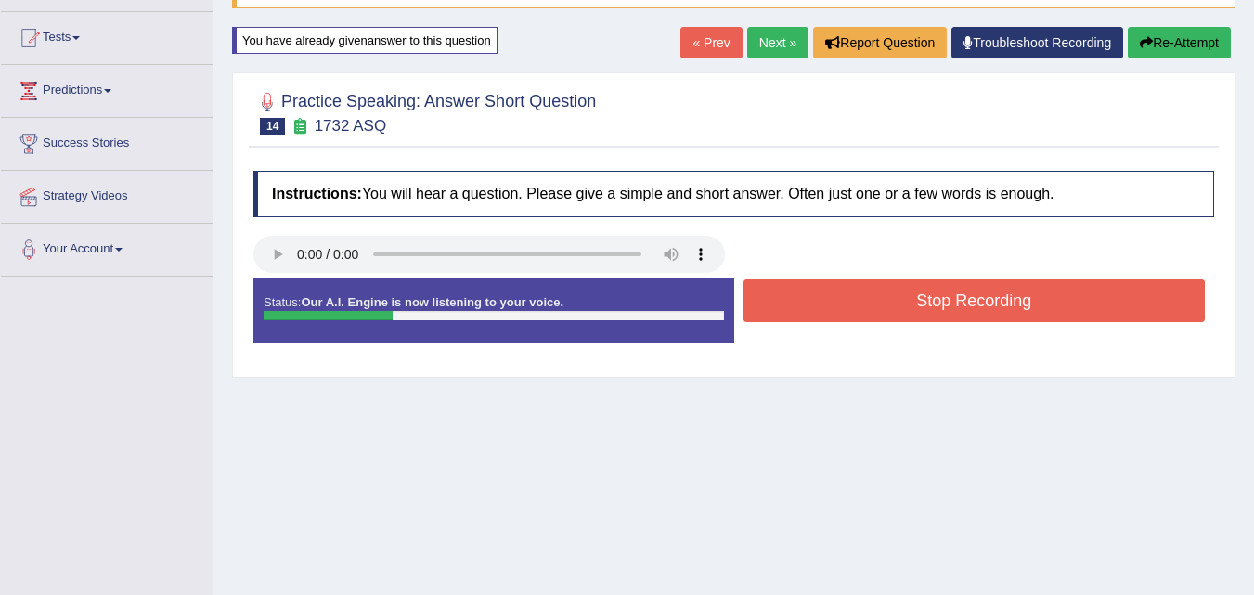
click at [968, 308] on button "Stop Recording" at bounding box center [975, 300] width 462 height 43
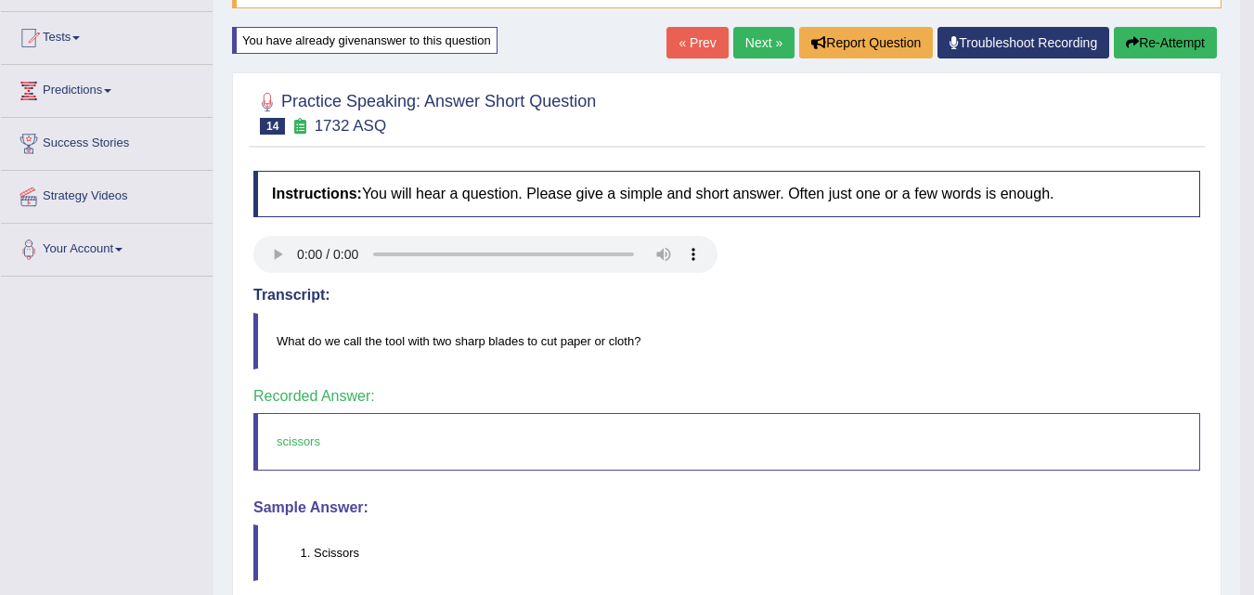
click at [760, 34] on link "Next »" at bounding box center [764, 43] width 61 height 32
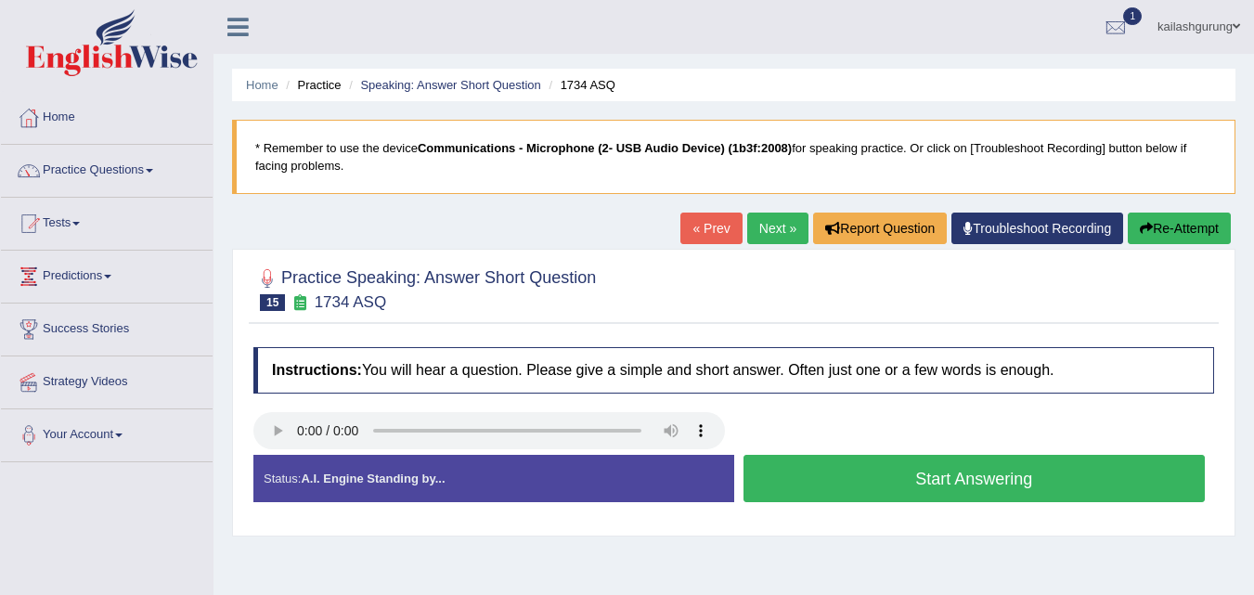
click at [851, 490] on button "Start Answering" at bounding box center [975, 478] width 462 height 47
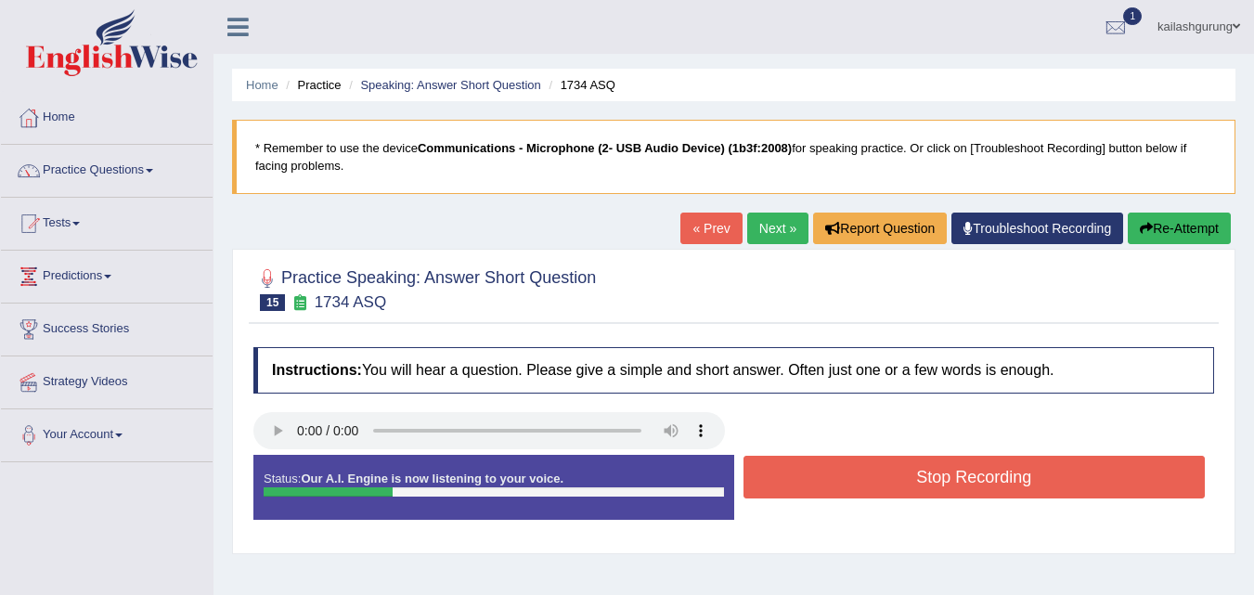
click at [851, 490] on button "Stop Recording" at bounding box center [975, 477] width 462 height 43
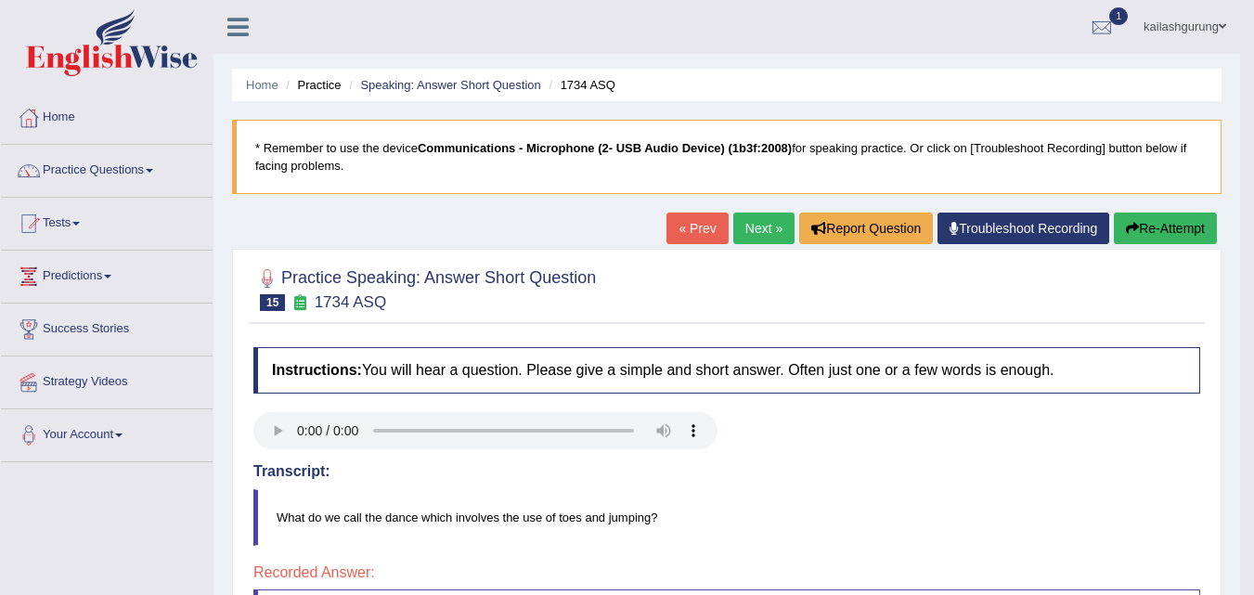
click at [734, 223] on link "Next »" at bounding box center [764, 229] width 61 height 32
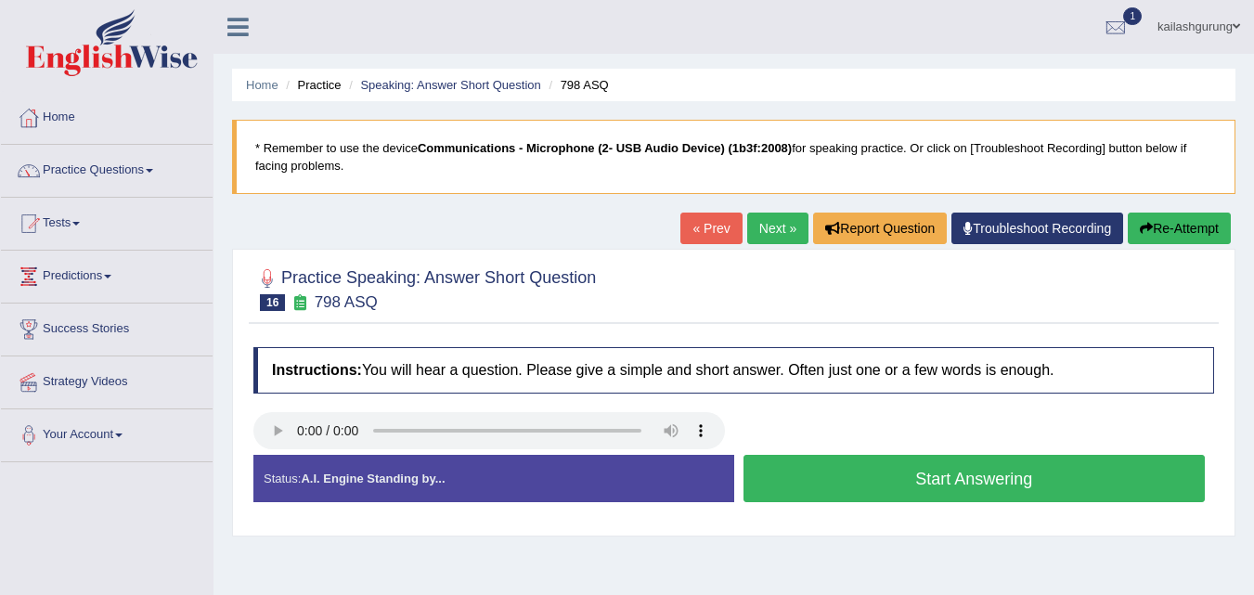
click at [861, 463] on button "Start Answering" at bounding box center [975, 478] width 462 height 47
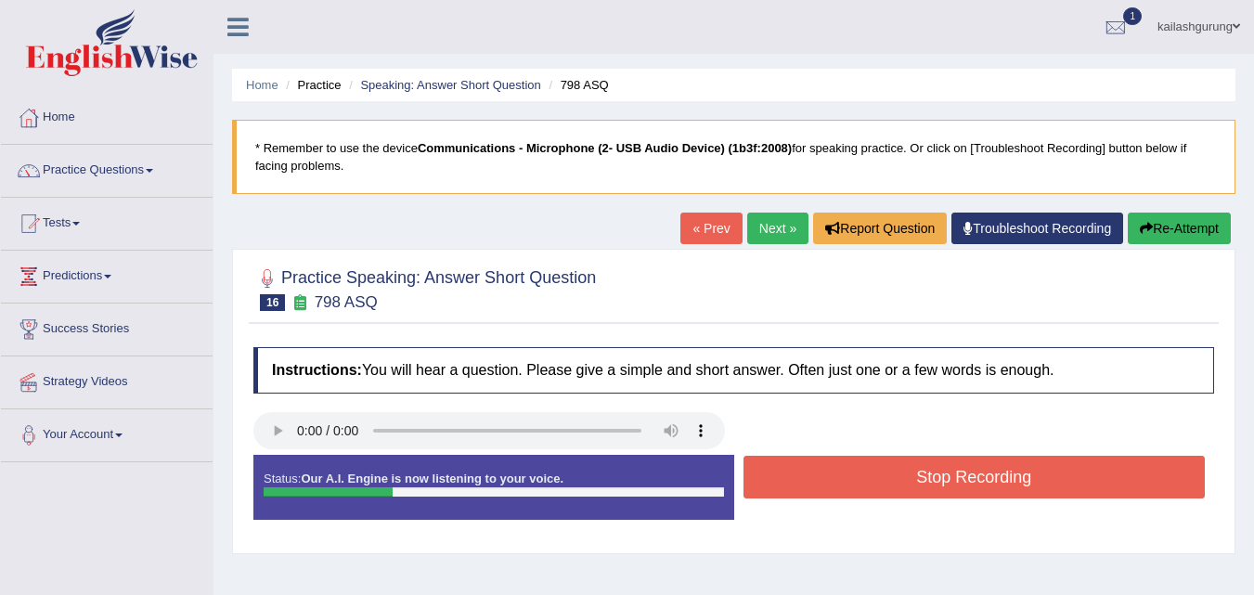
click at [861, 463] on button "Stop Recording" at bounding box center [975, 477] width 462 height 43
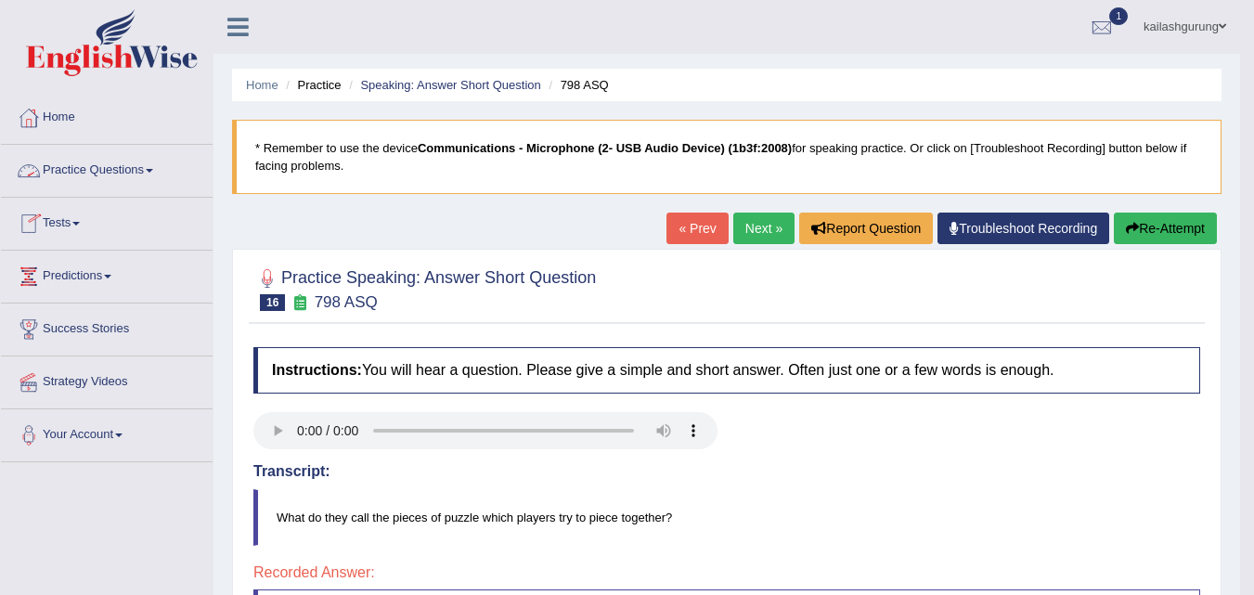
click at [153, 169] on span at bounding box center [149, 171] width 7 height 4
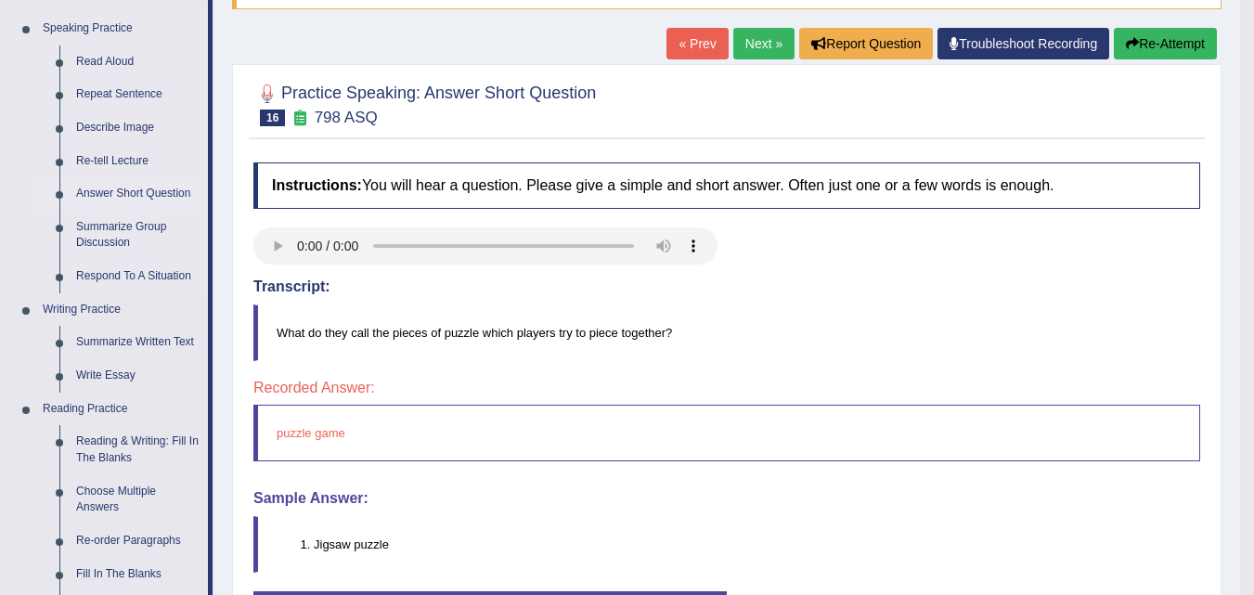
scroll to position [186, 0]
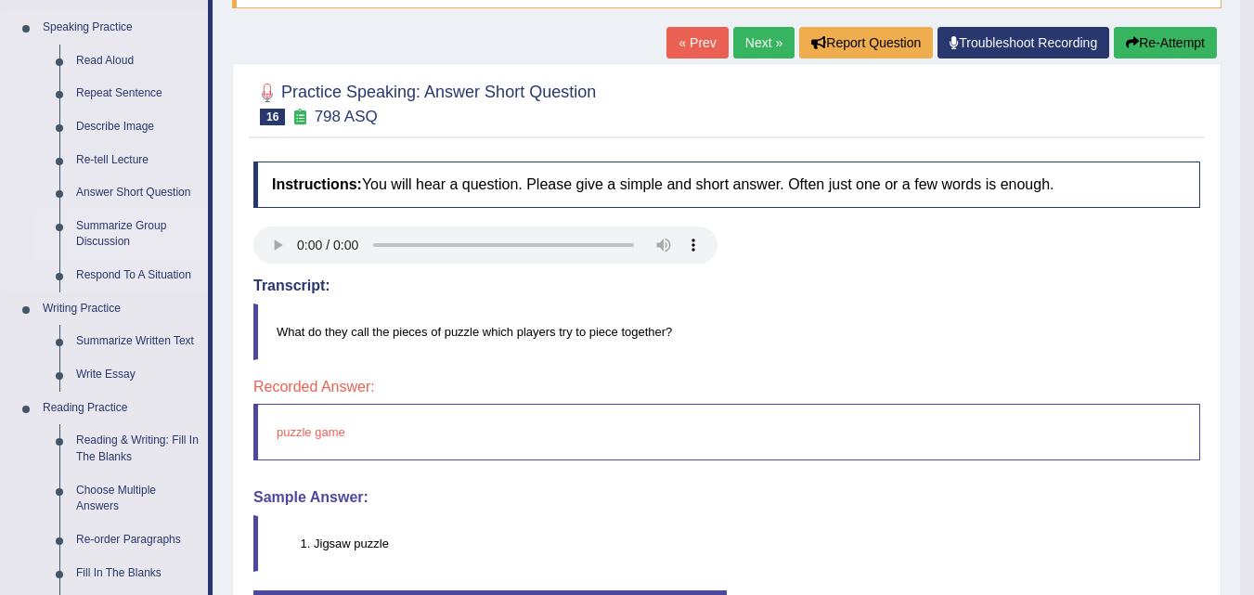
click at [94, 234] on link "Summarize Group Discussion" at bounding box center [138, 234] width 140 height 49
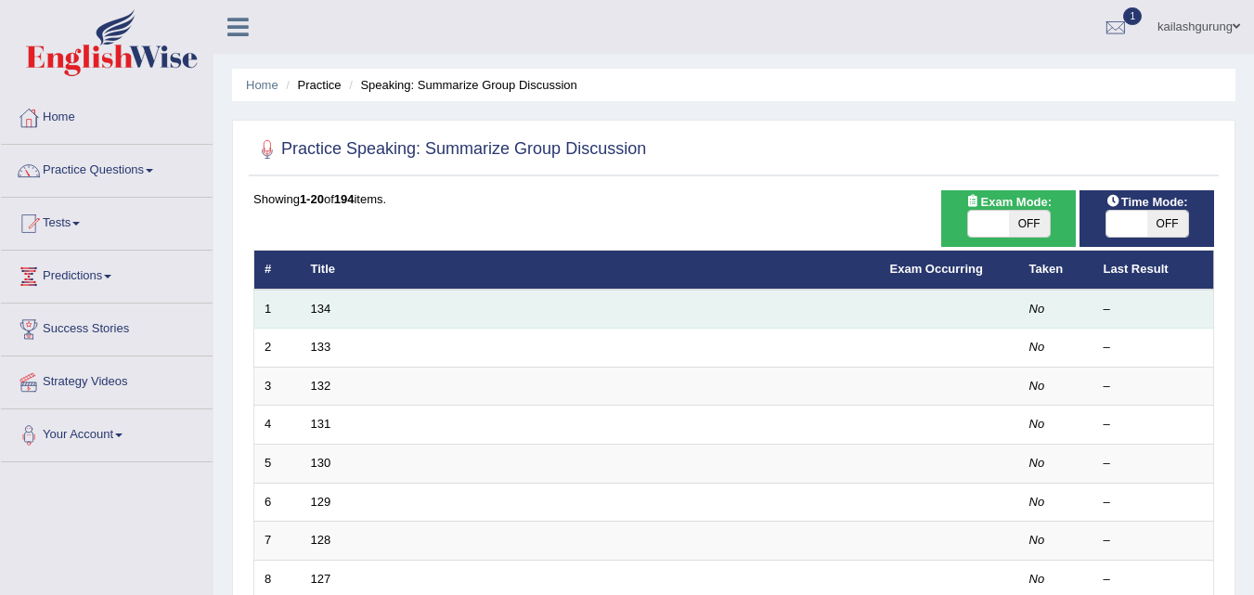
click at [339, 302] on td "134" at bounding box center [590, 309] width 579 height 39
click at [323, 311] on link "134" at bounding box center [321, 309] width 20 height 14
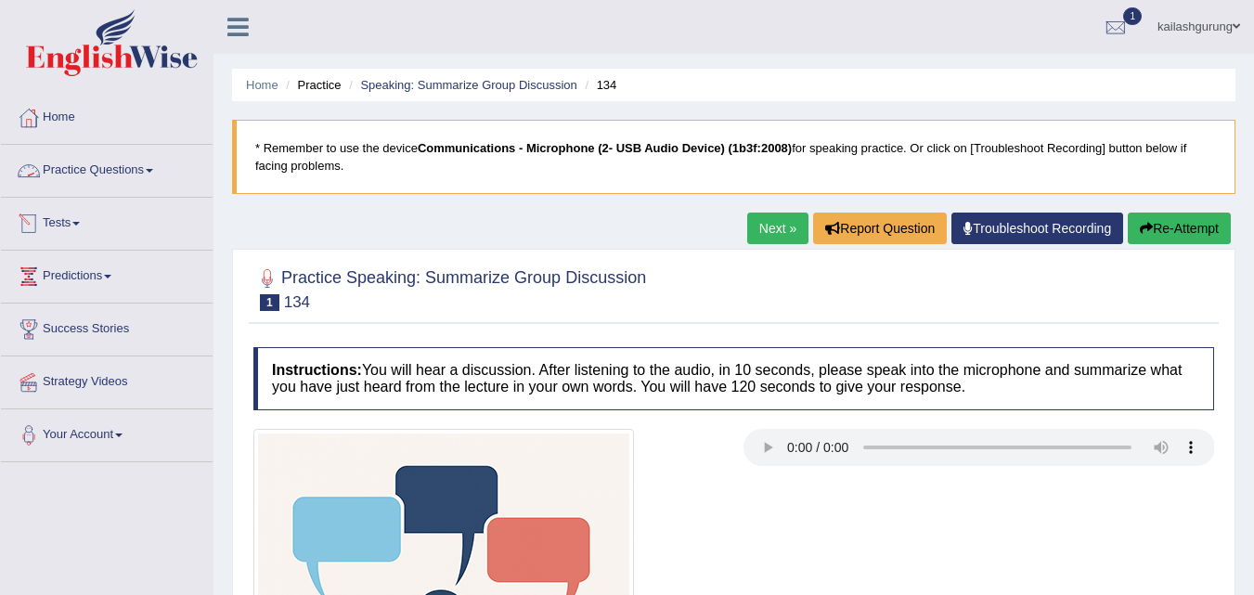
click at [150, 162] on link "Practice Questions" at bounding box center [107, 168] width 212 height 46
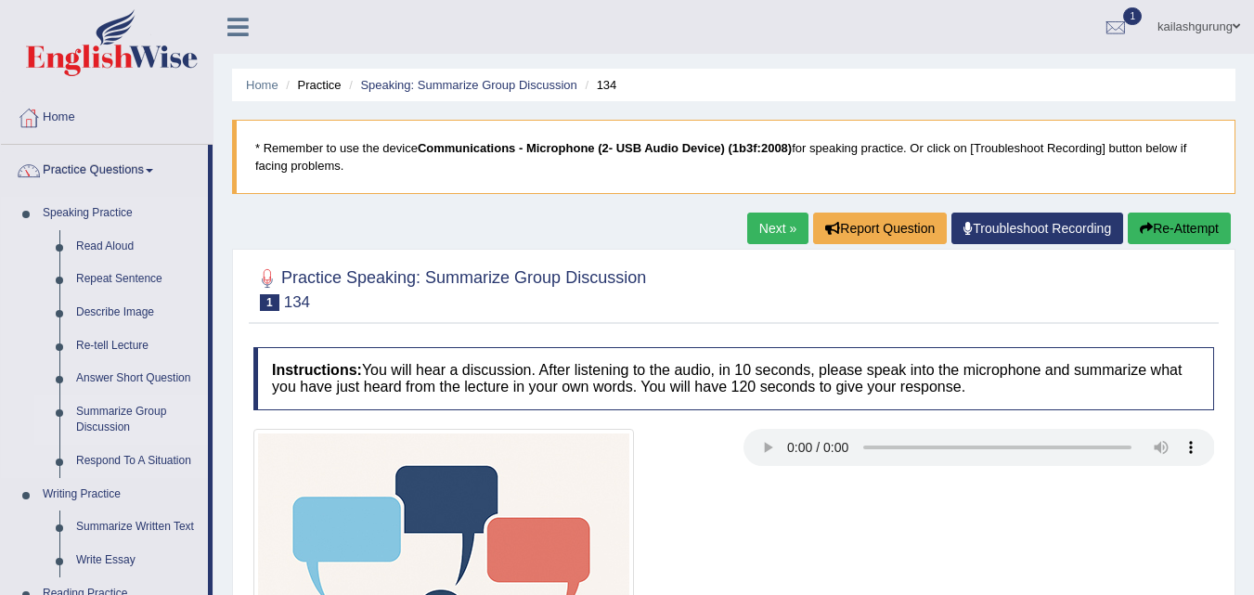
scroll to position [93, 0]
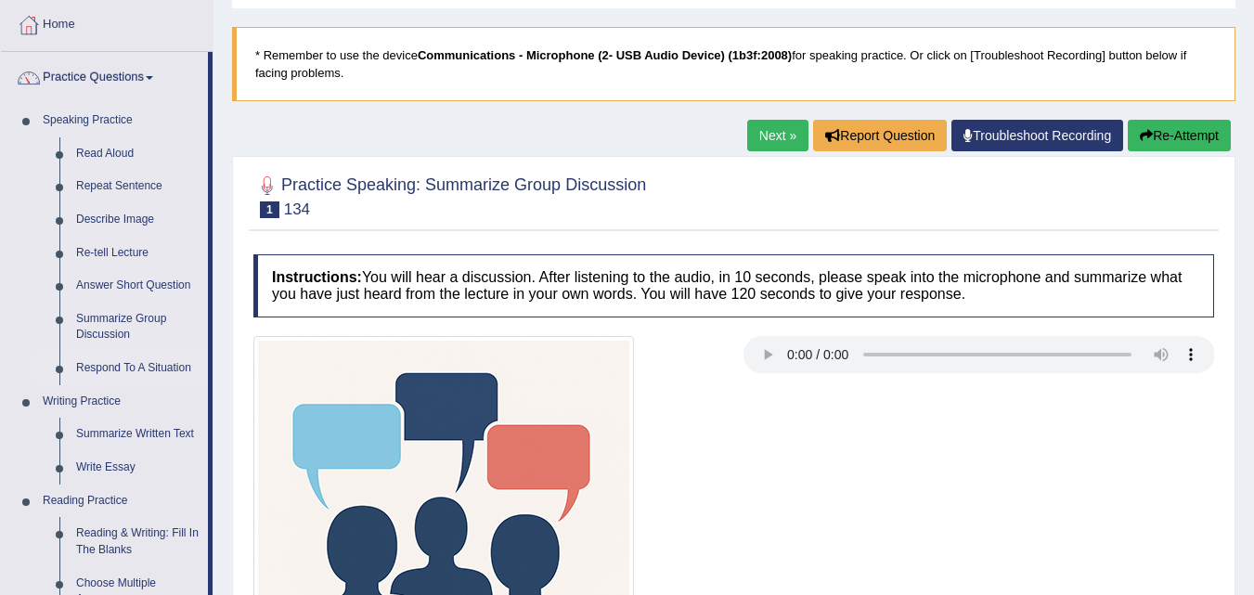
click at [133, 368] on link "Respond To A Situation" at bounding box center [138, 368] width 140 height 33
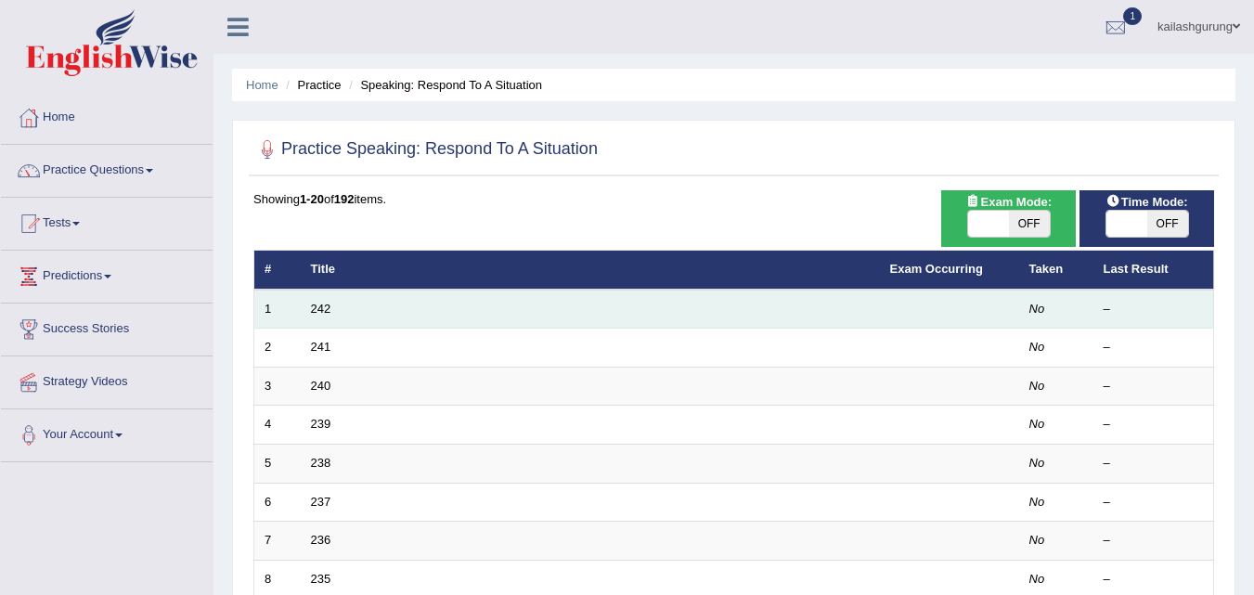
click at [307, 318] on td "242" at bounding box center [590, 309] width 579 height 39
click at [317, 310] on link "242" at bounding box center [321, 309] width 20 height 14
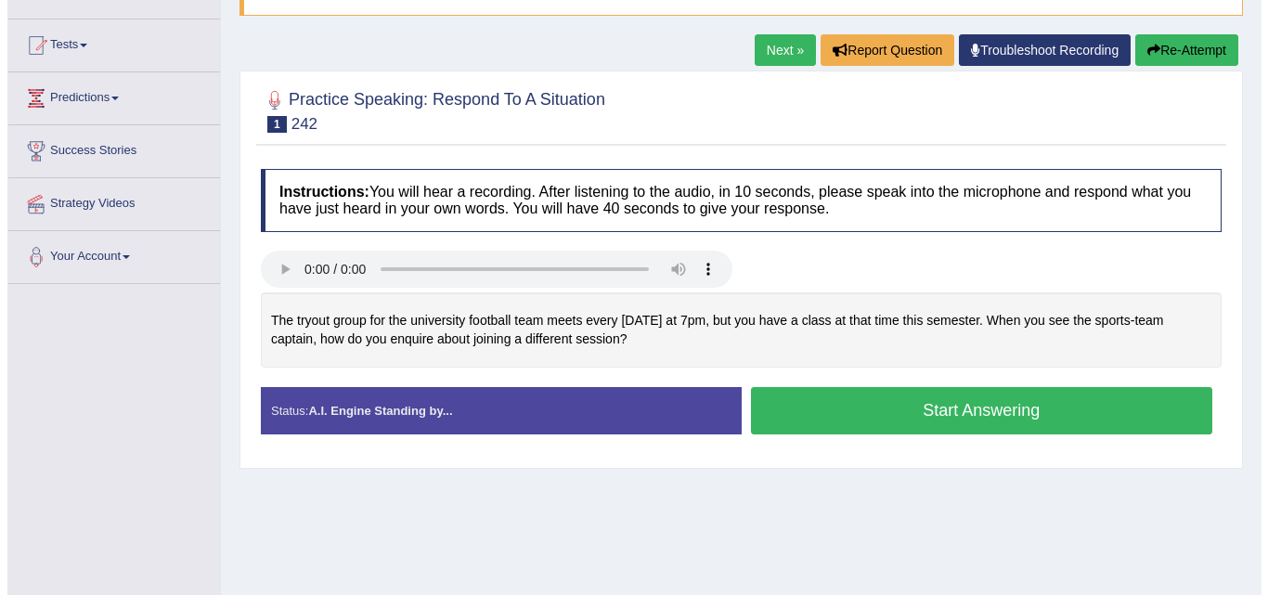
scroll to position [186, 0]
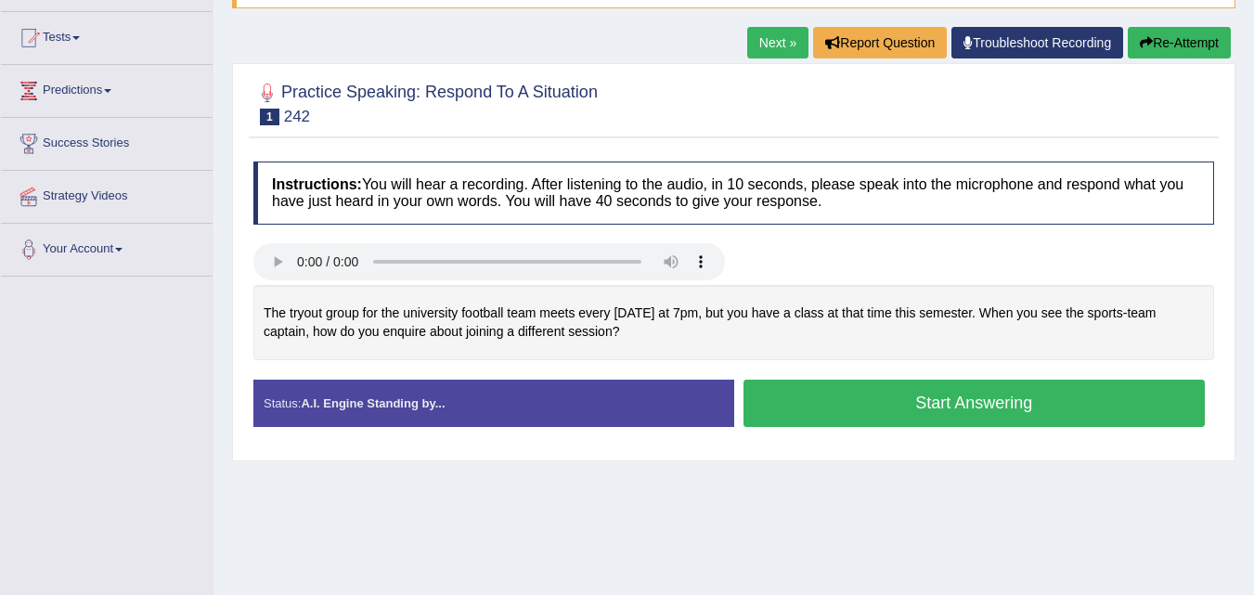
click at [930, 398] on button "Start Answering" at bounding box center [975, 403] width 462 height 47
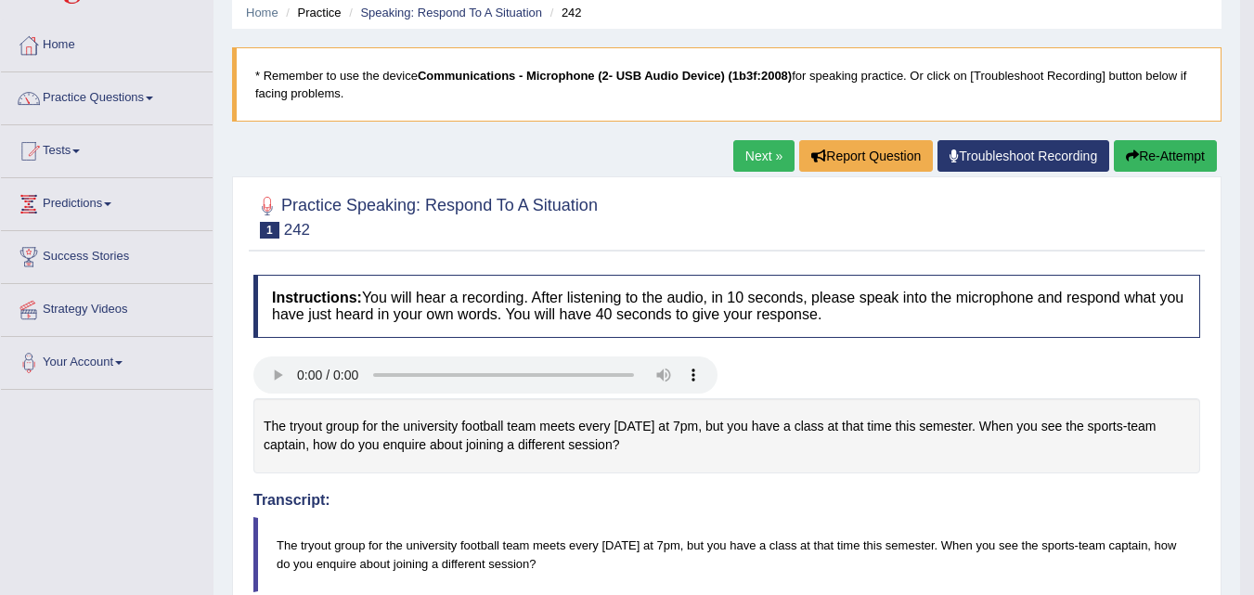
scroll to position [31, 0]
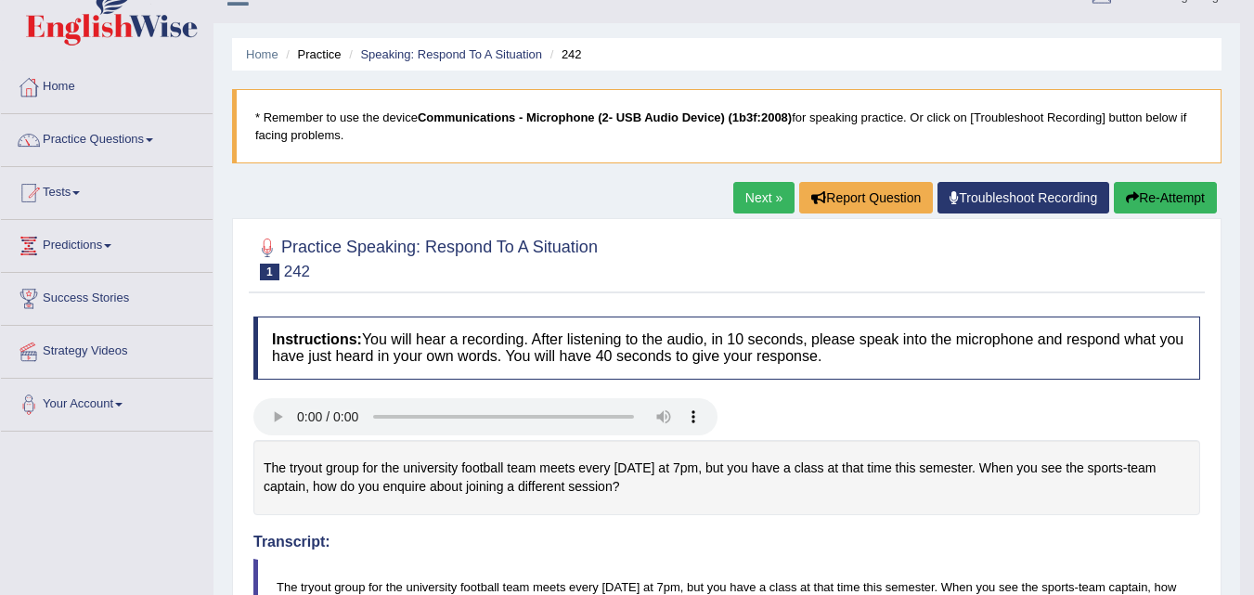
click at [752, 189] on link "Next »" at bounding box center [764, 198] width 61 height 32
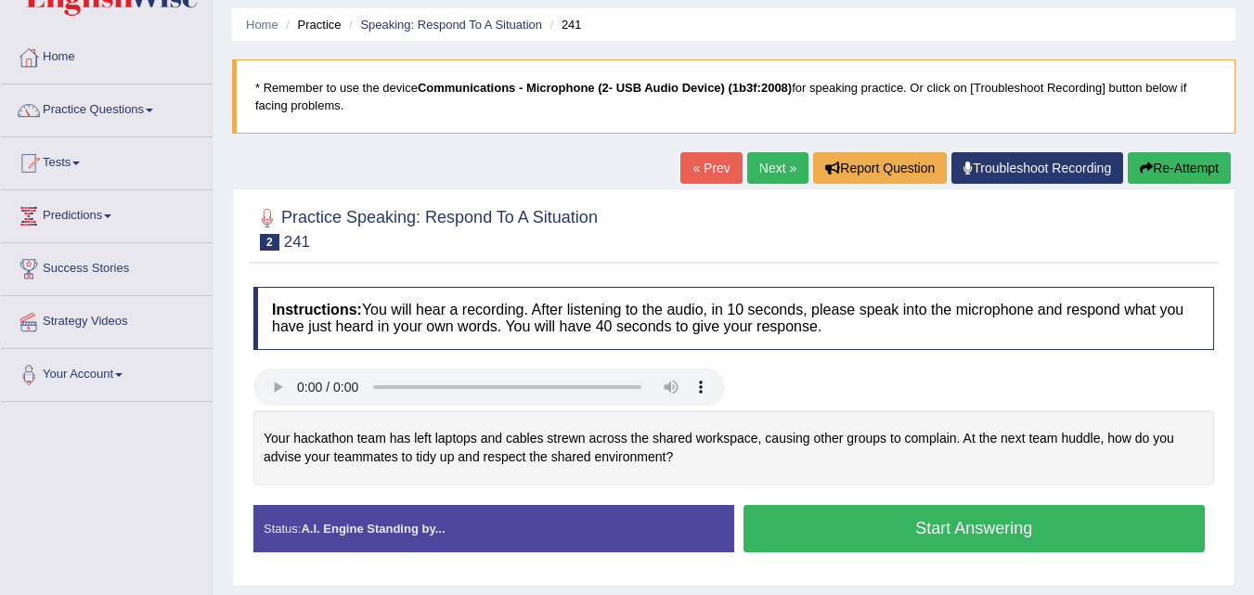
scroll to position [93, 0]
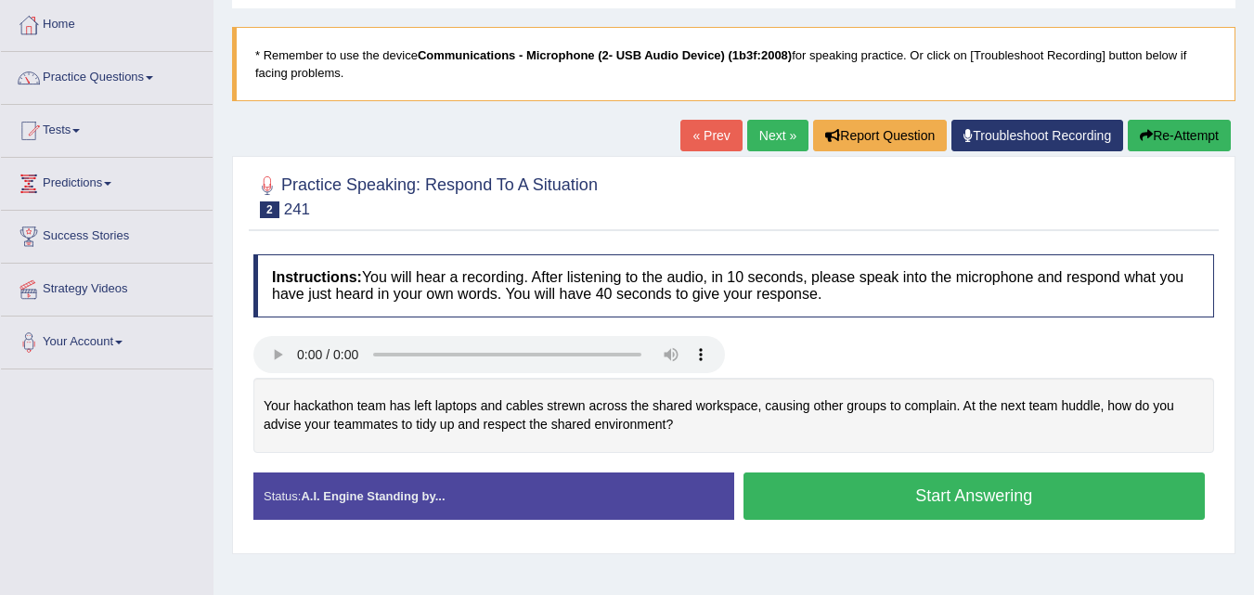
click at [876, 513] on button "Start Answering" at bounding box center [975, 496] width 462 height 47
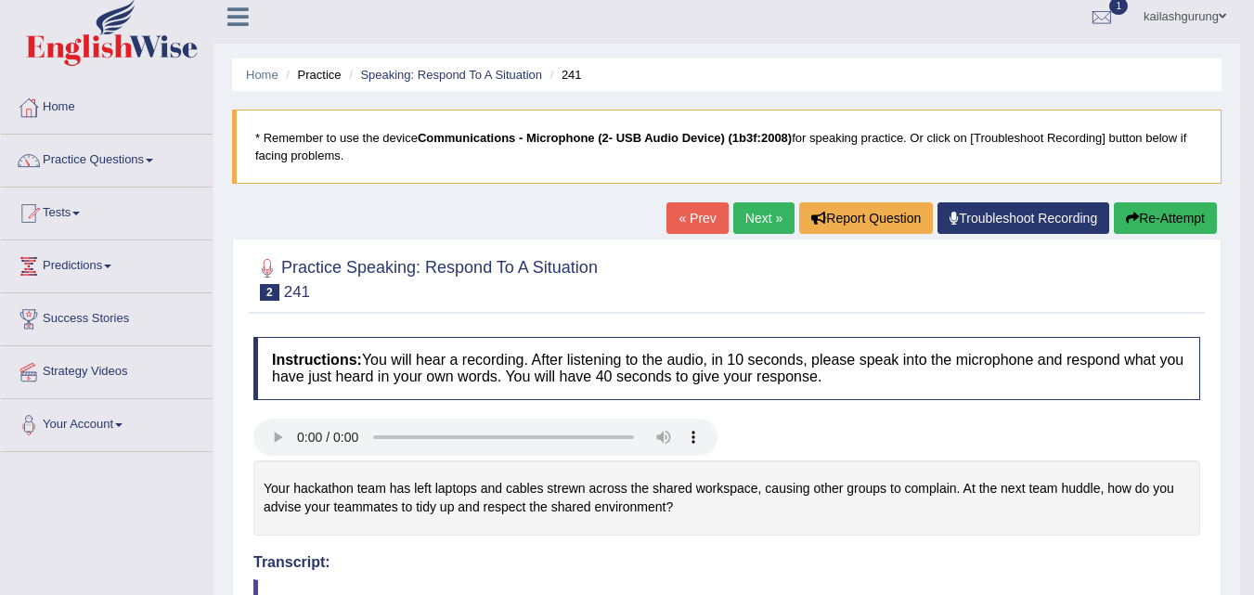
scroll to position [0, 0]
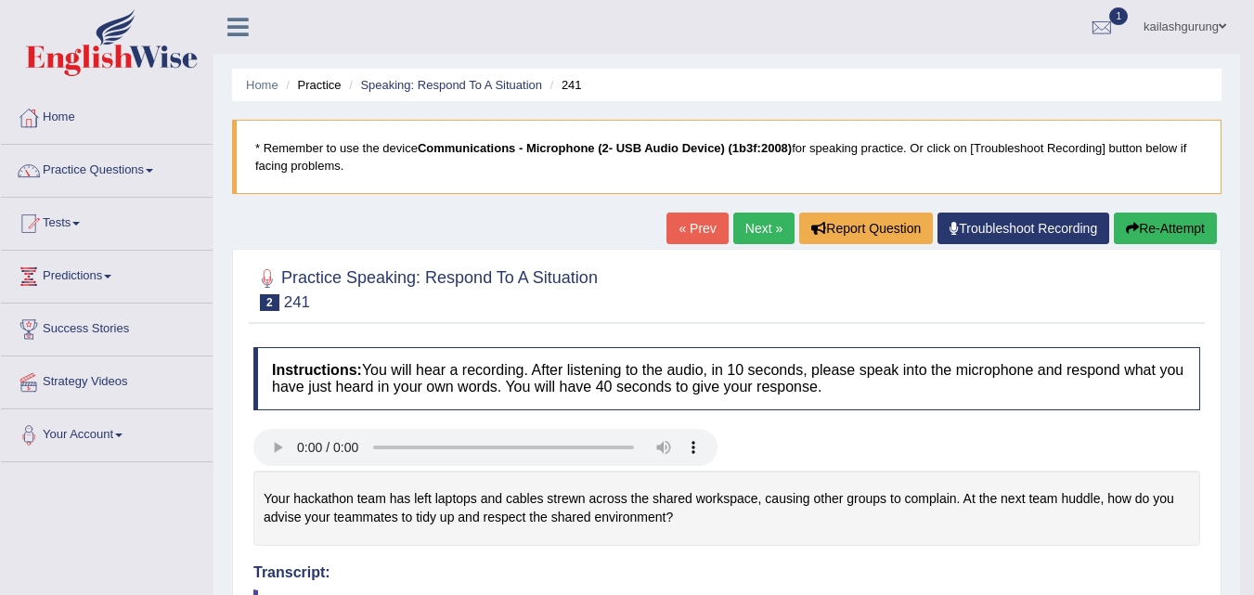
click at [760, 222] on link "Next »" at bounding box center [764, 229] width 61 height 32
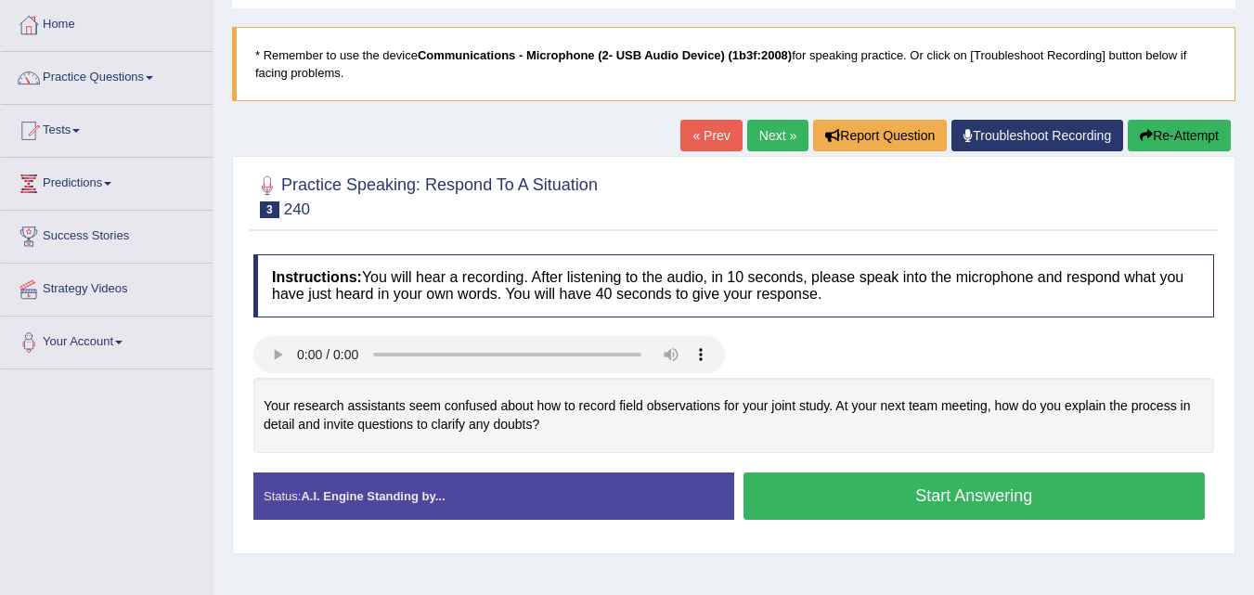
click at [760, 138] on link "Next »" at bounding box center [777, 136] width 61 height 32
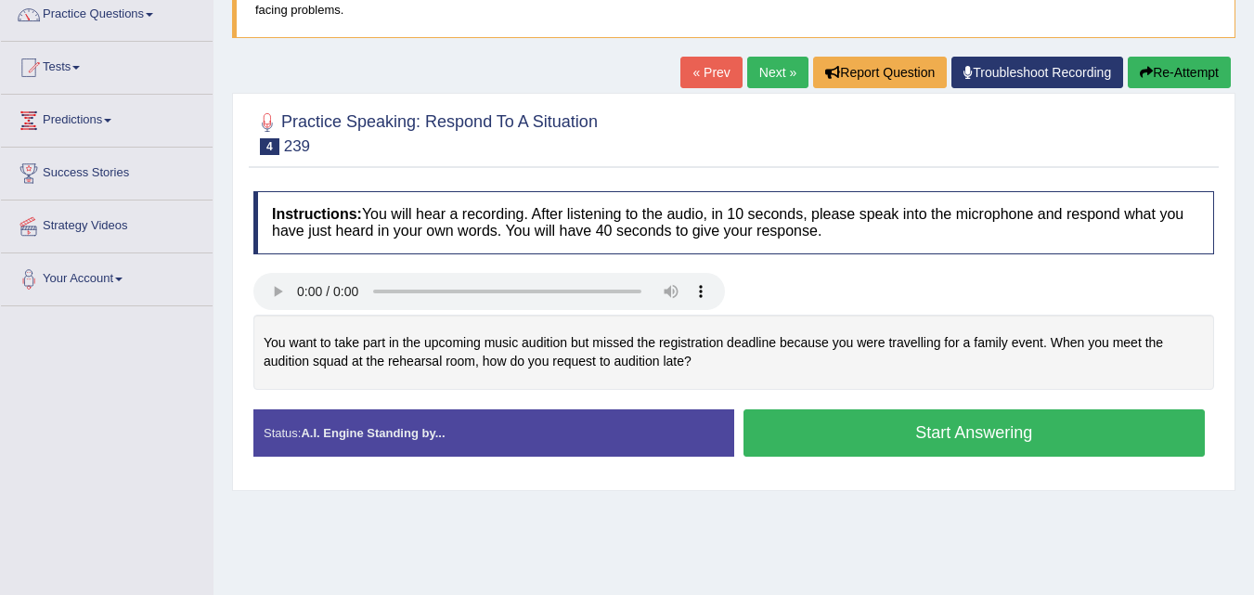
scroll to position [186, 0]
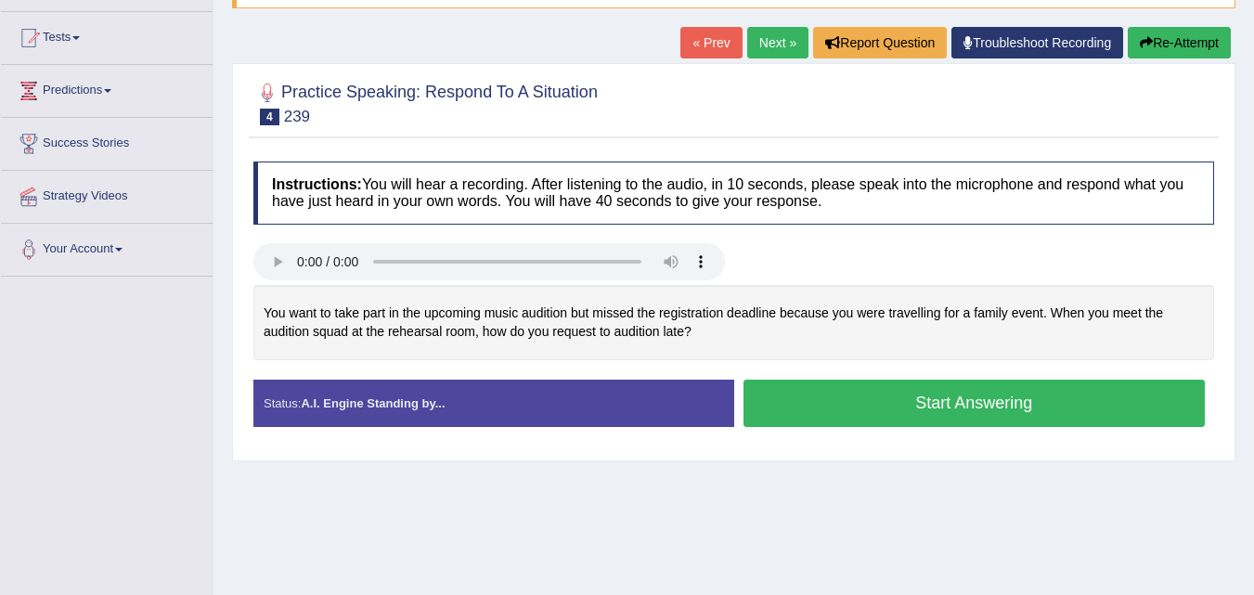
click at [757, 422] on button "Start Answering" at bounding box center [975, 403] width 462 height 47
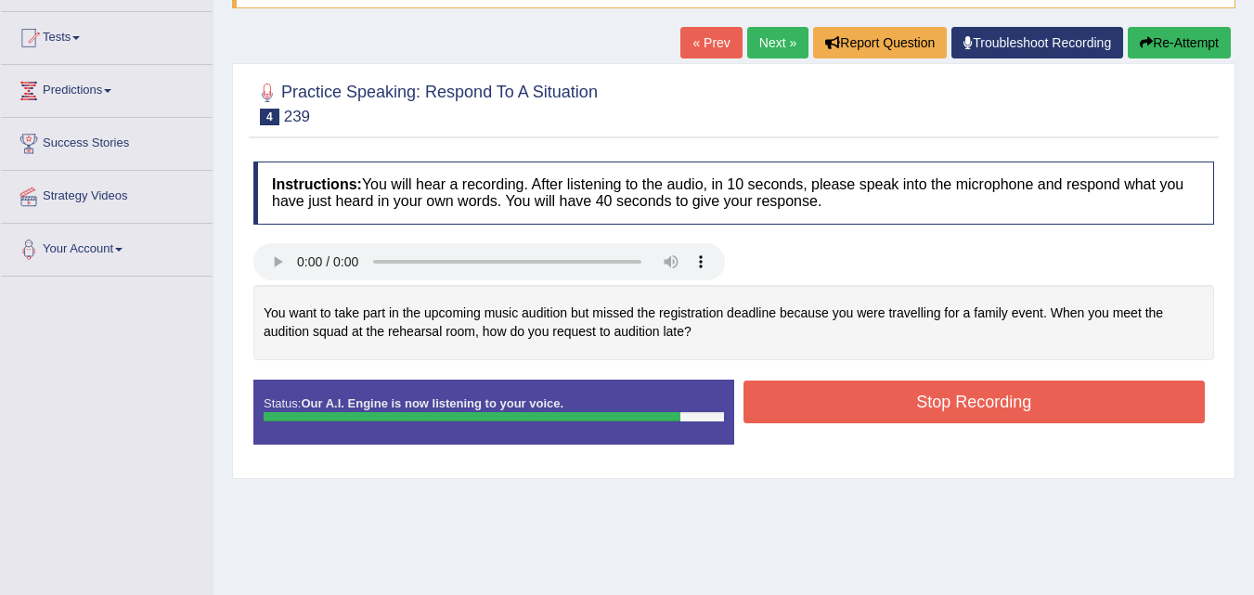
click at [757, 422] on button "Stop Recording" at bounding box center [975, 402] width 462 height 43
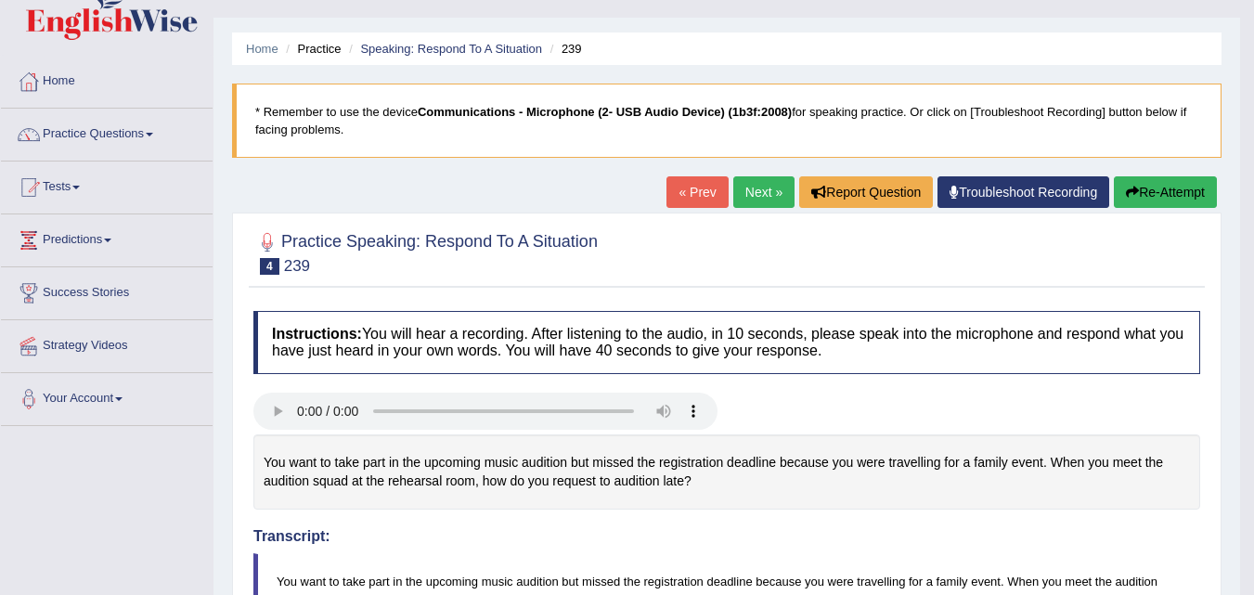
scroll to position [31, 0]
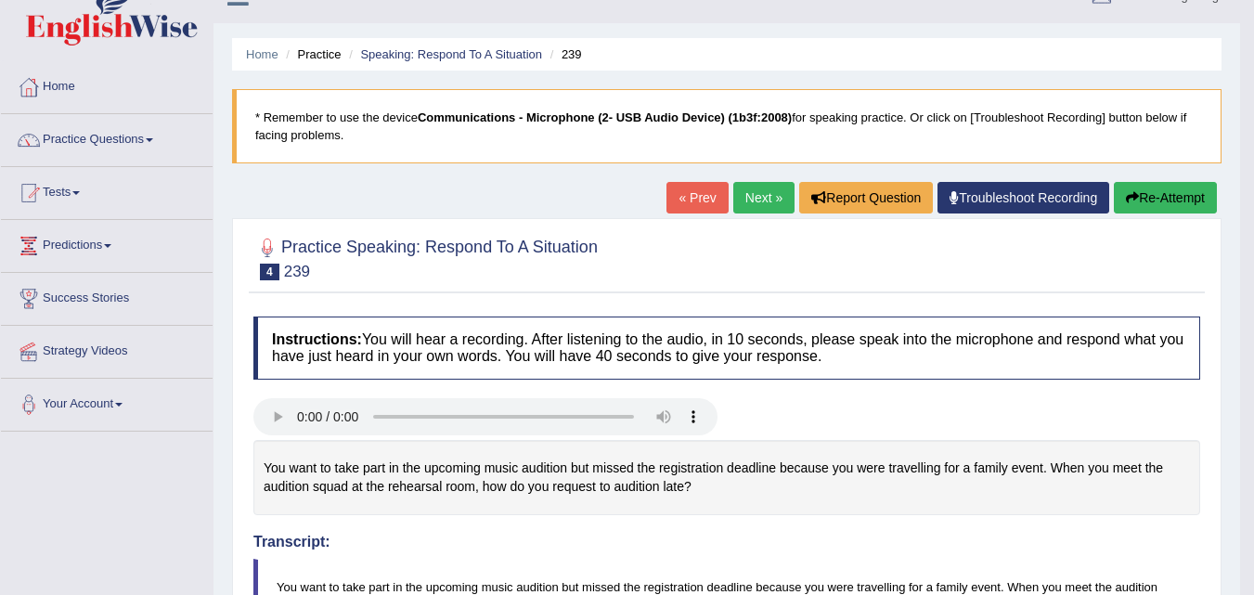
click at [772, 194] on link "Next »" at bounding box center [764, 198] width 61 height 32
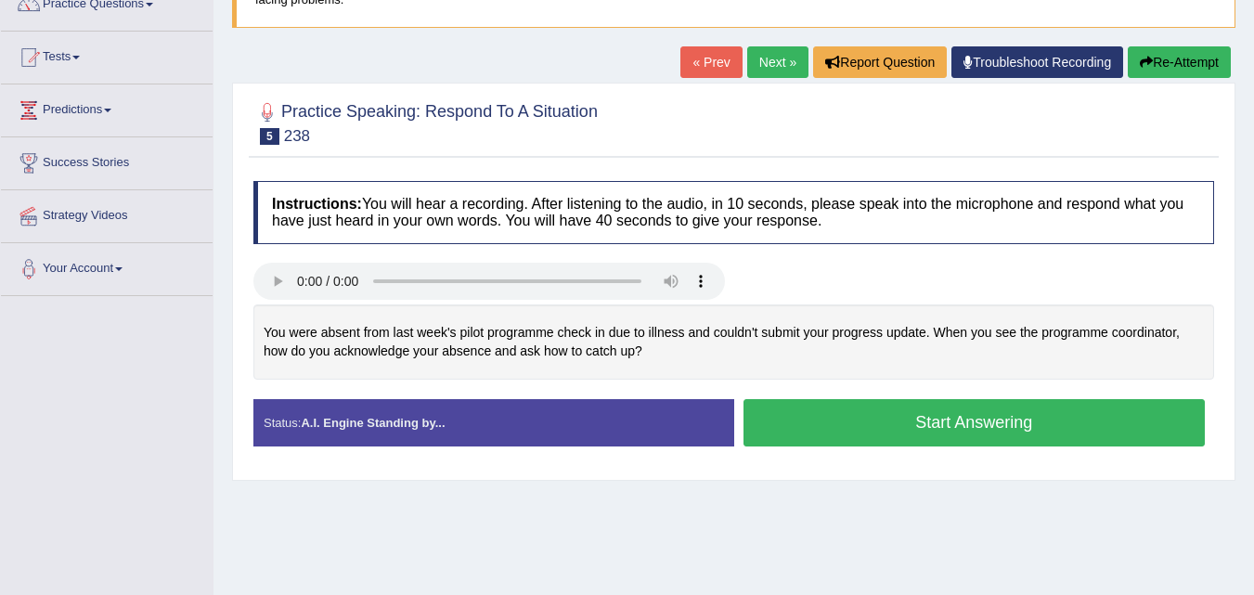
scroll to position [186, 0]
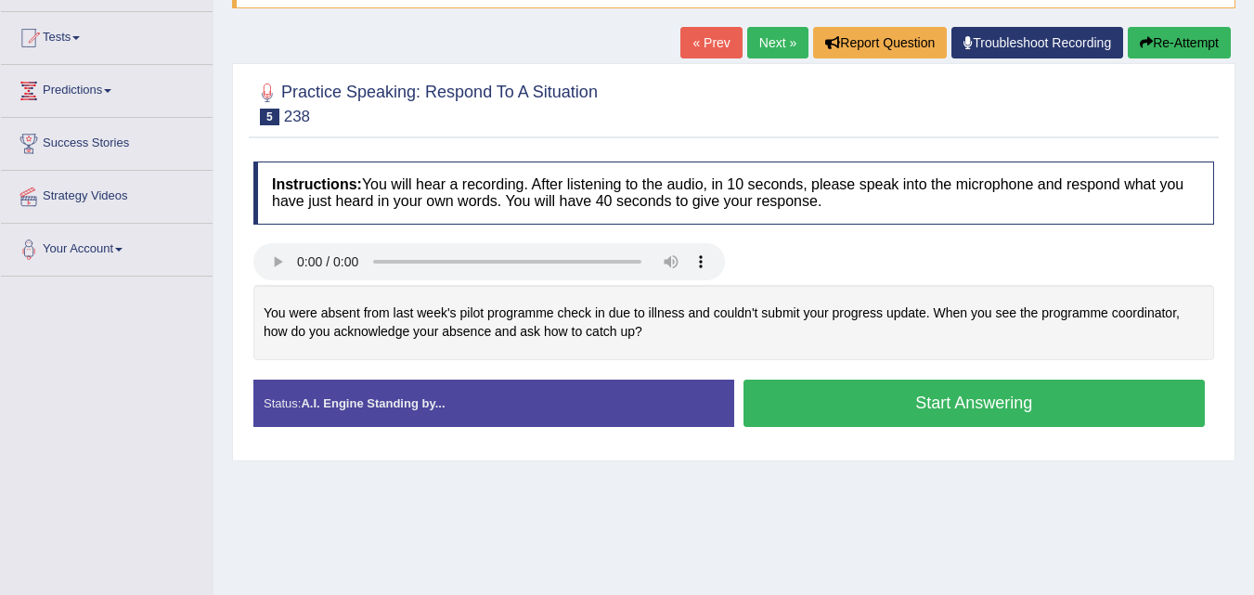
click at [790, 40] on link "Next »" at bounding box center [777, 43] width 61 height 32
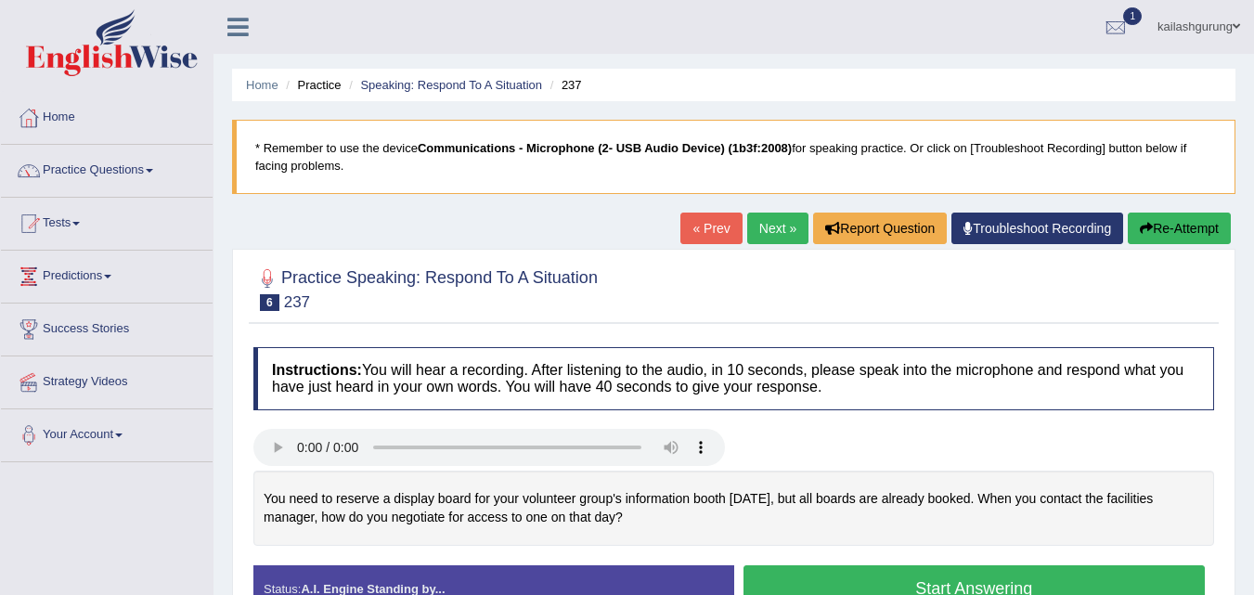
click at [783, 214] on link "Next »" at bounding box center [777, 229] width 61 height 32
click at [769, 231] on link "Next »" at bounding box center [777, 229] width 61 height 32
click at [924, 586] on button "Start Answering" at bounding box center [975, 588] width 462 height 47
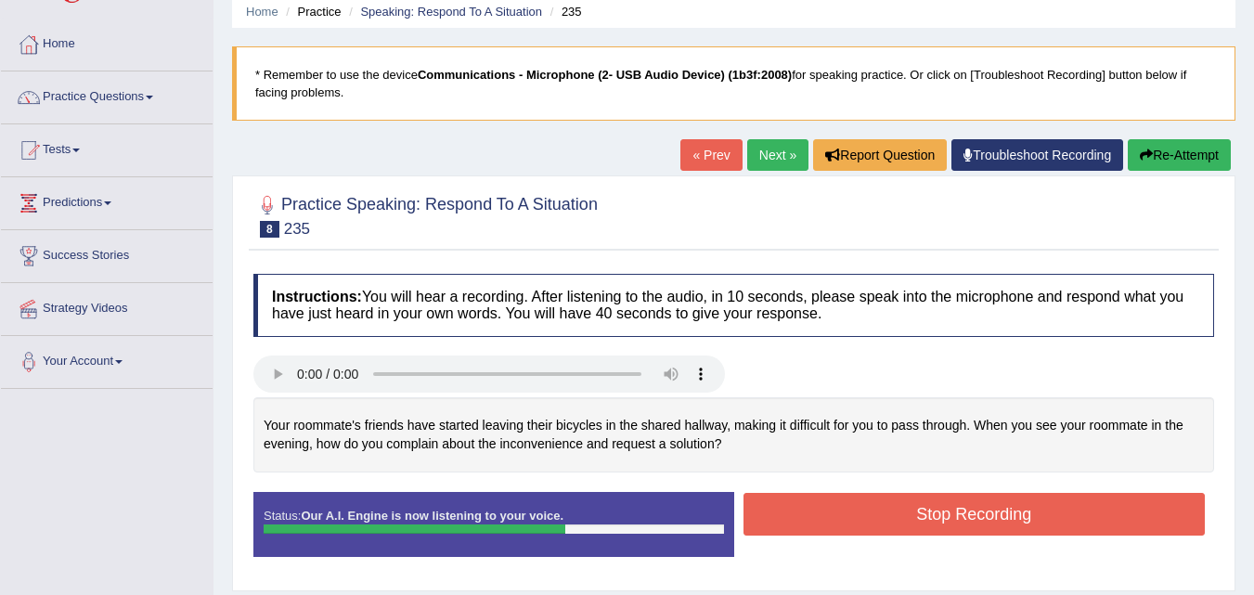
scroll to position [186, 0]
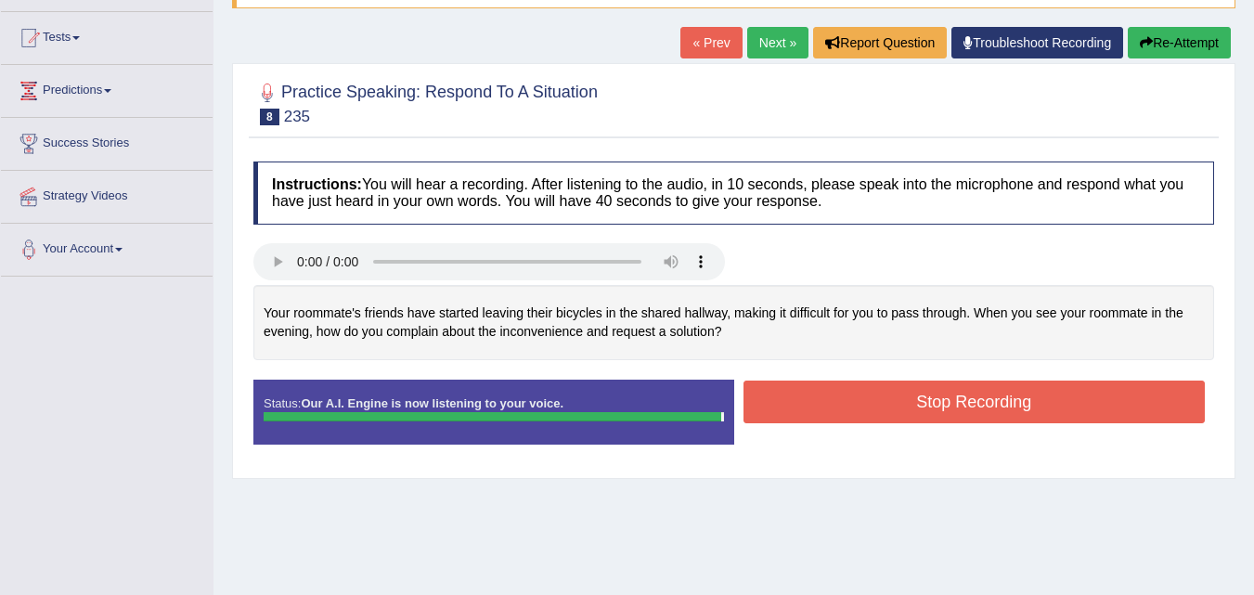
click at [880, 401] on button "Stop Recording" at bounding box center [975, 402] width 462 height 43
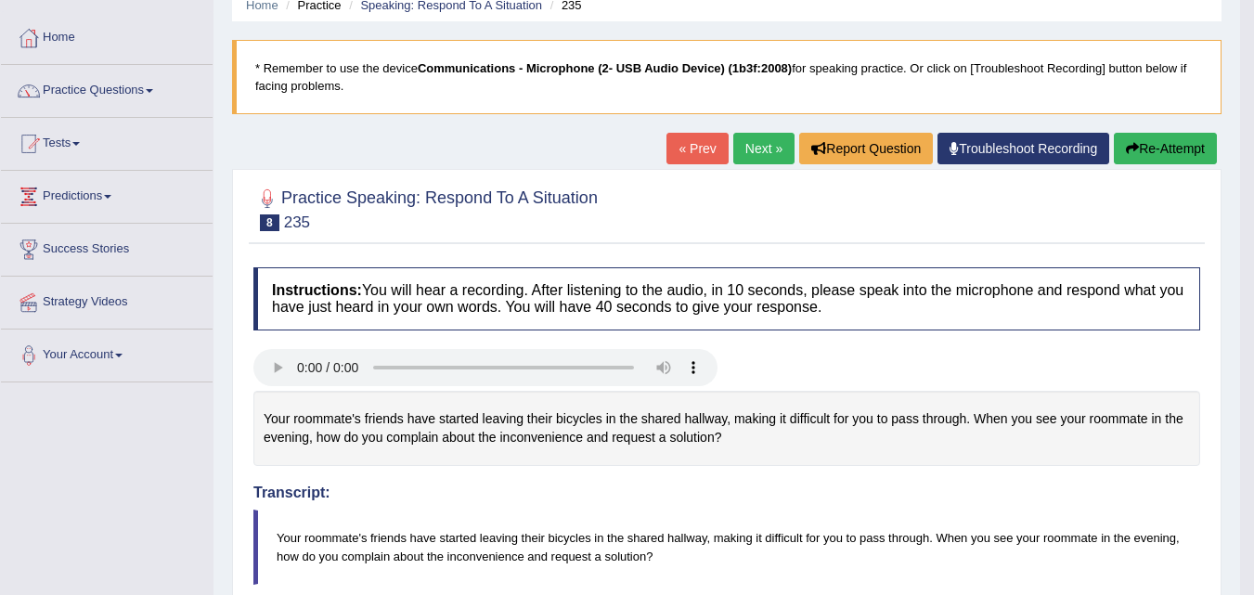
scroll to position [0, 0]
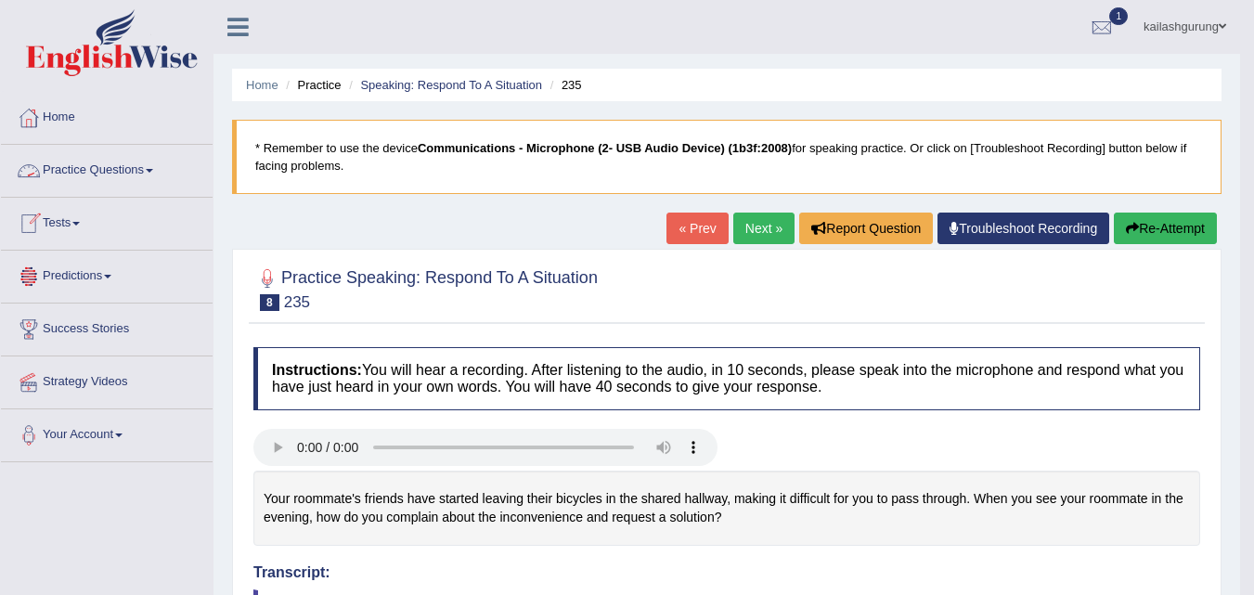
click at [159, 177] on link "Practice Questions" at bounding box center [107, 168] width 212 height 46
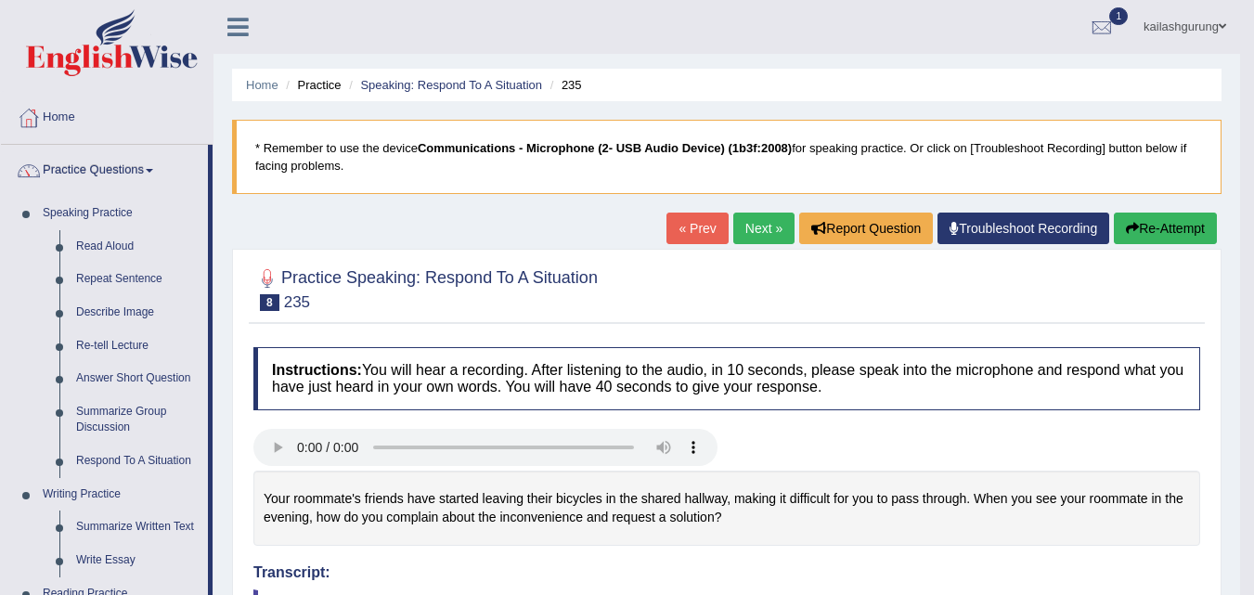
scroll to position [186, 0]
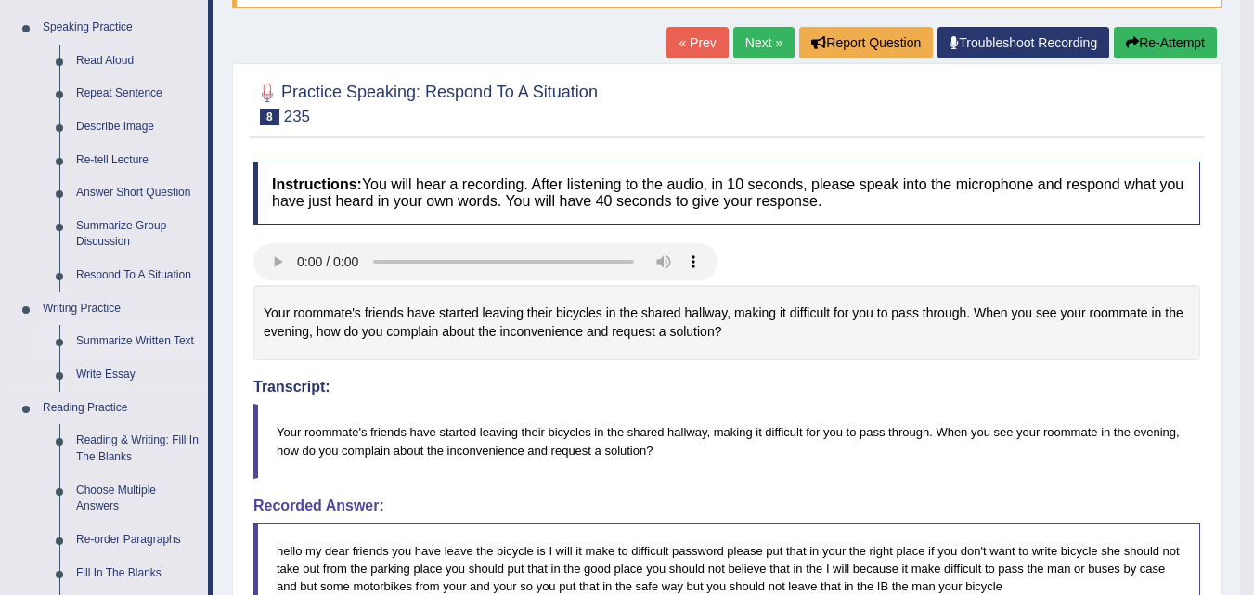
click at [110, 344] on link "Summarize Written Text" at bounding box center [138, 341] width 140 height 33
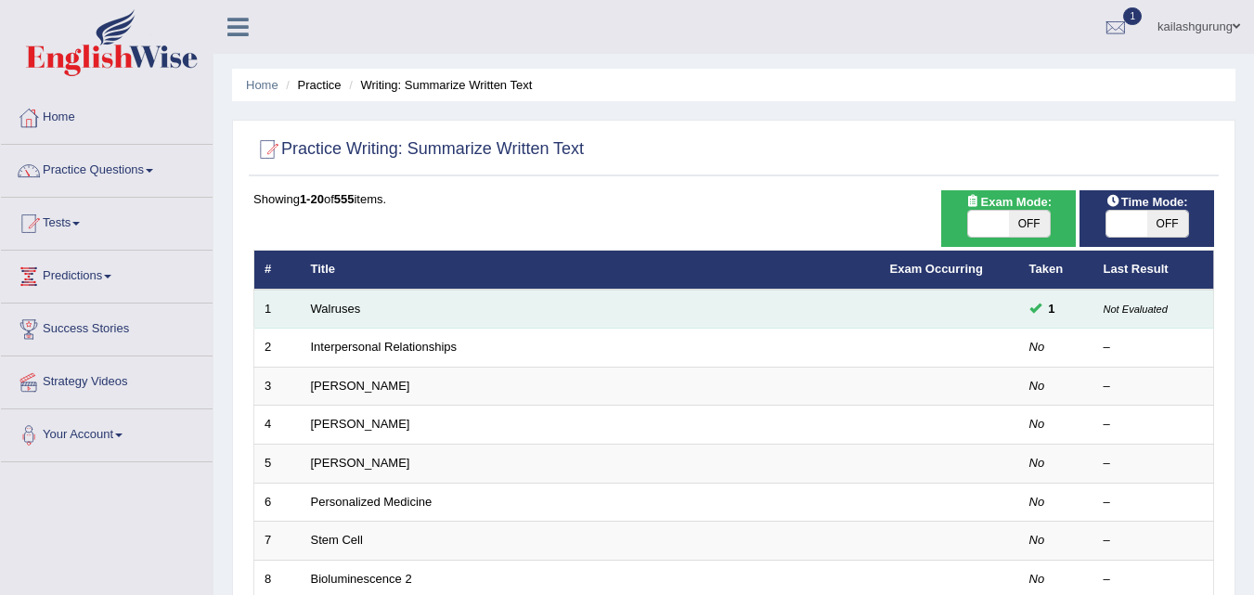
click at [318, 316] on td "Walruses" at bounding box center [590, 309] width 579 height 39
click at [330, 308] on link "Walruses" at bounding box center [336, 309] width 50 height 14
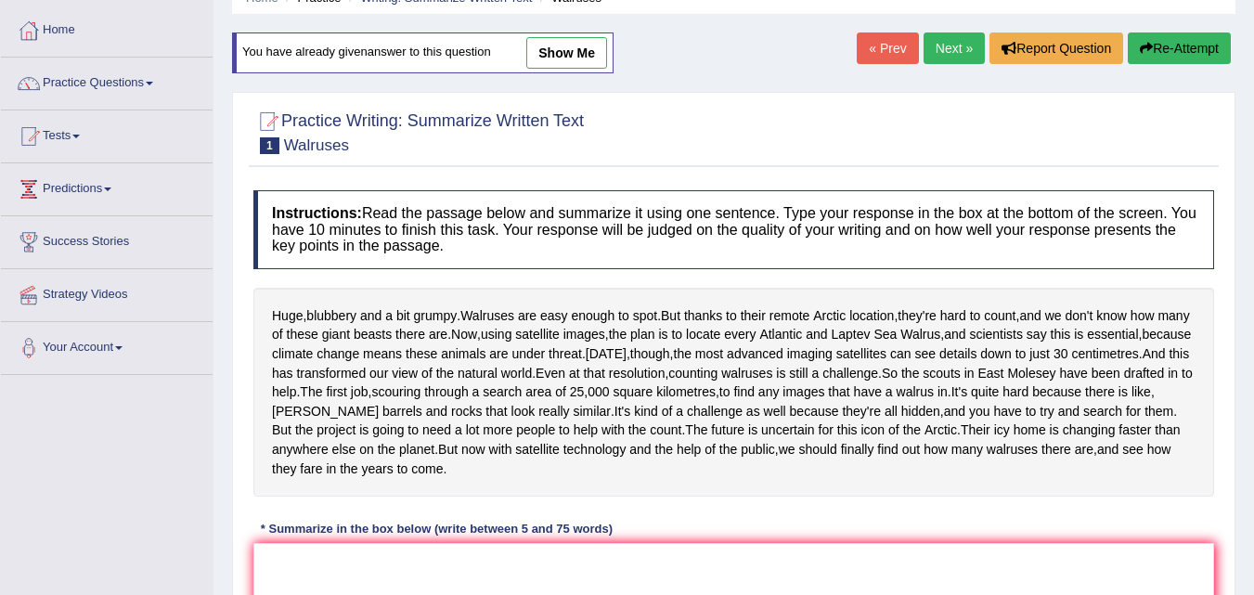
scroll to position [55, 0]
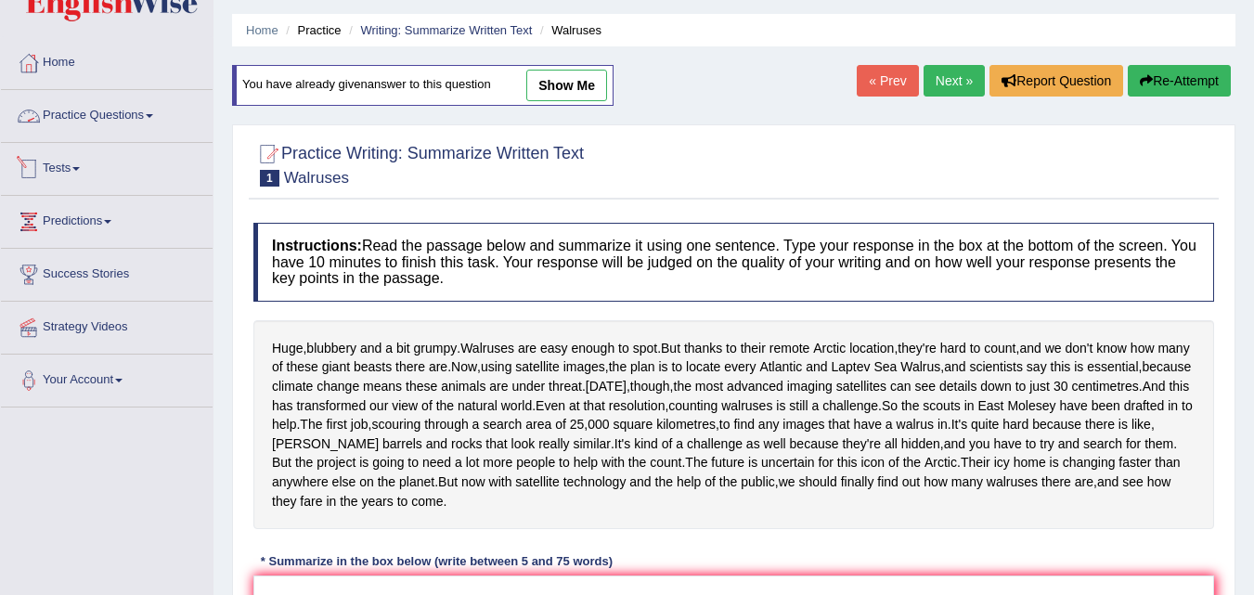
click at [161, 110] on link "Practice Questions" at bounding box center [107, 113] width 212 height 46
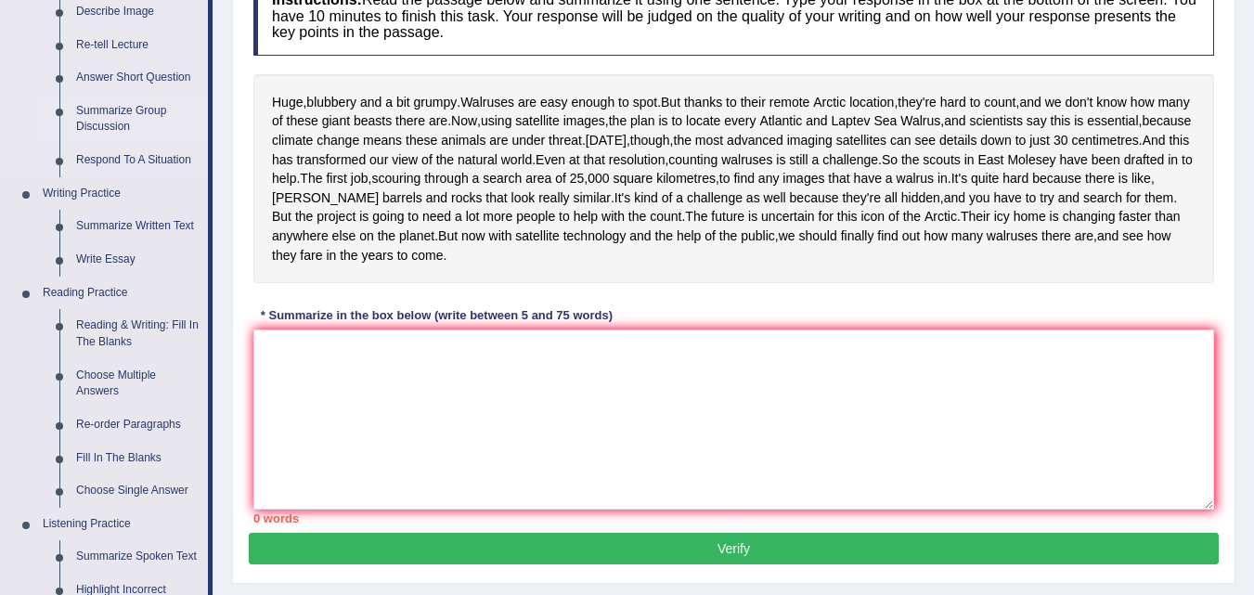
scroll to position [333, 0]
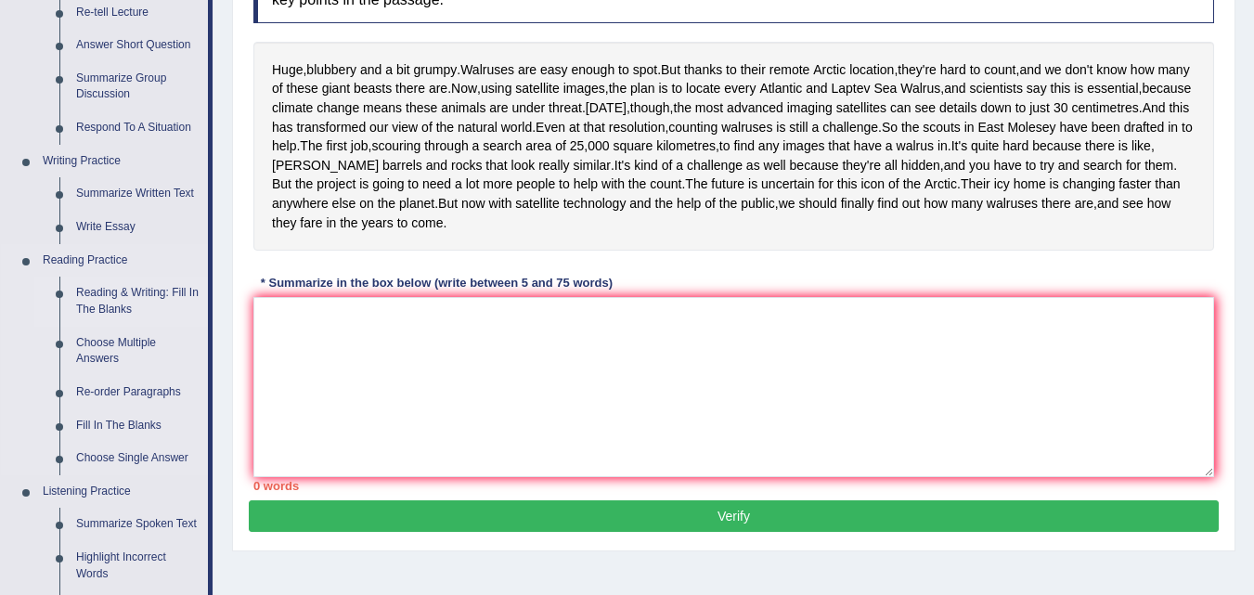
click at [101, 297] on link "Reading & Writing: Fill In The Blanks" at bounding box center [138, 301] width 140 height 49
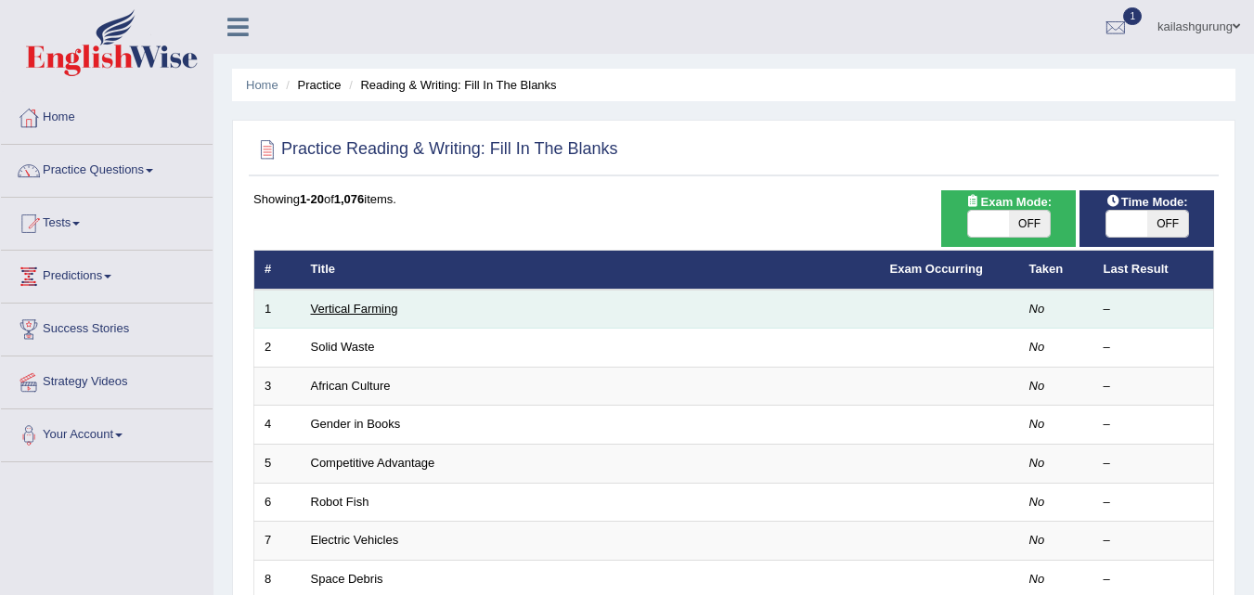
click at [321, 309] on link "Vertical Farming" at bounding box center [354, 309] width 87 height 14
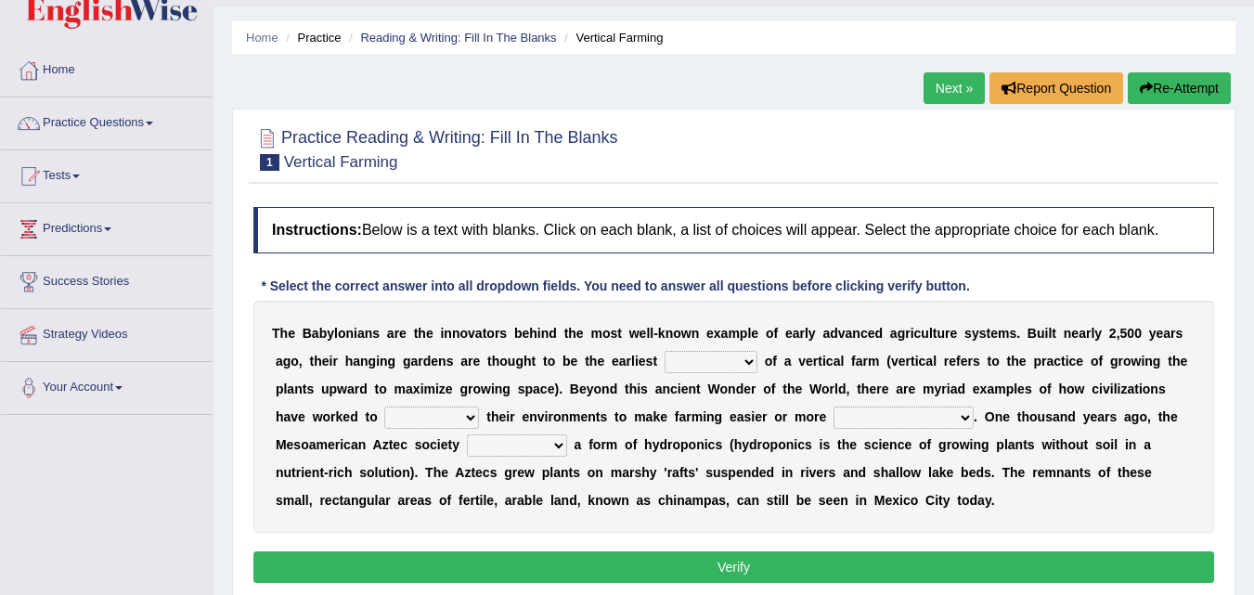
scroll to position [93, 0]
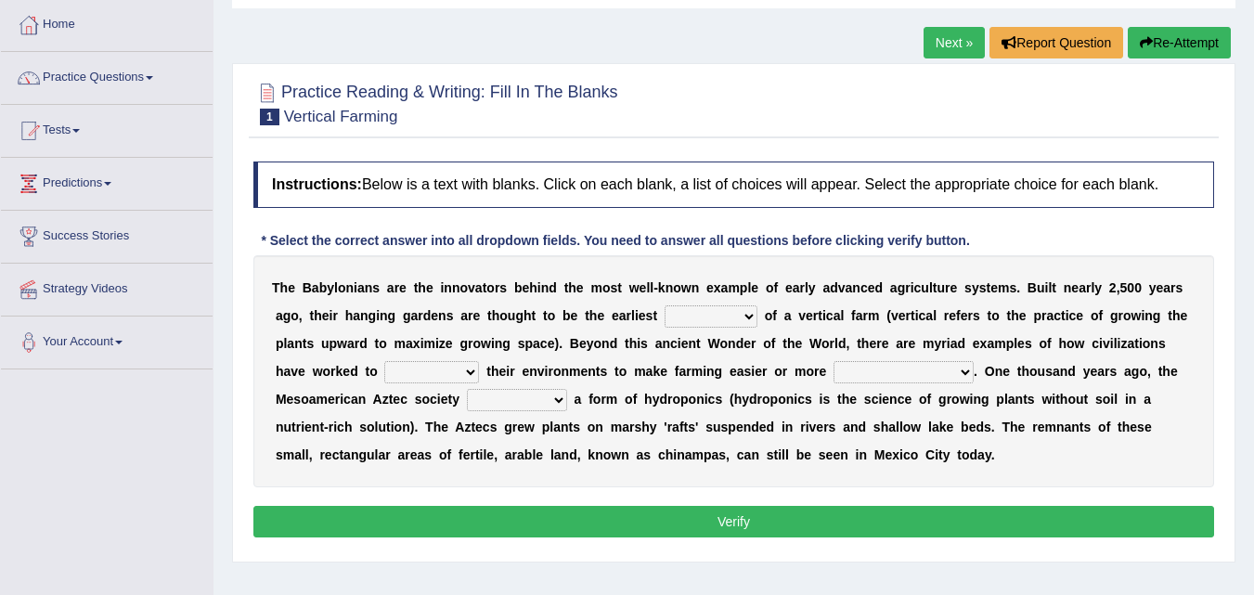
click at [747, 320] on select "prototype failure discredit protocol" at bounding box center [711, 316] width 93 height 22
click at [746, 309] on select "prototype failure discredit protocol" at bounding box center [711, 316] width 93 height 22
click at [746, 325] on select "prototype failure discredit protocol" at bounding box center [711, 316] width 93 height 22
select select "failure"
click at [665, 305] on select "prototype failure discredit protocol" at bounding box center [711, 316] width 93 height 22
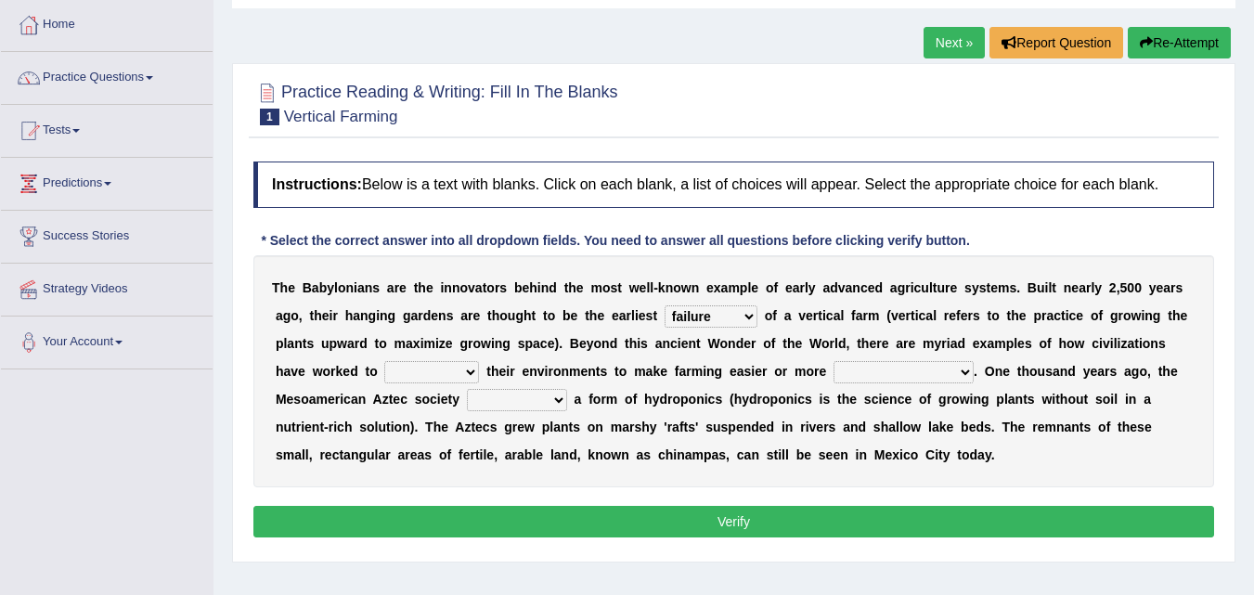
click at [465, 375] on select "manipulate escape respect disarrange" at bounding box center [431, 372] width 95 height 22
select select "respect"
click at [384, 361] on select "manipulate escape respect disarrange" at bounding box center [431, 372] width 95 height 22
click at [928, 370] on select "productive constructive connective counterproductive" at bounding box center [904, 372] width 140 height 22
select select "productive"
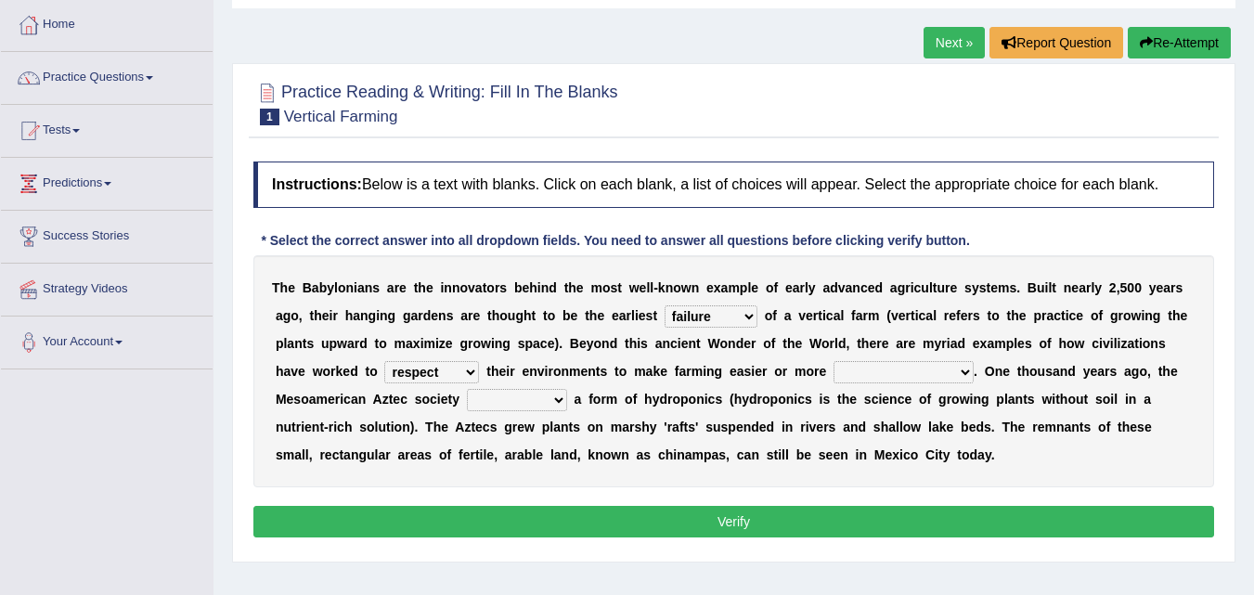
click at [834, 361] on select "productive constructive connective counterproductive" at bounding box center [904, 372] width 140 height 22
click at [507, 398] on select "domineered volunteered pioneered engineered" at bounding box center [517, 400] width 100 height 22
select select "domineered"
click at [467, 389] on select "domineered volunteered pioneered engineered" at bounding box center [517, 400] width 100 height 22
click at [561, 512] on button "Verify" at bounding box center [733, 522] width 961 height 32
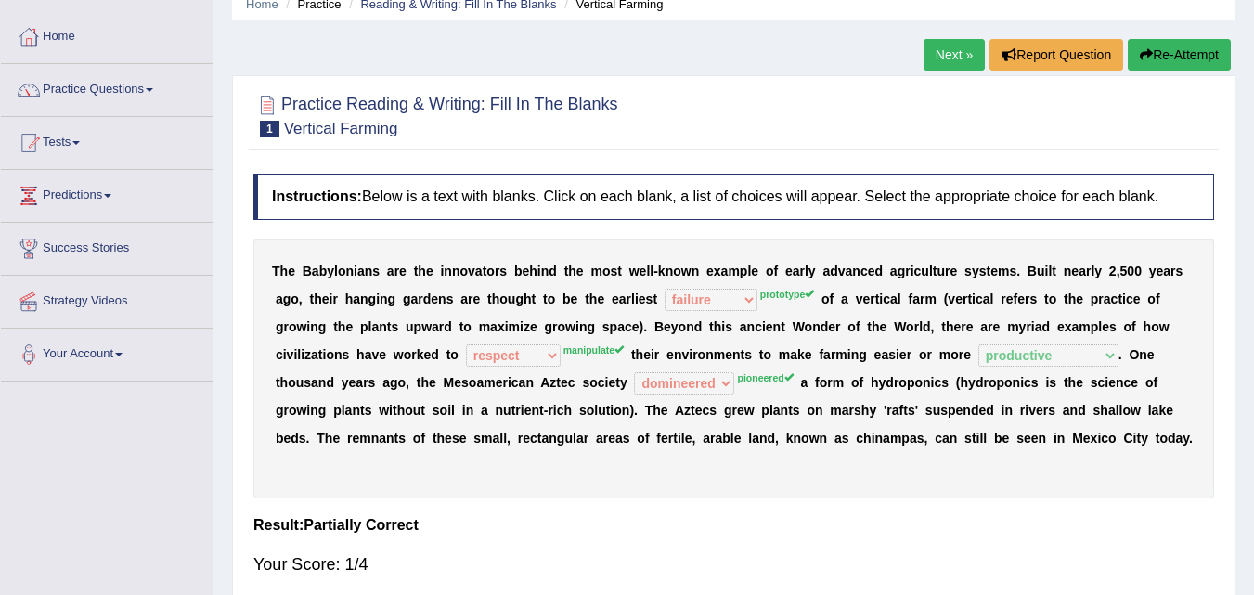
scroll to position [0, 0]
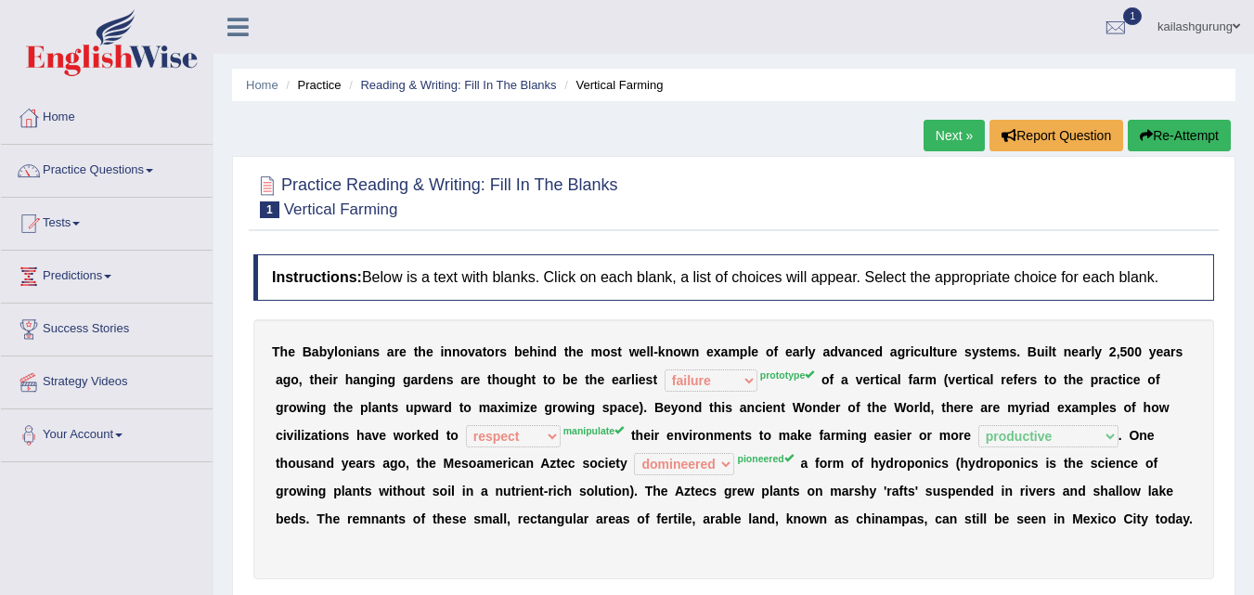
click at [938, 133] on link "Next »" at bounding box center [954, 136] width 61 height 32
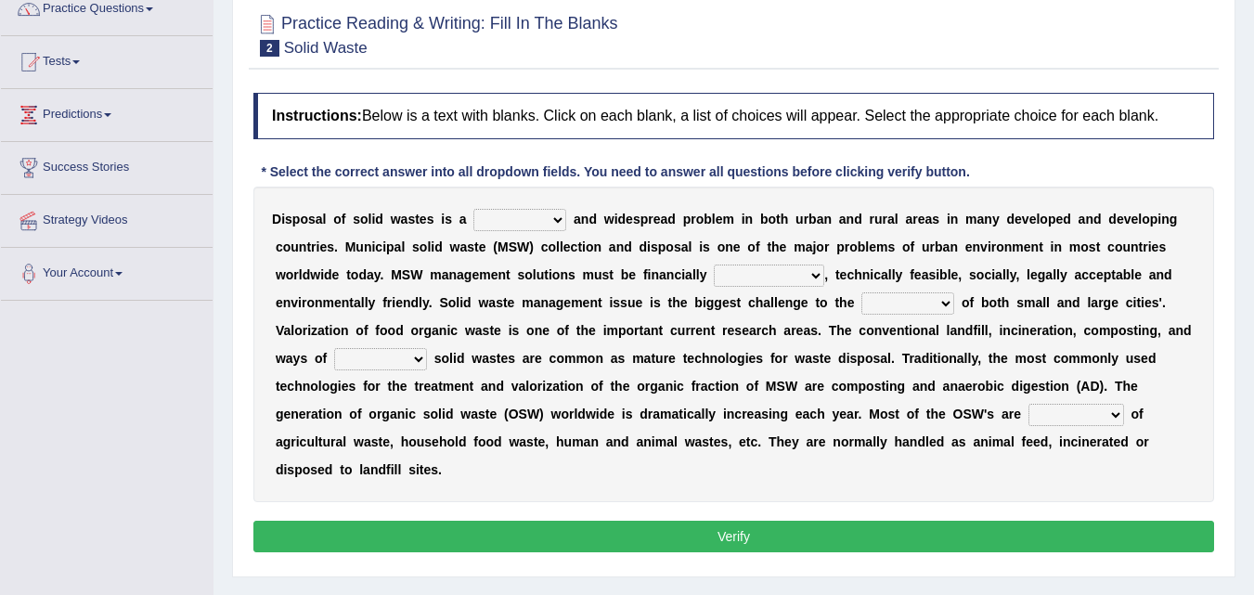
scroll to position [186, 0]
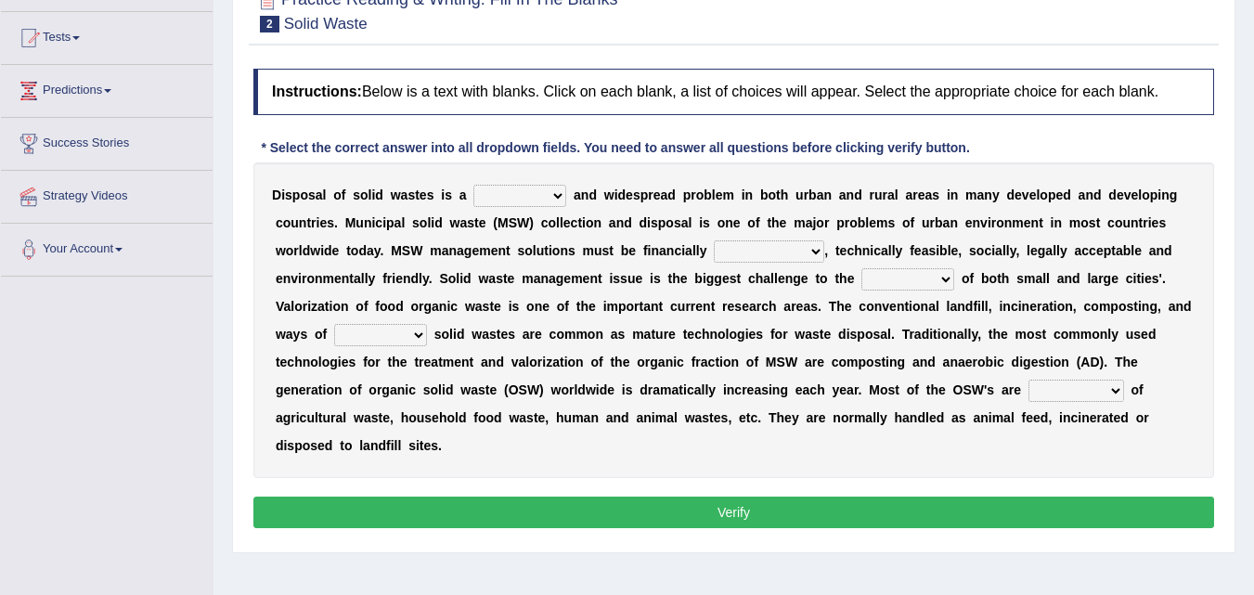
click at [578, 195] on b "a" at bounding box center [577, 195] width 7 height 15
click at [536, 195] on select "slanting stinging stalling shafting" at bounding box center [520, 196] width 93 height 22
select select "slanting"
click at [474, 185] on select "slanting stinging stalling shafting" at bounding box center [520, 196] width 93 height 22
click at [784, 254] on select "unattainable sustainable objectionable treasonable" at bounding box center [769, 251] width 110 height 22
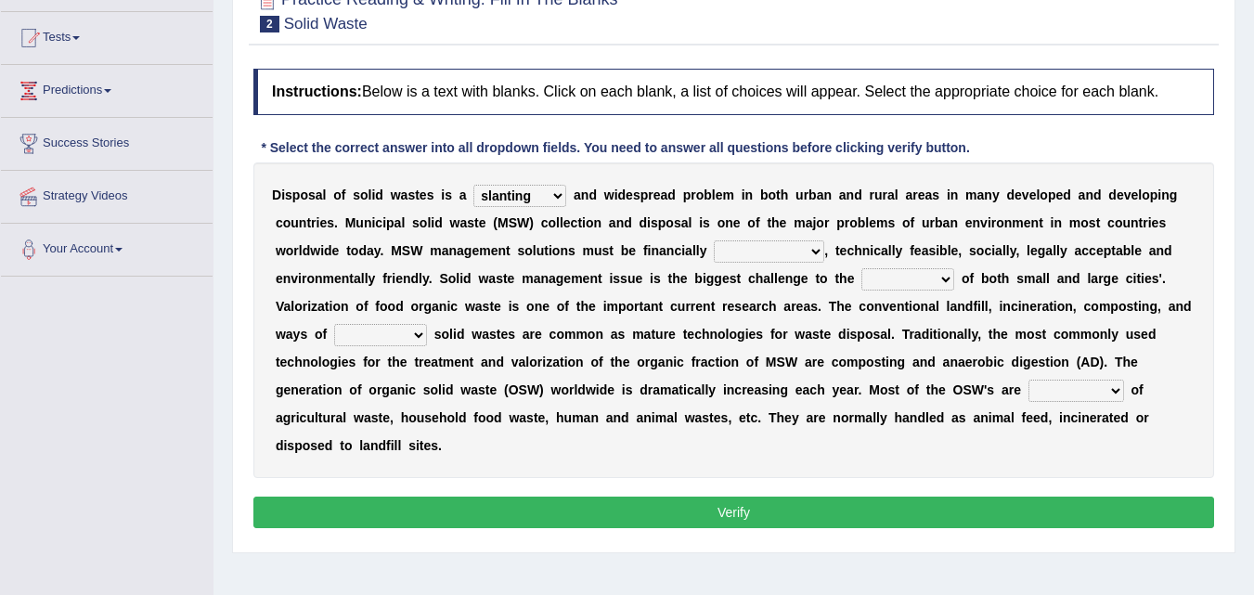
select select "sustainable"
click at [714, 240] on select "unattainable sustainable objectionable treasonable" at bounding box center [769, 251] width 110 height 22
click at [908, 272] on select "plants culture authorities history" at bounding box center [908, 279] width 93 height 22
click at [862, 268] on select "plants culture authorities history" at bounding box center [908, 279] width 93 height 22
click at [901, 280] on select "plants culture authorities history" at bounding box center [908, 279] width 93 height 22
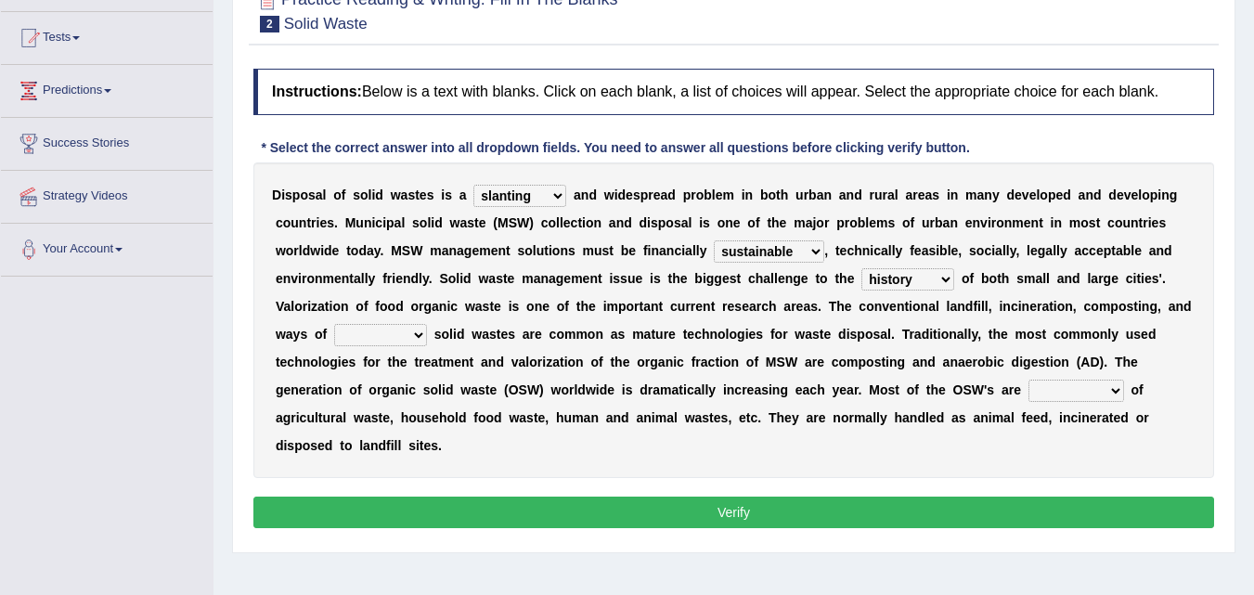
select select "plants"
click at [862, 268] on select "plants culture authorities history" at bounding box center [908, 279] width 93 height 22
click at [407, 329] on select "reserving preserving deserving handling" at bounding box center [380, 335] width 93 height 22
select select "handling"
click at [334, 324] on select "reserving preserving deserving handling" at bounding box center [380, 335] width 93 height 22
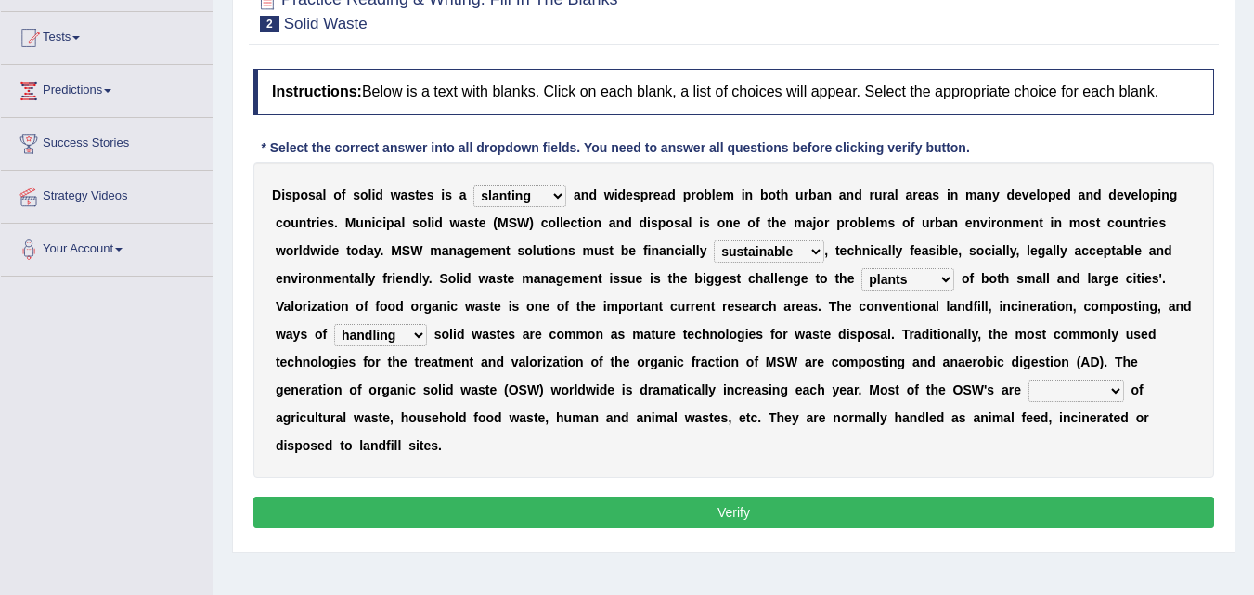
click at [1068, 387] on select "composed disposed composing disposing" at bounding box center [1077, 391] width 96 height 22
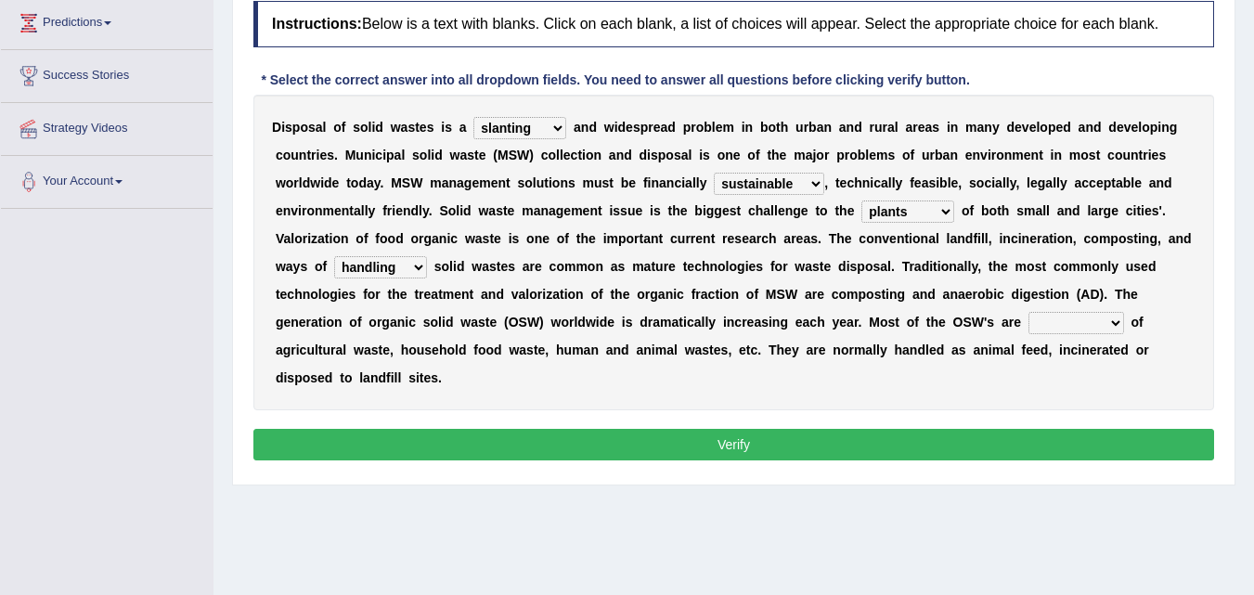
scroll to position [279, 0]
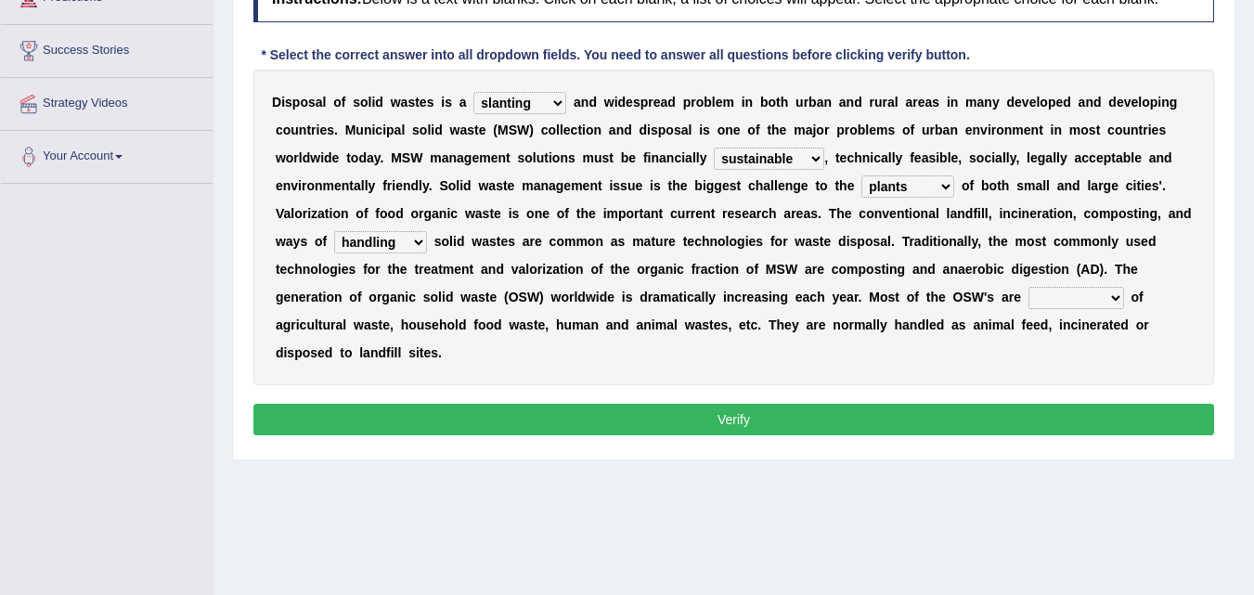
click at [1092, 303] on select "composed disposed composing disposing" at bounding box center [1077, 298] width 96 height 22
select select "disposed"
click at [1029, 287] on select "composed disposed composing disposing" at bounding box center [1077, 298] width 96 height 22
click at [1041, 414] on button "Verify" at bounding box center [733, 420] width 961 height 32
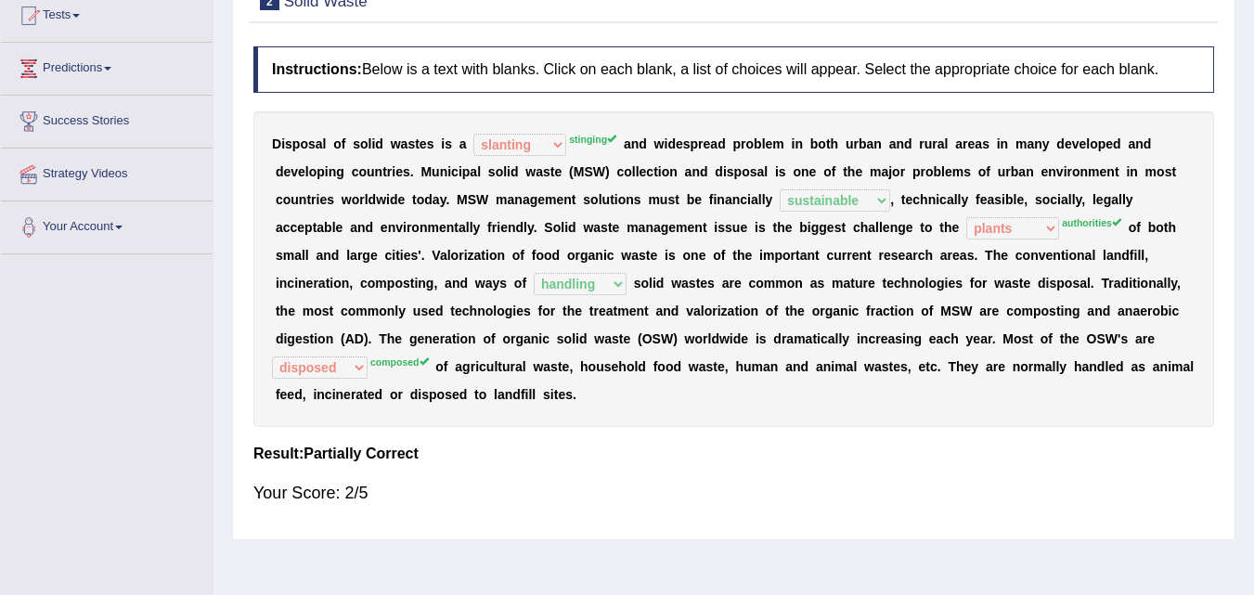
scroll to position [93, 0]
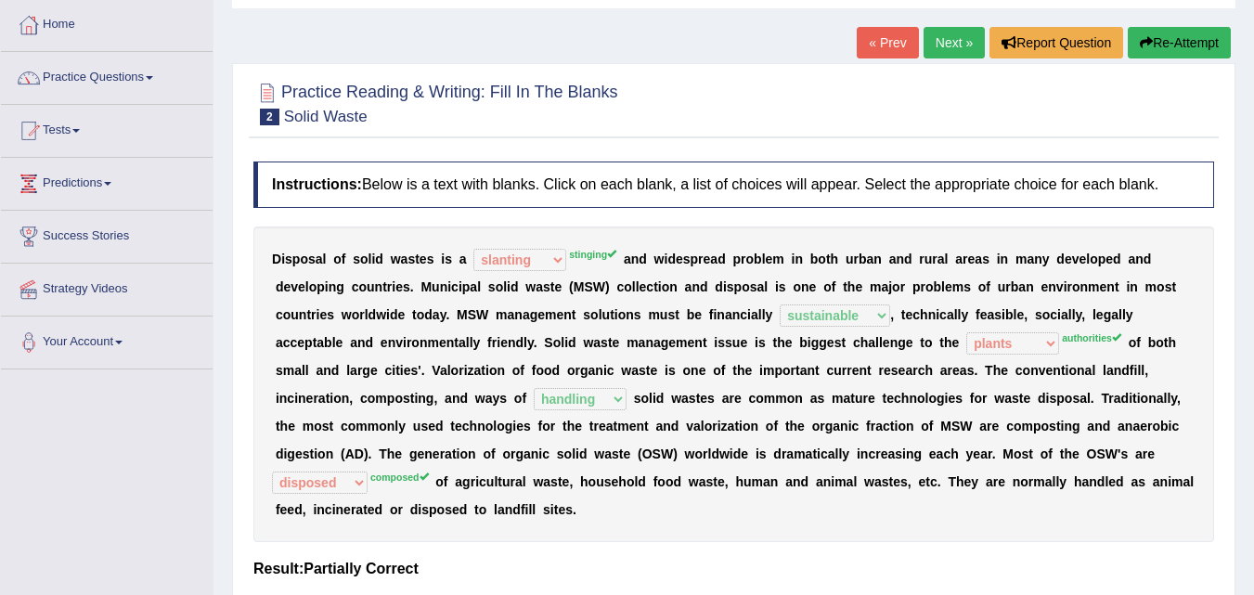
click at [956, 32] on link "Next »" at bounding box center [954, 43] width 61 height 32
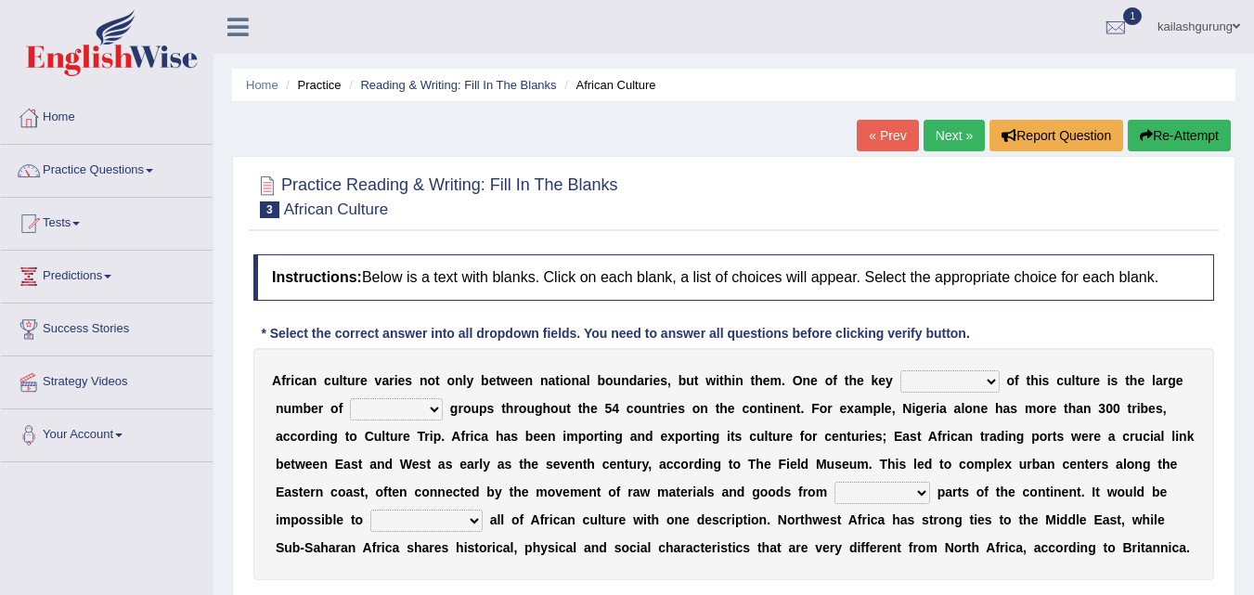
click at [968, 380] on select "conjectures features issues doubts" at bounding box center [950, 381] width 99 height 22
click at [434, 401] on select "ethic ethnic eugenic epic" at bounding box center [396, 409] width 93 height 22
click at [951, 381] on select "conjectures features issues doubts" at bounding box center [950, 381] width 99 height 22
select select "features"
click at [901, 370] on select "conjectures features issues doubts" at bounding box center [950, 381] width 99 height 22
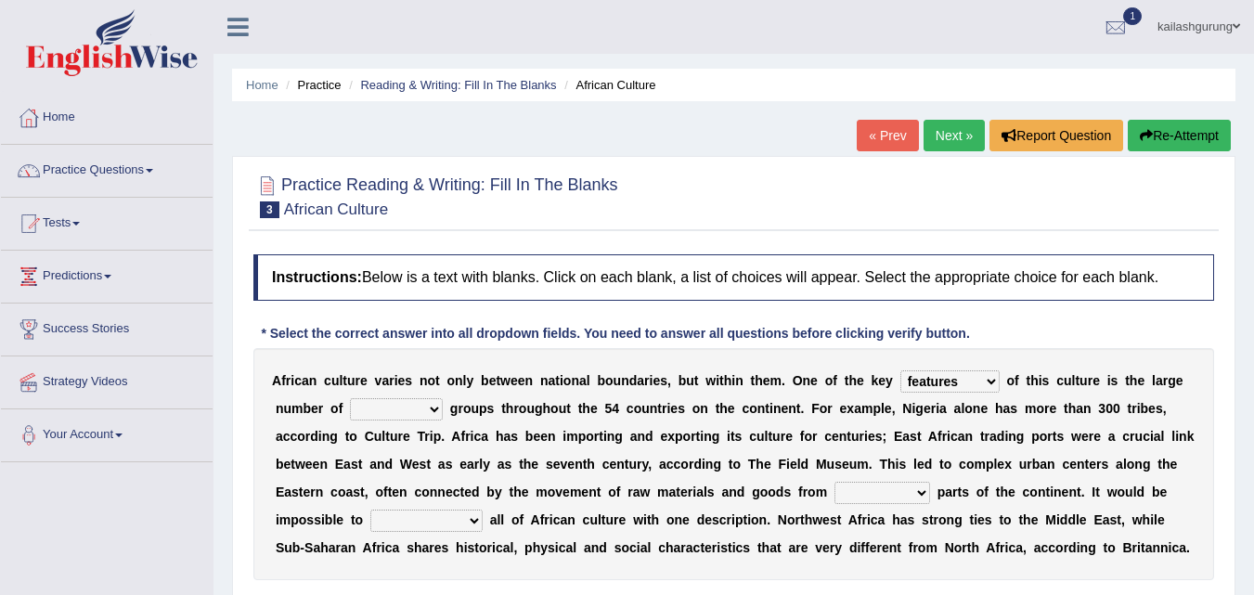
click at [394, 409] on select "ethic ethnic eugenic epic" at bounding box center [396, 409] width 93 height 22
click at [359, 536] on div "A f r i c a n c u l t u r e v a r i e s n o t o n l y b e t w e e n n a t i o n…" at bounding box center [733, 464] width 961 height 232
click at [422, 418] on select "ethic ethnic eugenic epic" at bounding box center [396, 409] width 93 height 22
select select "epic"
click at [350, 398] on select "ethic ethnic eugenic epic" at bounding box center [396, 409] width 93 height 22
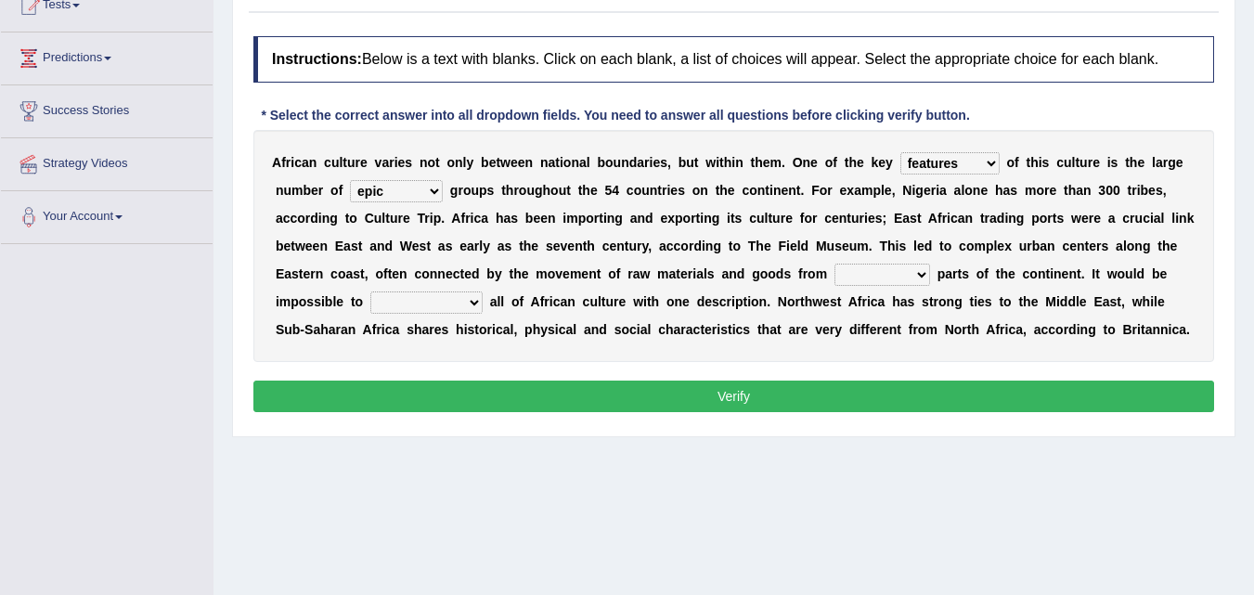
scroll to position [186, 0]
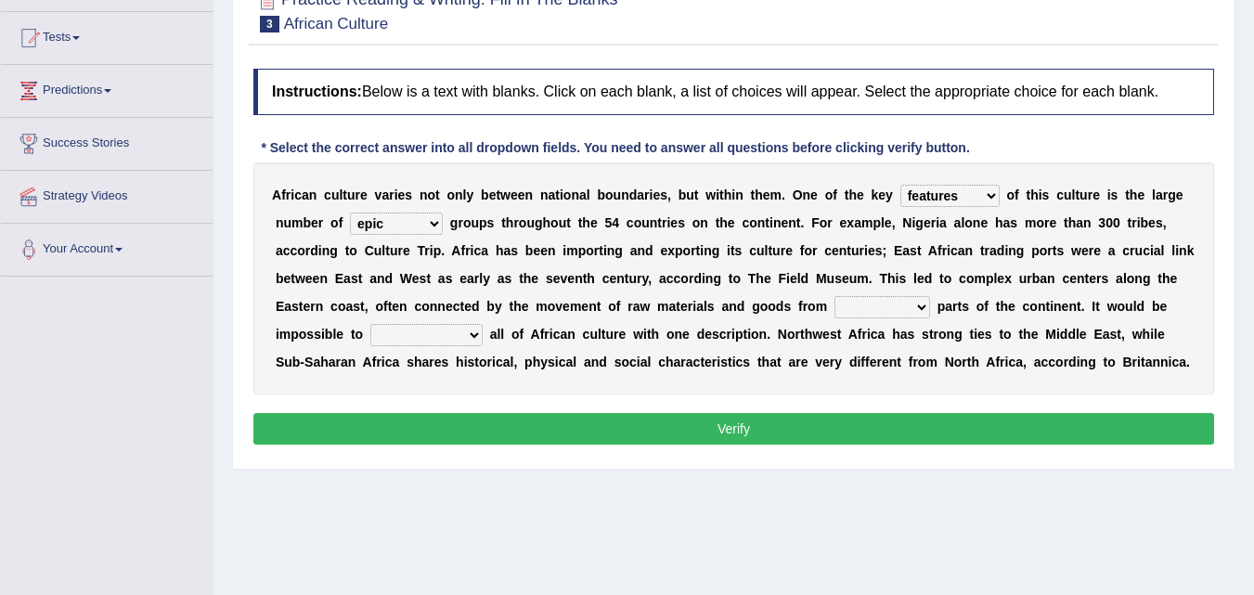
click at [902, 298] on select "forelocked interlocked unlocked landlocked" at bounding box center [883, 307] width 96 height 22
select select "landlocked"
click at [835, 296] on select "forelocked interlocked unlocked landlocked" at bounding box center [883, 307] width 96 height 22
click at [418, 345] on select "characterize conceptualize symbolize synthesize" at bounding box center [426, 335] width 112 height 22
select select "characterize"
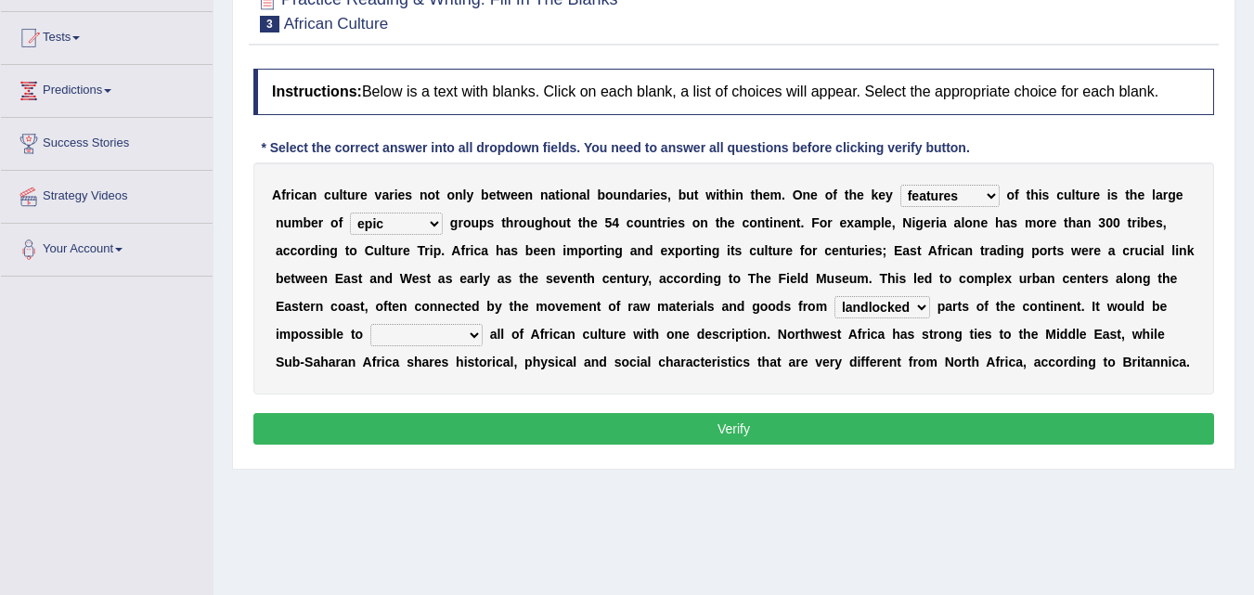
click at [370, 324] on select "characterize conceptualize symbolize synthesize" at bounding box center [426, 335] width 112 height 22
click at [444, 411] on div "Instructions: Below is a text with blanks. Click on each blank, a list of choic…" at bounding box center [734, 259] width 970 height 400
click at [444, 417] on button "Verify" at bounding box center [733, 429] width 961 height 32
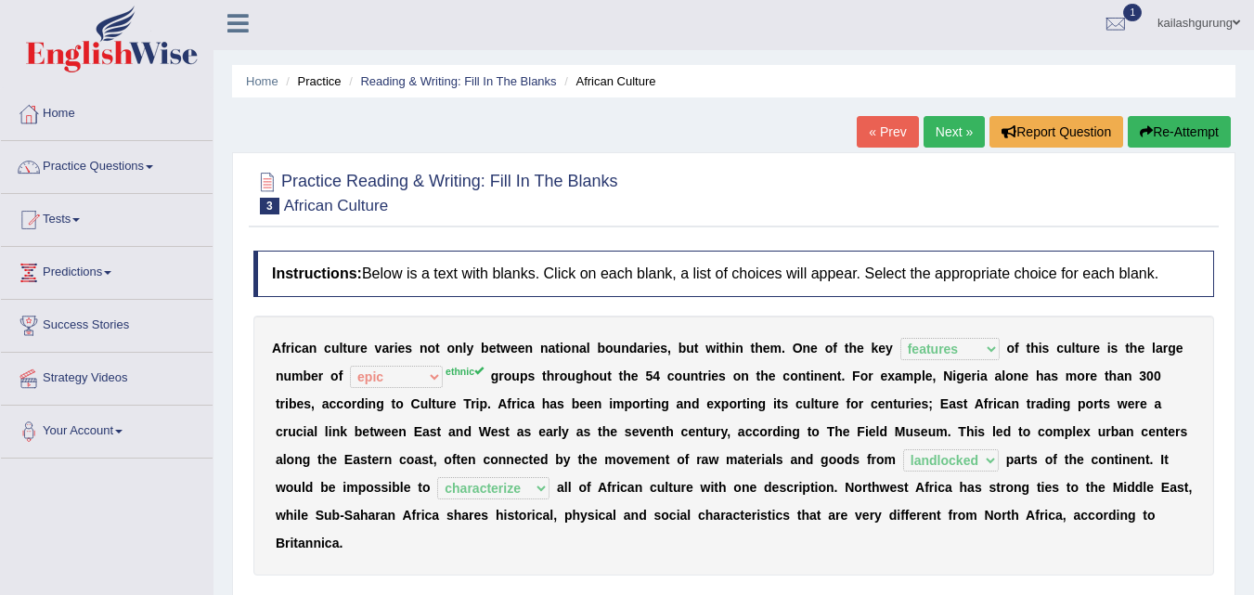
scroll to position [0, 0]
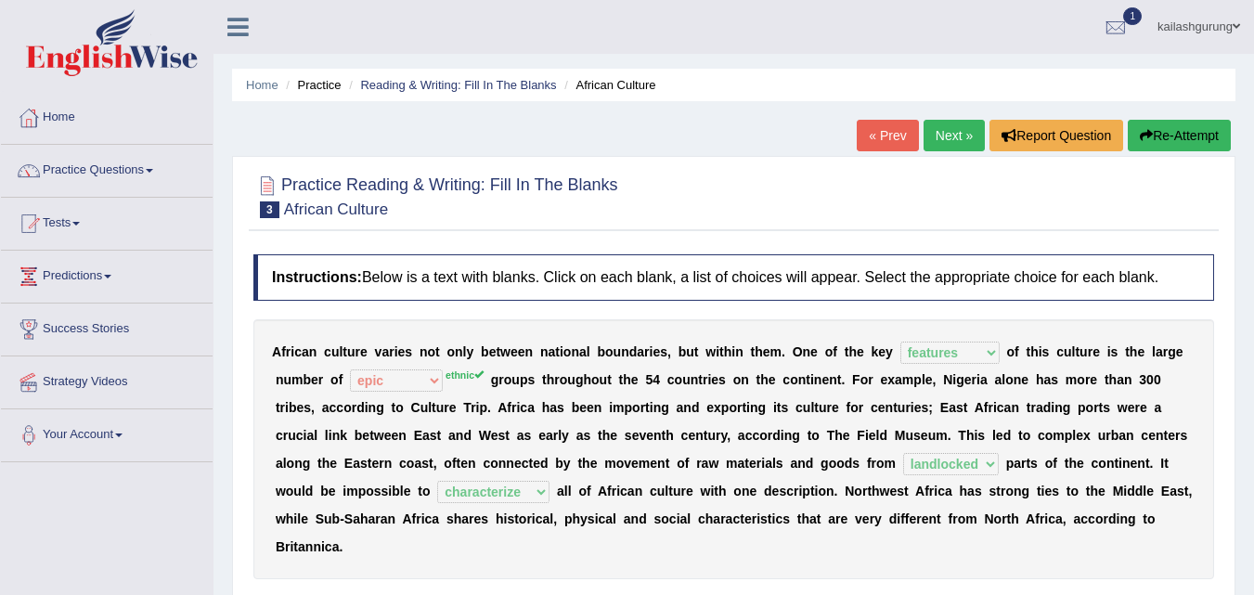
click at [924, 138] on link "Next »" at bounding box center [954, 136] width 61 height 32
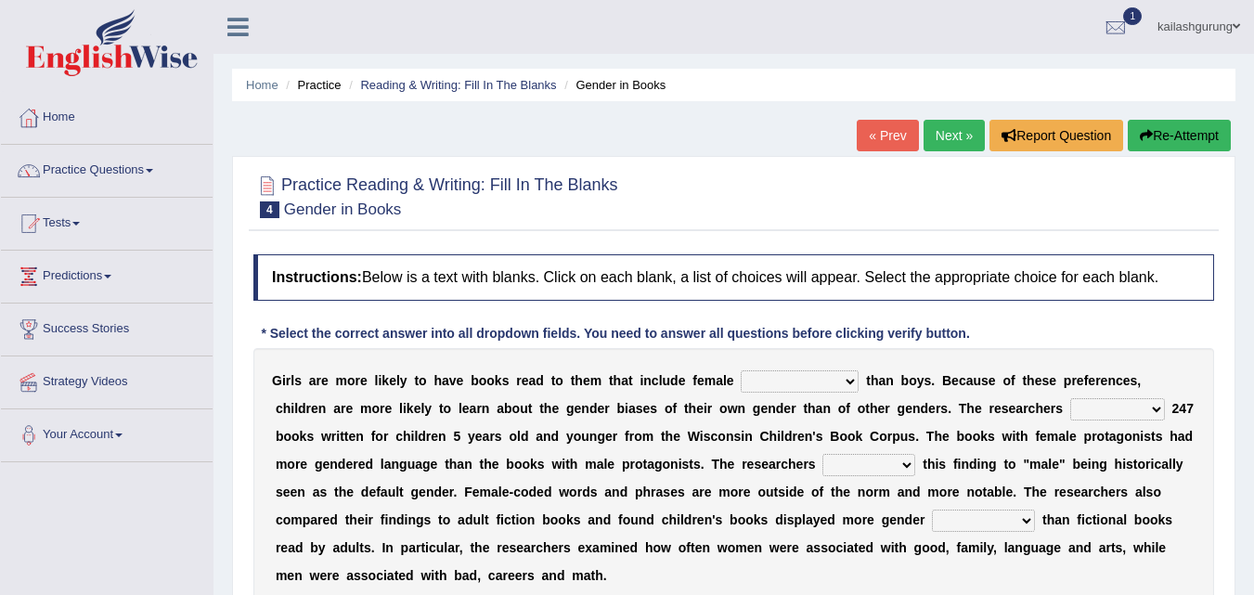
click at [816, 384] on select "protagonists cosmogonists agonists expressionists" at bounding box center [800, 381] width 118 height 22
click at [854, 374] on select "protagonists cosmogonists agonists expressionists" at bounding box center [800, 381] width 118 height 22
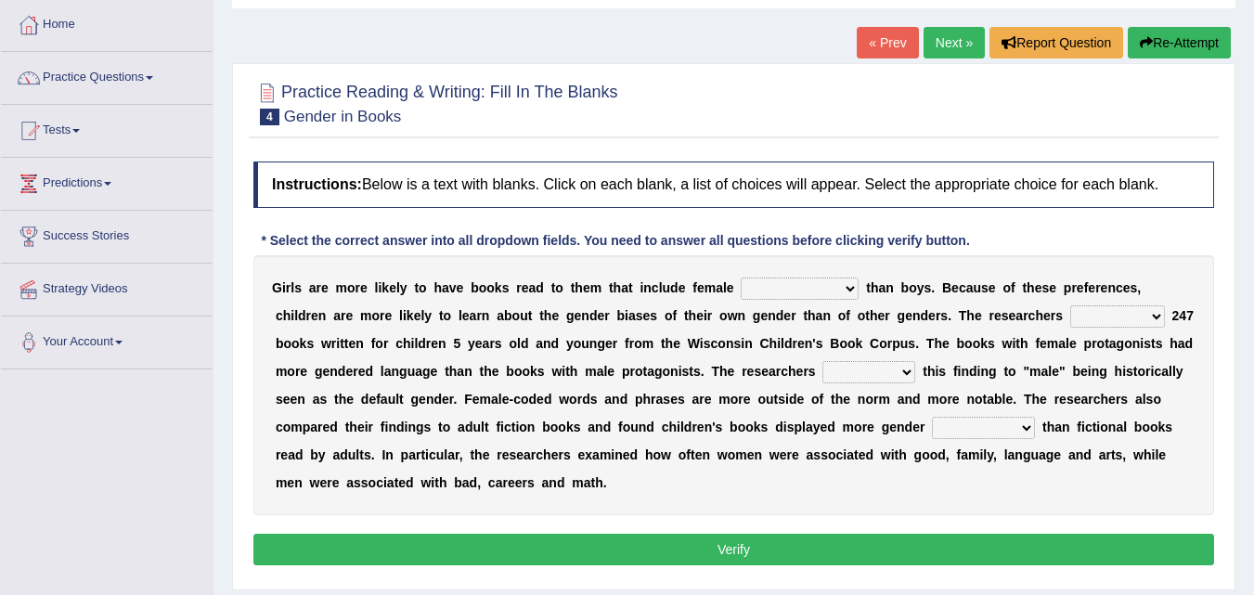
click at [1124, 301] on div "G i r l s a r e m o r e l i k e l y t o h a v e b o o k s r e a d t o t h e m t…" at bounding box center [733, 385] width 961 height 260
click at [1124, 304] on div "G i r l s a r e m o r e l i k e l y t o h a v e b o o k s r e a d t o t h e m t…" at bounding box center [733, 385] width 961 height 260
click at [1154, 317] on select "hydrolyzed paralyzed catalyzed analyzed" at bounding box center [1118, 316] width 95 height 22
select select "analyzed"
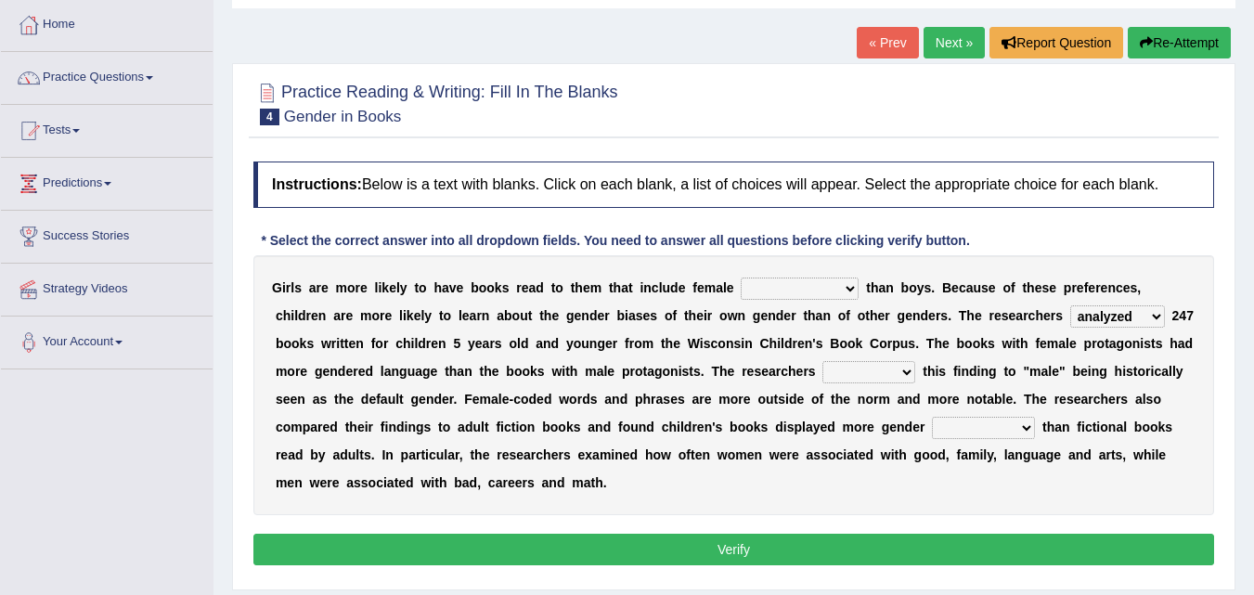
click at [1071, 305] on select "hydrolyzed paralyzed catalyzed analyzed" at bounding box center [1118, 316] width 95 height 22
click at [851, 370] on select "contribute tribute distribute attribute" at bounding box center [869, 372] width 93 height 22
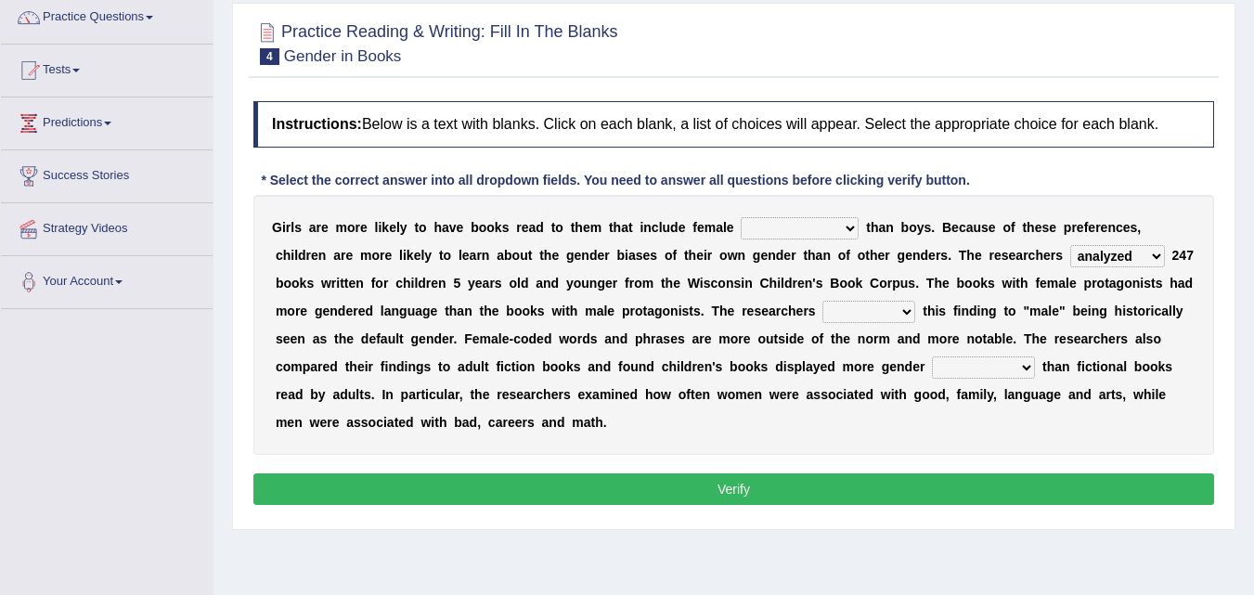
scroll to position [186, 0]
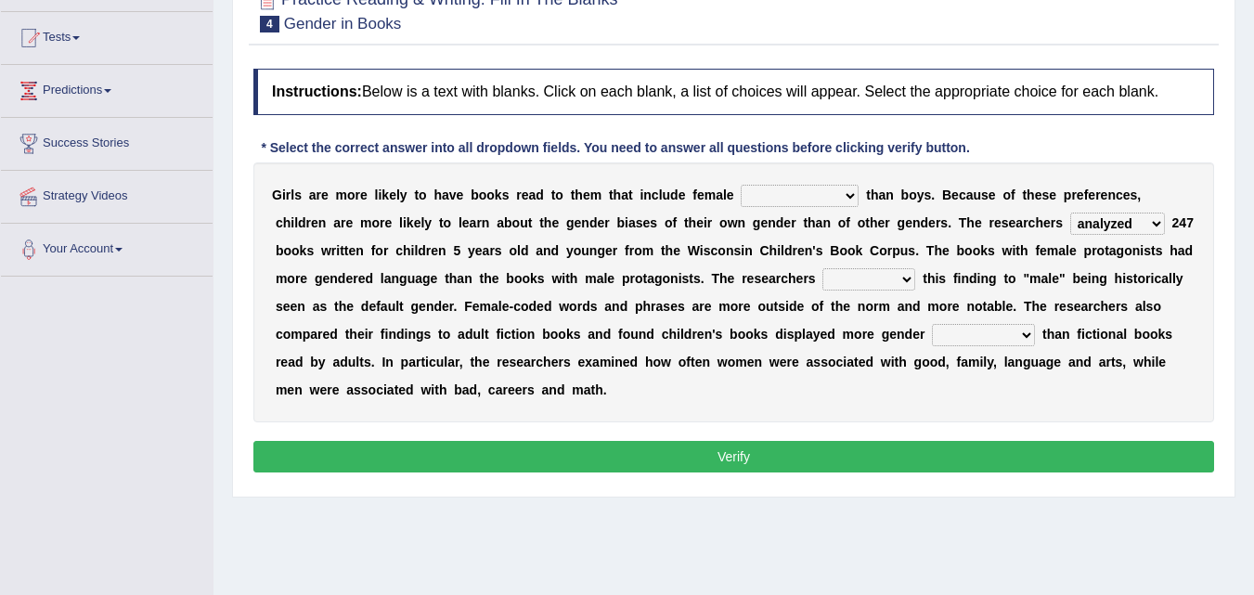
click at [877, 290] on select "contribute tribute distribute attribute" at bounding box center [869, 279] width 93 height 22
select select "contribute"
click at [823, 268] on select "contribute tribute distribute attribute" at bounding box center [869, 279] width 93 height 22
click at [1014, 342] on select "stereotypes teletypes prototypes electrotypes" at bounding box center [983, 335] width 103 height 22
click at [819, 189] on select "protagonists cosmogonists agonists expressionists" at bounding box center [800, 196] width 118 height 22
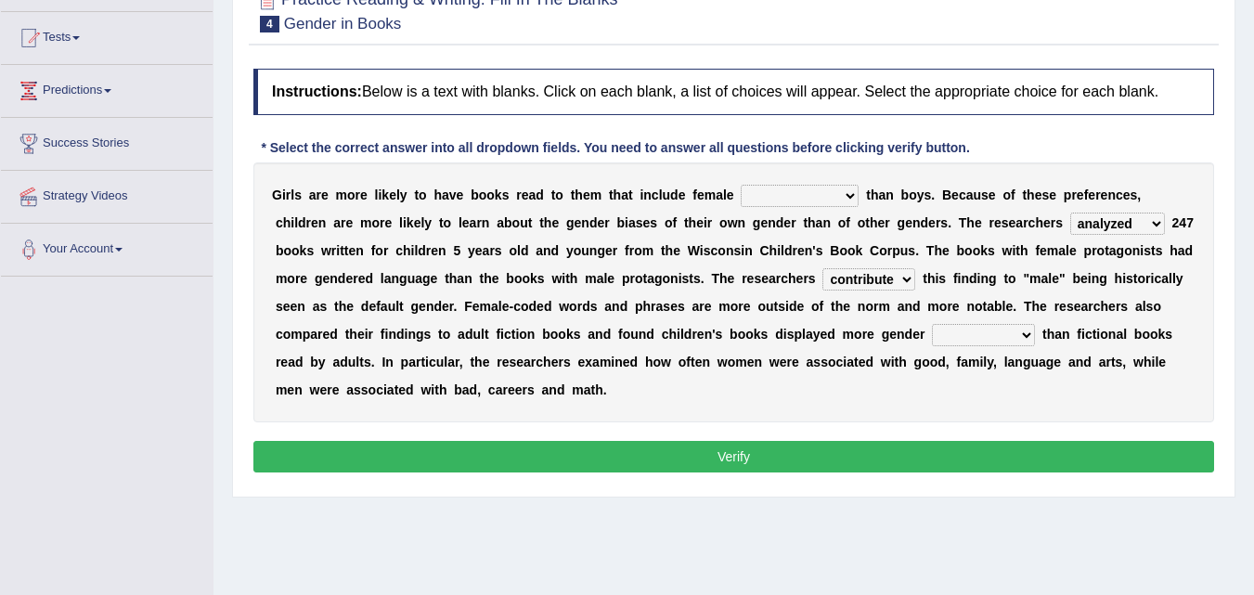
select select "agonists"
click at [741, 185] on select "protagonists cosmogonists agonists expressionists" at bounding box center [800, 196] width 118 height 22
click at [976, 324] on select "stereotypes teletypes prototypes electrotypes" at bounding box center [983, 335] width 103 height 22
select select "prototypes"
click at [932, 324] on select "stereotypes teletypes prototypes electrotypes" at bounding box center [983, 335] width 103 height 22
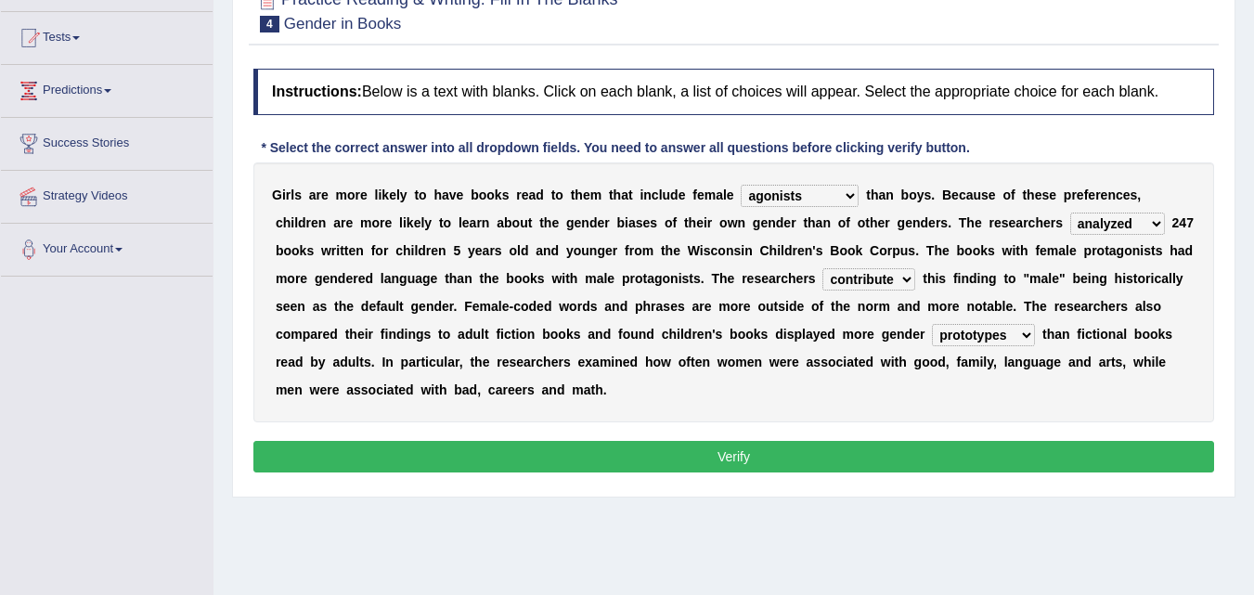
click at [987, 438] on div "Instructions: Below is a text with blanks. Click on each blank, a list of choic…" at bounding box center [734, 273] width 970 height 428
click at [985, 441] on button "Verify" at bounding box center [733, 457] width 961 height 32
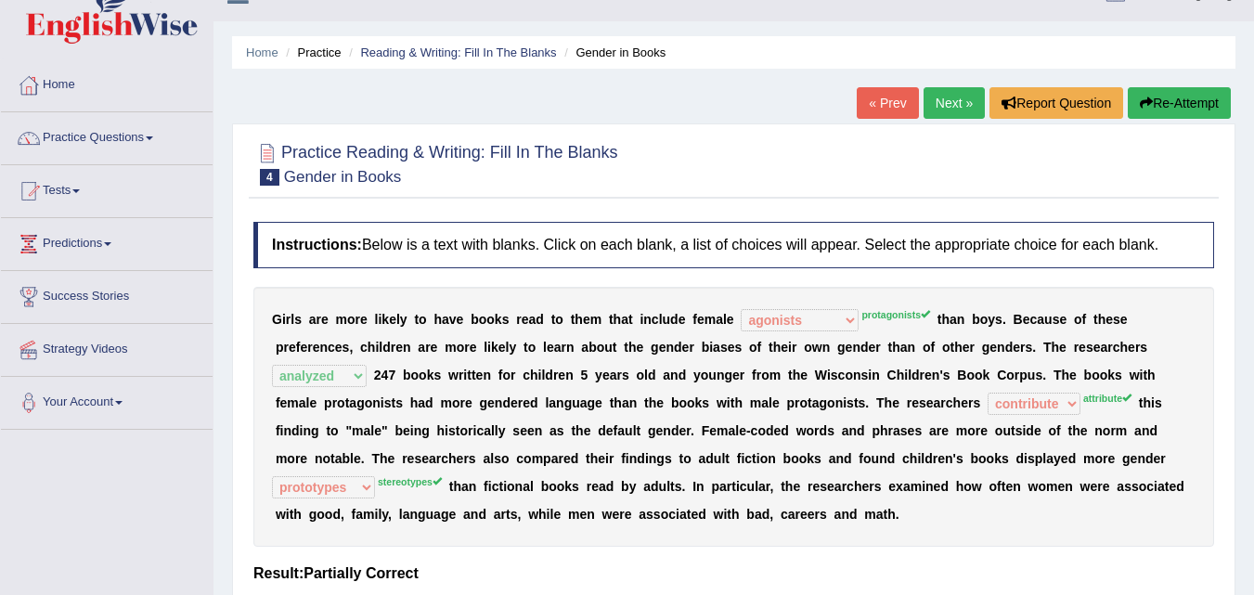
scroll to position [0, 0]
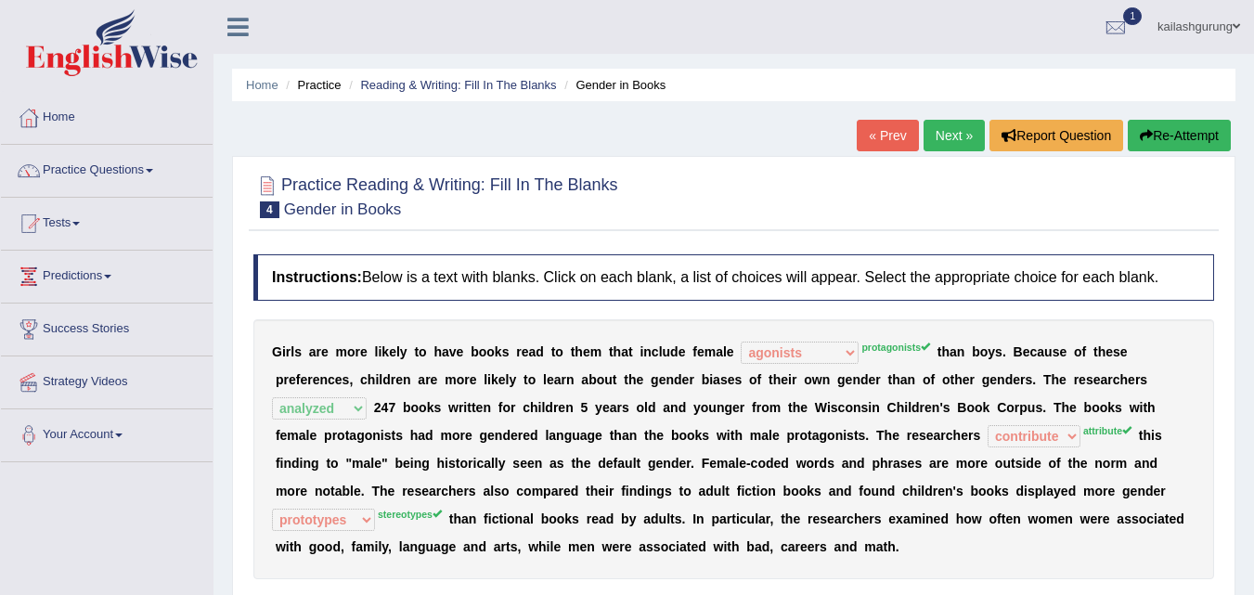
click at [1189, 132] on button "Re-Attempt" at bounding box center [1179, 136] width 103 height 32
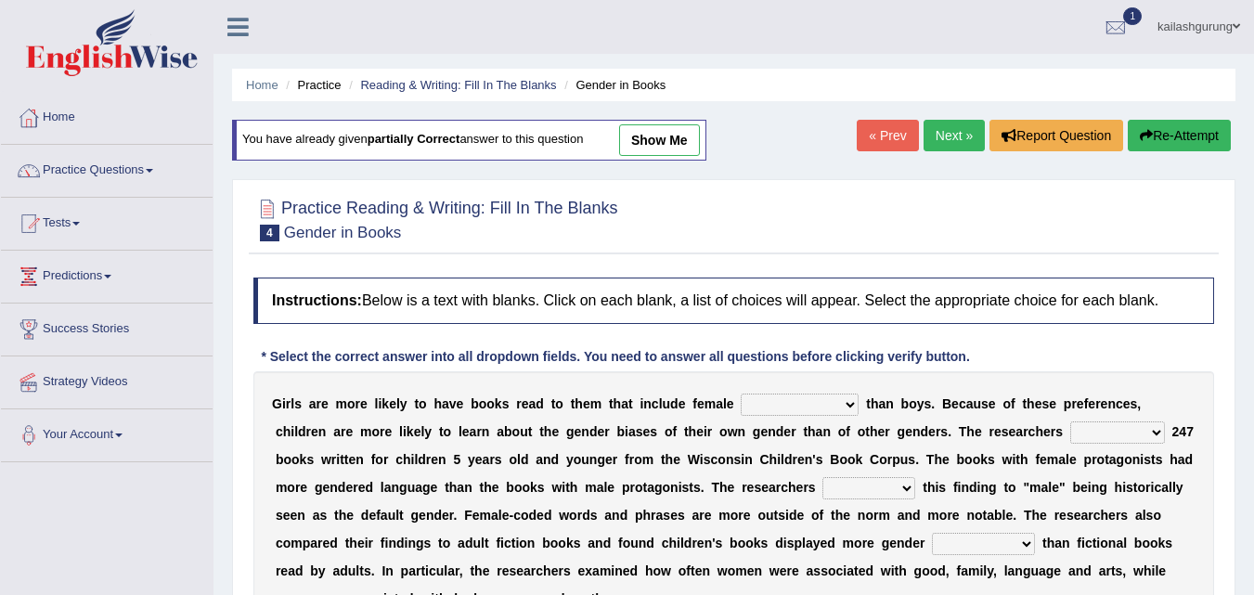
click at [825, 398] on select "protagonists cosmogonists agonists expressionists" at bounding box center [800, 405] width 118 height 22
select select "agonists"
click at [741, 394] on select "protagonists cosmogonists agonists expressionists" at bounding box center [800, 405] width 118 height 22
click at [1097, 420] on div "G i r l s a r e m o r e l i k e l y t o h a v e b o o k s r e a d t o t h e m t…" at bounding box center [733, 501] width 961 height 260
click at [1113, 440] on select "hydrolyzed paralyzed catalyzed analyzed" at bounding box center [1118, 433] width 95 height 22
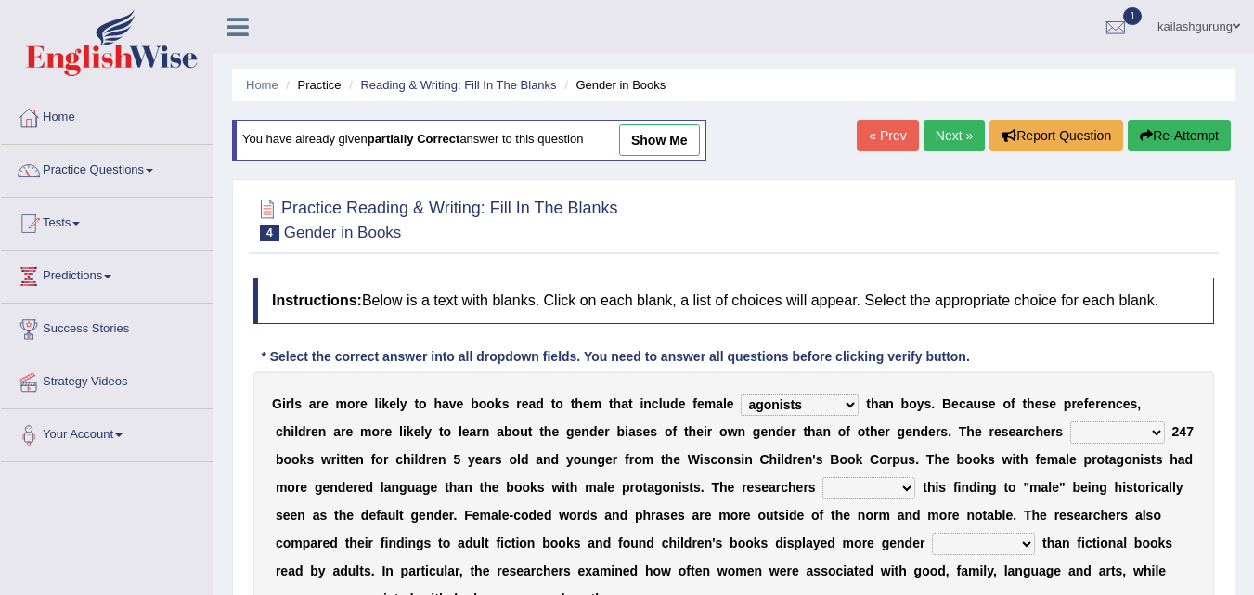
select select "analyzed"
click at [1071, 422] on select "hydrolyzed paralyzed catalyzed analyzed" at bounding box center [1118, 433] width 95 height 22
click at [885, 488] on select "contribute tribute distribute attribute" at bounding box center [869, 488] width 93 height 22
select select "tribute"
click at [823, 477] on select "contribute tribute distribute attribute" at bounding box center [869, 488] width 93 height 22
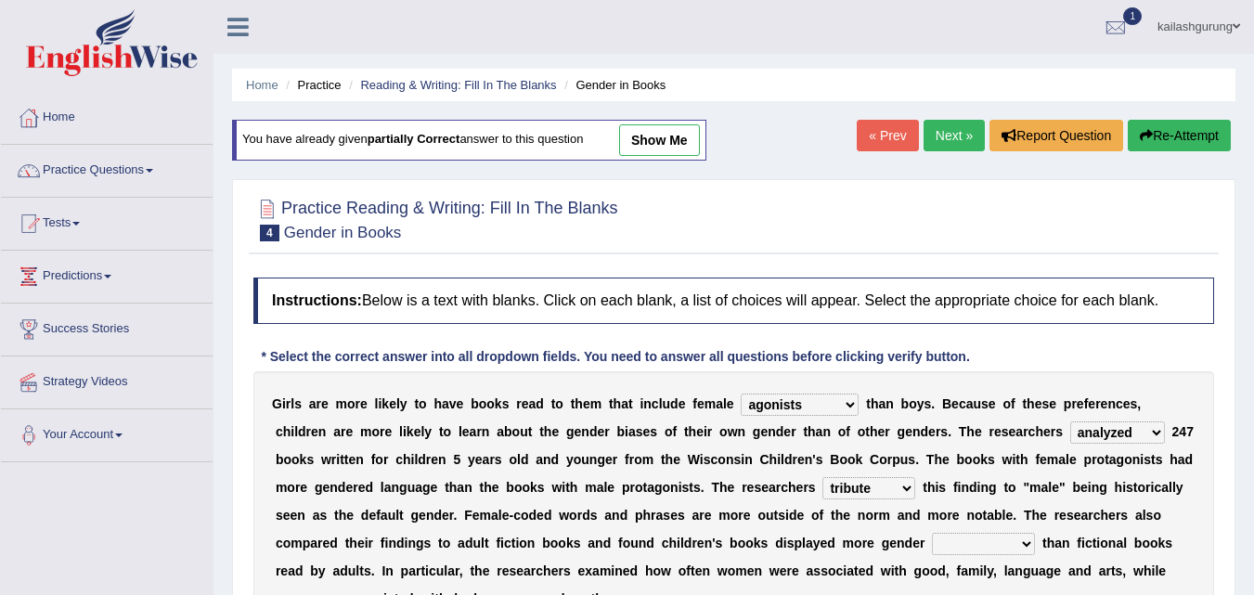
click at [982, 540] on select "stereotypes teletypes prototypes electrotypes" at bounding box center [983, 544] width 103 height 22
select select "teletypes"
click at [932, 533] on select "stereotypes teletypes prototypes electrotypes" at bounding box center [983, 544] width 103 height 22
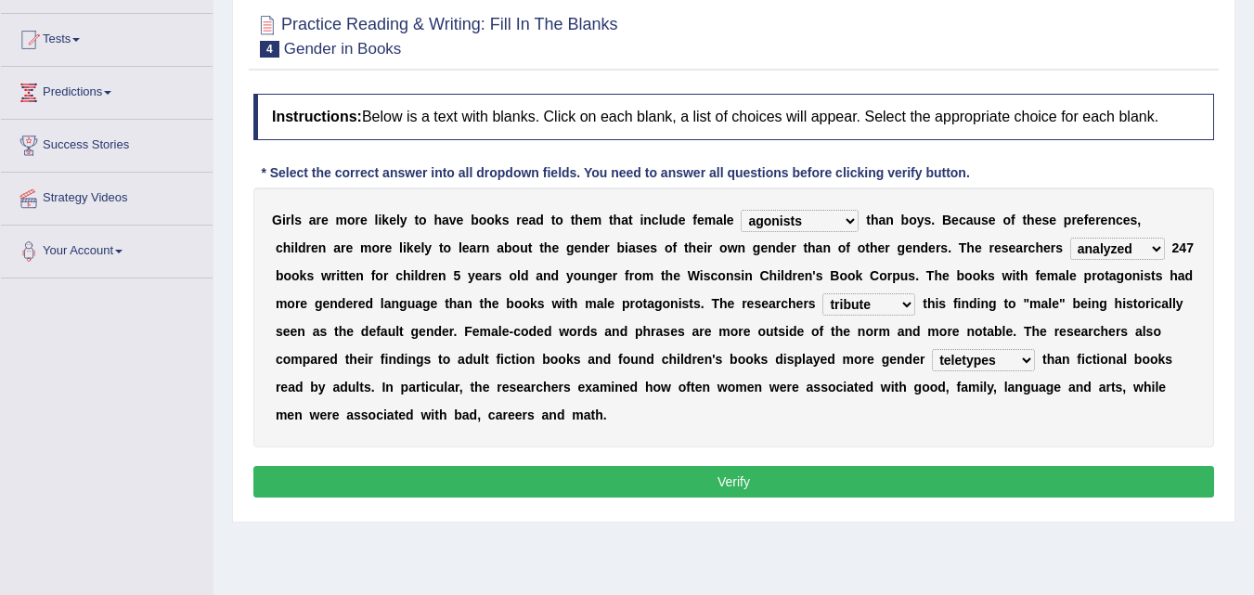
scroll to position [186, 0]
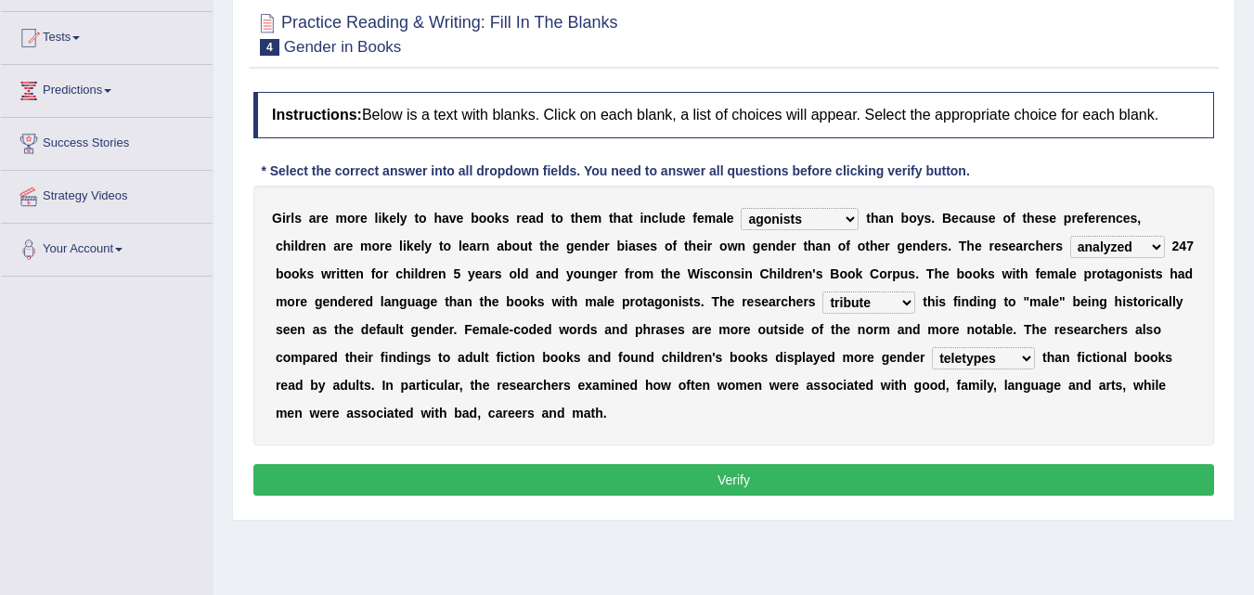
click at [289, 465] on button "Verify" at bounding box center [733, 480] width 961 height 32
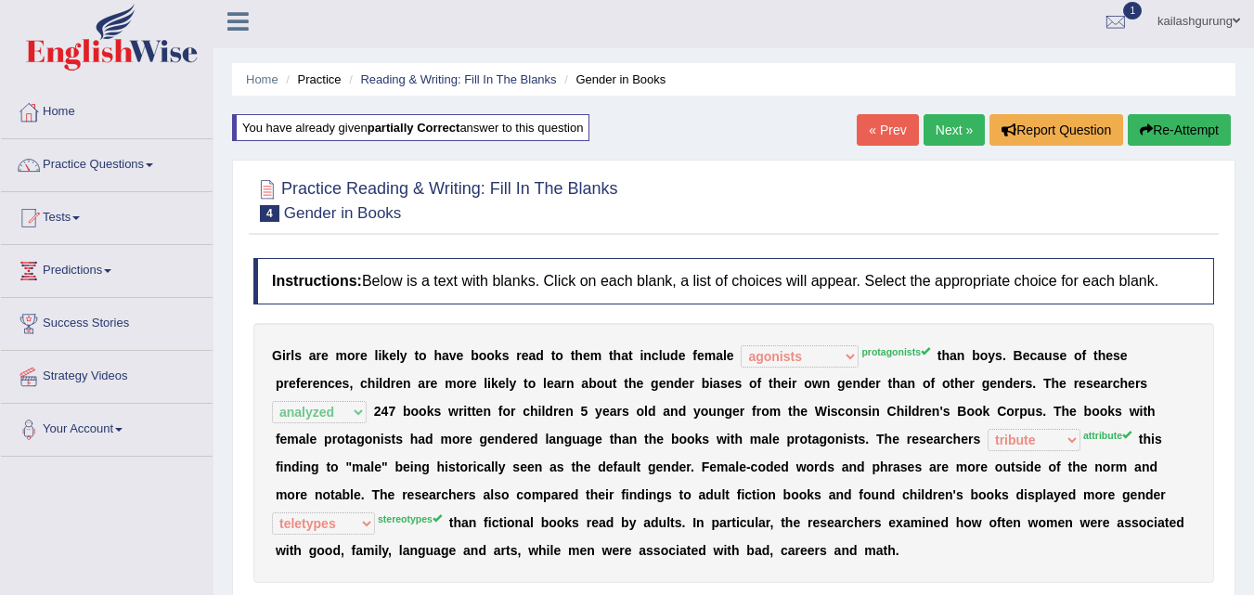
scroll to position [0, 0]
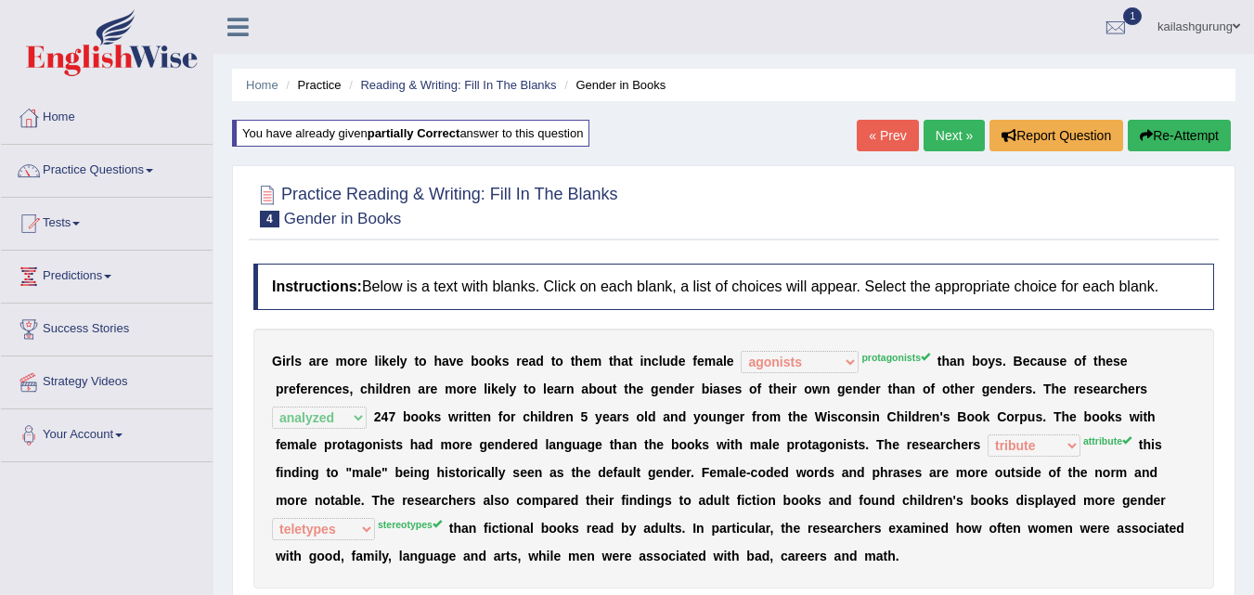
click at [947, 135] on link "Next »" at bounding box center [954, 136] width 61 height 32
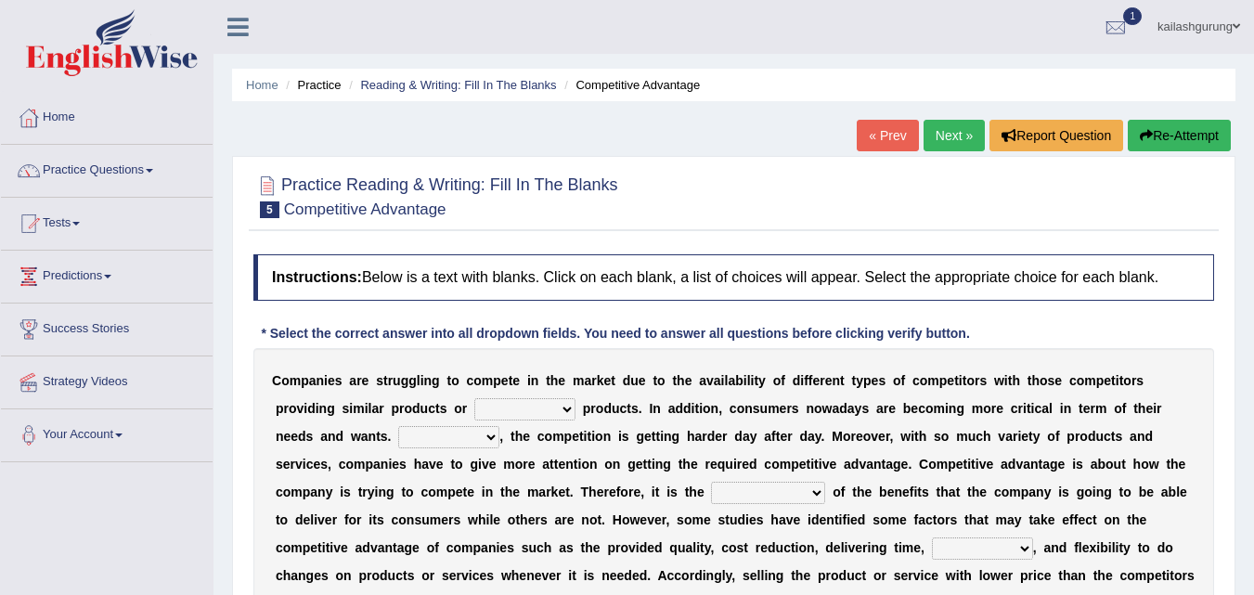
click at [955, 115] on div "Home Practice Reading & Writing: Fill In The Blanks Competitive Advantage « Pre…" at bounding box center [734, 464] width 1041 height 929
click at [951, 119] on div "Home Practice Reading & Writing: Fill In The Blanks Competitive Advantage « Pre…" at bounding box center [734, 464] width 1041 height 929
click at [945, 133] on link "Next »" at bounding box center [954, 136] width 61 height 32
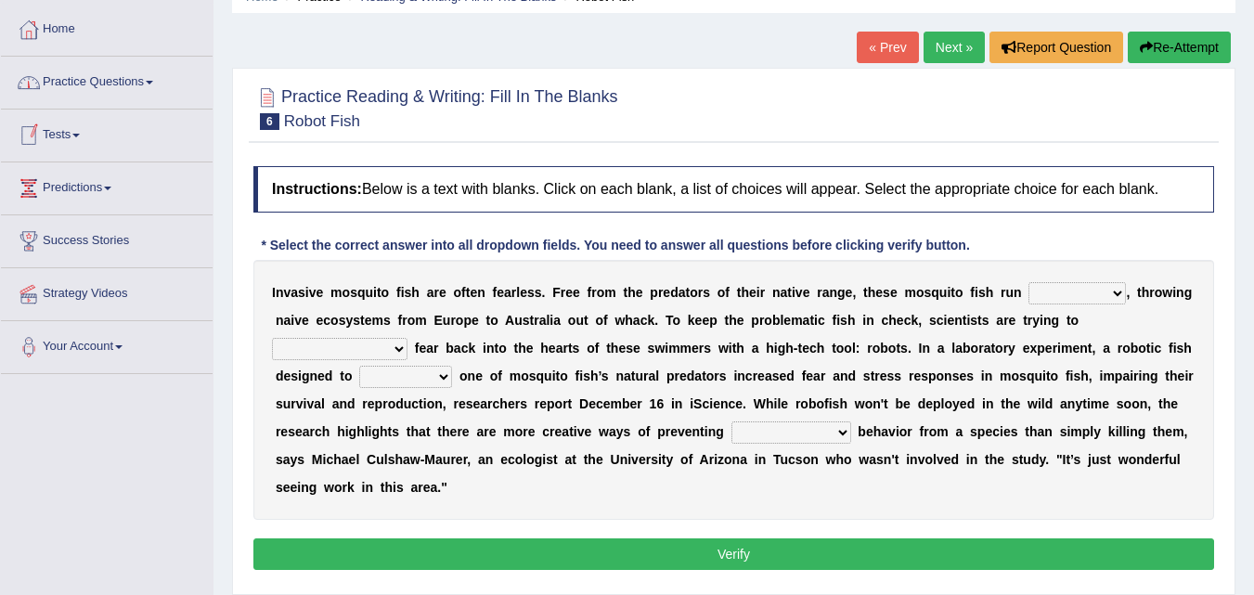
scroll to position [93, 0]
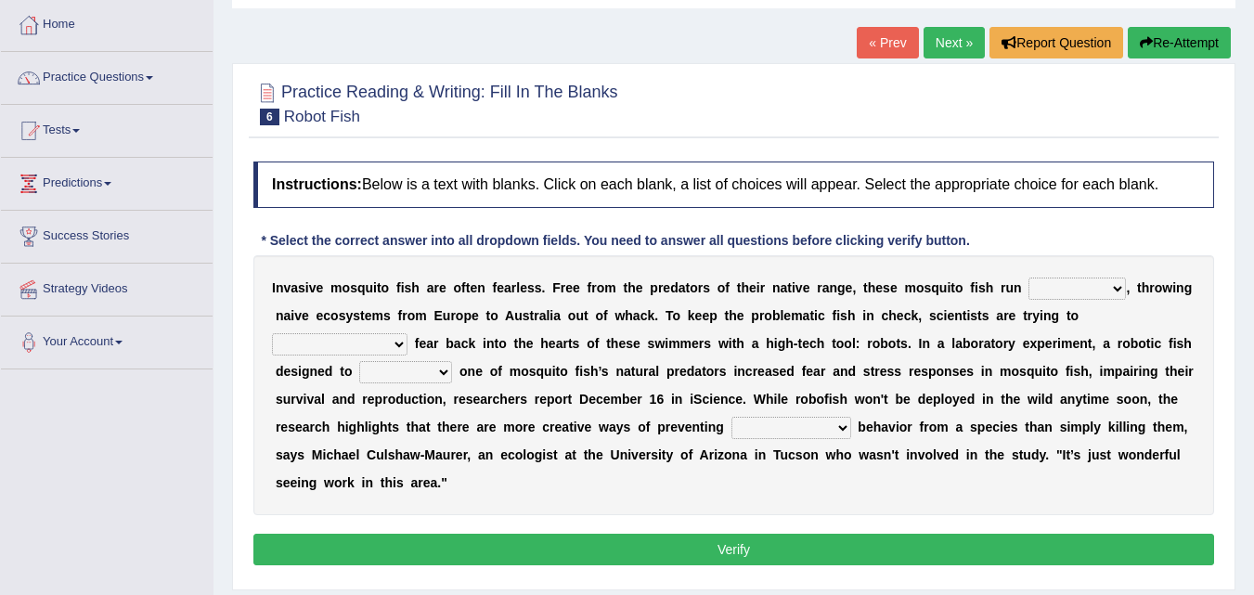
click at [1054, 284] on select "occupant flippant rampant concordant" at bounding box center [1077, 289] width 97 height 22
click at [1182, 305] on div "I n v a s i v e m o s q u i t o f i s h a r e o f t e n f e a r l e s s . F r e…" at bounding box center [733, 385] width 961 height 260
click at [408, 333] on select "accept spike strike [PERSON_NAME]" at bounding box center [340, 344] width 136 height 22
select select "accept"
click at [408, 333] on select "accept spike strike [PERSON_NAME]" at bounding box center [340, 344] width 136 height 22
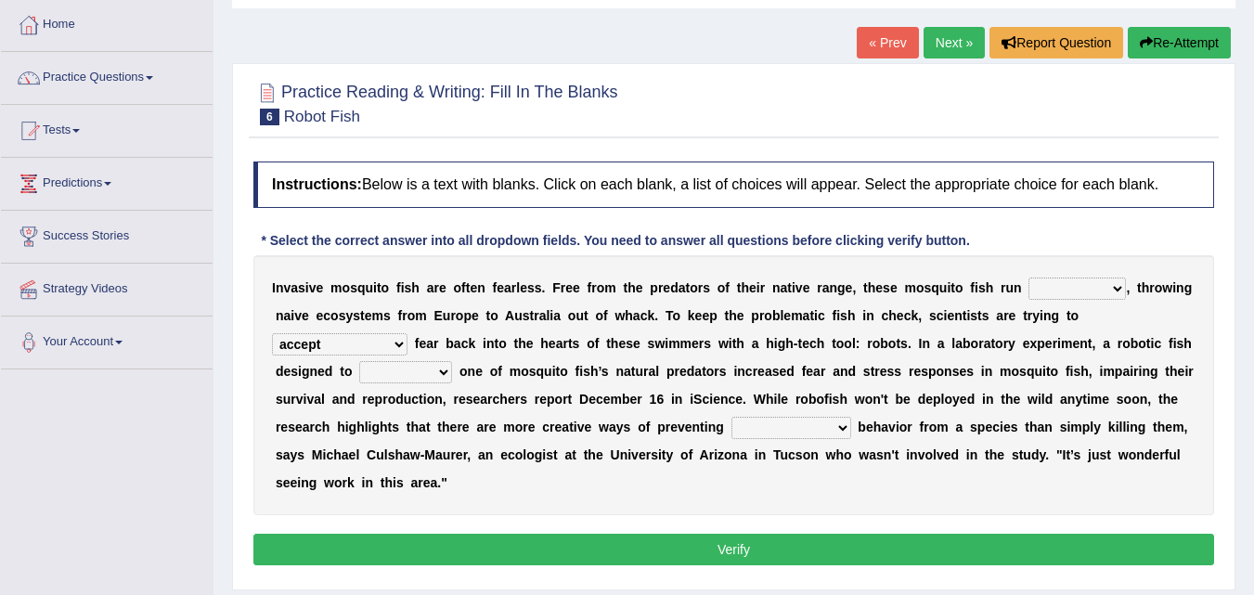
click at [359, 370] on select "bequest mimic battle conquest" at bounding box center [405, 372] width 93 height 22
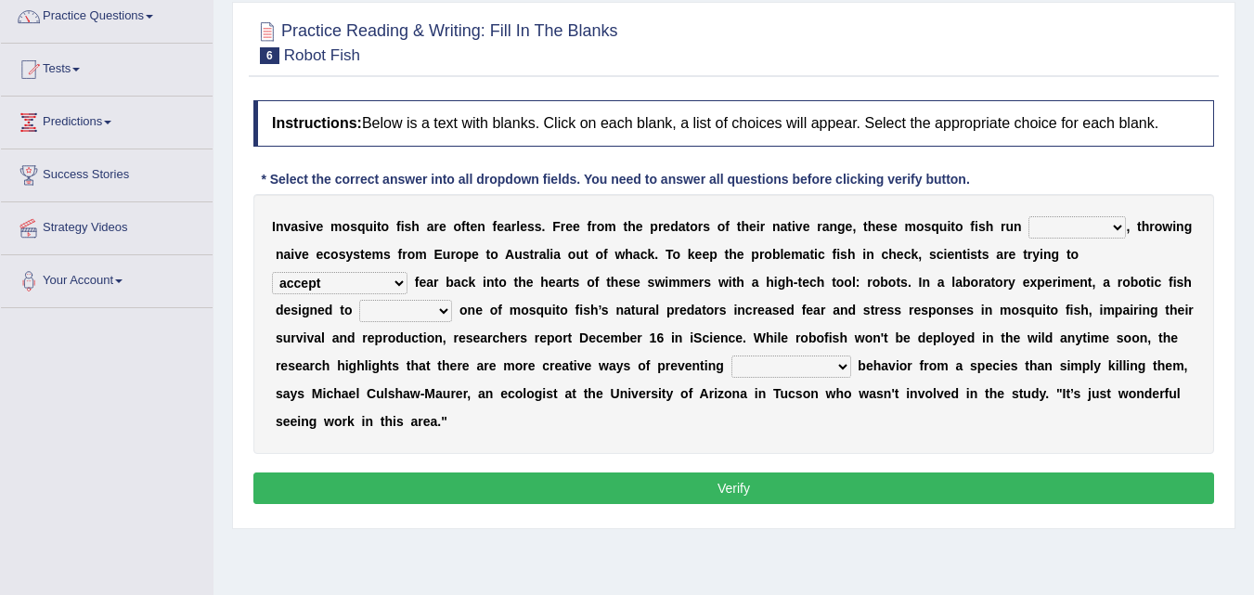
scroll to position [186, 0]
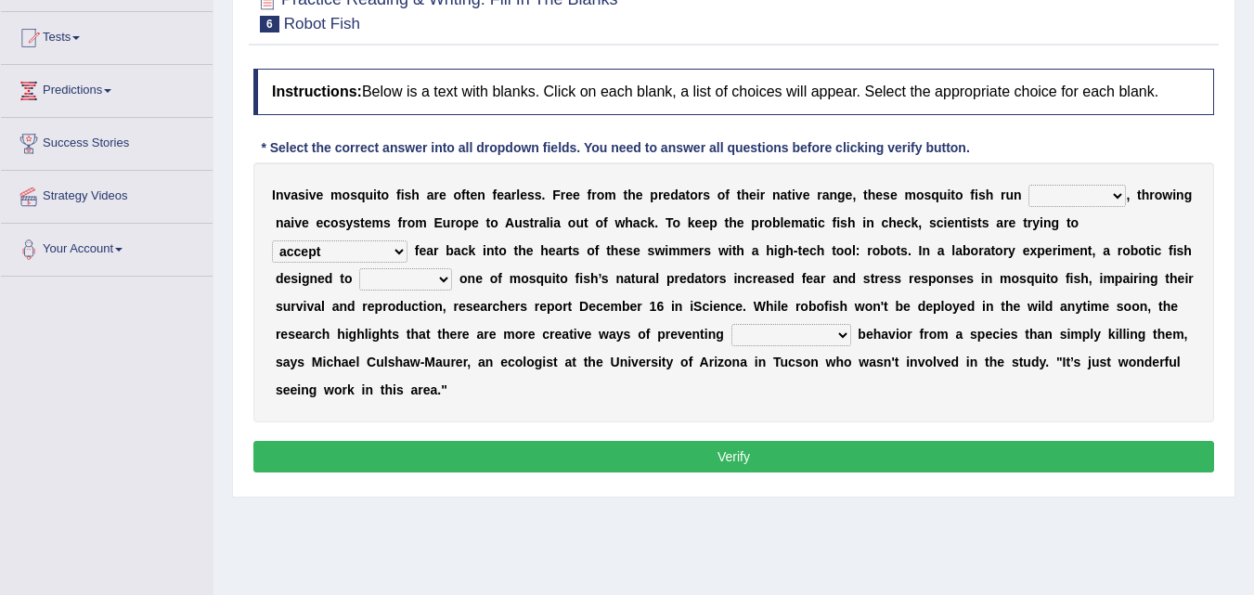
click at [359, 282] on select "bequest mimic battle conquest" at bounding box center [405, 279] width 93 height 22
select select "battle"
click at [359, 268] on select "bequest mimic battle conquest" at bounding box center [405, 279] width 93 height 22
click at [732, 331] on select "unprivileged unprecedented uncharted unwanted" at bounding box center [792, 335] width 120 height 22
select select "unwanted"
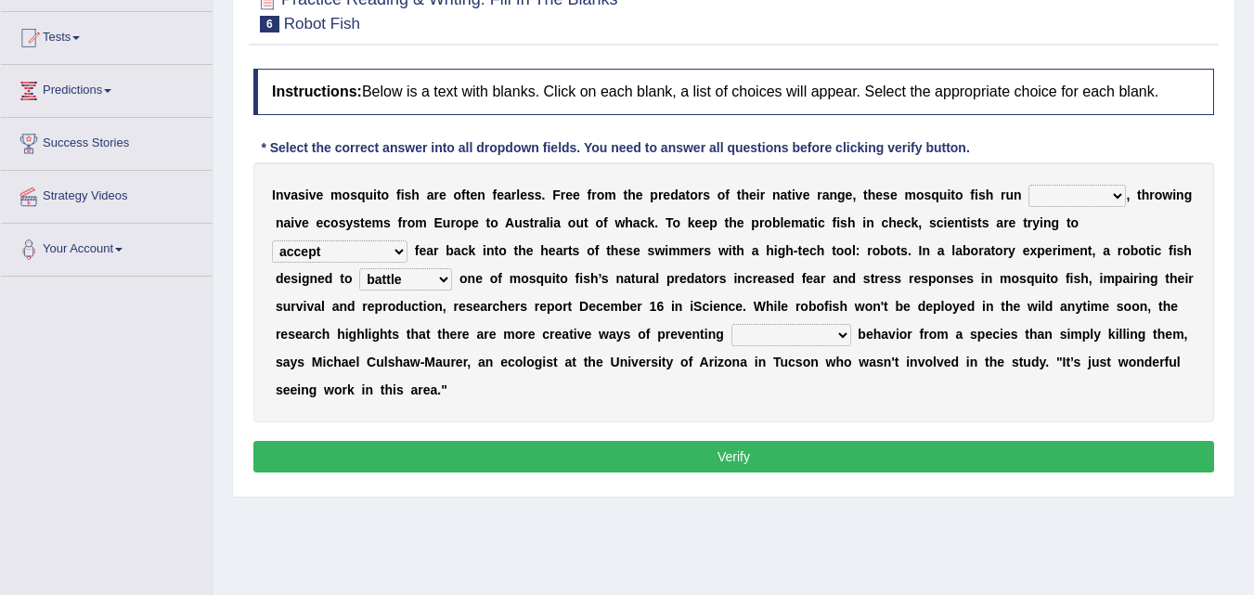
click at [732, 324] on select "unprivileged unprecedented uncharted unwanted" at bounding box center [792, 335] width 120 height 22
click at [1111, 194] on select "occupant flippant rampant concordant" at bounding box center [1077, 196] width 97 height 22
select select "occupant"
click at [1029, 185] on select "occupant flippant rampant concordant" at bounding box center [1077, 196] width 97 height 22
click at [999, 463] on button "Verify" at bounding box center [733, 457] width 961 height 32
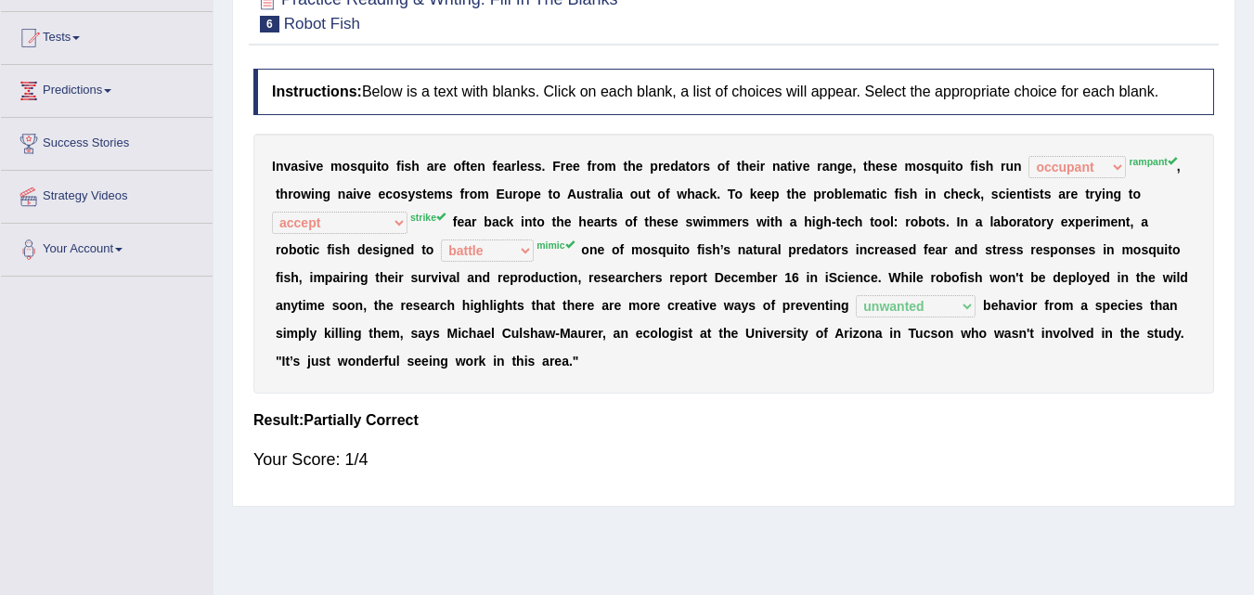
scroll to position [0, 0]
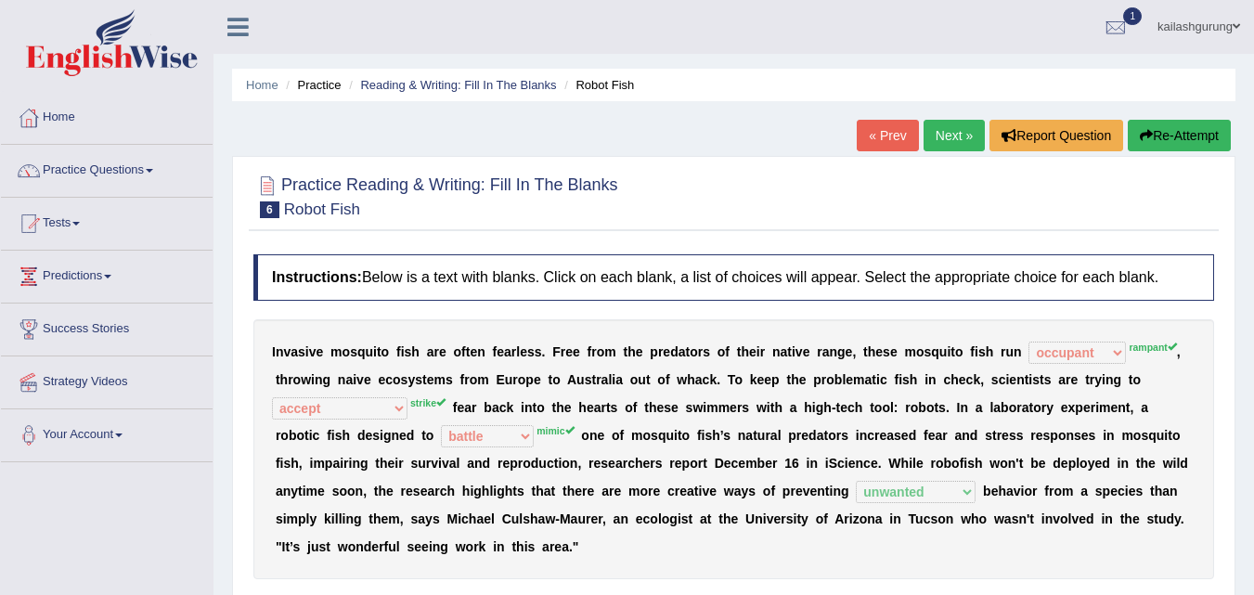
click at [939, 122] on link "Next »" at bounding box center [954, 136] width 61 height 32
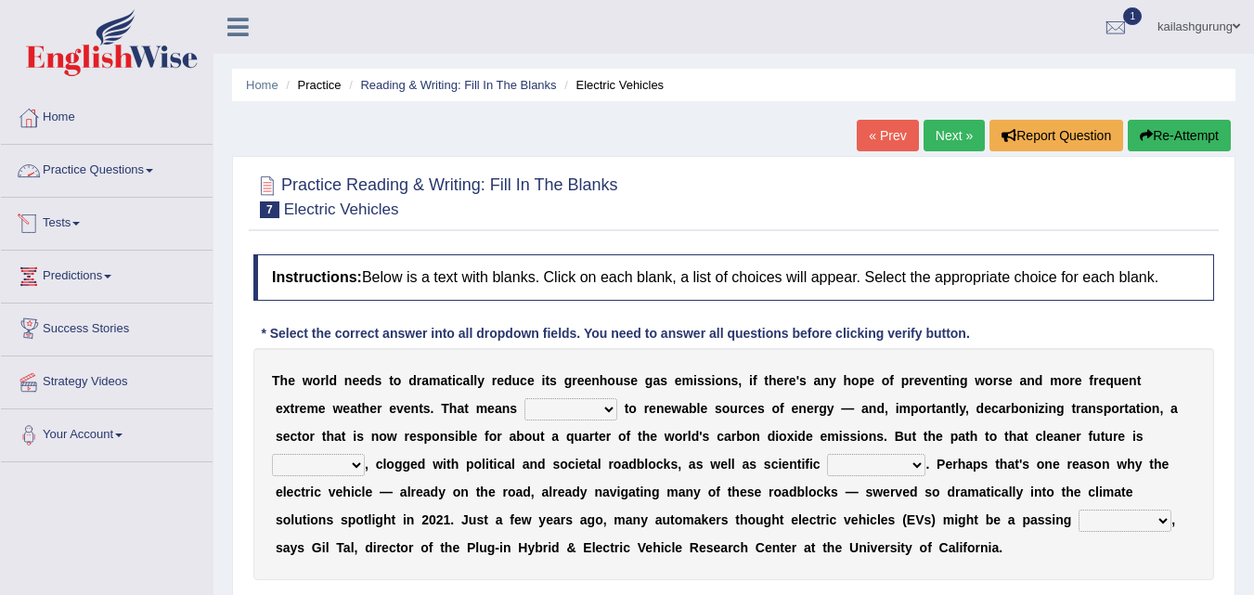
click at [156, 167] on link "Practice Questions" at bounding box center [107, 168] width 212 height 46
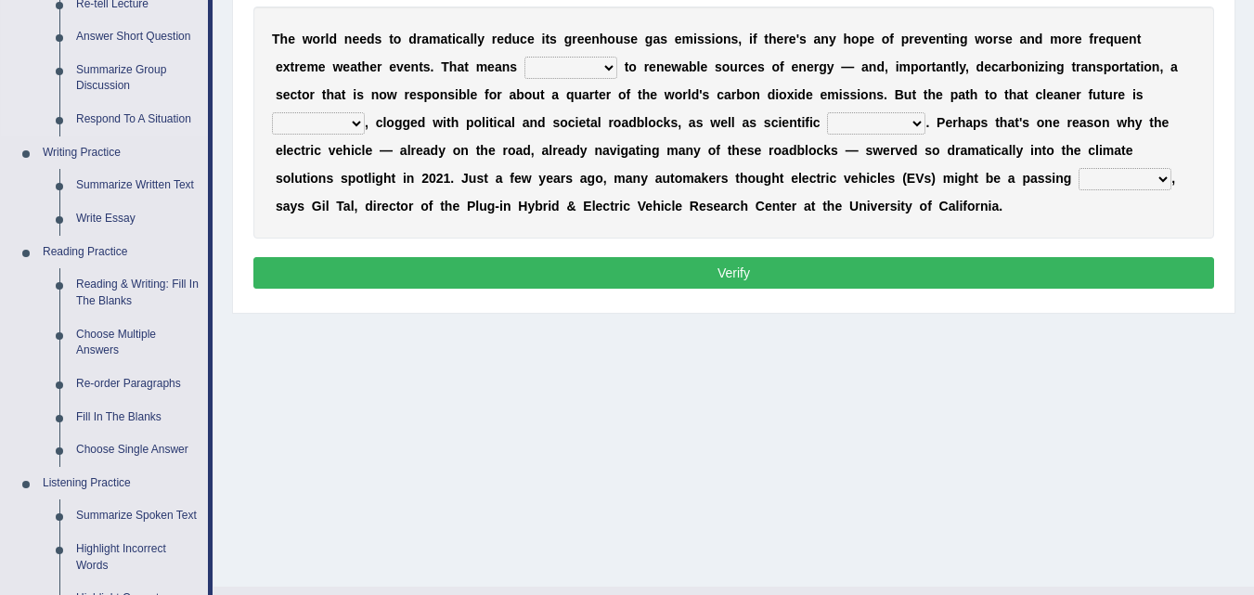
scroll to position [371, 0]
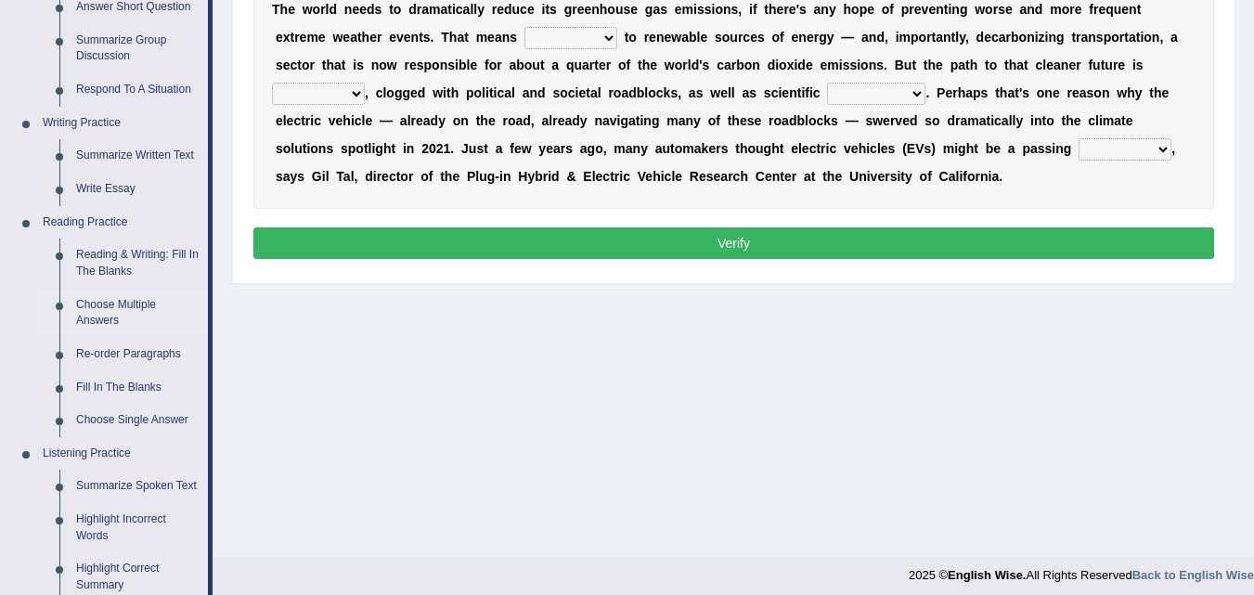
click at [127, 305] on link "Choose Multiple Answers" at bounding box center [138, 313] width 140 height 49
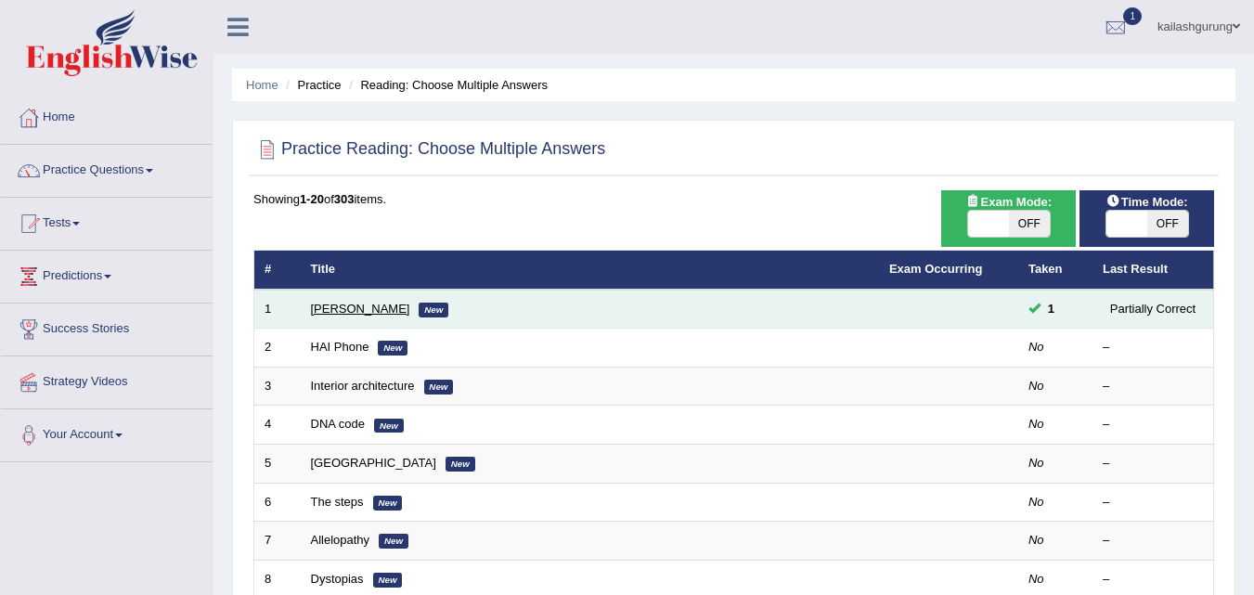
click at [358, 305] on link "[PERSON_NAME]" at bounding box center [360, 309] width 99 height 14
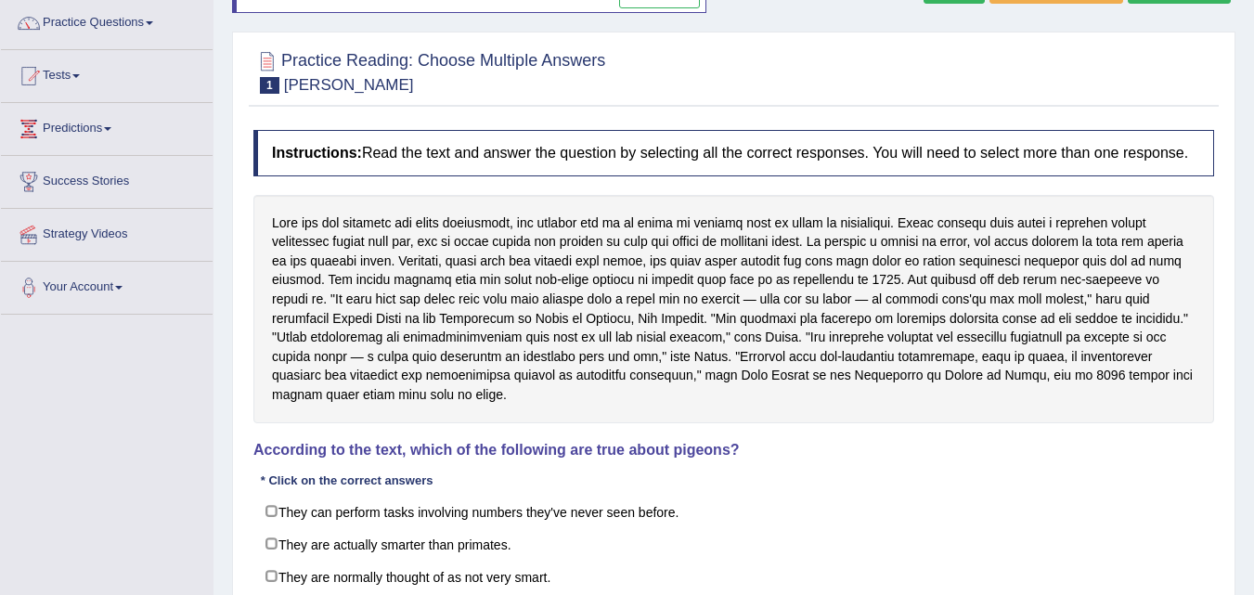
scroll to position [93, 0]
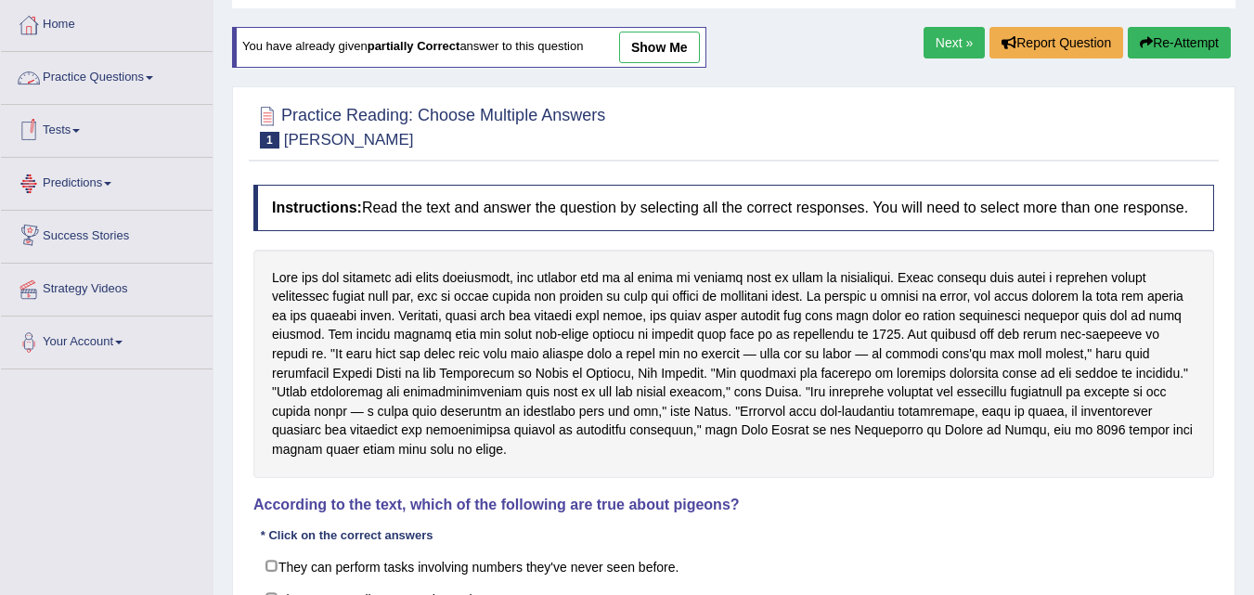
click at [147, 74] on link "Practice Questions" at bounding box center [107, 75] width 212 height 46
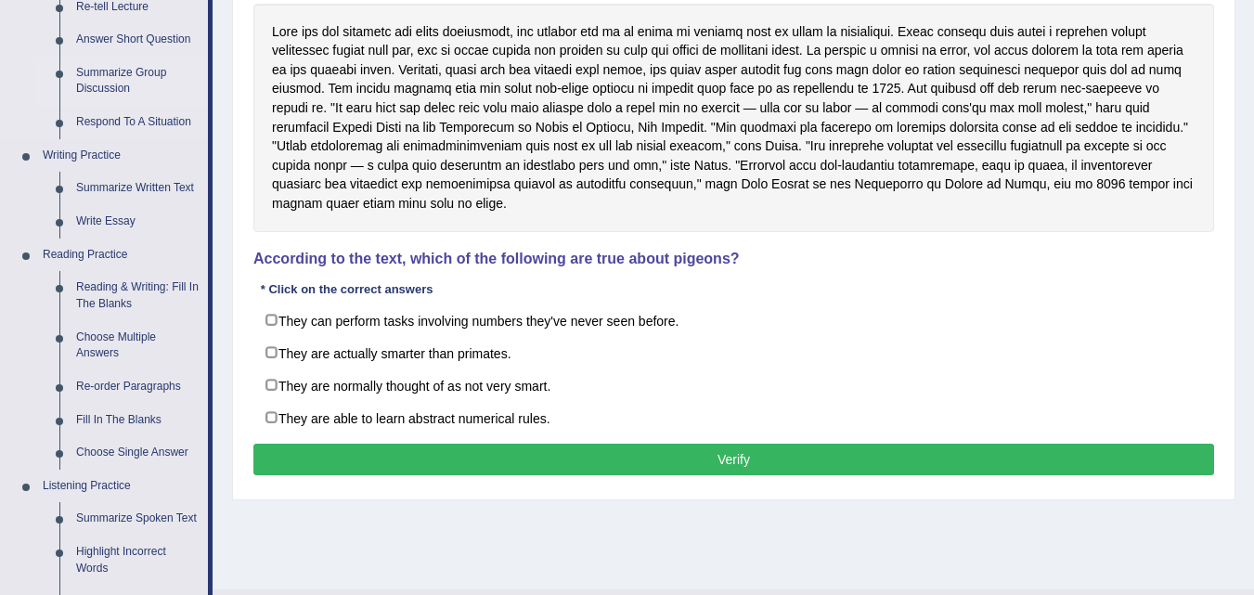
scroll to position [371, 0]
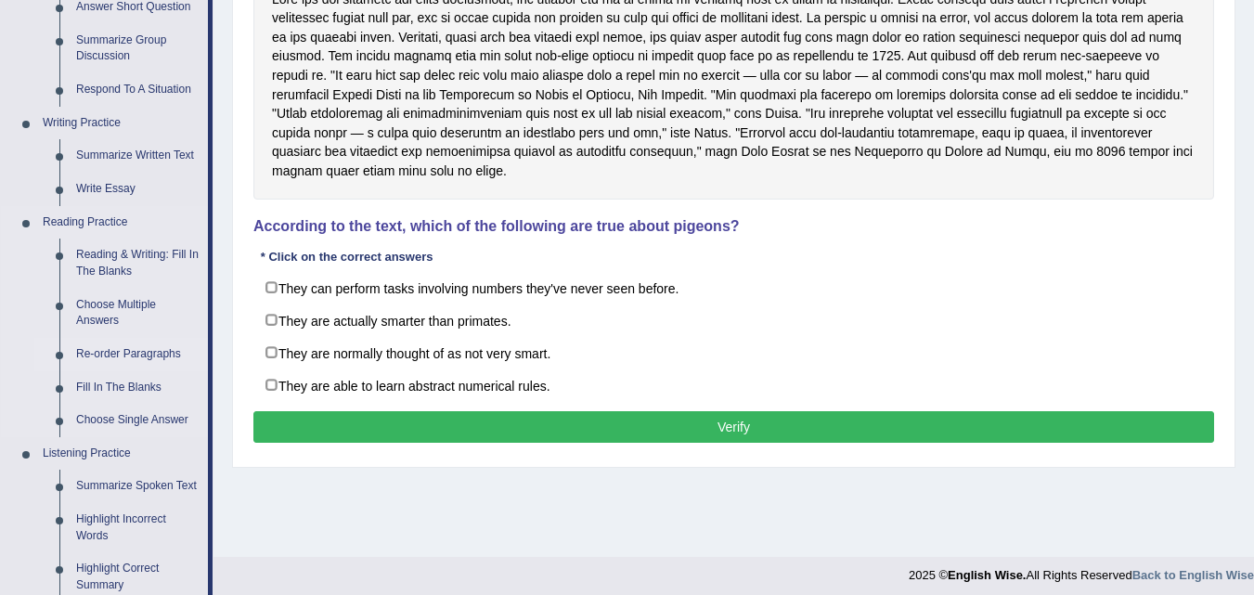
click at [94, 356] on link "Re-order Paragraphs" at bounding box center [138, 354] width 140 height 33
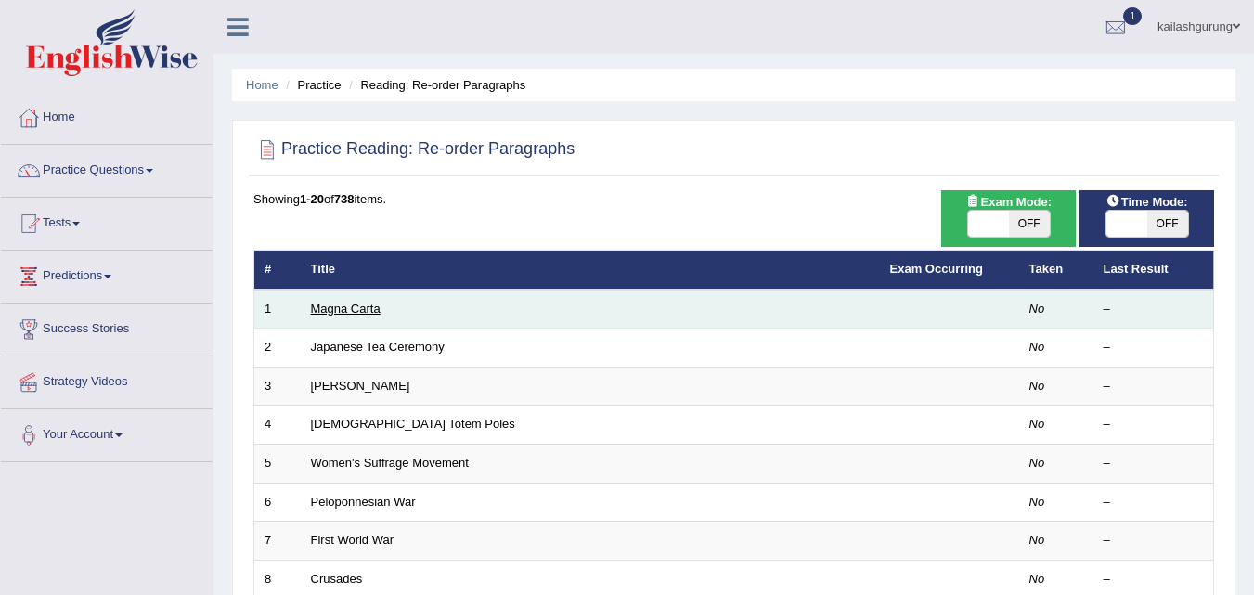
click at [330, 303] on link "Magna Carta" at bounding box center [346, 309] width 70 height 14
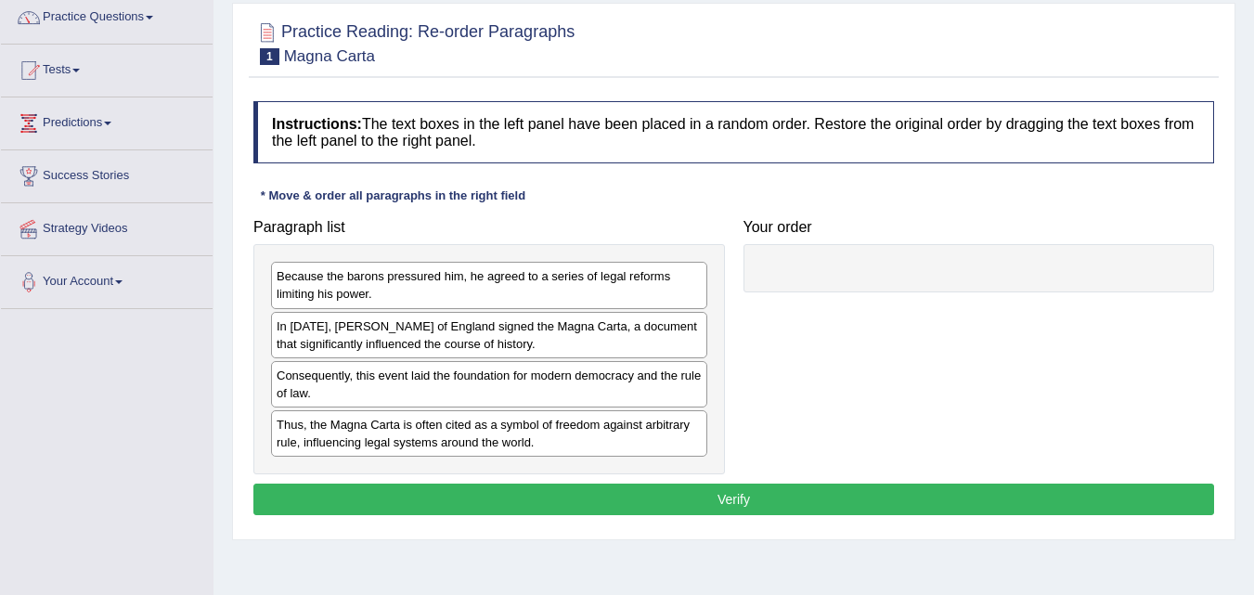
scroll to position [186, 0]
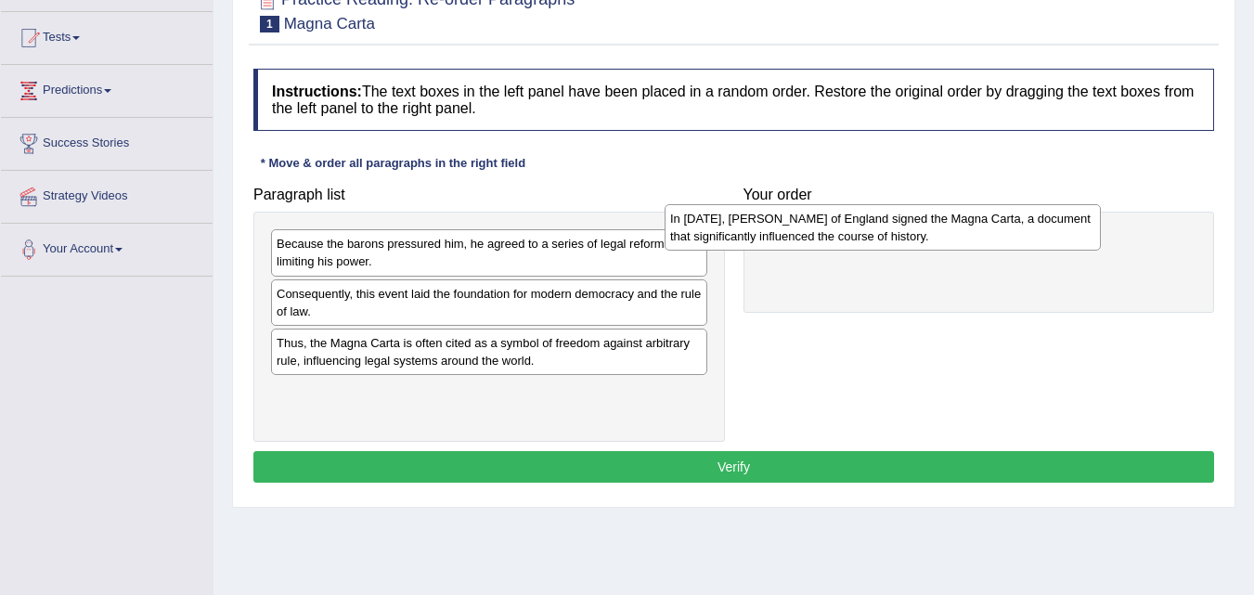
drag, startPoint x: 493, startPoint y: 300, endPoint x: 887, endPoint y: 225, distance: 400.8
click at [887, 225] on div "In [DATE], [PERSON_NAME] of England signed the Magna Carta, a document that sig…" at bounding box center [883, 227] width 436 height 46
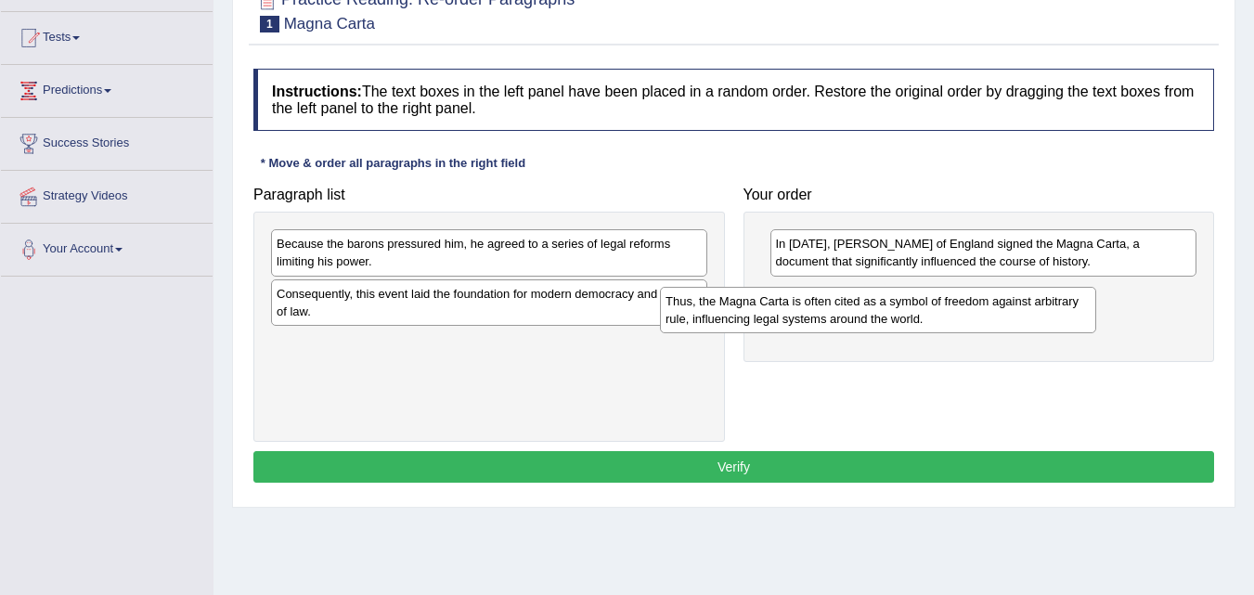
drag, startPoint x: 479, startPoint y: 368, endPoint x: 868, endPoint y: 326, distance: 391.3
click at [868, 326] on div "Thus, the Magna Carta is often cited as a symbol of freedom against arbitrary r…" at bounding box center [878, 310] width 436 height 46
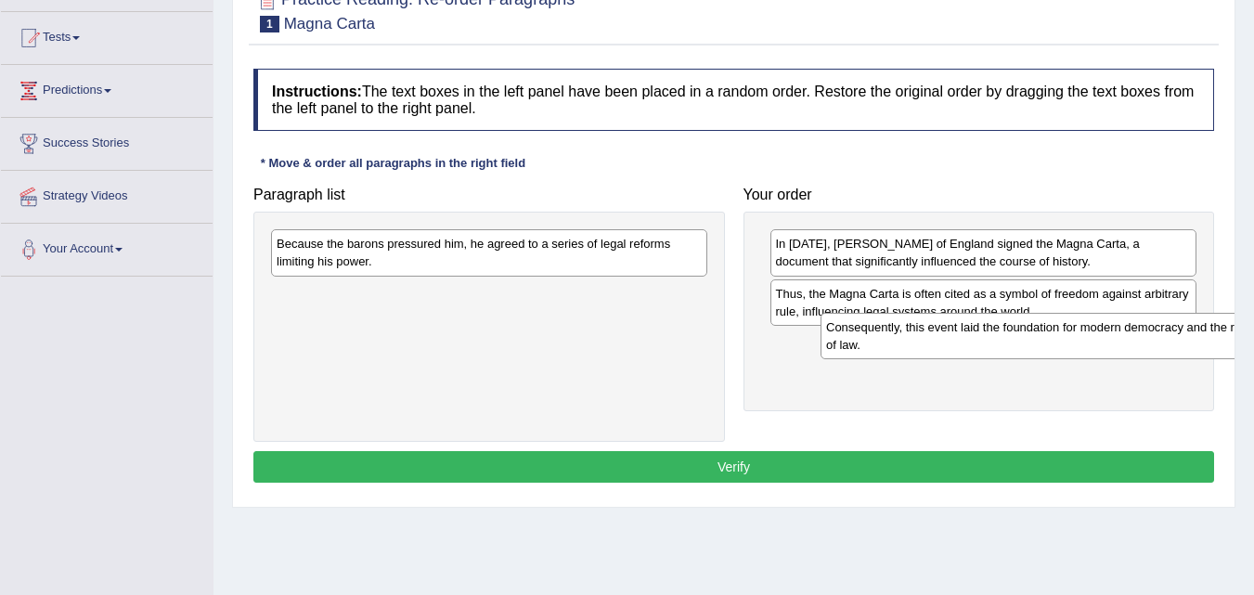
drag, startPoint x: 555, startPoint y: 310, endPoint x: 1105, endPoint y: 344, distance: 550.7
click at [1105, 344] on div "Consequently, this event laid the foundation for modern democracy and the rule …" at bounding box center [1039, 336] width 436 height 46
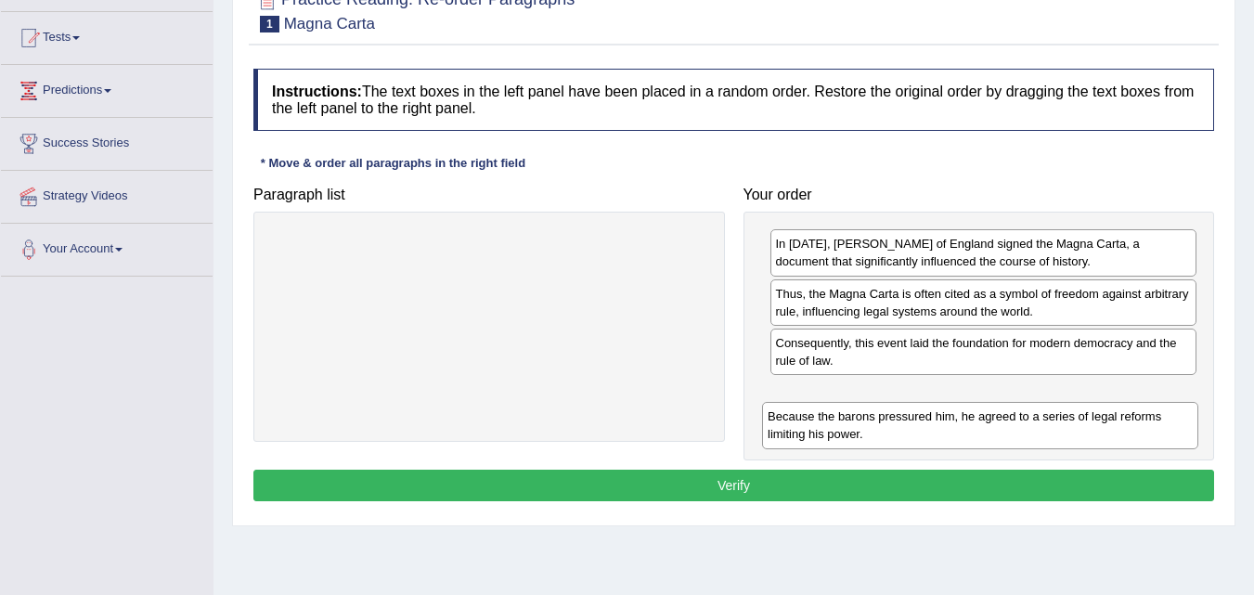
drag, startPoint x: 597, startPoint y: 245, endPoint x: 1088, endPoint y: 418, distance: 520.7
click at [1088, 418] on div "Because the barons pressured him, he agreed to a series of legal reforms limiti…" at bounding box center [980, 425] width 436 height 46
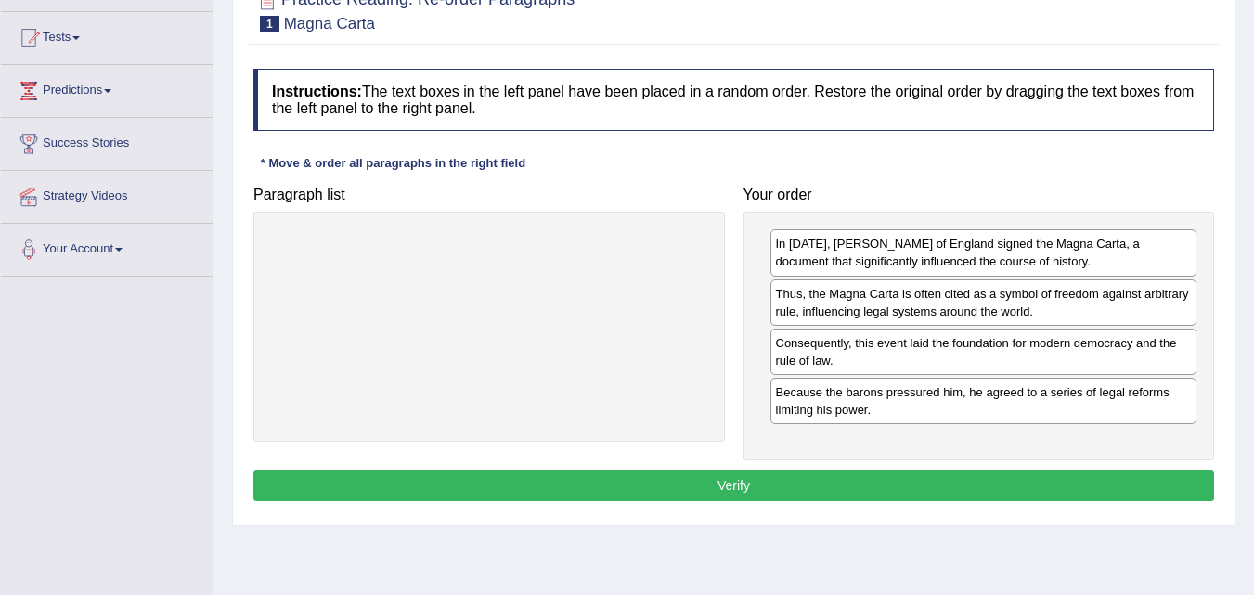
click at [997, 489] on button "Verify" at bounding box center [733, 486] width 961 height 32
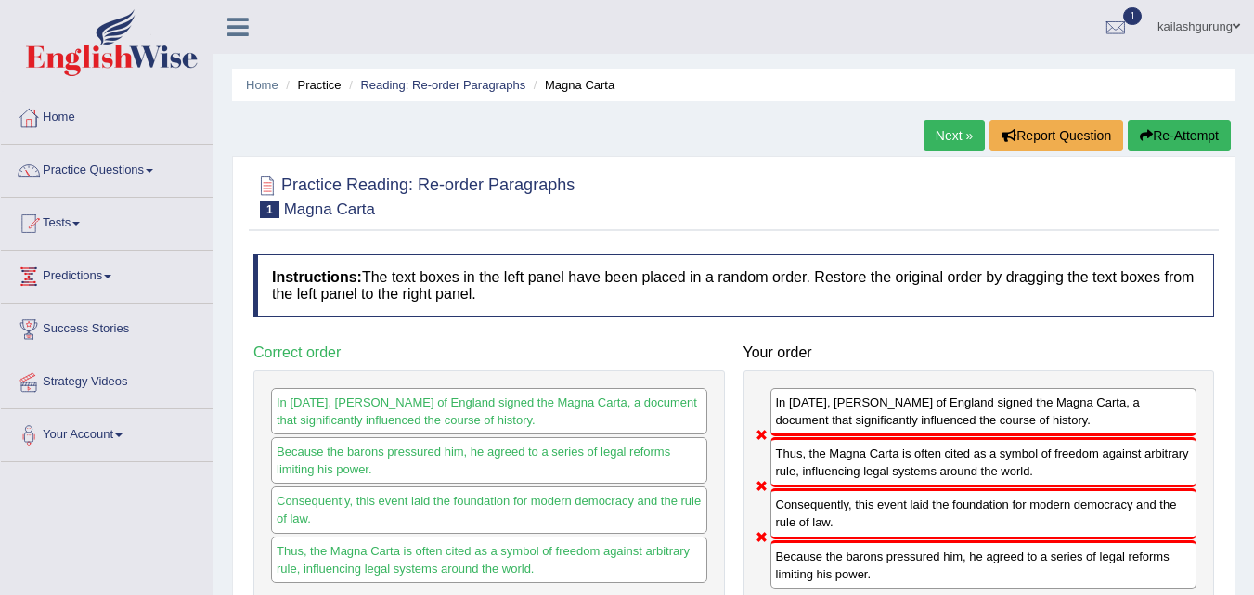
scroll to position [93, 0]
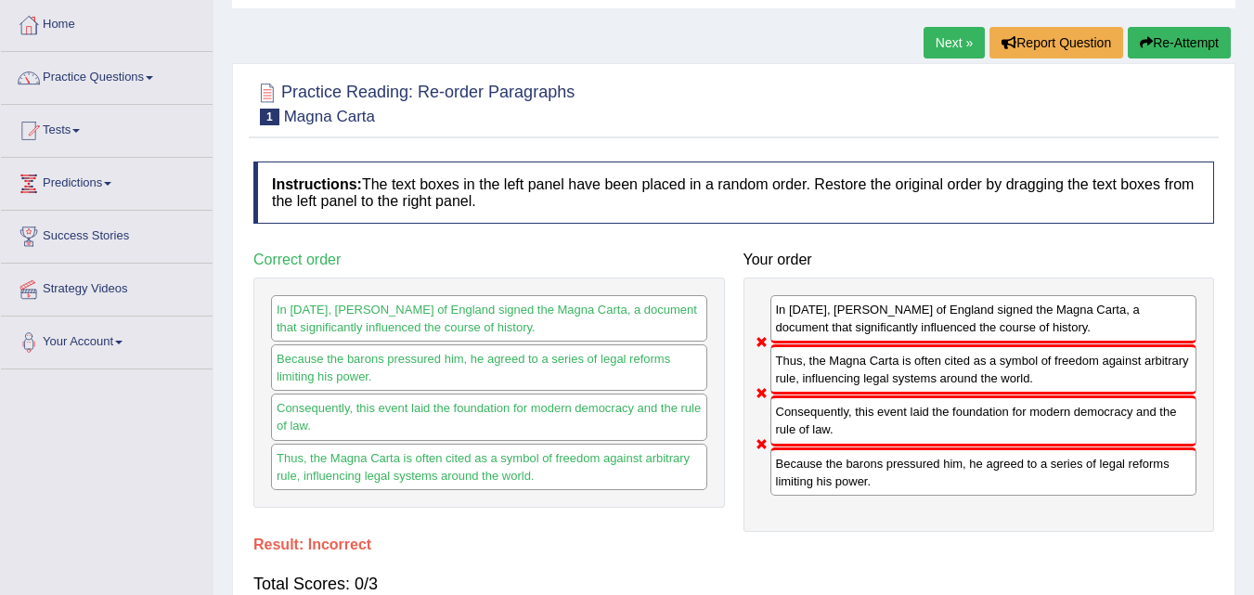
click at [1212, 36] on button "Re-Attempt" at bounding box center [1179, 43] width 103 height 32
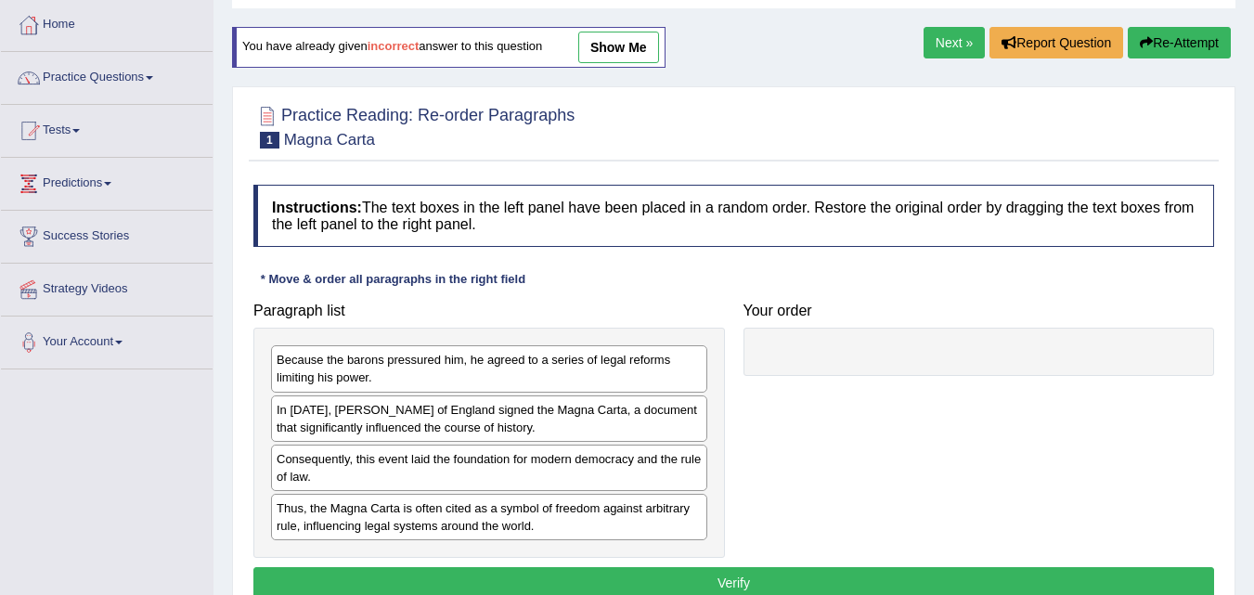
click at [474, 337] on div "Because the barons pressured him, he agreed to a series of legal reforms limiti…" at bounding box center [489, 443] width 472 height 230
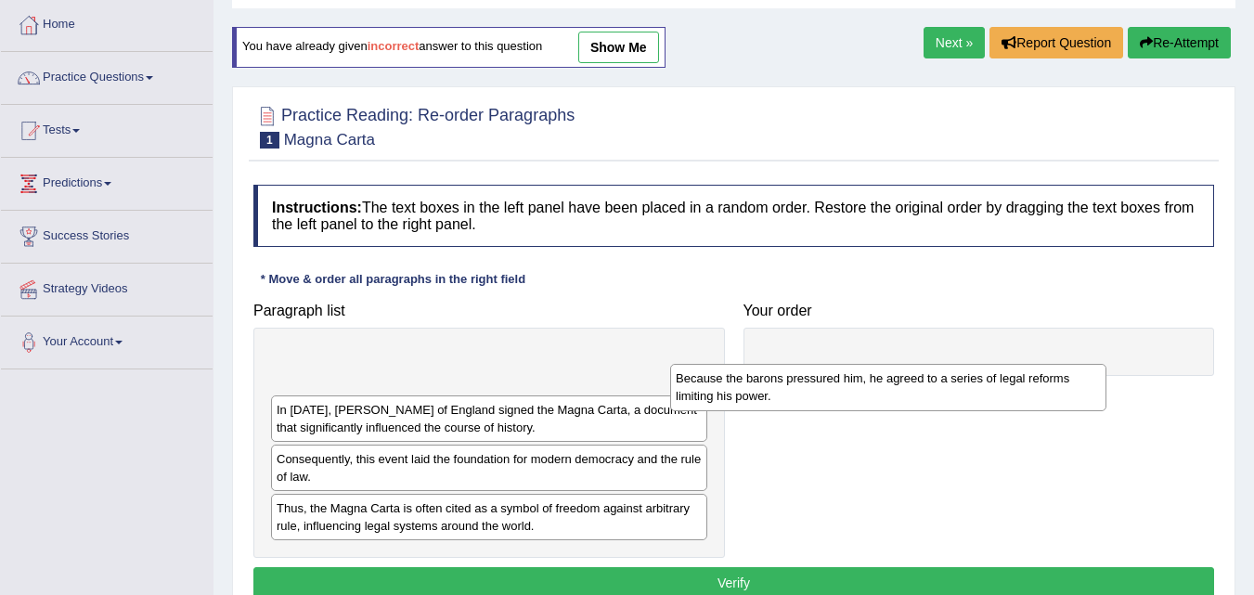
drag, startPoint x: 478, startPoint y: 355, endPoint x: 877, endPoint y: 373, distance: 399.7
click at [877, 373] on div "Because the barons pressured him, he agreed to a series of legal reforms limiti…" at bounding box center [888, 387] width 436 height 46
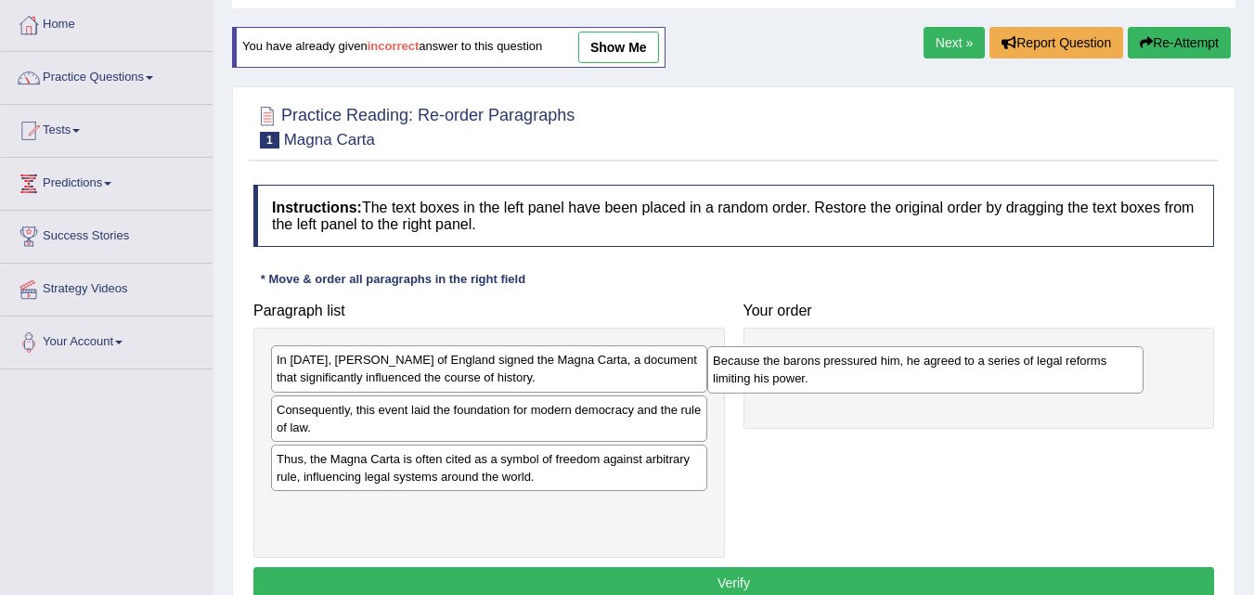
drag, startPoint x: 629, startPoint y: 371, endPoint x: 1065, endPoint y: 372, distance: 436.4
click at [1065, 372] on div "Because the barons pressured him, he agreed to a series of legal reforms limiti…" at bounding box center [926, 369] width 436 height 46
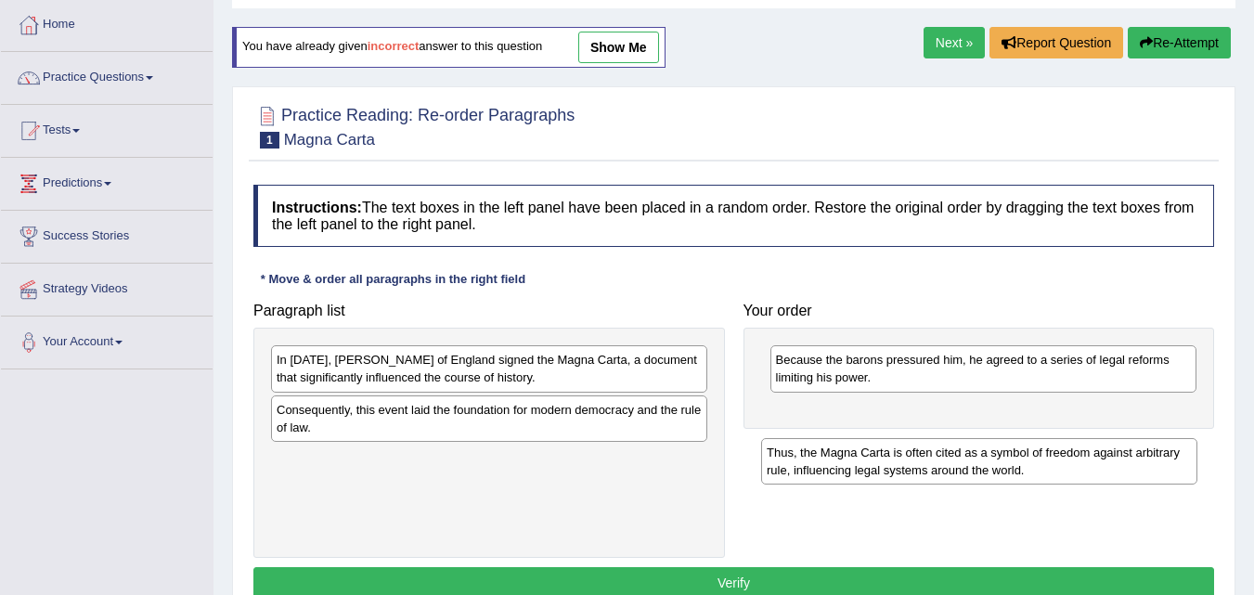
drag, startPoint x: 324, startPoint y: 474, endPoint x: 814, endPoint y: 468, distance: 490.3
click at [814, 468] on div "Thus, the Magna Carta is often cited as a symbol of freedom against arbitrary r…" at bounding box center [979, 461] width 436 height 46
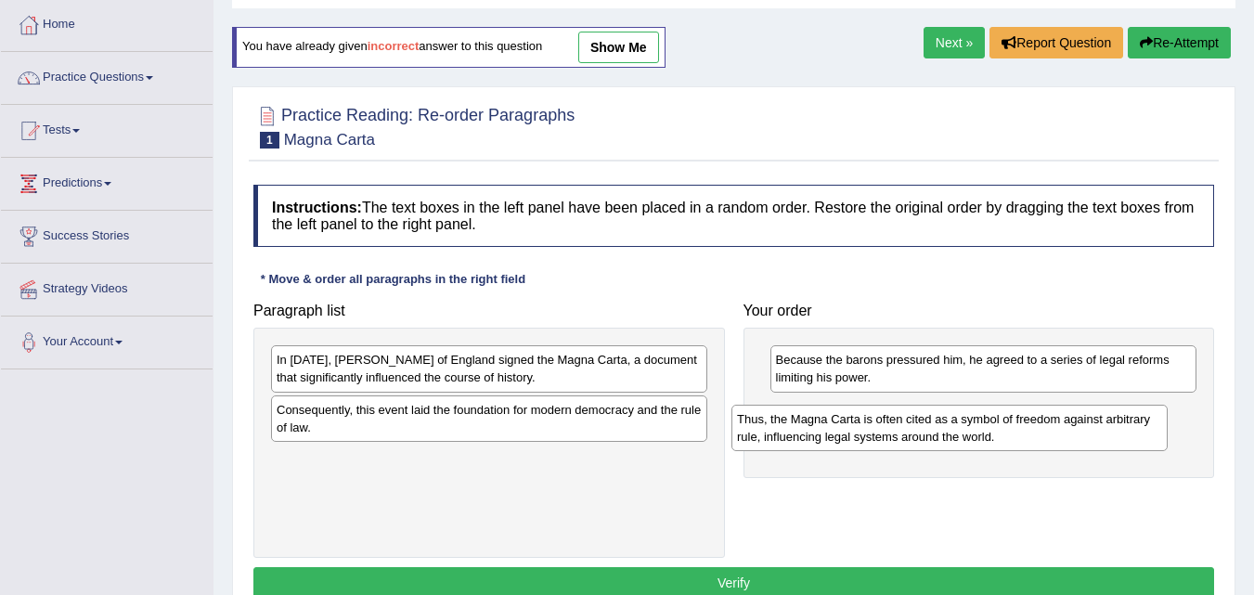
drag, startPoint x: 560, startPoint y: 467, endPoint x: 1020, endPoint y: 427, distance: 462.3
click at [1020, 427] on div "Thus, the Magna Carta is often cited as a symbol of freedom against arbitrary r…" at bounding box center [950, 428] width 436 height 46
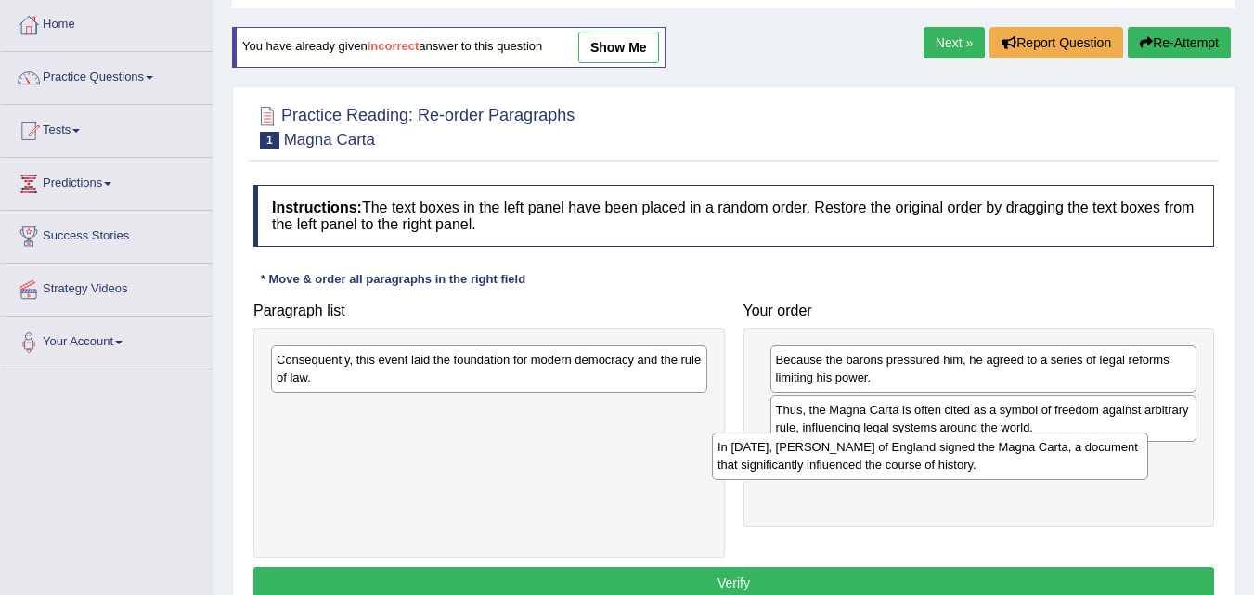
drag, startPoint x: 597, startPoint y: 386, endPoint x: 1038, endPoint y: 474, distance: 449.6
click at [1038, 474] on div "In [DATE], [PERSON_NAME] of England signed the Magna Carta, a document that sig…" at bounding box center [930, 456] width 436 height 46
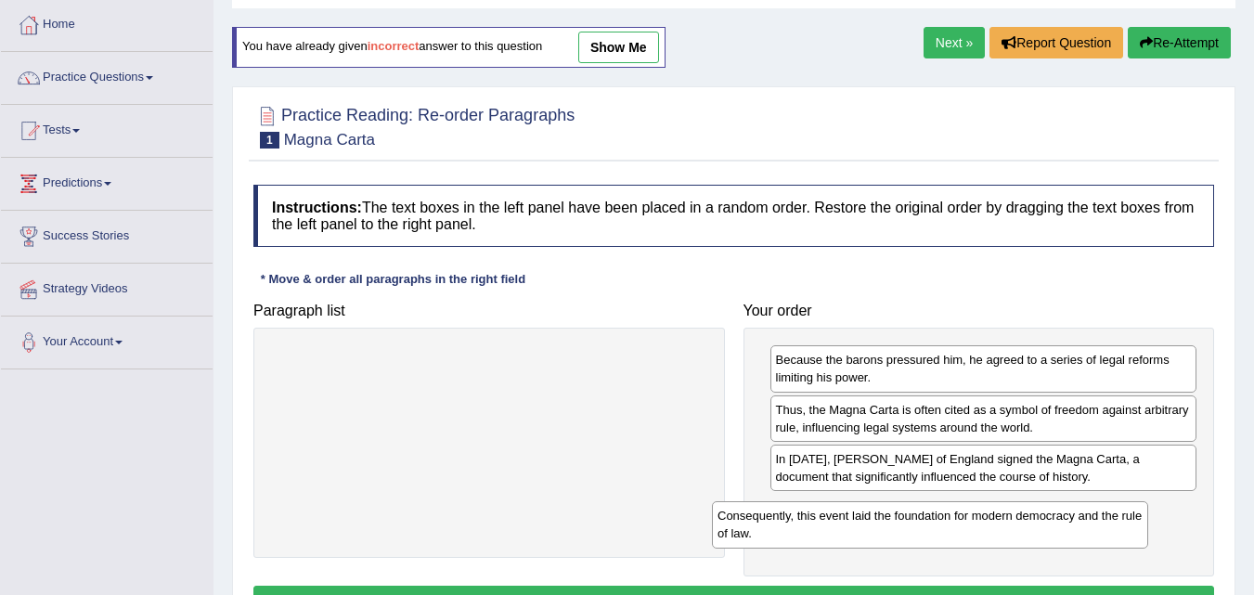
drag, startPoint x: 607, startPoint y: 370, endPoint x: 1052, endPoint y: 526, distance: 471.3
click at [1052, 526] on div "Consequently, this event laid the foundation for modern democracy and the rule …" at bounding box center [930, 524] width 436 height 46
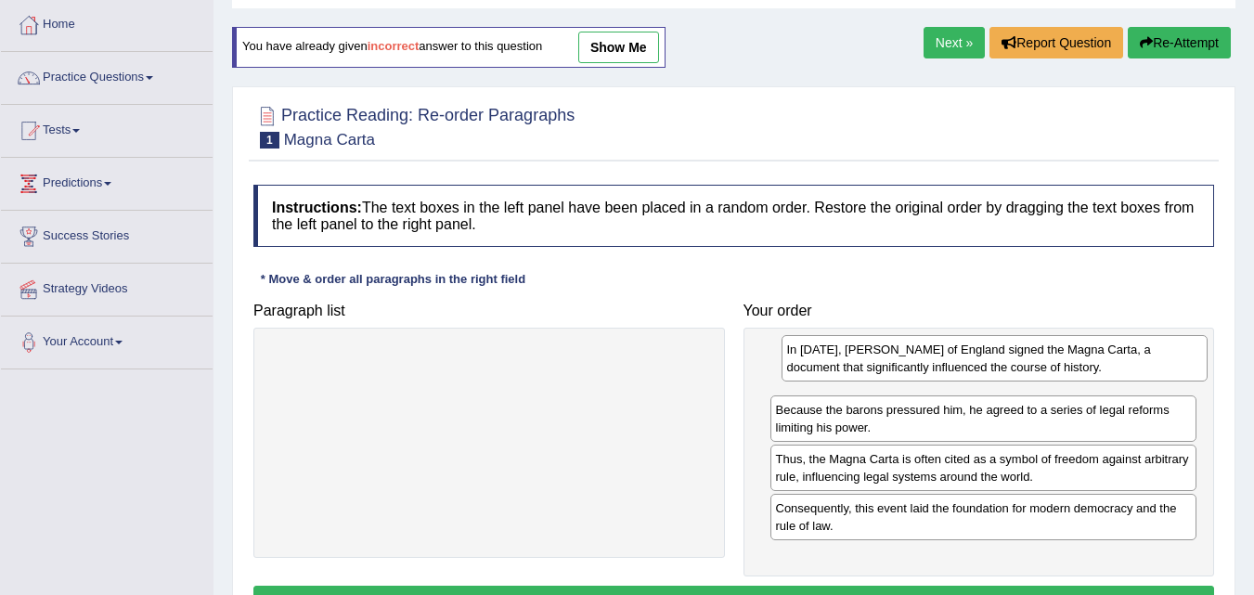
drag, startPoint x: 851, startPoint y: 475, endPoint x: 862, endPoint y: 366, distance: 110.1
click at [862, 366] on div "In [DATE], [PERSON_NAME] of England signed the Magna Carta, a document that sig…" at bounding box center [995, 358] width 427 height 46
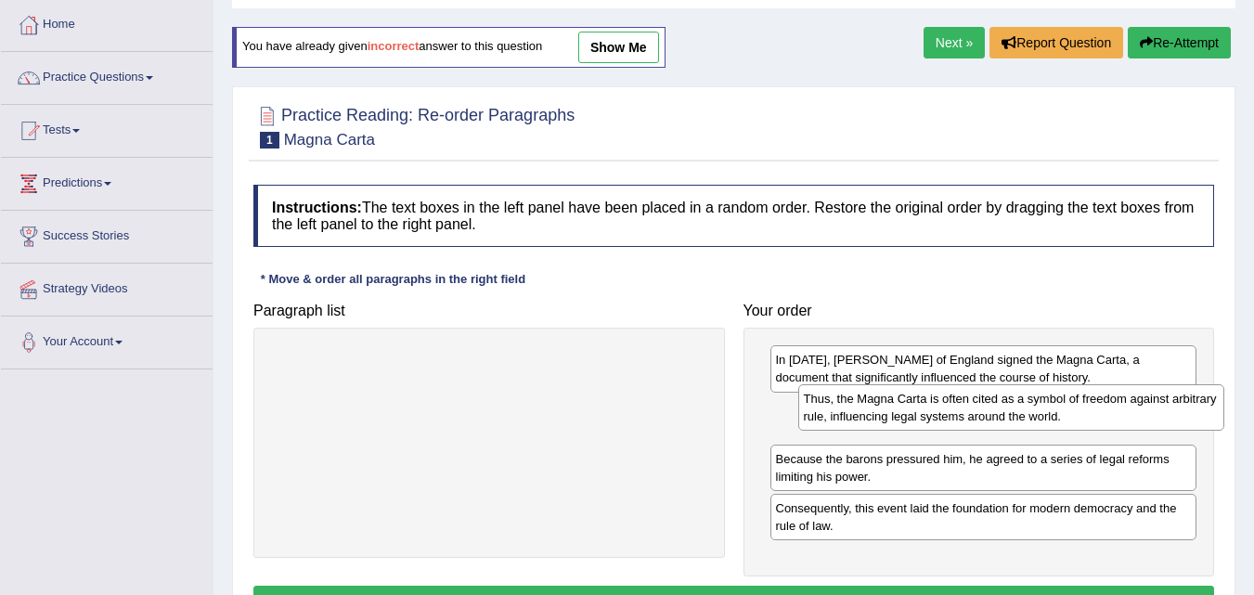
drag, startPoint x: 851, startPoint y: 478, endPoint x: 879, endPoint y: 417, distance: 67.3
click at [879, 417] on div "Thus, the Magna Carta is often cited as a symbol of freedom against arbitrary r…" at bounding box center [1012, 407] width 427 height 46
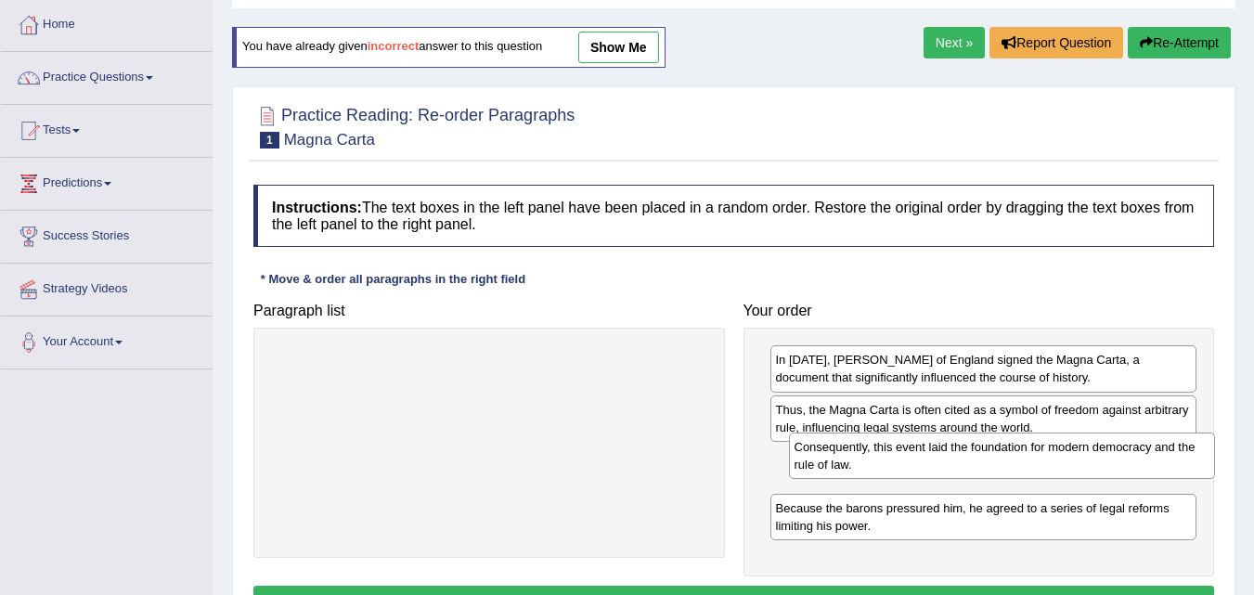
drag, startPoint x: 846, startPoint y: 519, endPoint x: 864, endPoint y: 465, distance: 57.0
click at [864, 465] on div "Consequently, this event laid the foundation for modern democracy and the rule …" at bounding box center [1002, 456] width 427 height 46
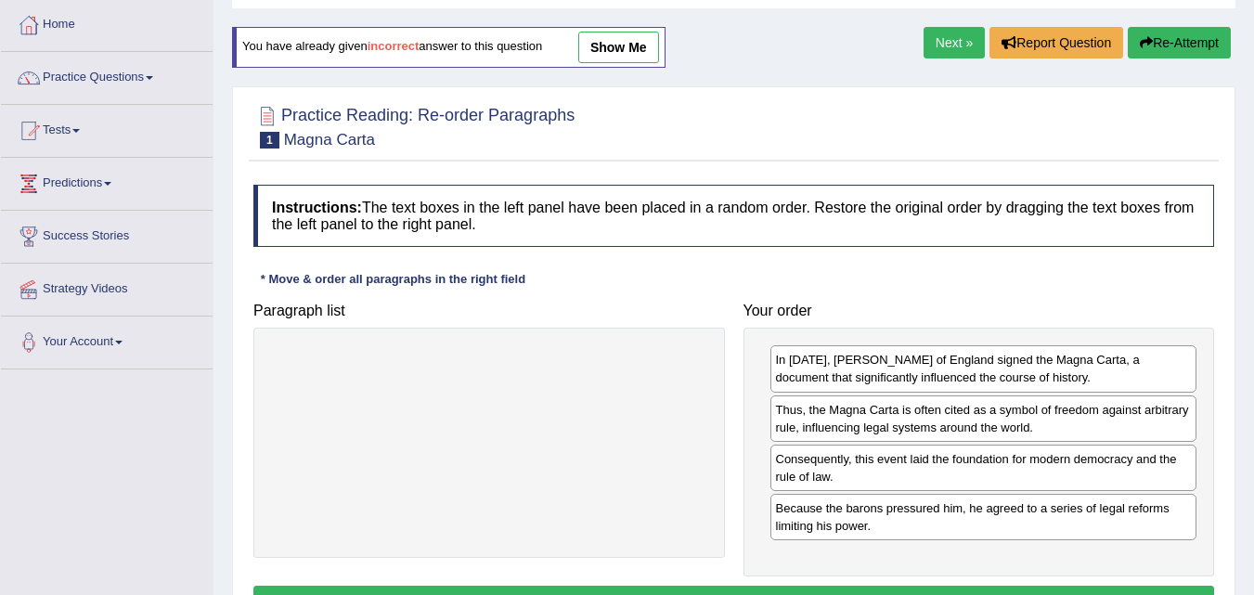
click at [747, 585] on div "Instructions: The text boxes in the left panel have been placed in a random ord…" at bounding box center [734, 403] width 970 height 457
click at [747, 590] on button "Verify" at bounding box center [733, 602] width 961 height 32
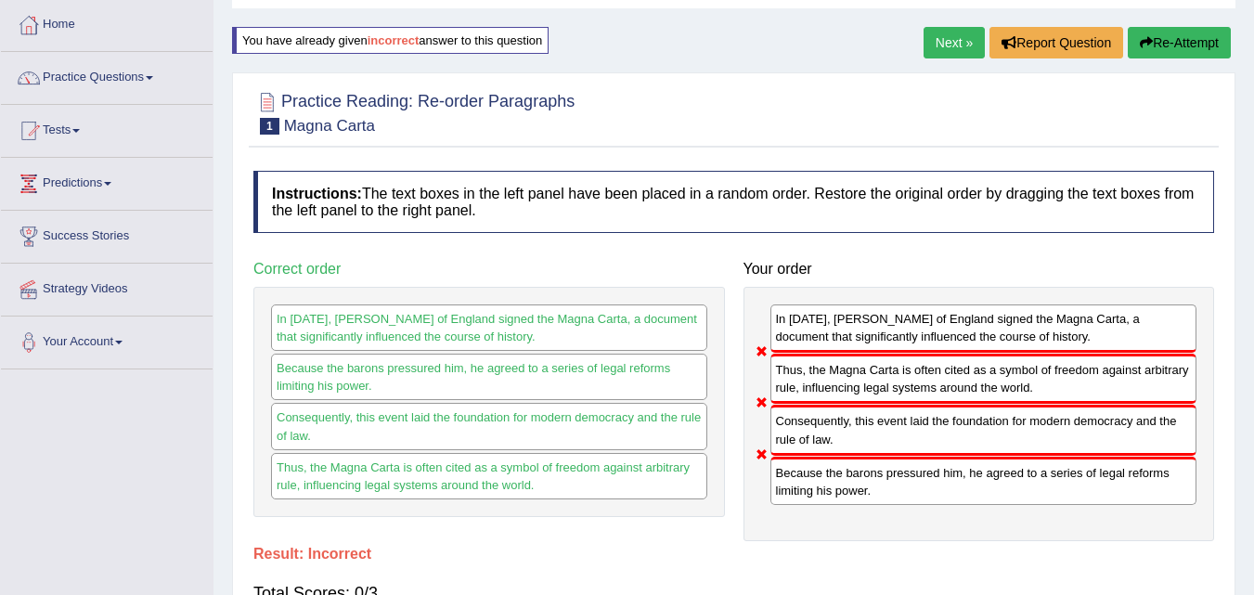
click at [1190, 40] on button "Re-Attempt" at bounding box center [1179, 43] width 103 height 32
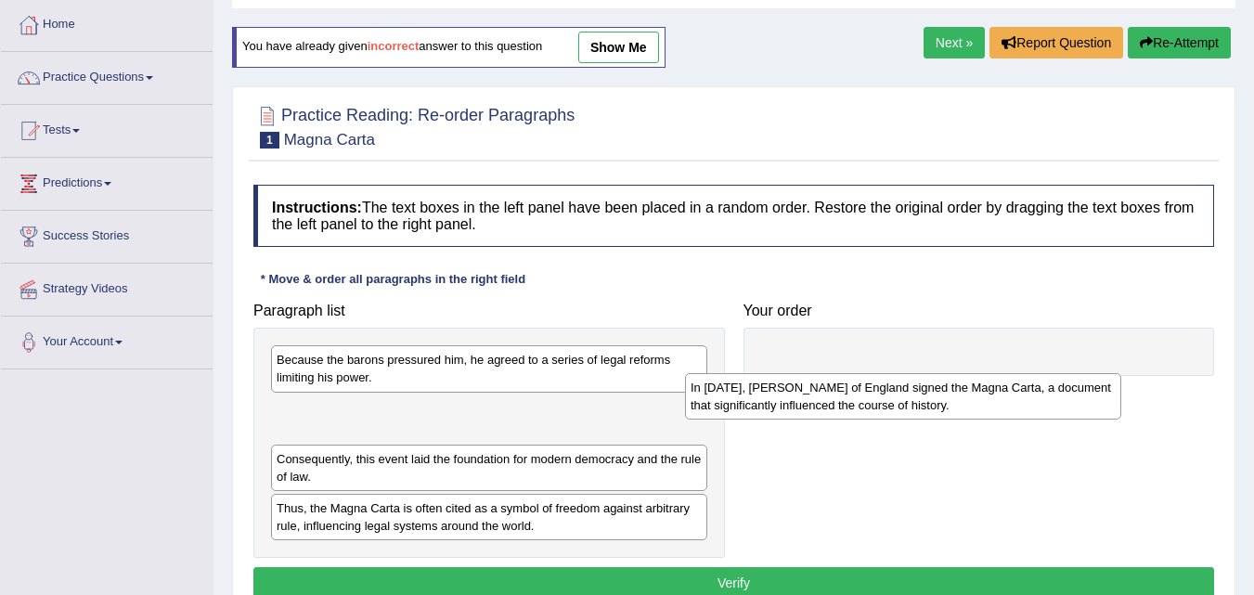
drag, startPoint x: 370, startPoint y: 417, endPoint x: 784, endPoint y: 395, distance: 414.7
click at [784, 395] on div "In [DATE], [PERSON_NAME] of England signed the Magna Carta, a document that sig…" at bounding box center [903, 396] width 436 height 46
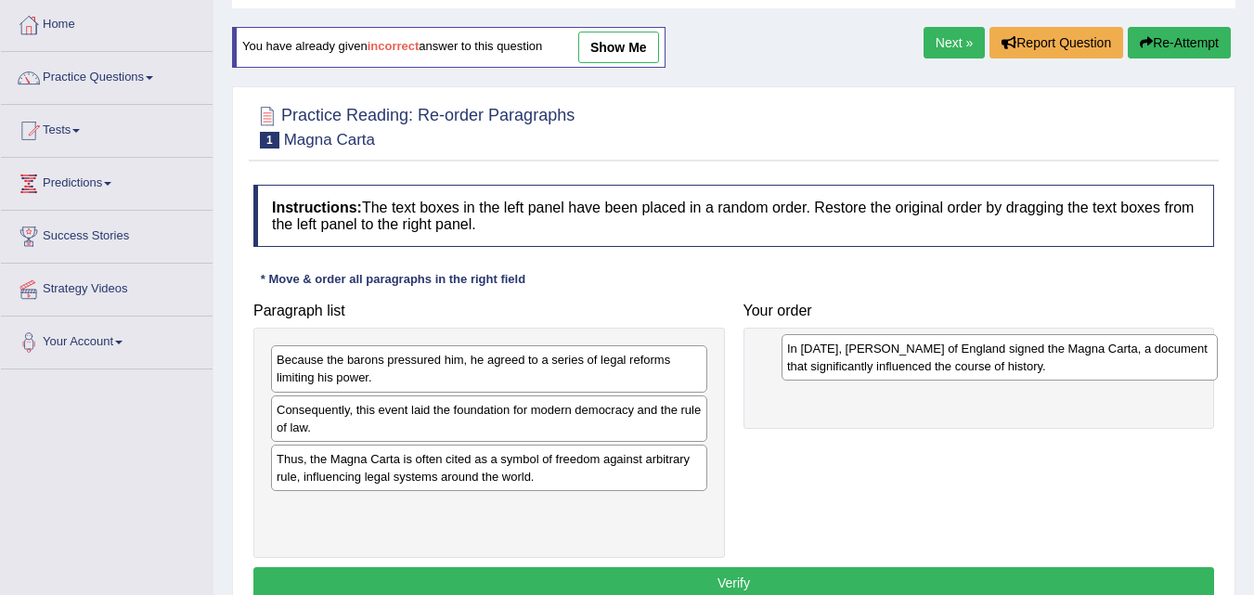
drag, startPoint x: 431, startPoint y: 421, endPoint x: 942, endPoint y: 359, distance: 514.4
click at [942, 359] on div "In [DATE], [PERSON_NAME] of England signed the Magna Carta, a document that sig…" at bounding box center [1000, 357] width 436 height 46
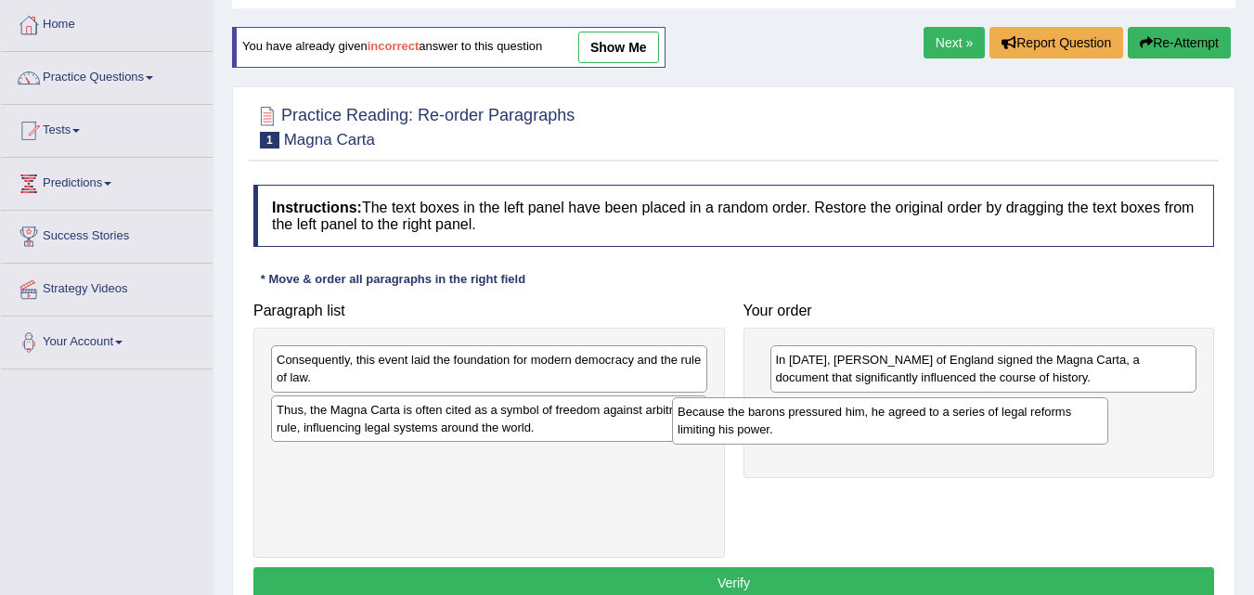
drag, startPoint x: 472, startPoint y: 365, endPoint x: 873, endPoint y: 417, distance: 404.5
click at [873, 417] on div "Because the barons pressured him, he agreed to a series of legal reforms limiti…" at bounding box center [890, 420] width 436 height 46
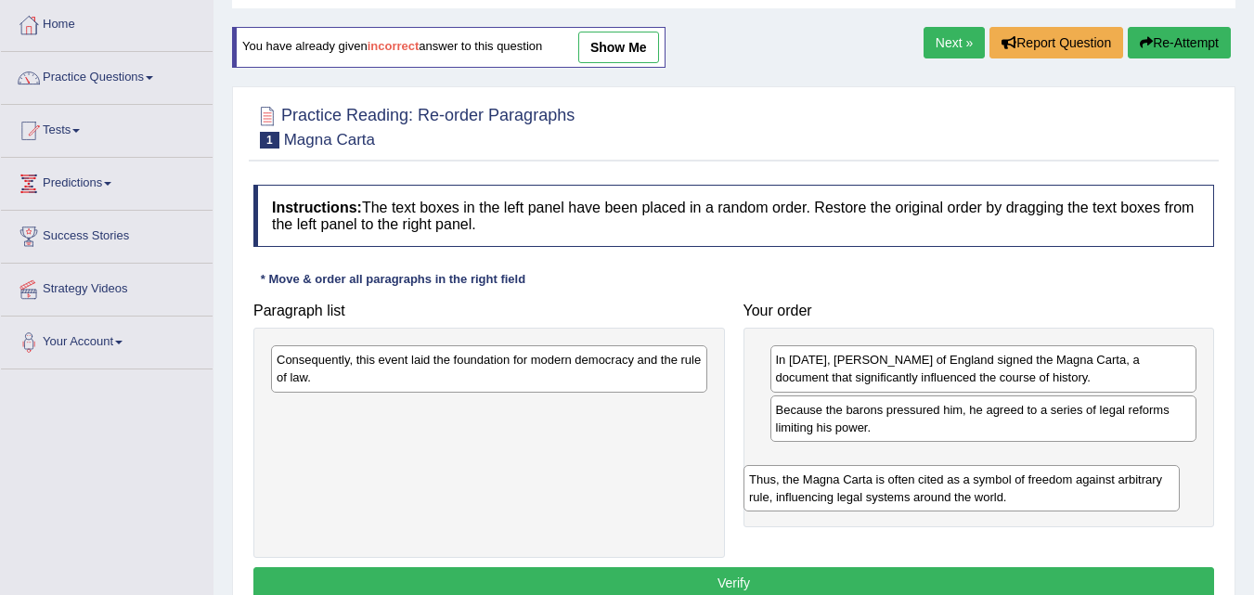
drag, startPoint x: 486, startPoint y: 415, endPoint x: 958, endPoint y: 485, distance: 477.7
click at [958, 485] on div "Thus, the Magna Carta is often cited as a symbol of freedom against arbitrary r…" at bounding box center [962, 488] width 436 height 46
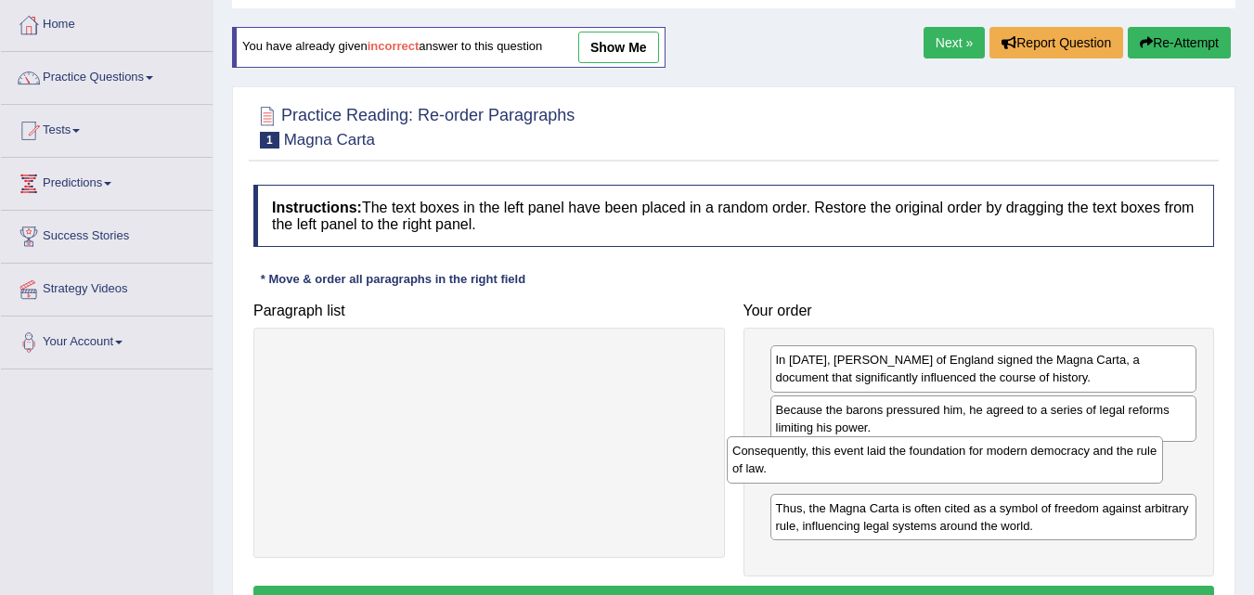
drag, startPoint x: 649, startPoint y: 380, endPoint x: 1105, endPoint y: 471, distance: 464.9
click at [1105, 471] on div "Consequently, this event laid the foundation for modern democracy and the rule …" at bounding box center [945, 459] width 436 height 46
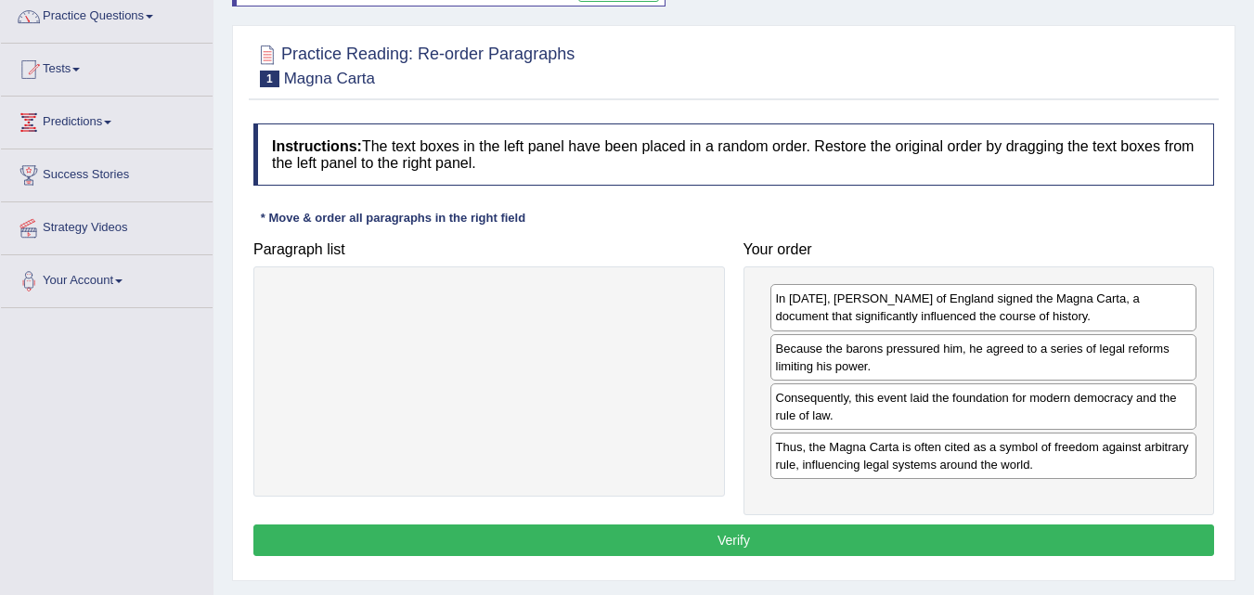
scroll to position [186, 0]
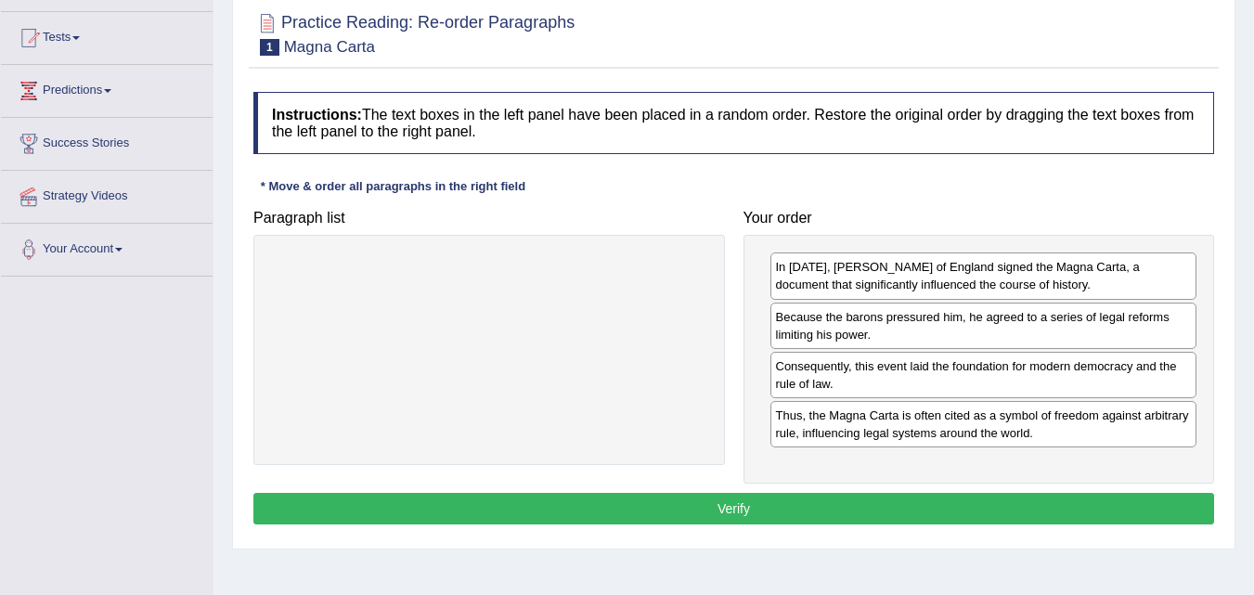
click at [891, 522] on button "Verify" at bounding box center [733, 509] width 961 height 32
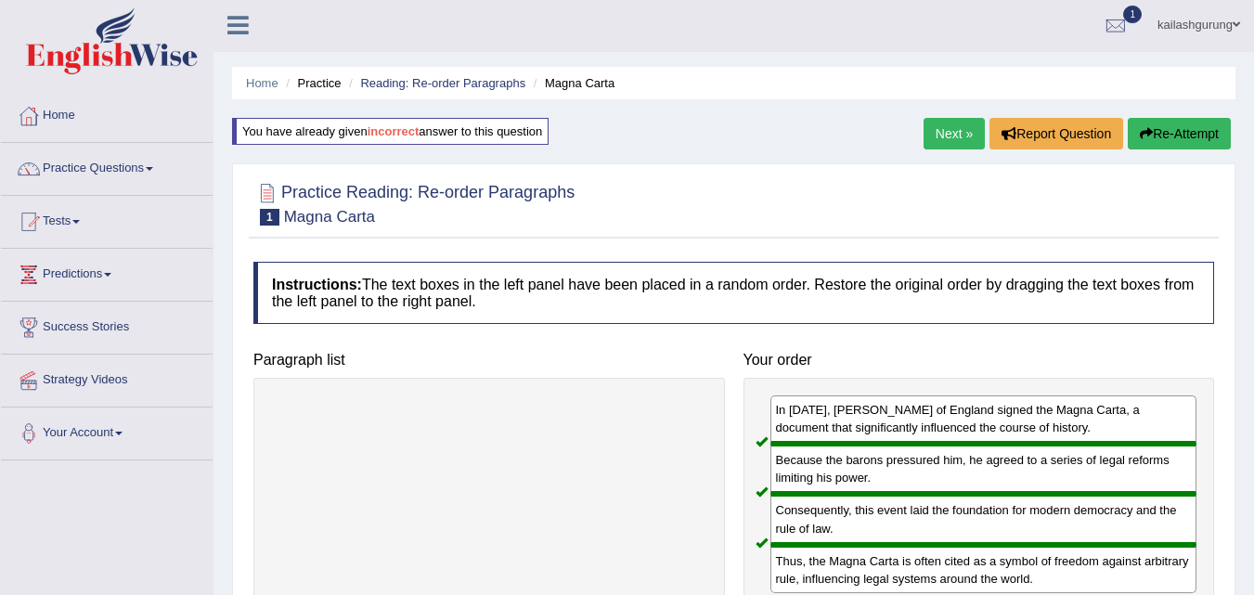
scroll to position [0, 0]
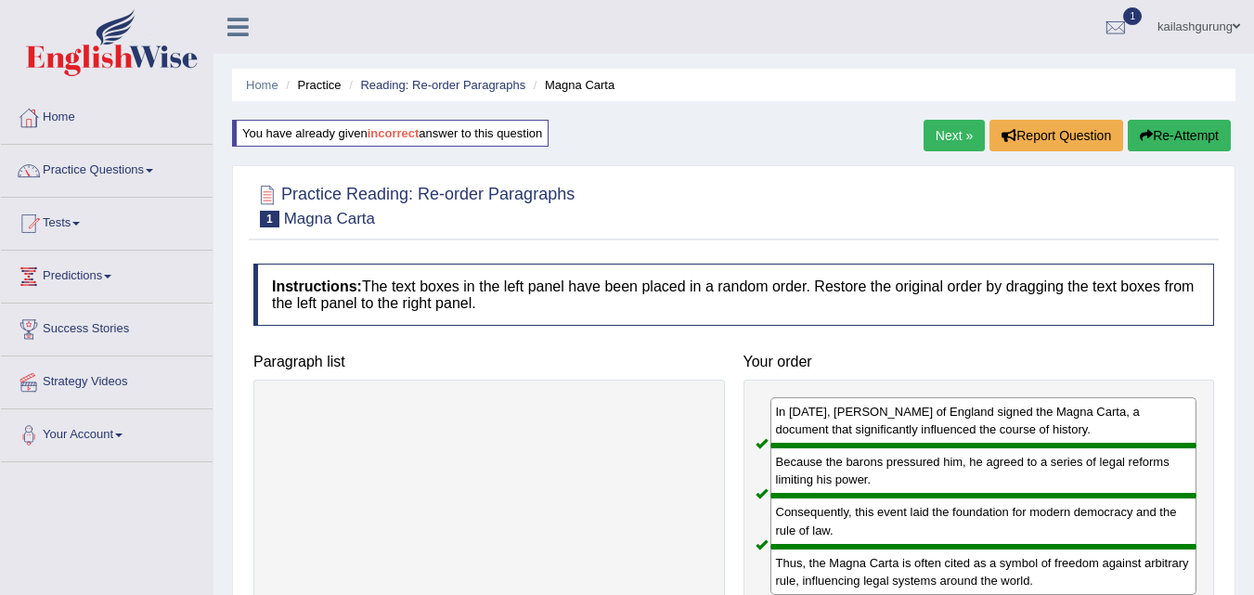
click at [153, 177] on link "Practice Questions" at bounding box center [107, 168] width 212 height 46
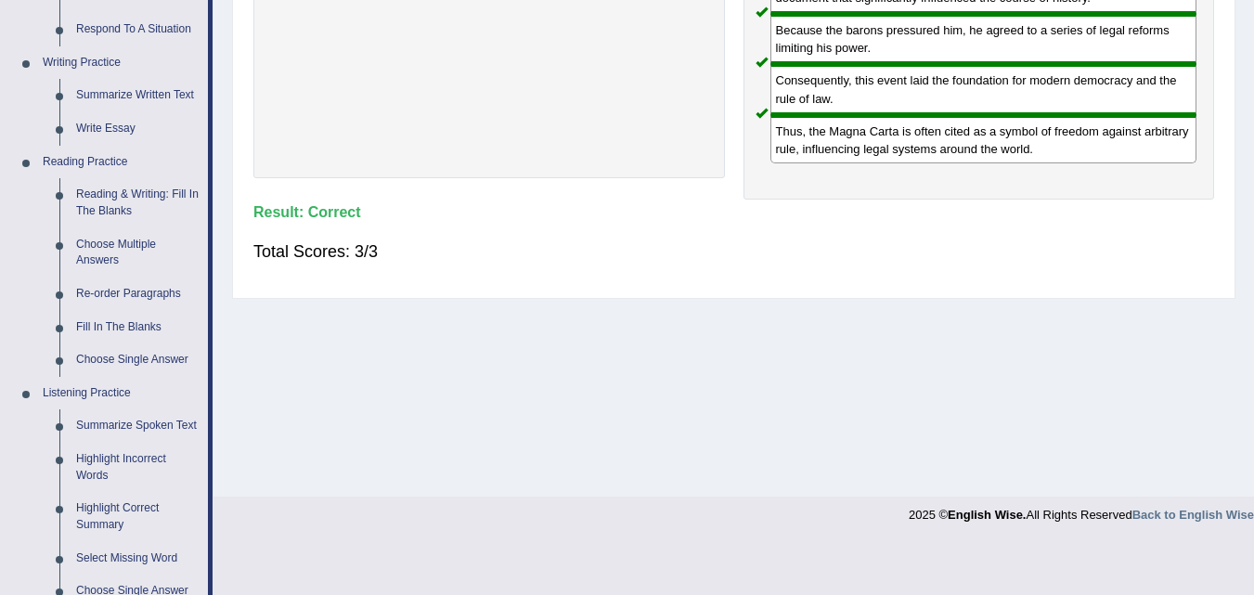
scroll to position [464, 0]
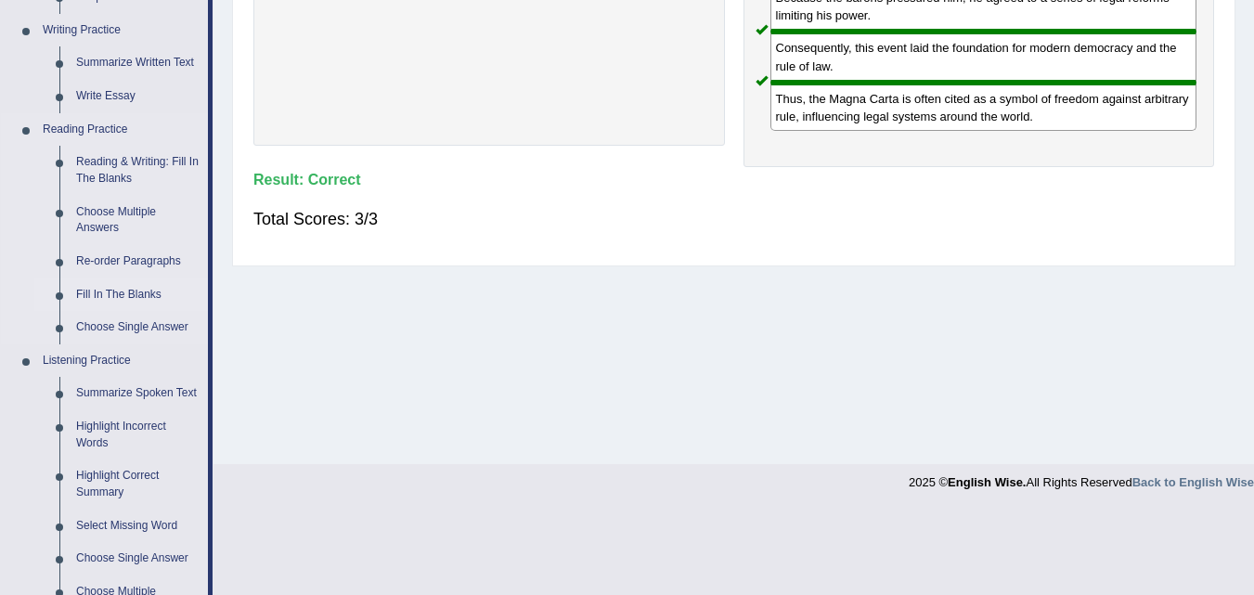
click at [71, 293] on link "Fill In The Blanks" at bounding box center [138, 295] width 140 height 33
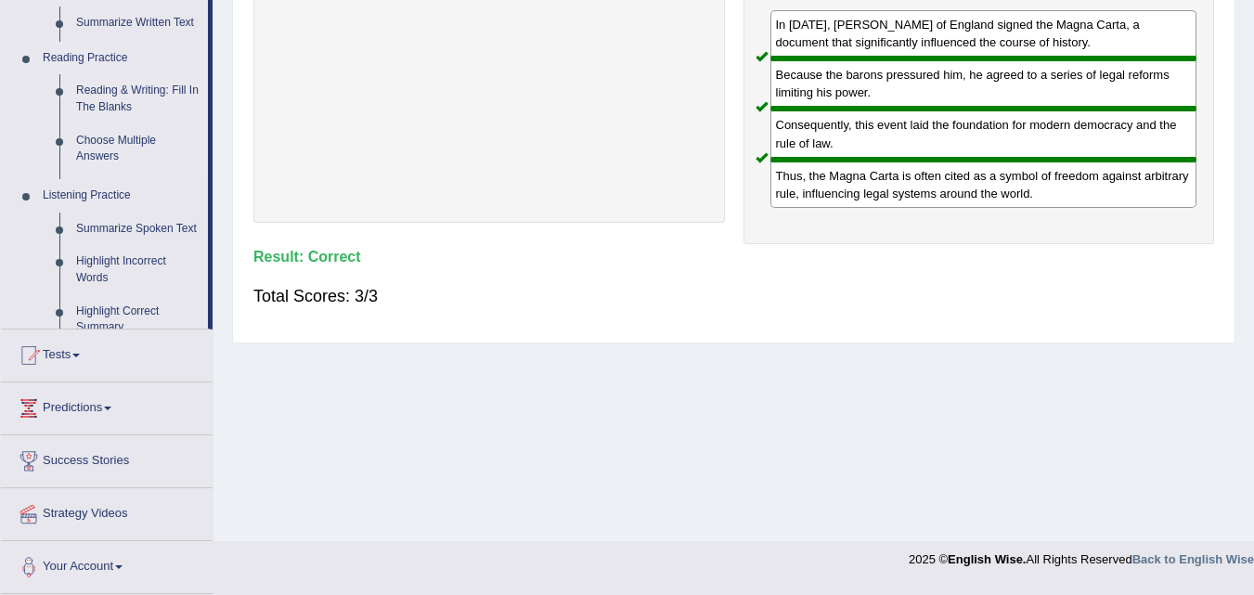
scroll to position [380, 0]
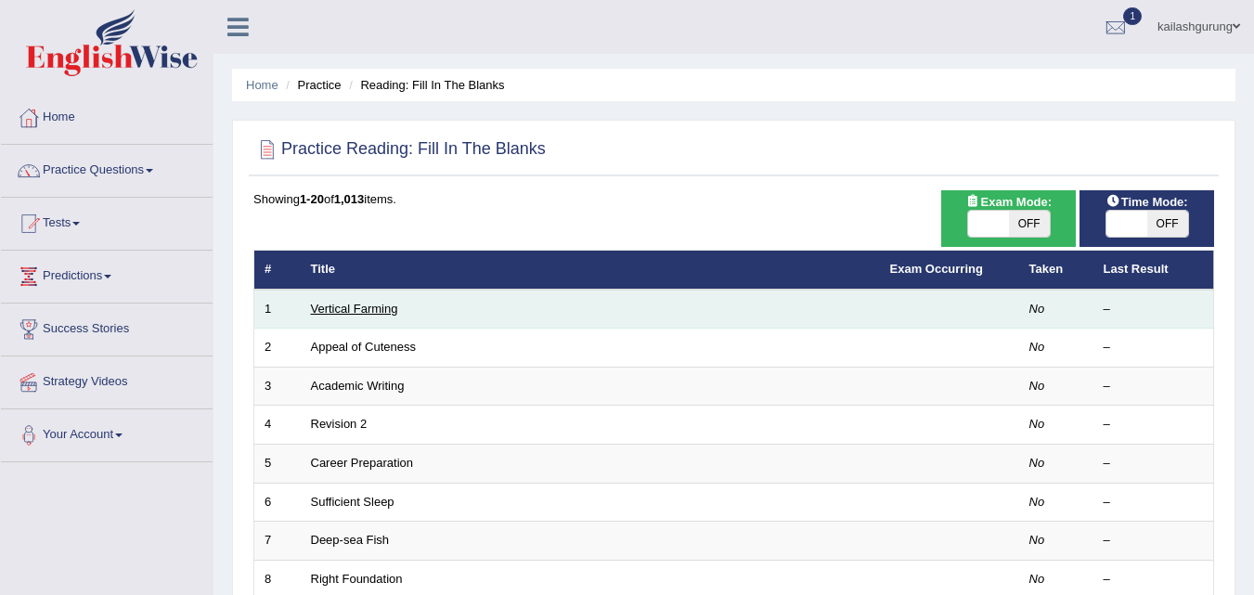
click at [388, 305] on link "Vertical Farming" at bounding box center [354, 309] width 87 height 14
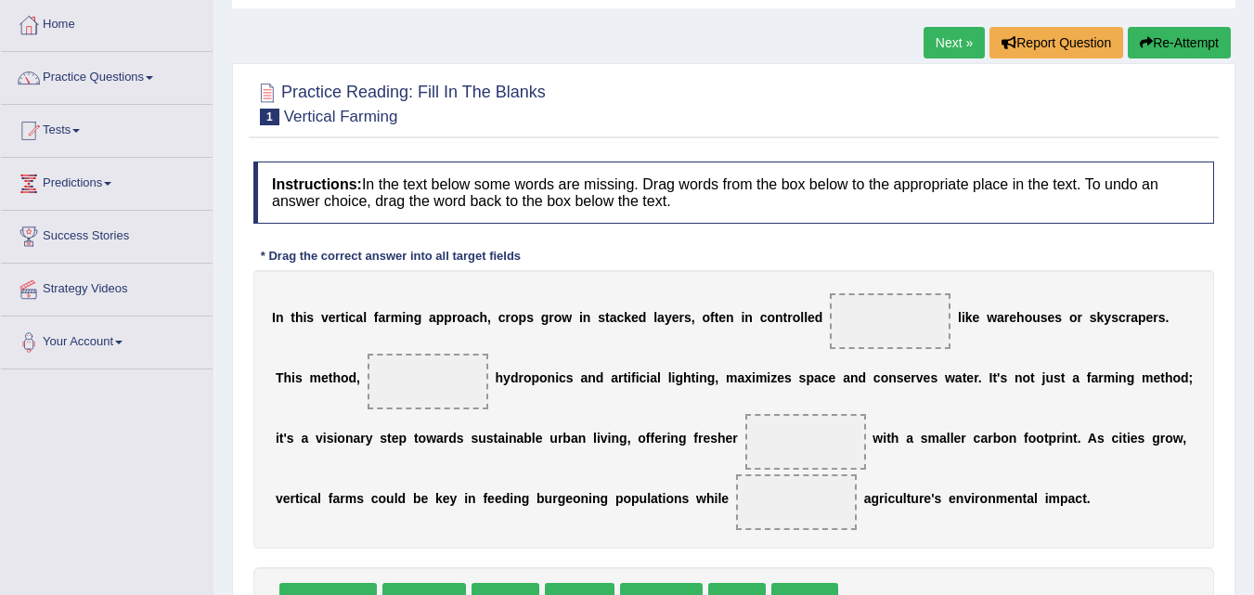
click at [871, 336] on span at bounding box center [890, 321] width 121 height 56
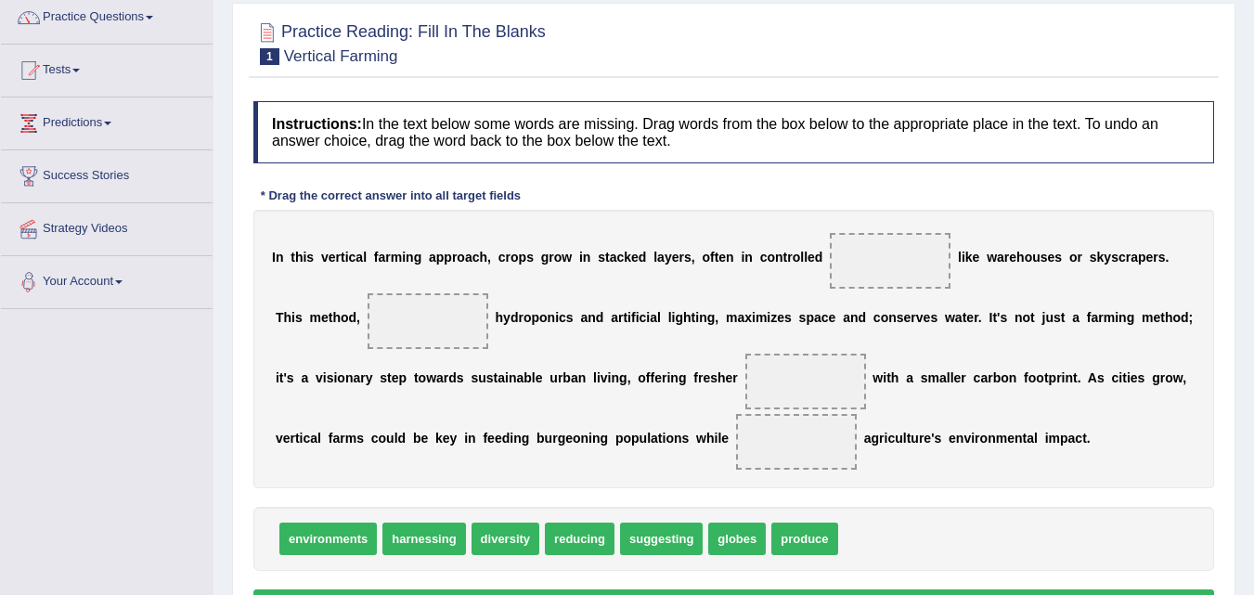
scroll to position [186, 0]
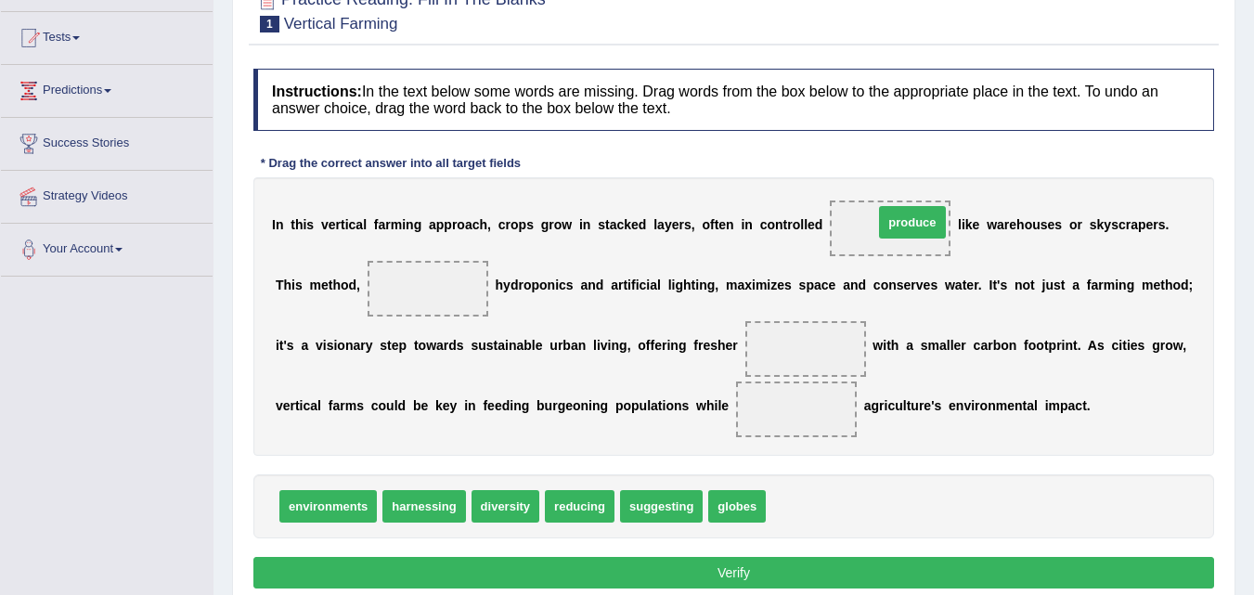
drag, startPoint x: 815, startPoint y: 517, endPoint x: 923, endPoint y: 232, distance: 304.7
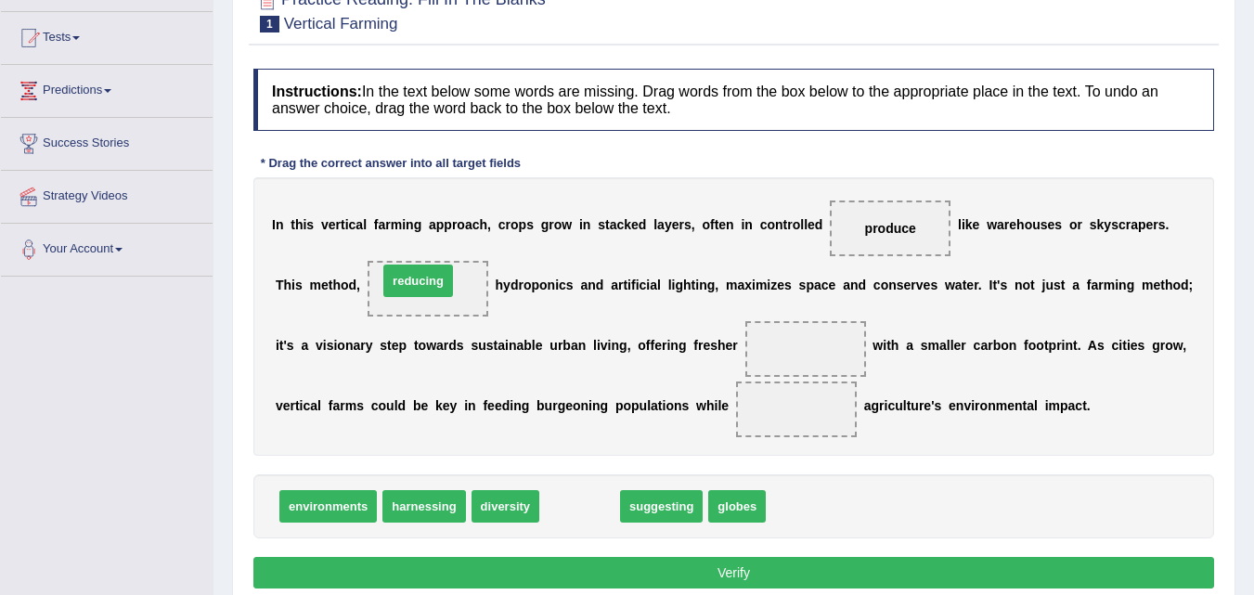
drag, startPoint x: 591, startPoint y: 512, endPoint x: 429, endPoint y: 286, distance: 277.5
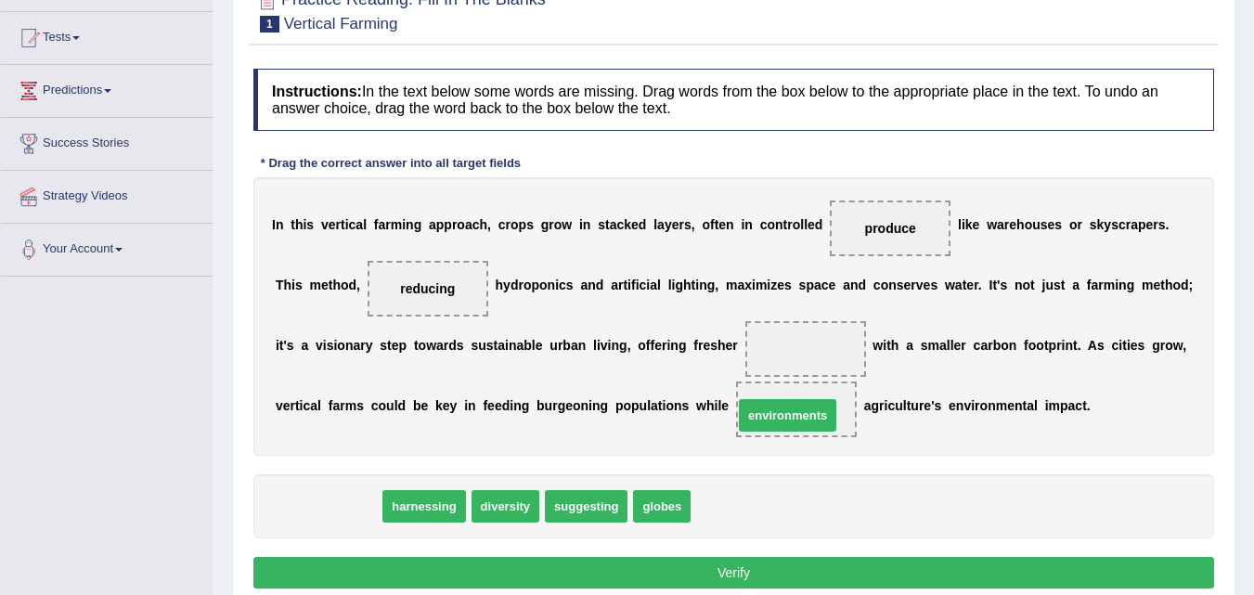
drag, startPoint x: 334, startPoint y: 500, endPoint x: 794, endPoint y: 409, distance: 468.5
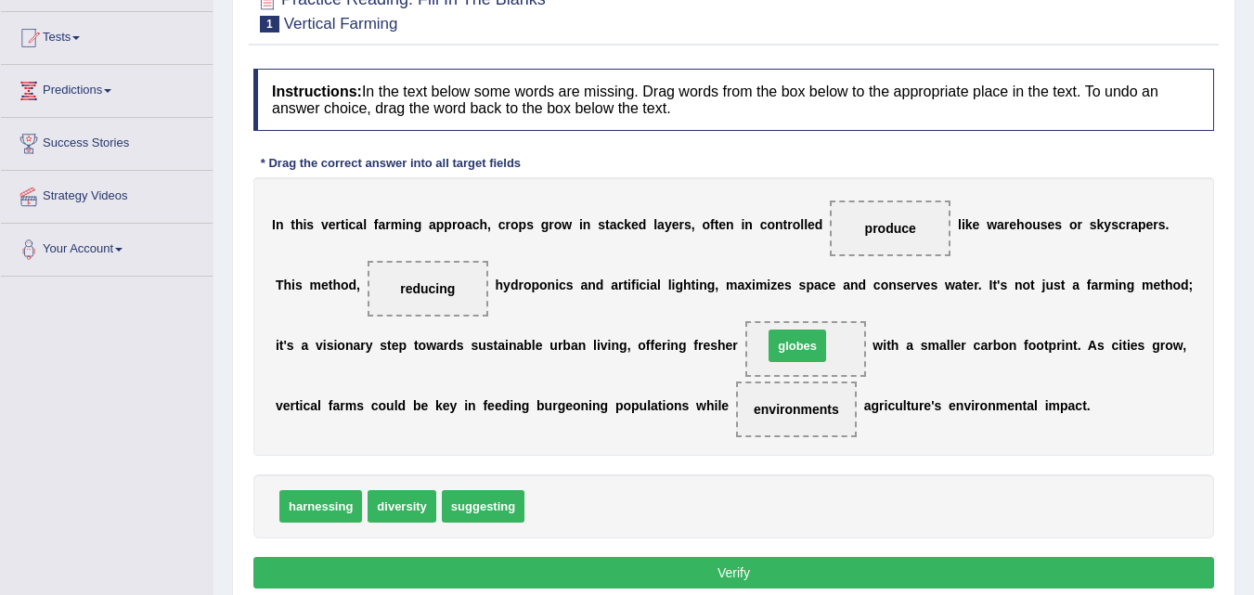
drag, startPoint x: 593, startPoint y: 496, endPoint x: 784, endPoint y: 338, distance: 247.3
click at [756, 570] on button "Verify" at bounding box center [733, 573] width 961 height 32
